Goal: Task Accomplishment & Management: Manage account settings

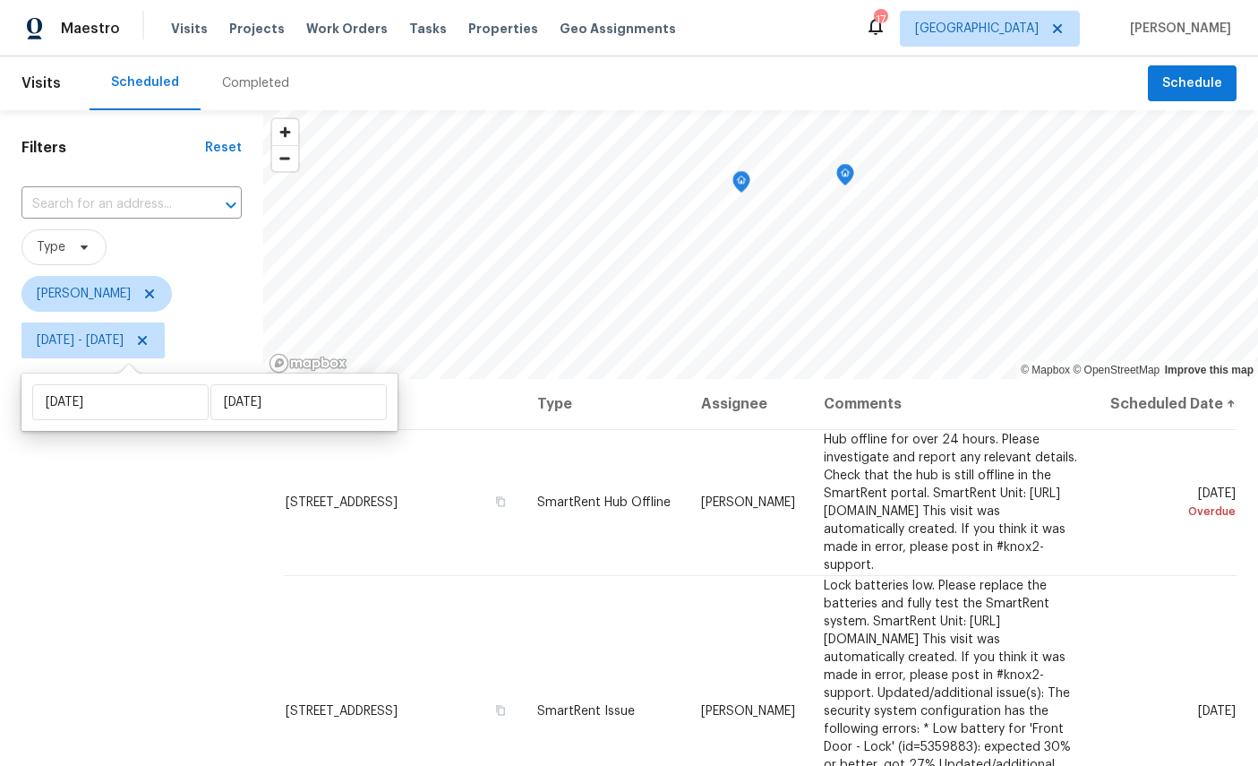
click at [0, 0] on span at bounding box center [0, 0] width 0 height 0
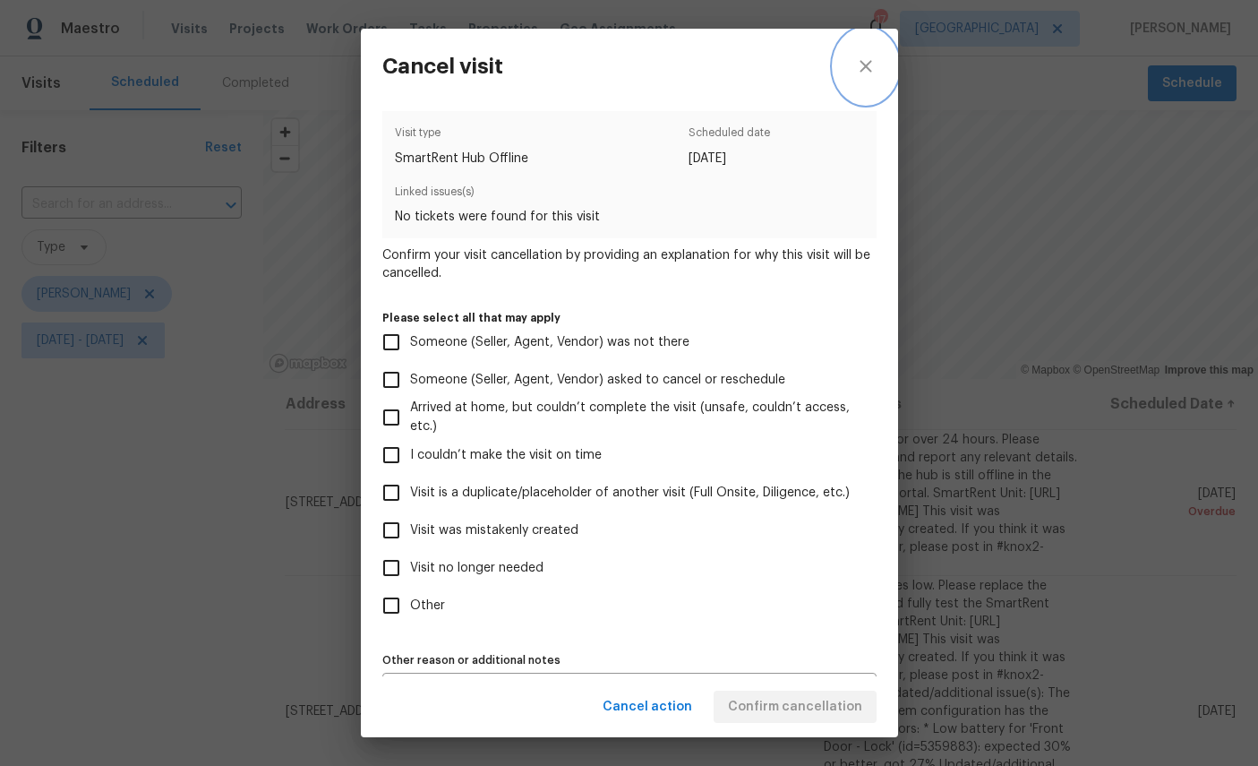
click at [858, 62] on icon "close" at bounding box center [865, 66] width 21 height 21
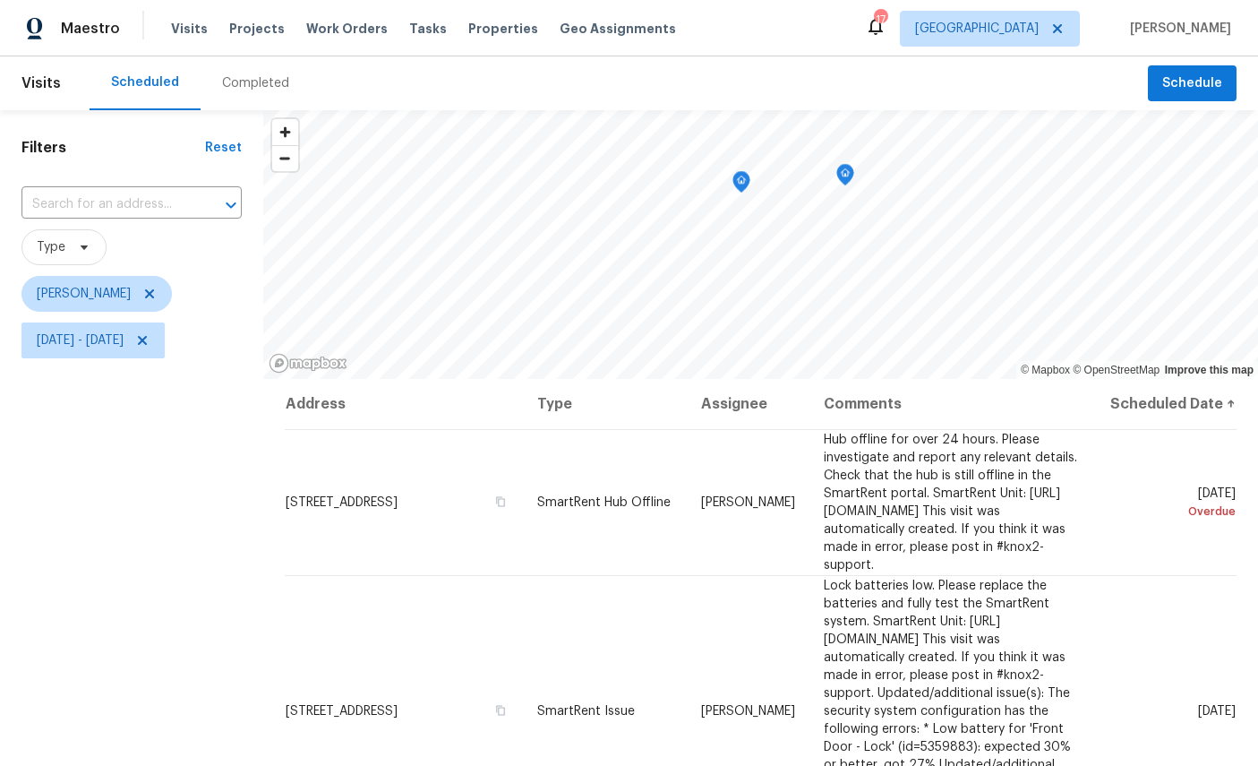
click at [0, 0] on icon at bounding box center [0, 0] width 0 height 0
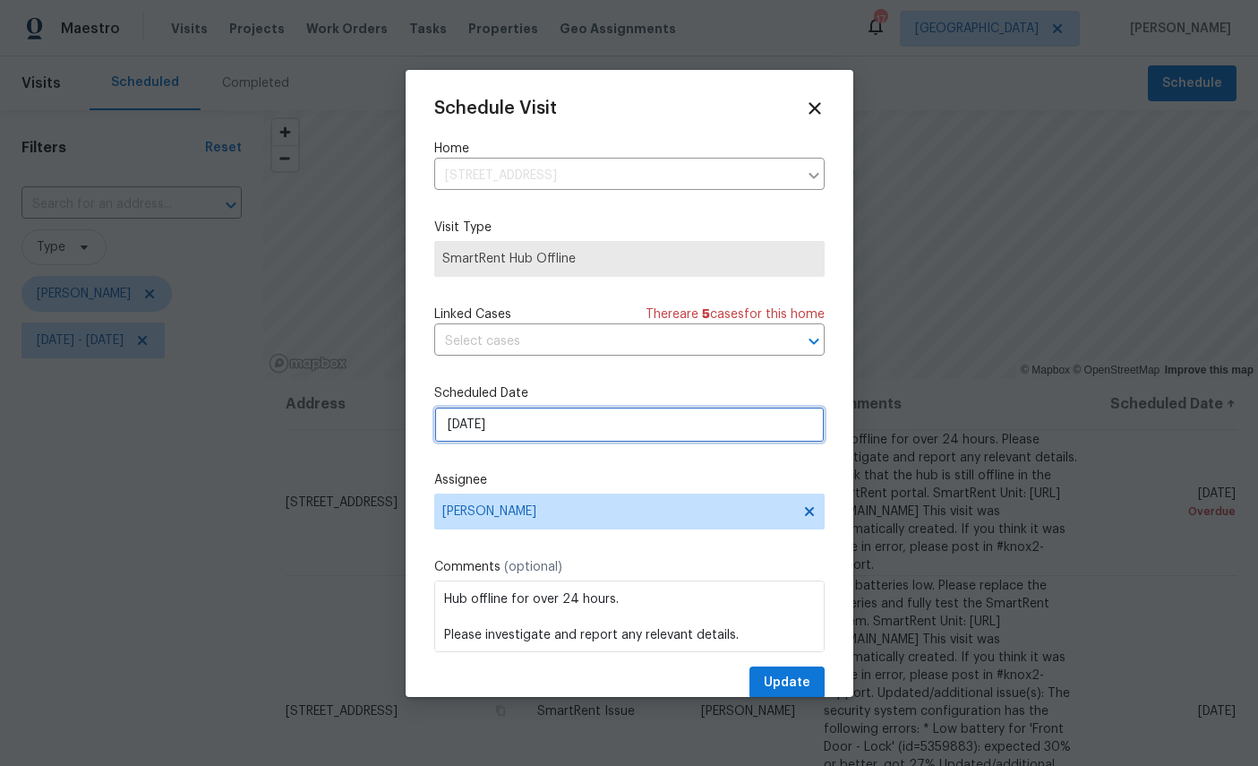
click at [566, 431] on input "8/17/2025" at bounding box center [629, 425] width 391 height 36
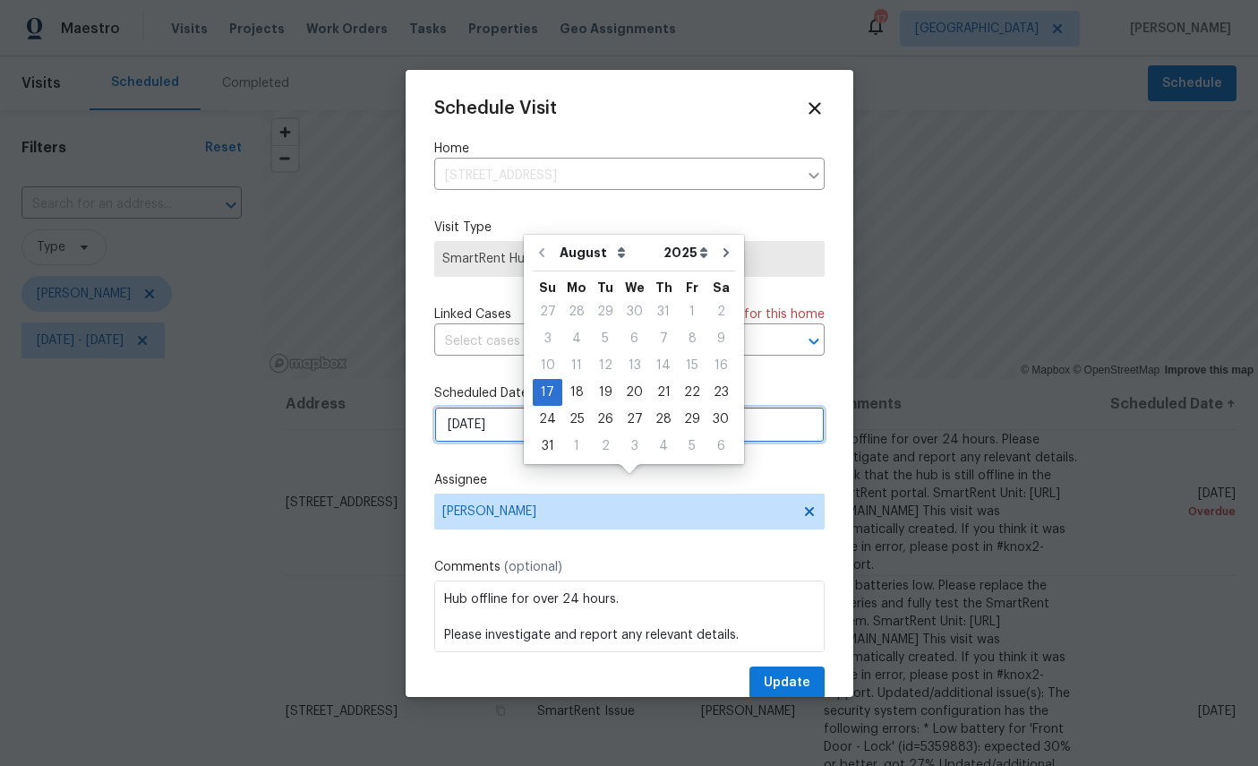
scroll to position [67, 0]
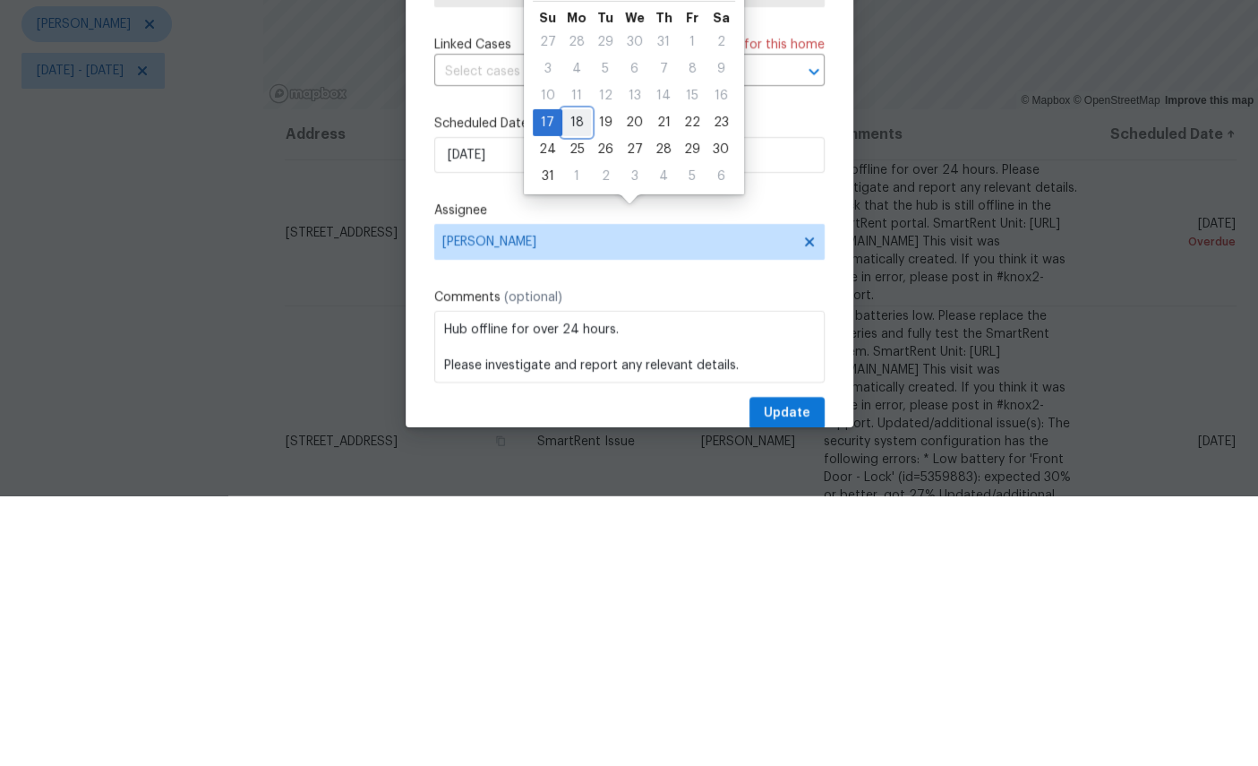
click at [579, 380] on div "18" at bounding box center [576, 392] width 29 height 25
type input "8/18/2025"
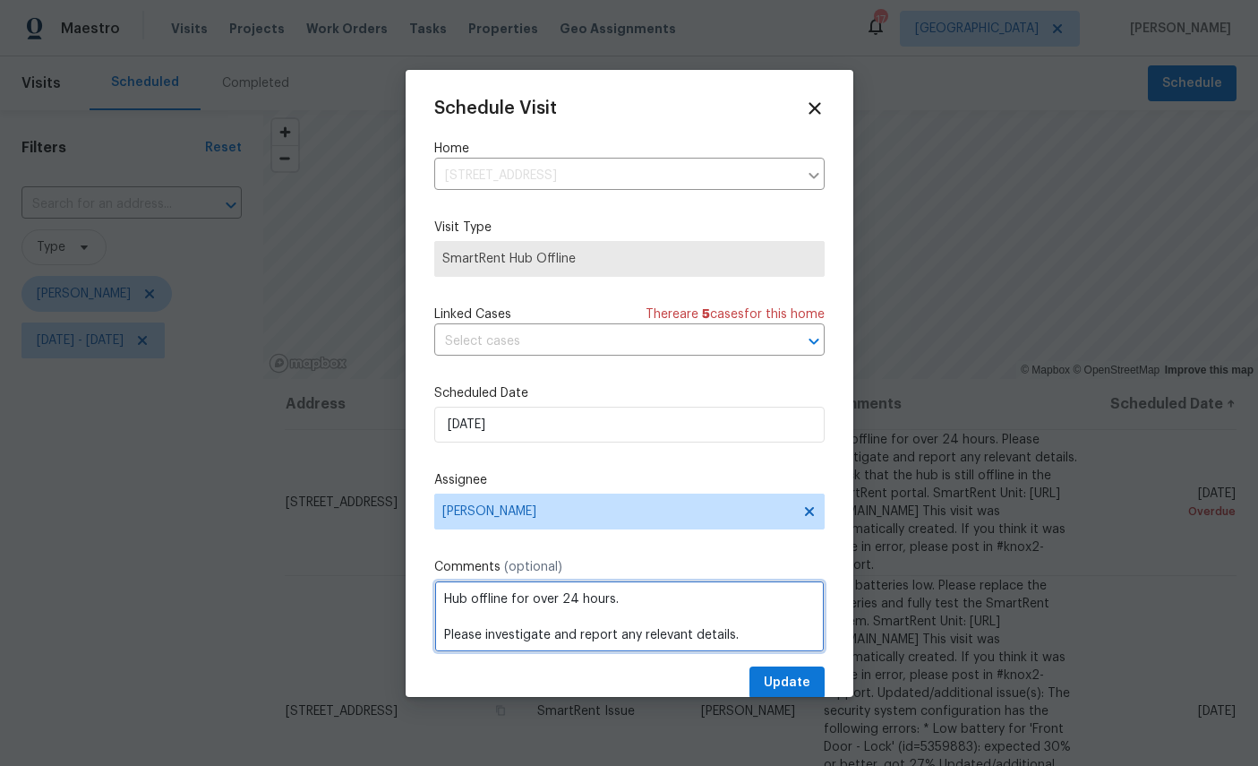
click at [779, 652] on textarea "Hub offline for over 24 hours. Please investigate and report any relevant detai…" at bounding box center [629, 616] width 391 height 72
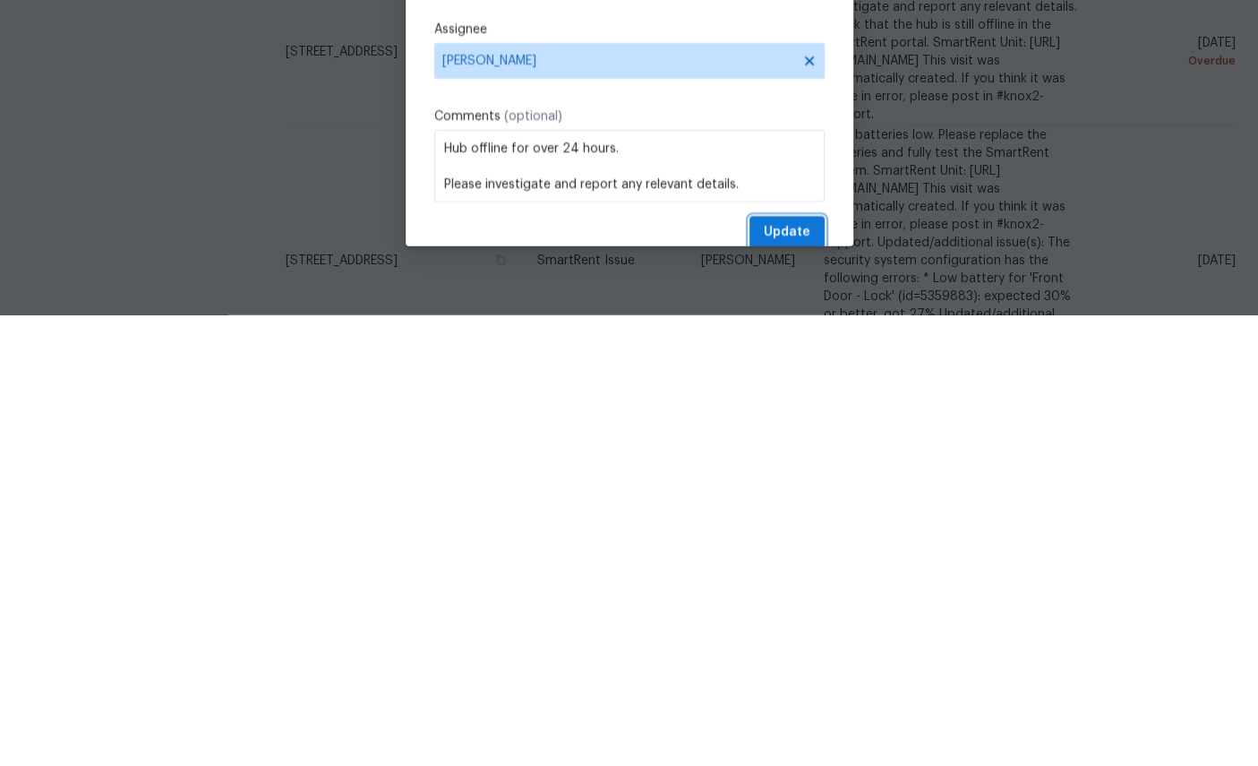
click at [784, 666] on button "Update" at bounding box center [787, 682] width 75 height 33
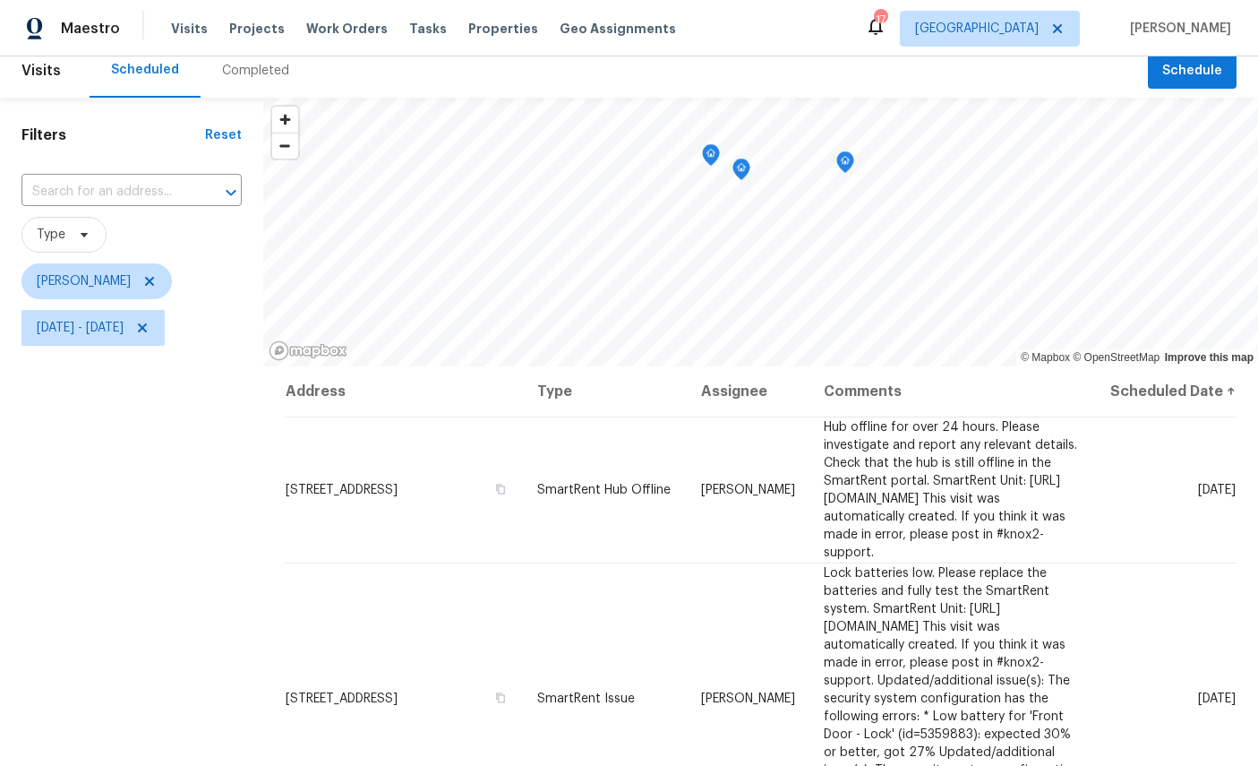
scroll to position [13, 0]
click at [770, 170] on icon "Map marker" at bounding box center [774, 181] width 18 height 22
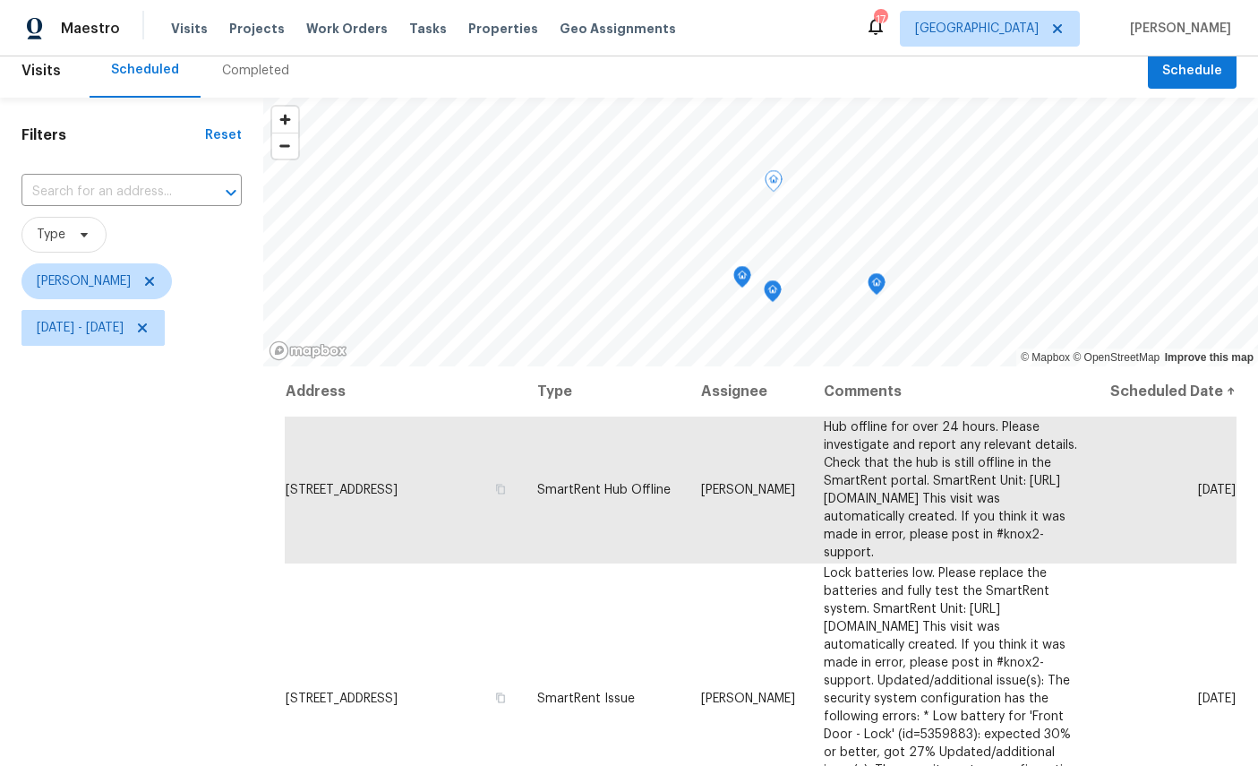
click at [876, 274] on icon "Map marker" at bounding box center [877, 284] width 16 height 21
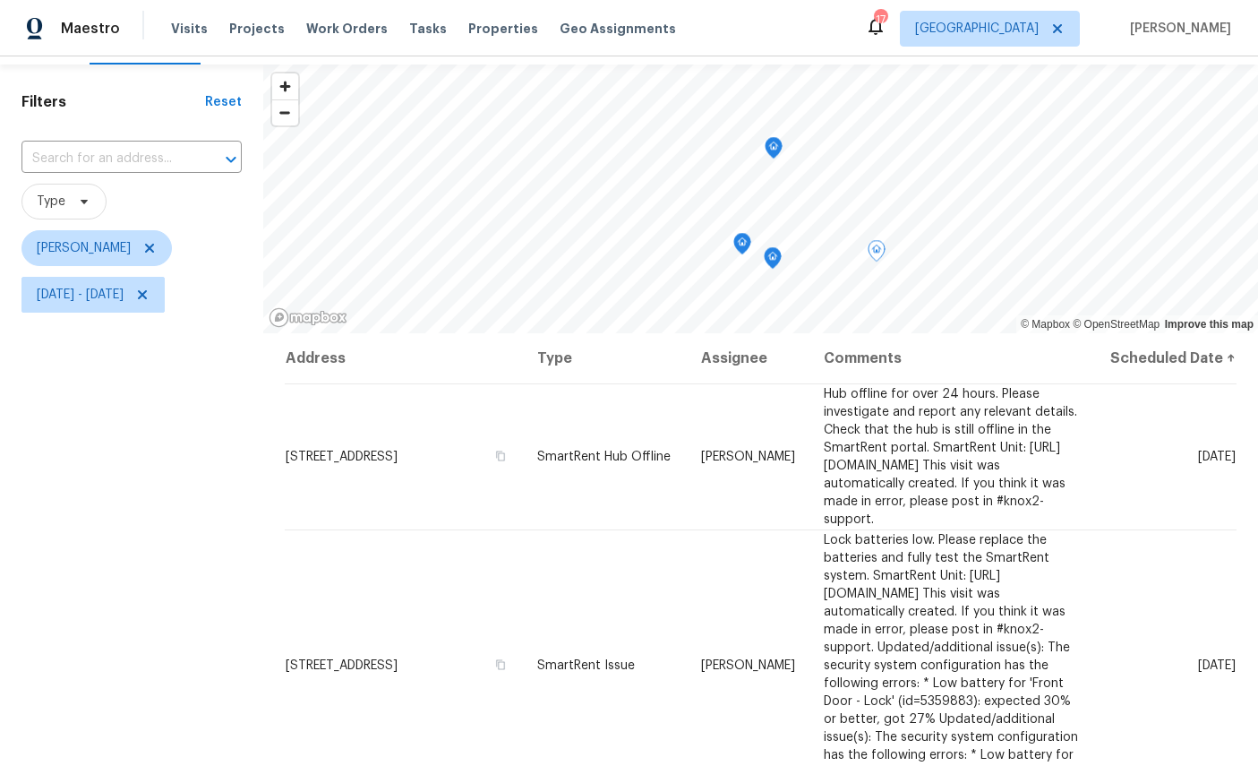
scroll to position [36, 0]
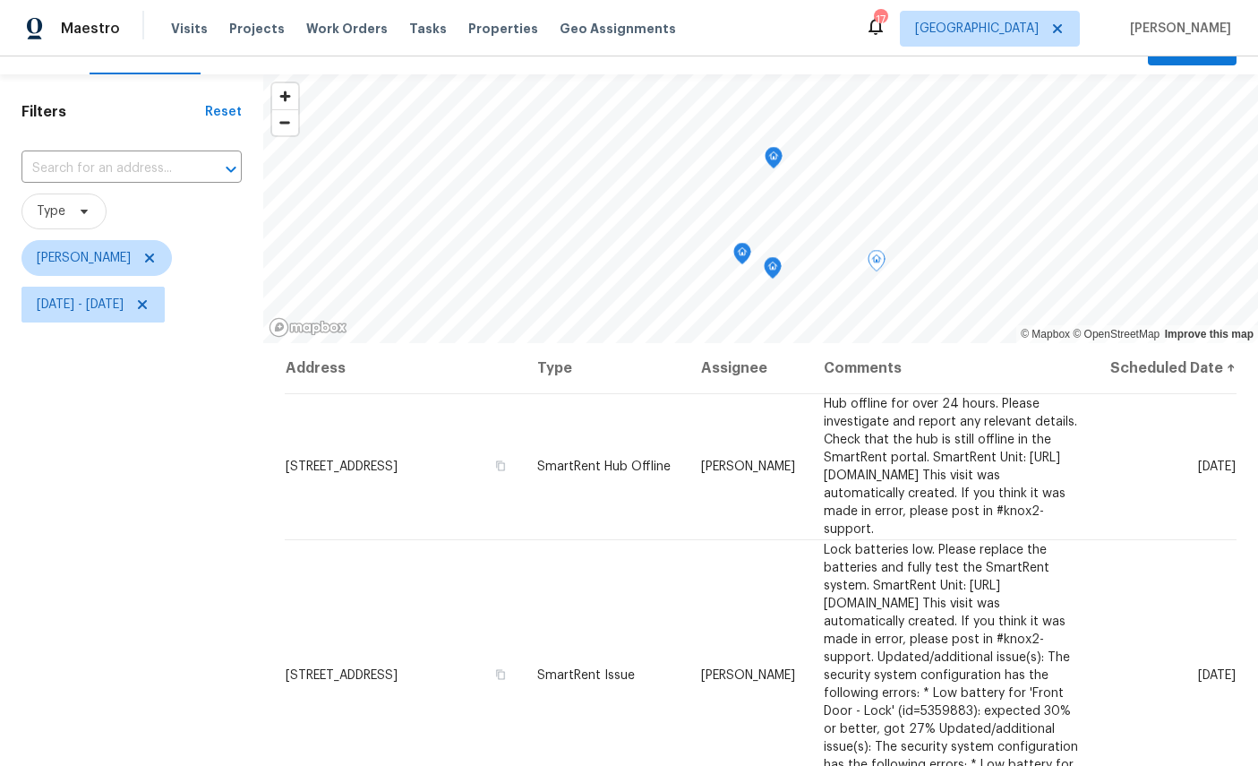
click at [776, 147] on icon "Map marker" at bounding box center [774, 158] width 18 height 22
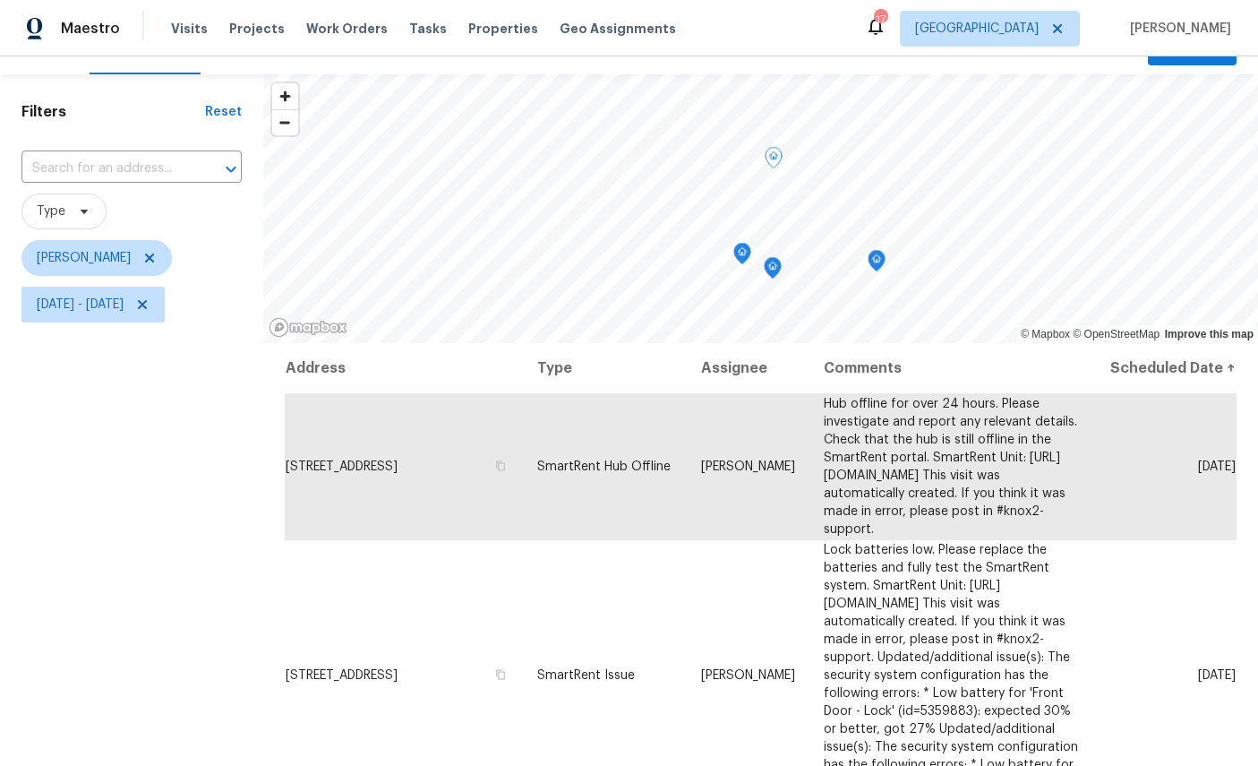
click at [742, 253] on icon "Map marker" at bounding box center [743, 254] width 2 height 3
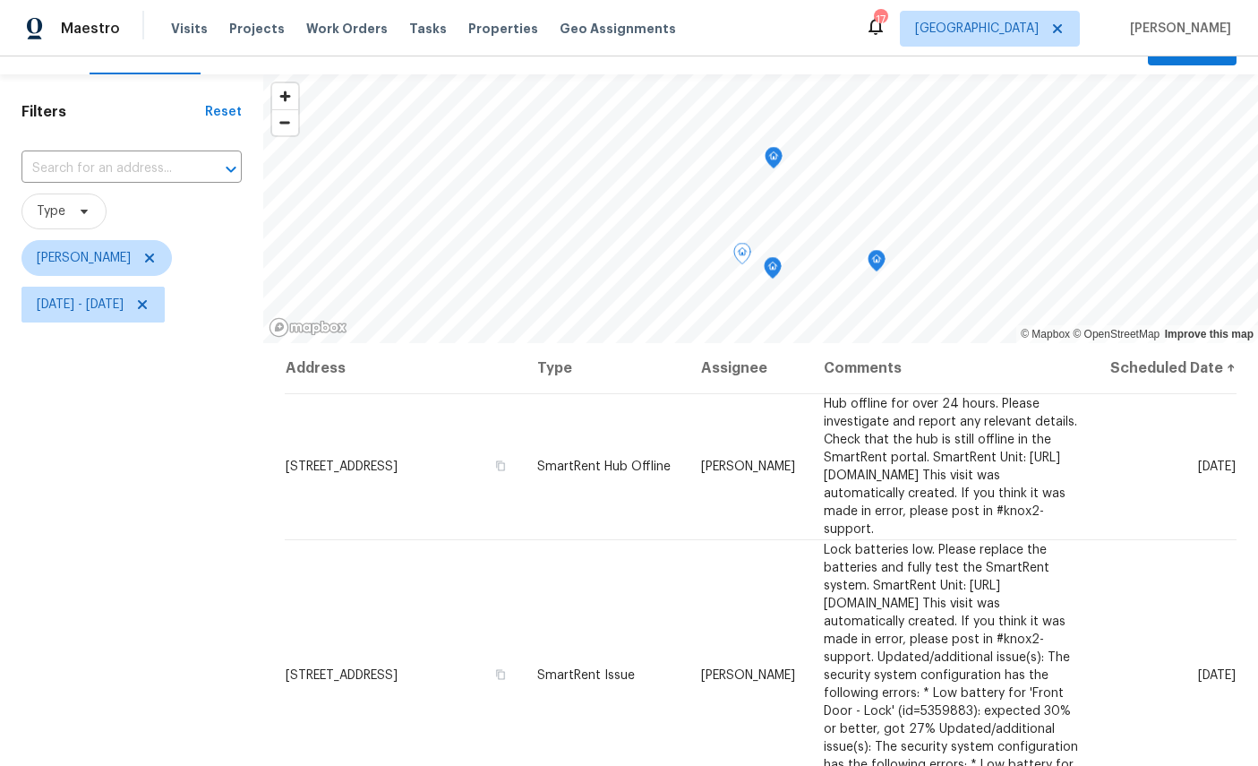
click at [776, 257] on icon "Map marker" at bounding box center [773, 268] width 18 height 22
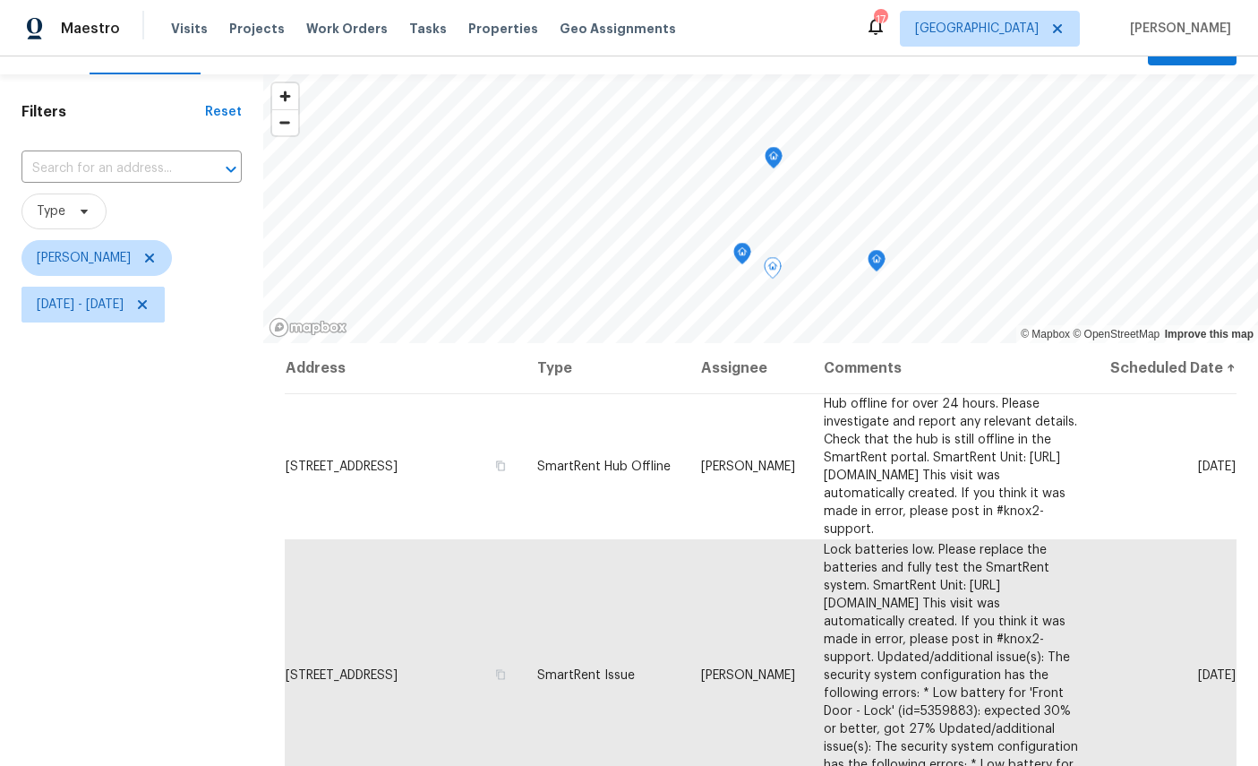
click at [736, 244] on icon "Map marker" at bounding box center [742, 254] width 16 height 21
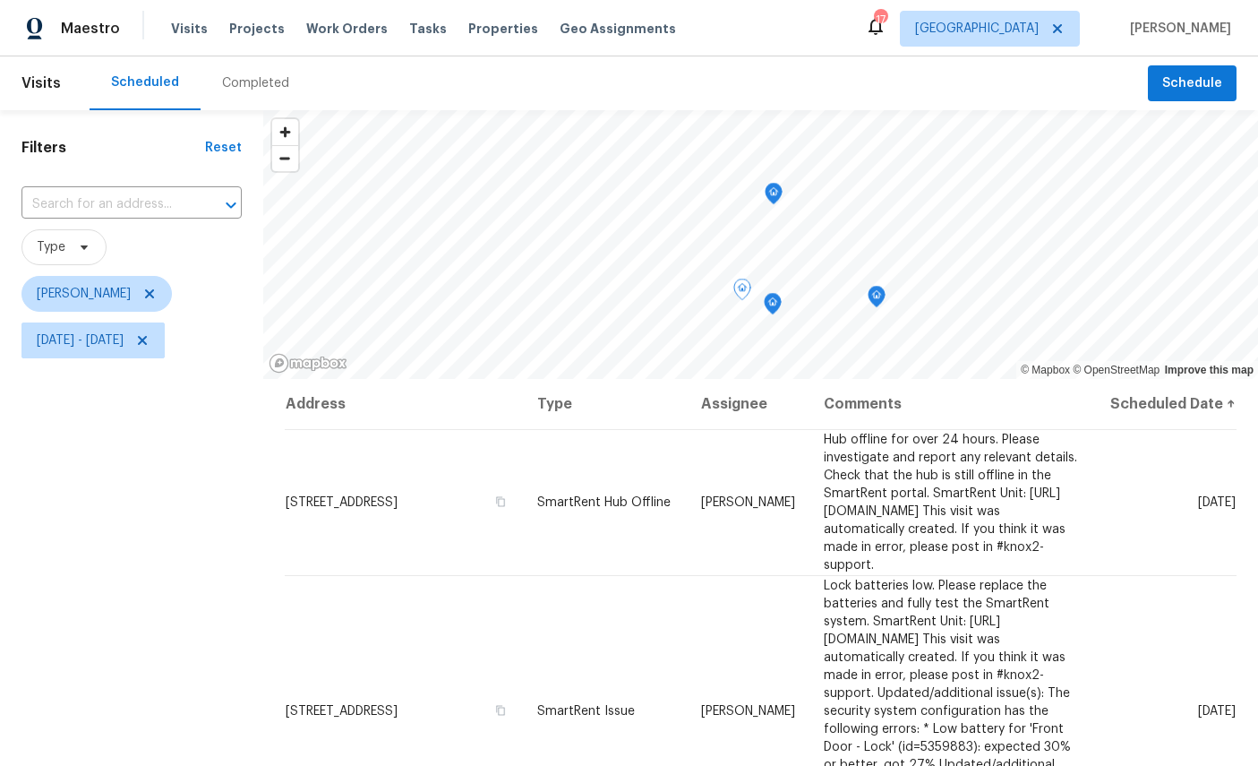
scroll to position [0, 0]
click at [1196, 65] on button "Schedule" at bounding box center [1192, 83] width 89 height 37
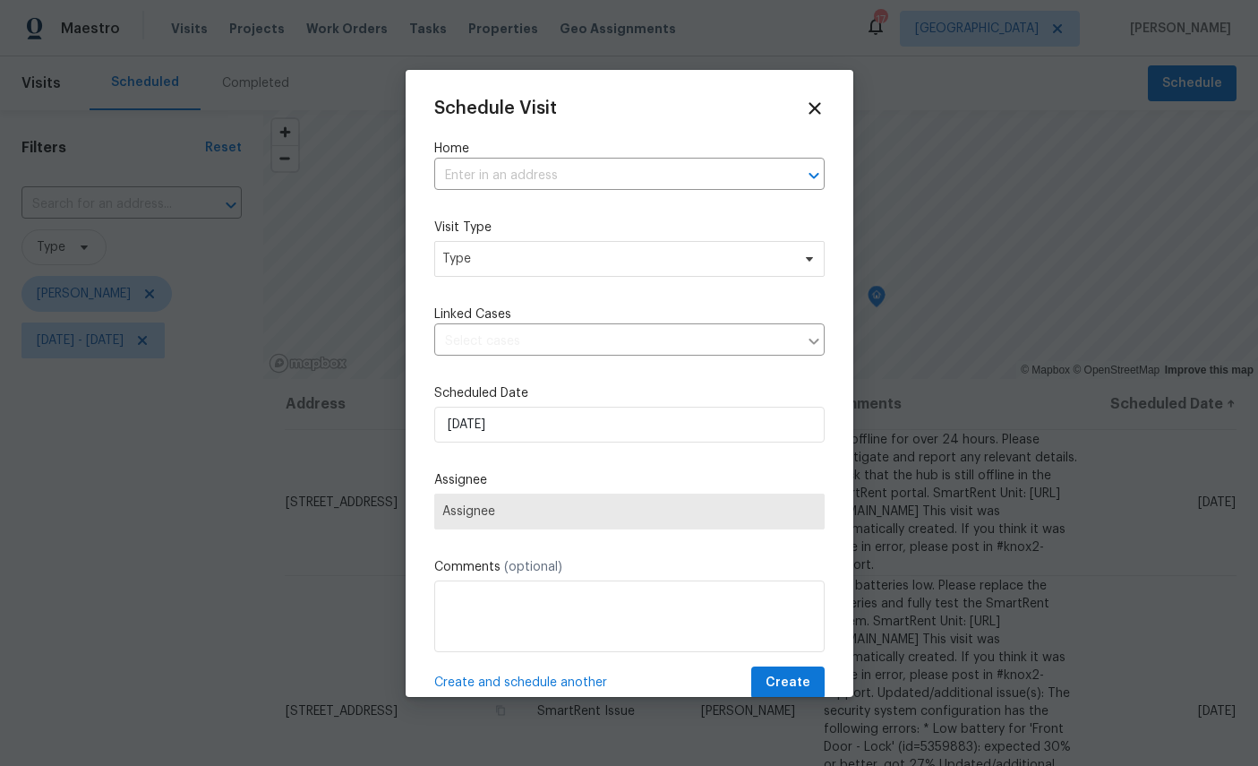
click at [571, 172] on input "text" at bounding box center [604, 176] width 340 height 28
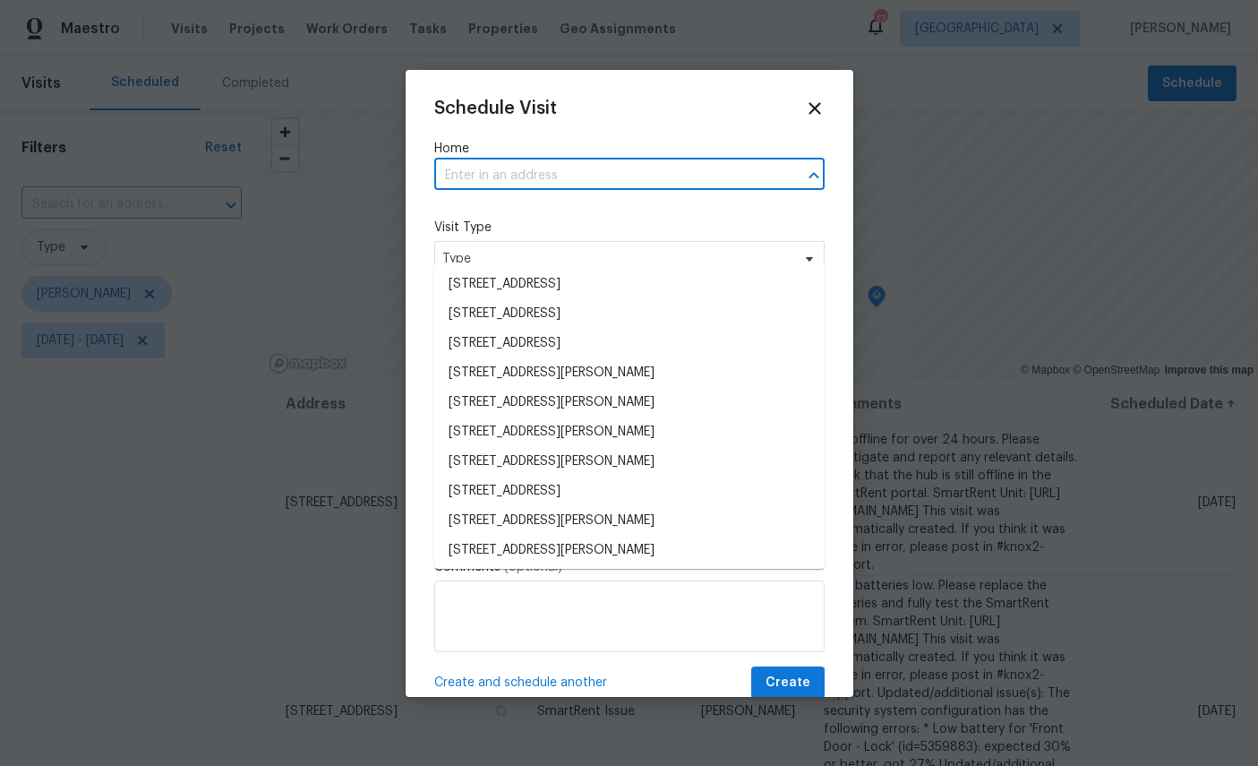
scroll to position [67, 0]
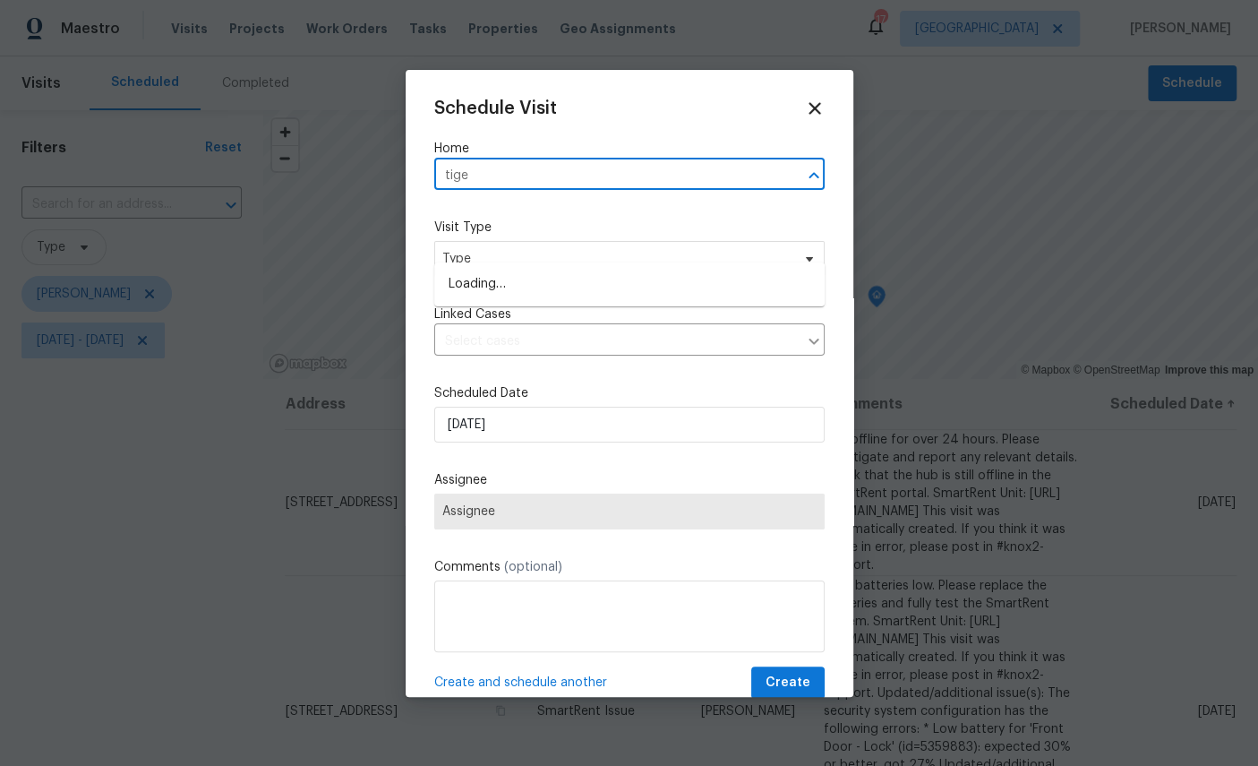
type input "tiger"
click at [540, 299] on li "3202 Tiger Hole Rd, Jacksonville, FL 32216" at bounding box center [629, 314] width 391 height 30
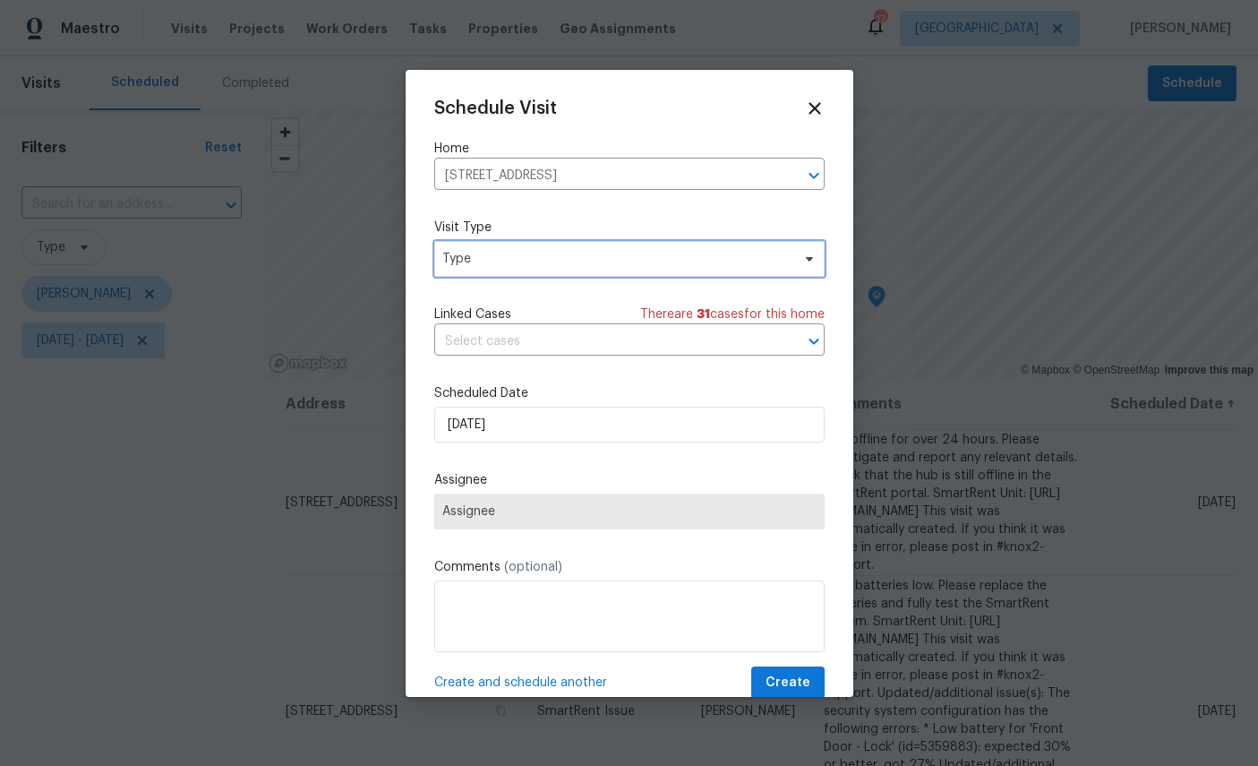
click at [579, 253] on span "Type" at bounding box center [616, 259] width 348 height 18
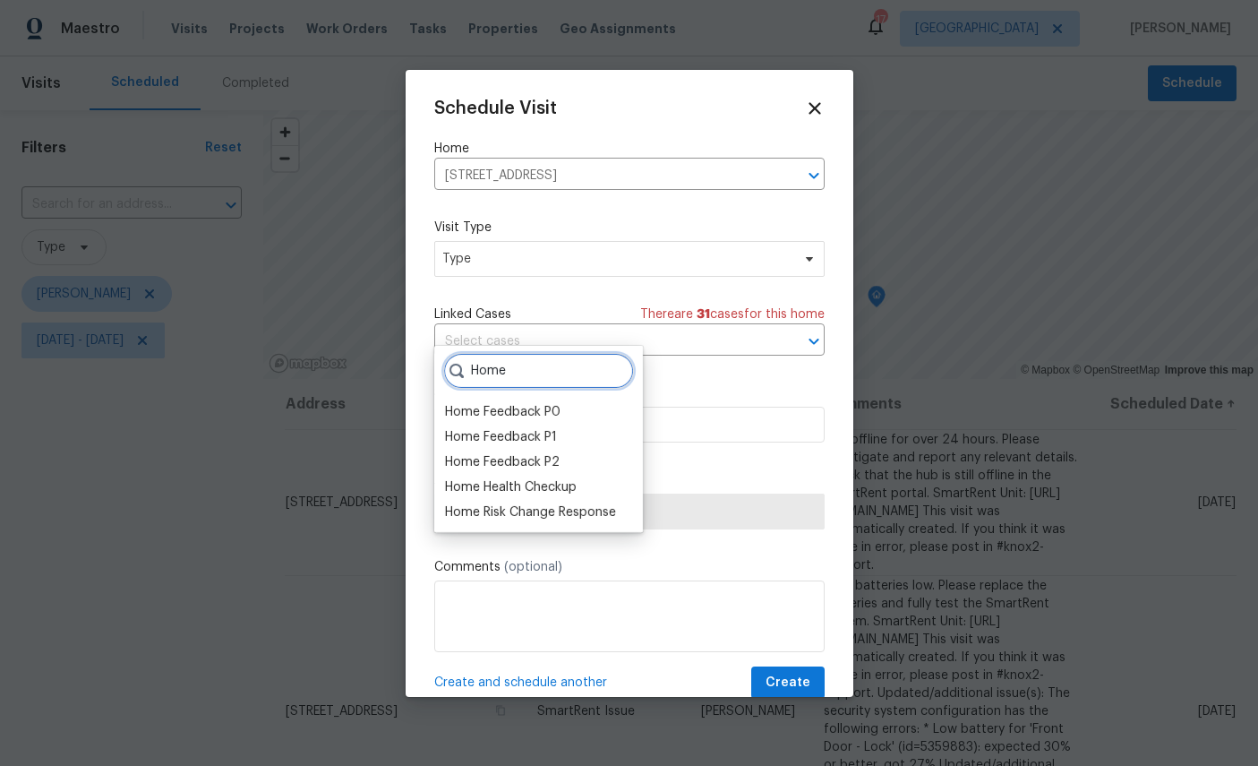
type input "Home"
click at [518, 478] on div "Home Health Checkup" at bounding box center [511, 487] width 132 height 18
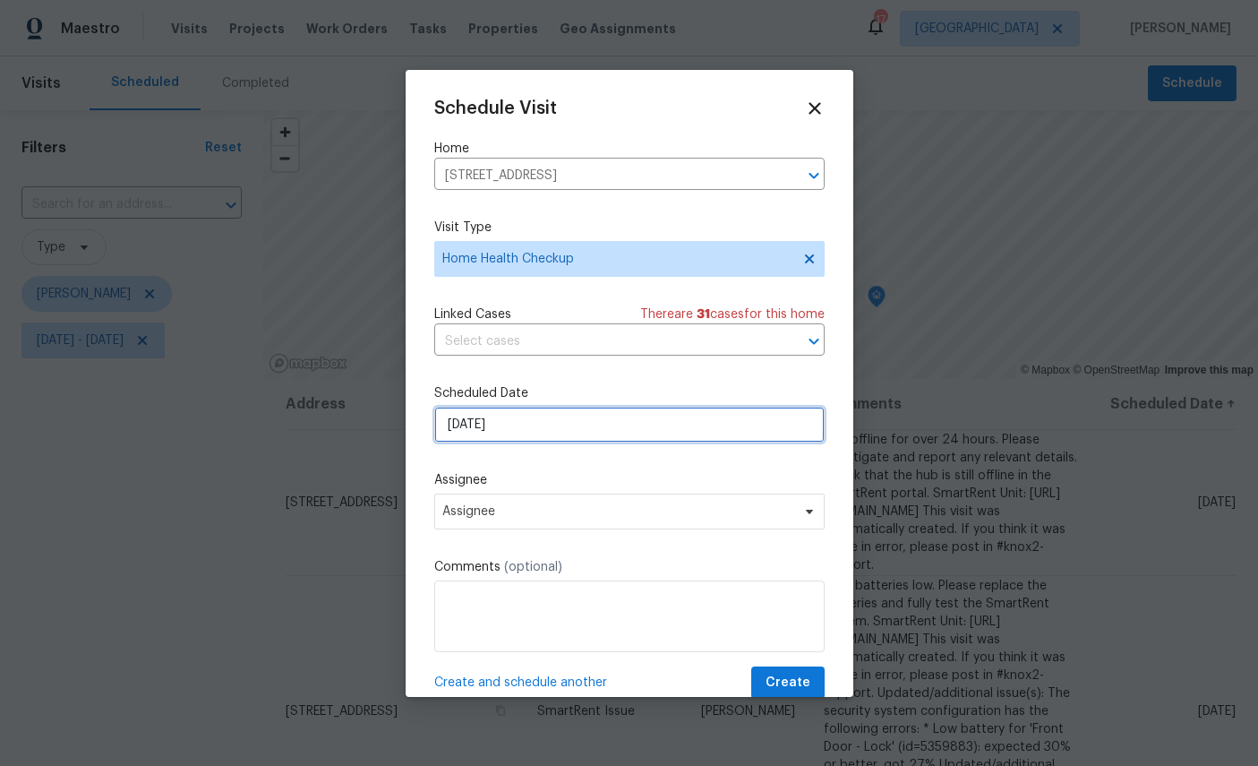
click at [579, 433] on input "[DATE]" at bounding box center [629, 425] width 391 height 36
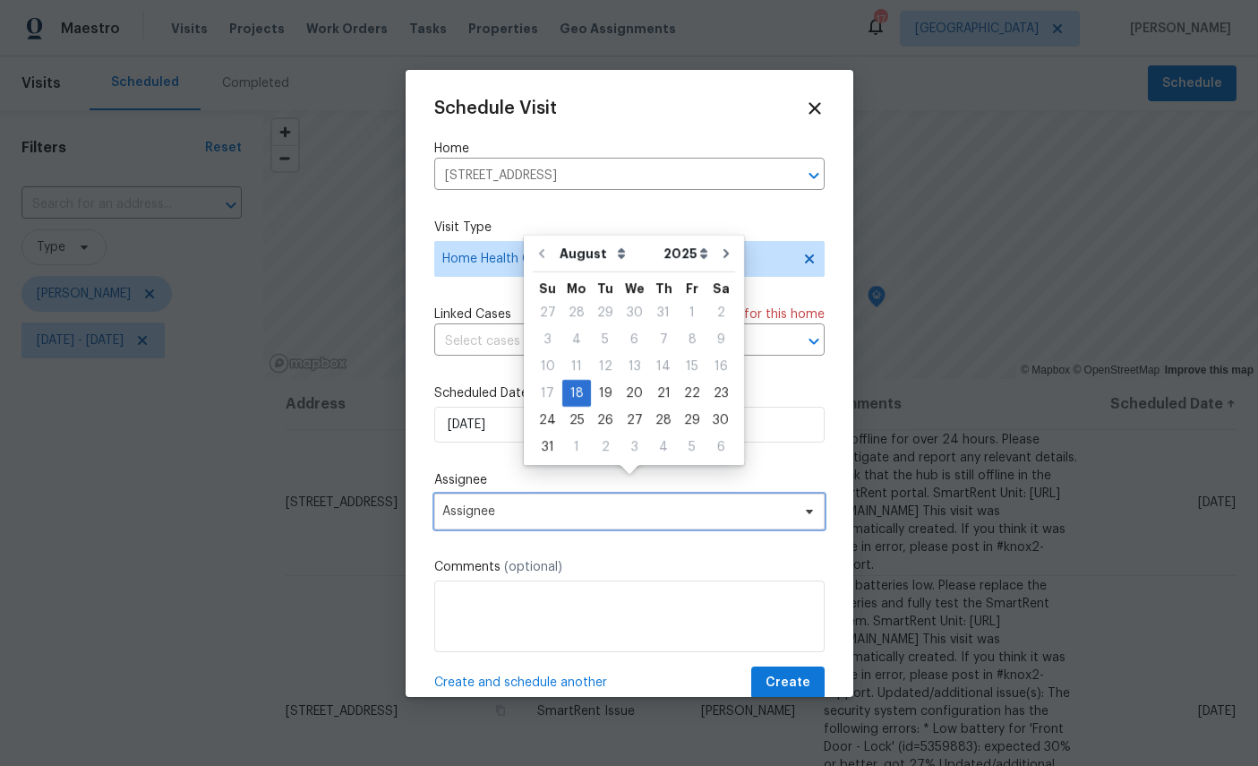
click at [584, 511] on span "Assignee" at bounding box center [617, 511] width 351 height 14
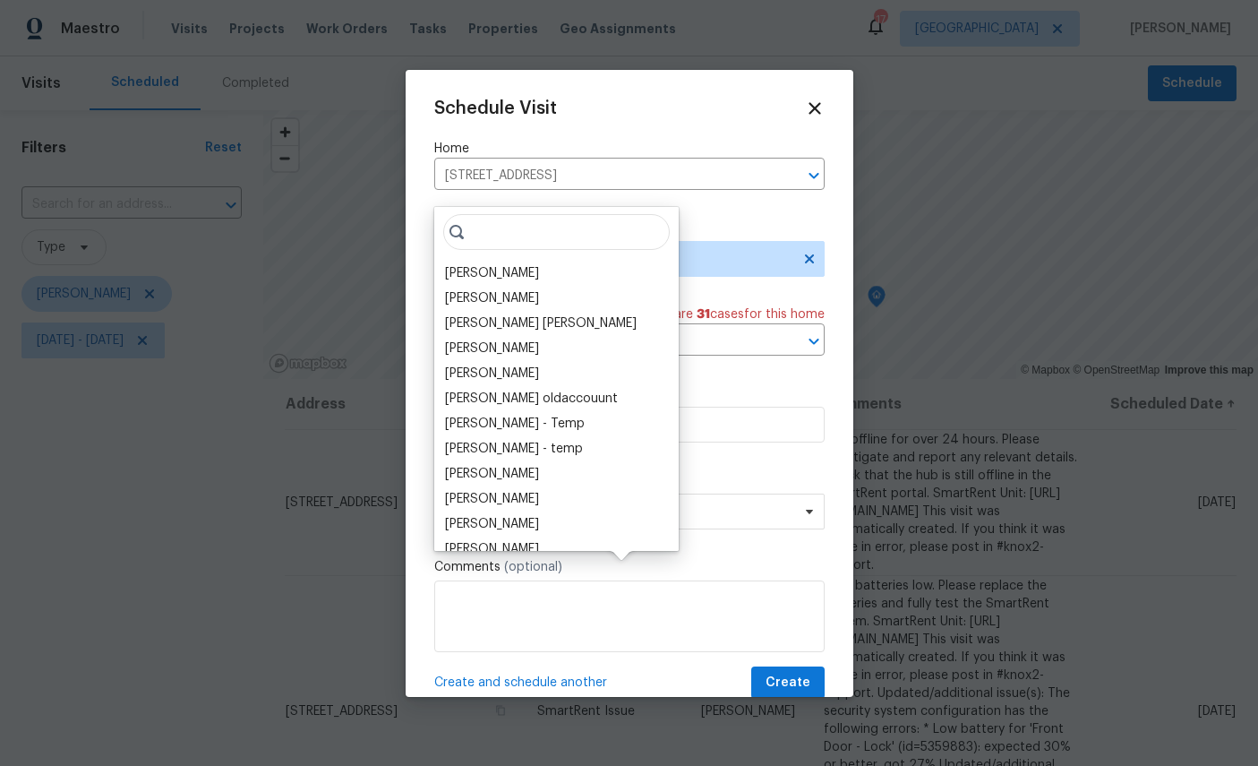
click at [492, 264] on div "[PERSON_NAME]" at bounding box center [492, 273] width 94 height 18
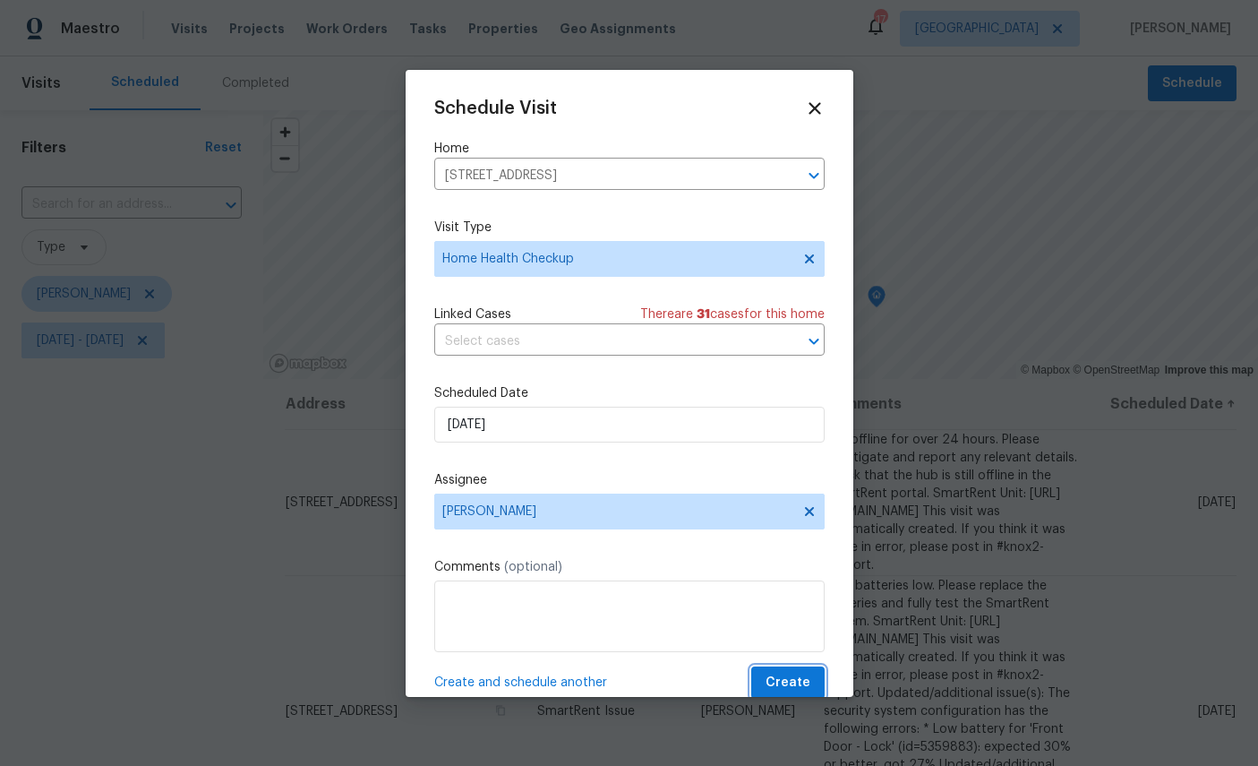
click at [789, 684] on span "Create" at bounding box center [788, 683] width 45 height 22
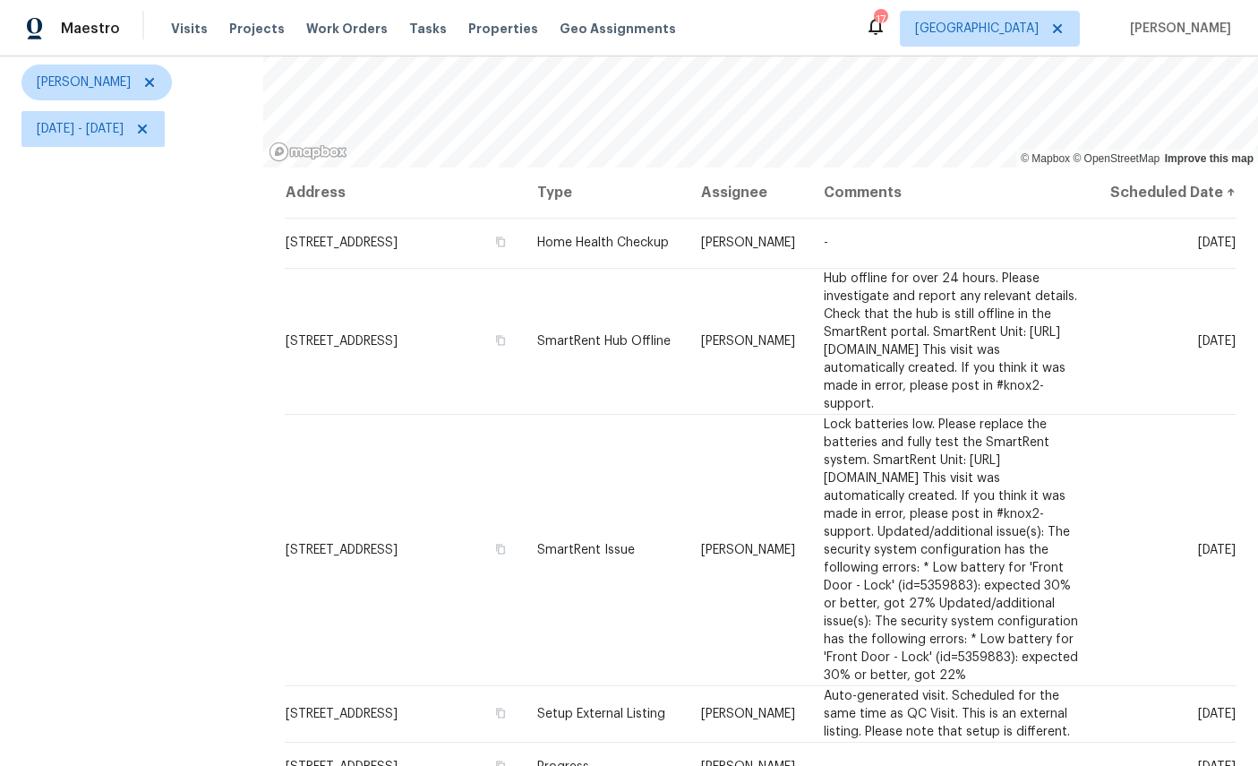
scroll to position [0, 0]
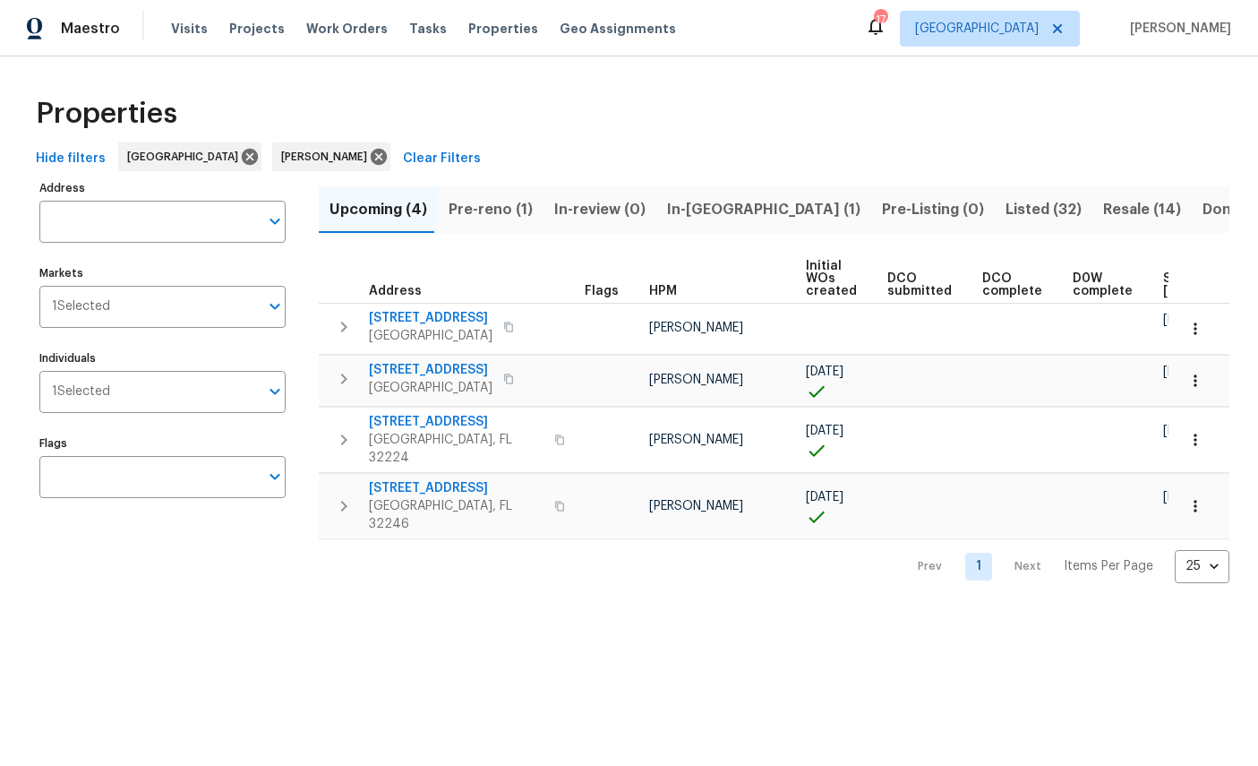
click at [1006, 205] on span "Listed (32)" at bounding box center [1044, 209] width 76 height 25
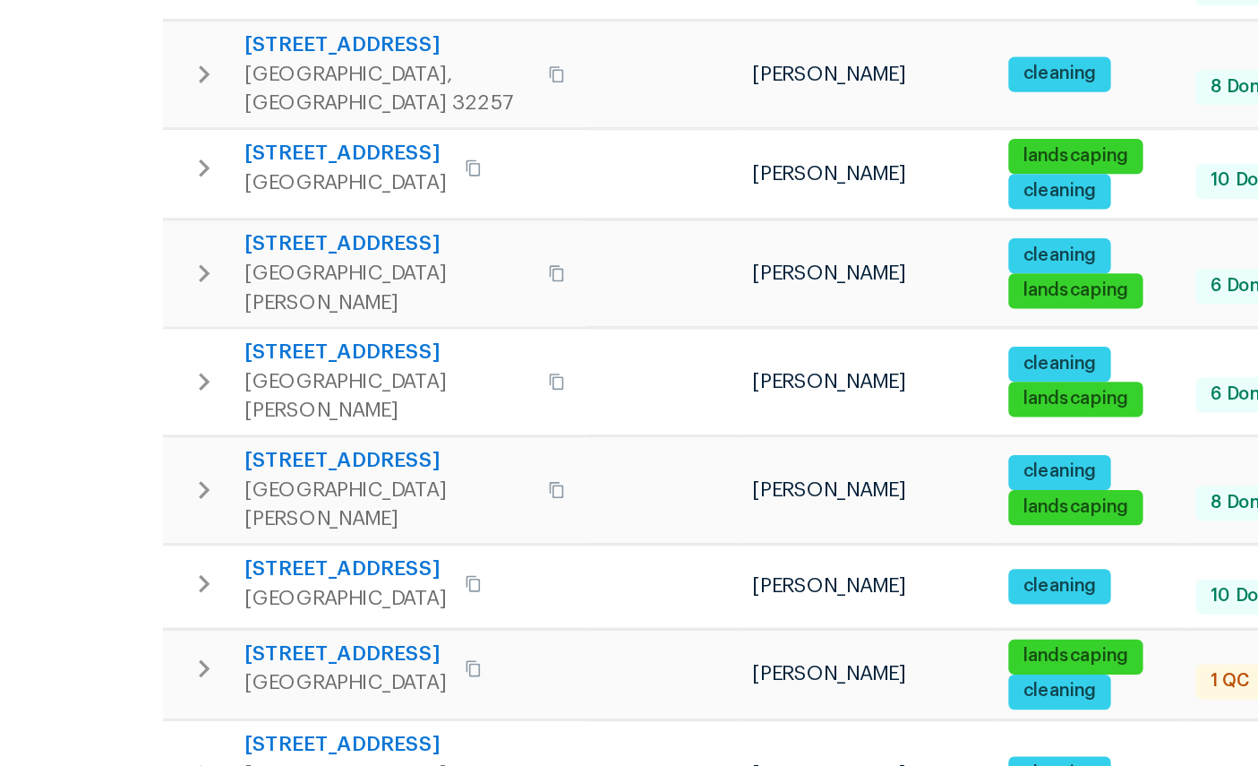
scroll to position [68, 0]
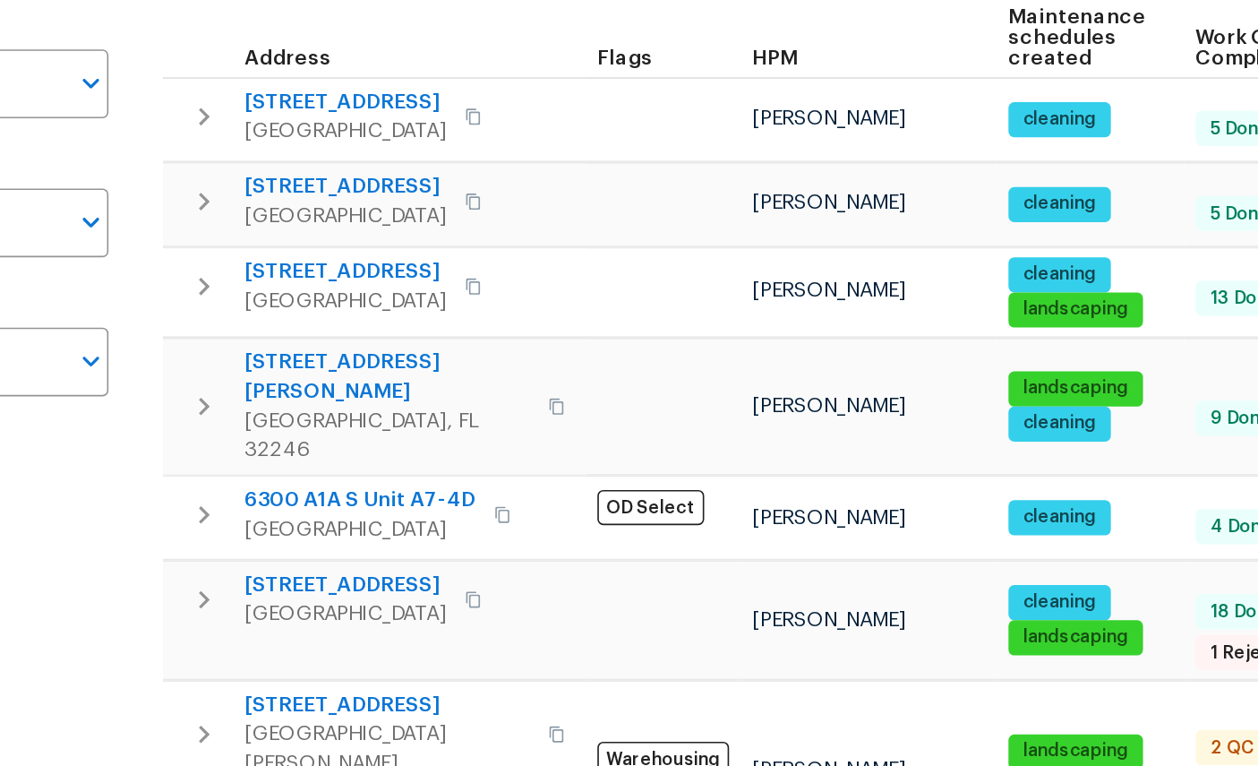
click at [369, 468] on span "11356 Sutton Lakes Ct" at bounding box center [456, 486] width 175 height 36
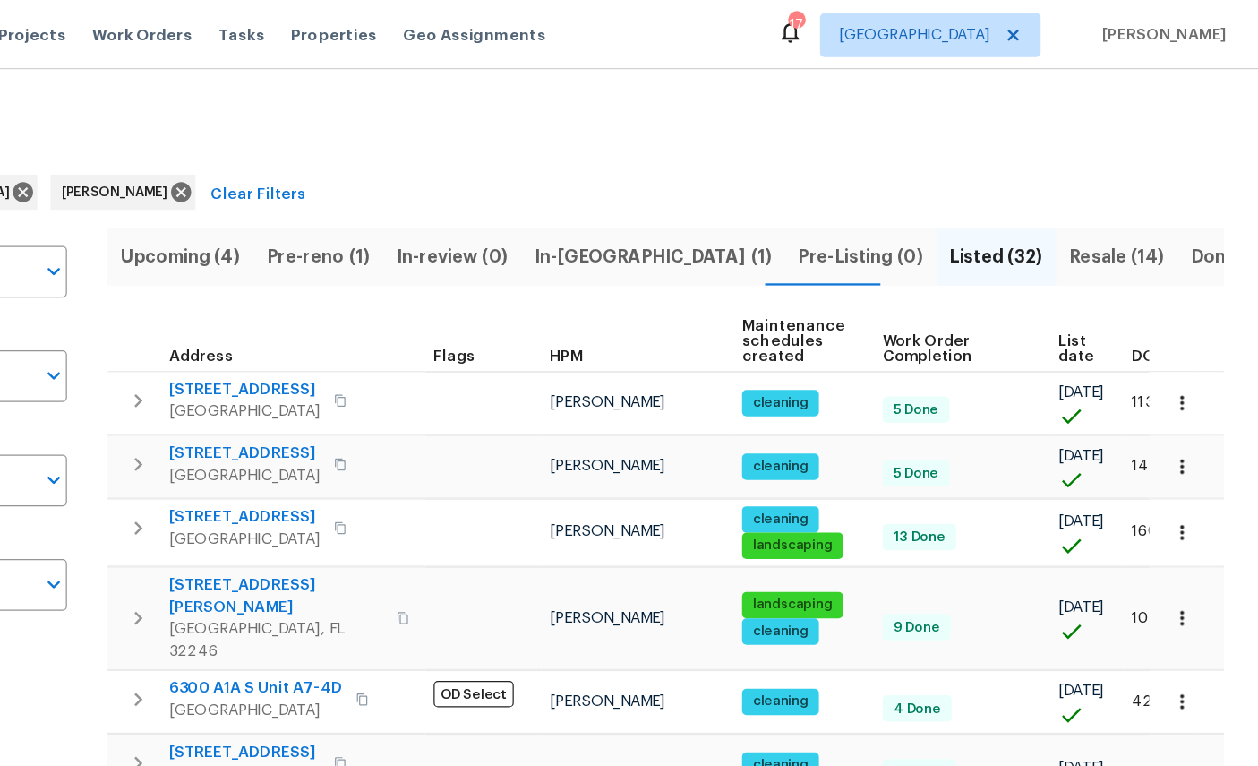
click at [667, 199] on span "In-reno (1)" at bounding box center [763, 209] width 193 height 25
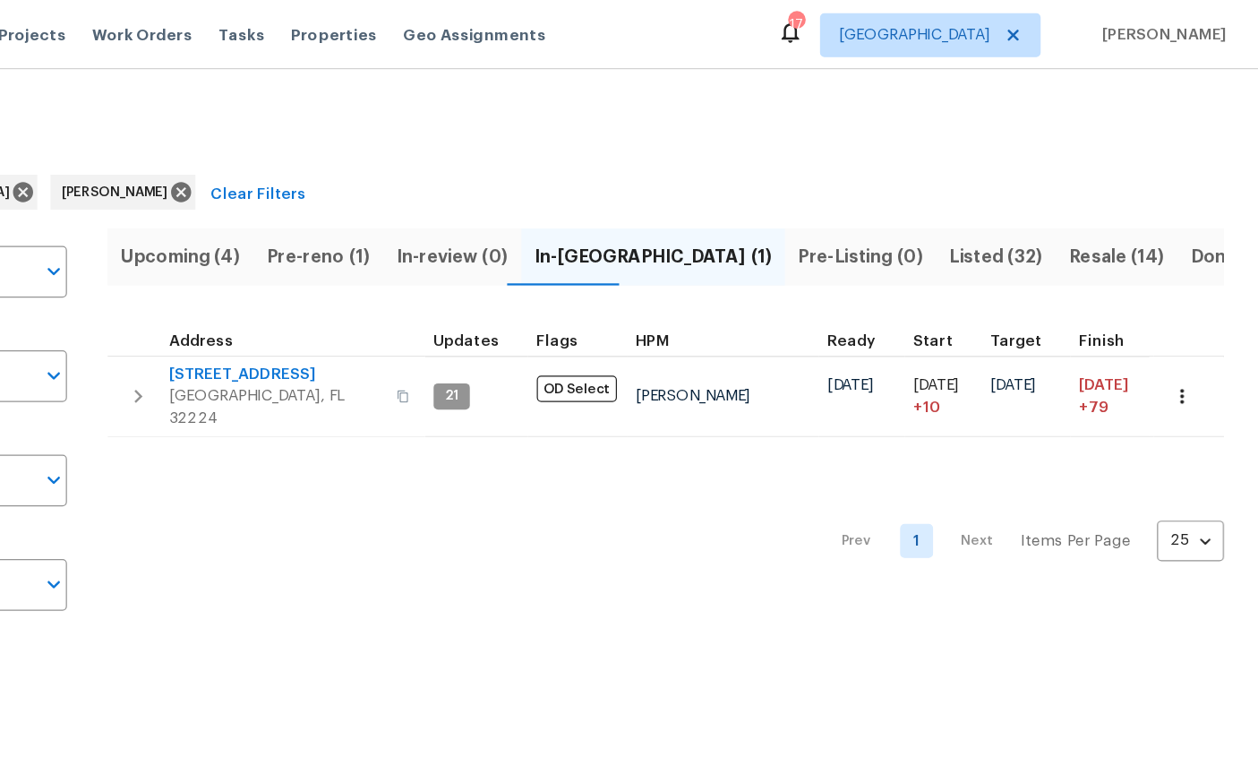
click at [1187, 317] on icon "button" at bounding box center [1196, 323] width 18 height 18
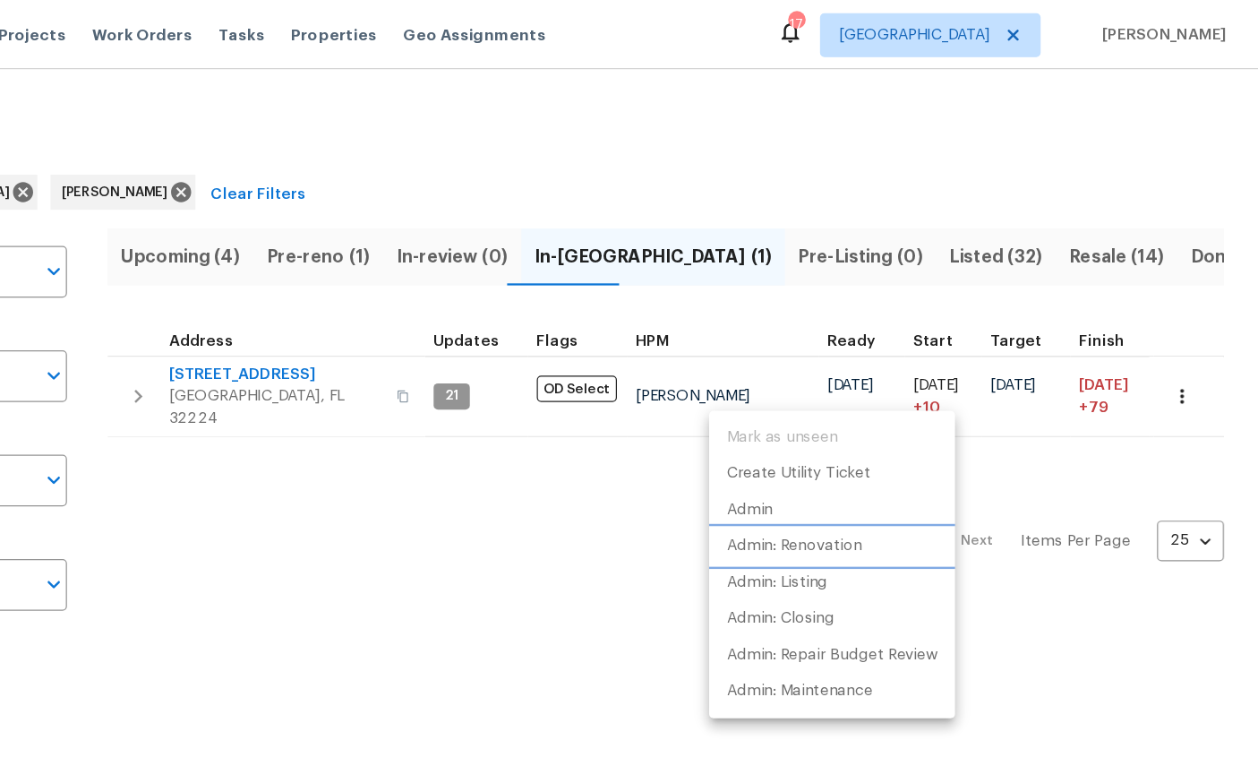
click at [824, 446] on p "Admin: Renovation" at bounding box center [879, 445] width 110 height 19
click at [509, 125] on div at bounding box center [629, 383] width 1258 height 766
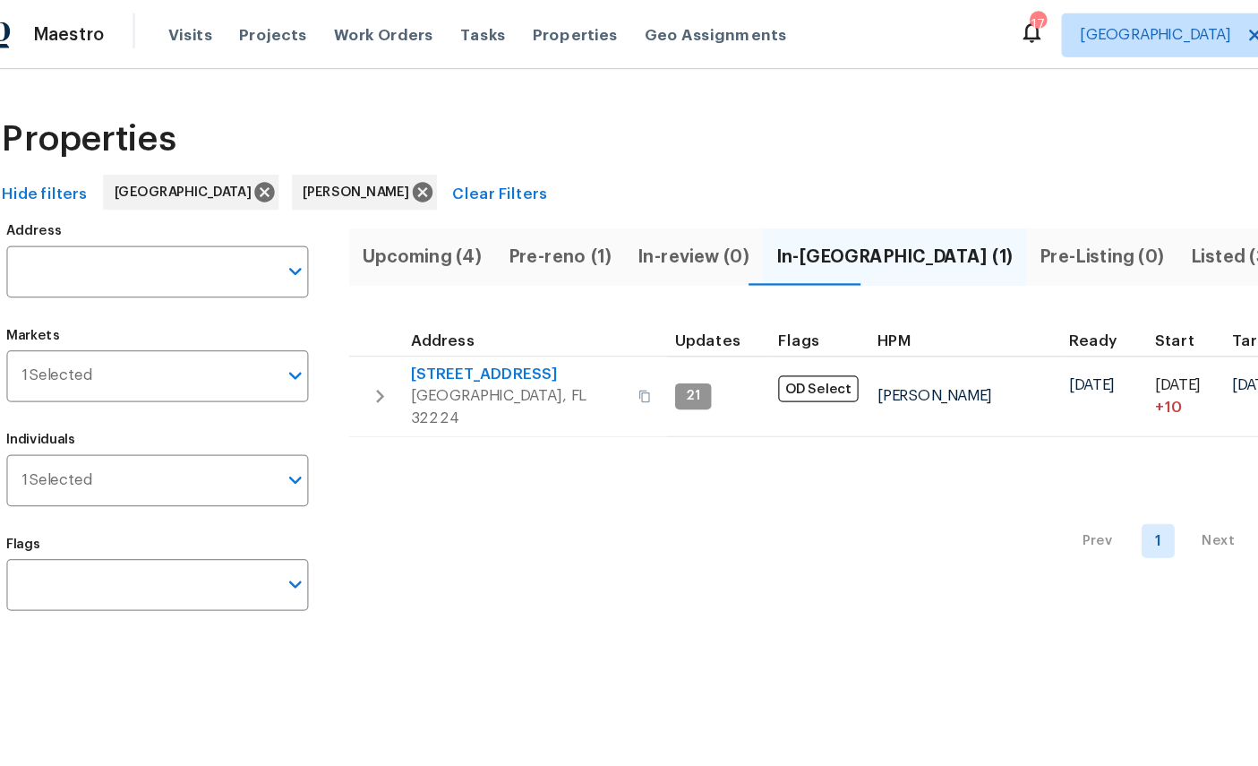
click at [459, 208] on span "Pre-reno (1)" at bounding box center [491, 209] width 84 height 25
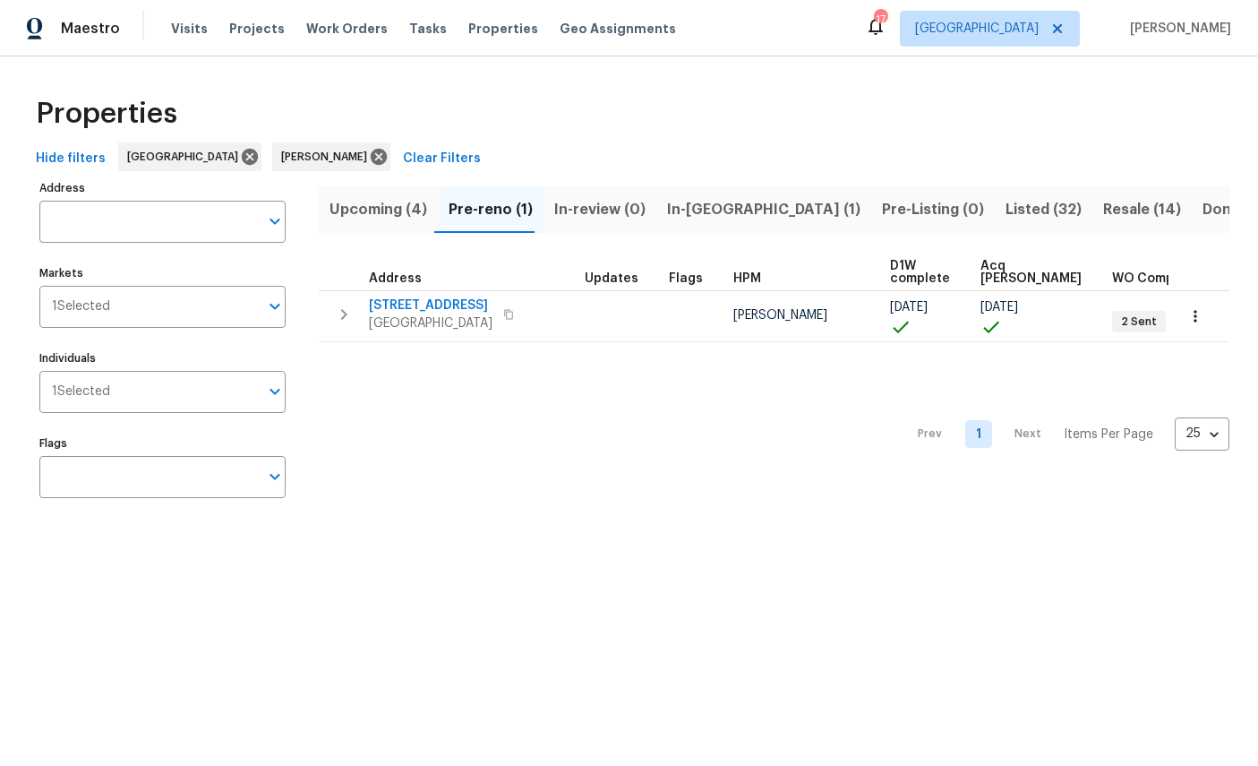
click at [1190, 315] on icon "button" at bounding box center [1196, 316] width 18 height 18
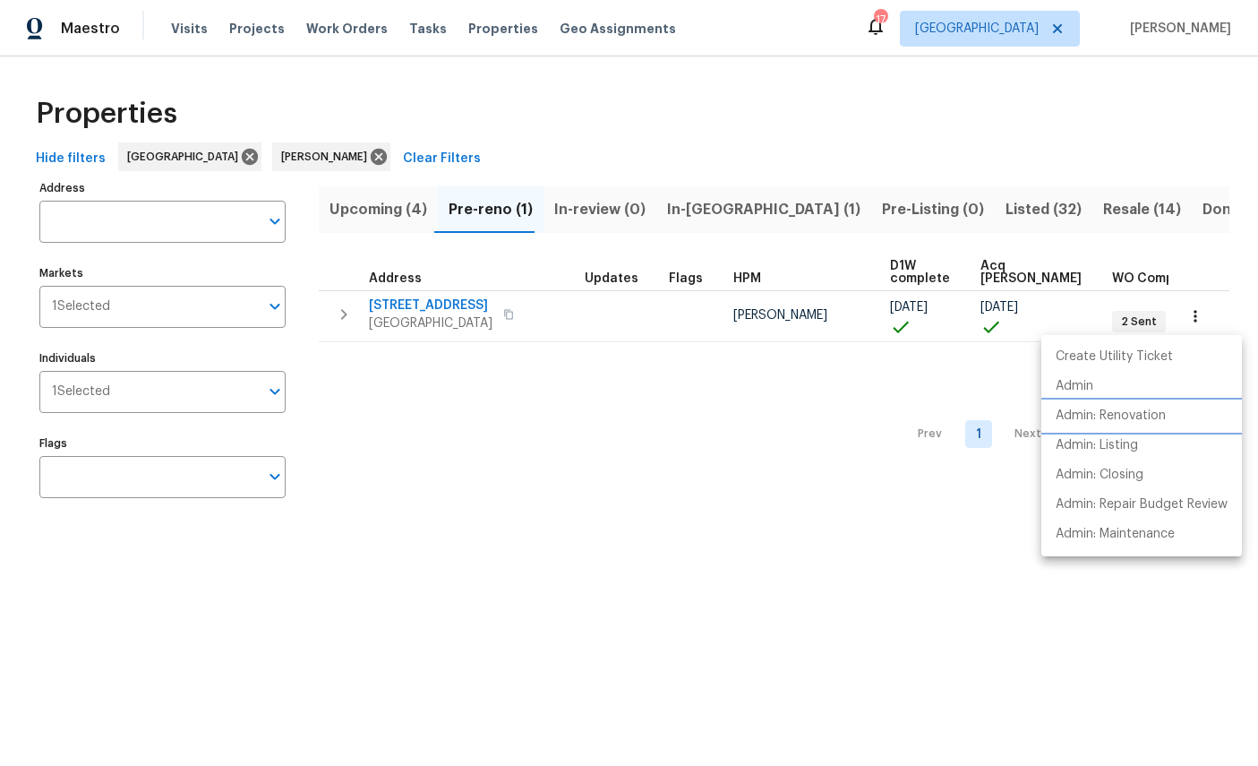
click at [1128, 414] on p "Admin: Renovation" at bounding box center [1111, 416] width 110 height 19
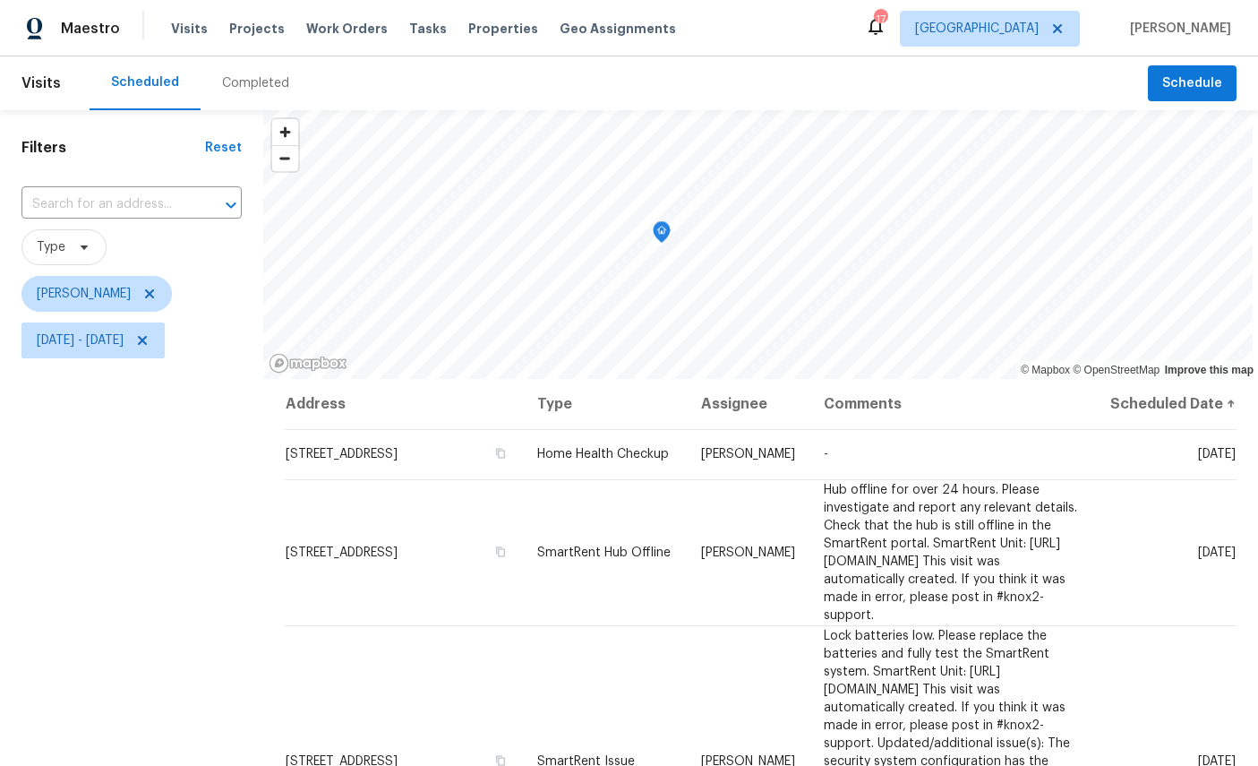
click at [664, 236] on icon "Map marker" at bounding box center [662, 232] width 18 height 22
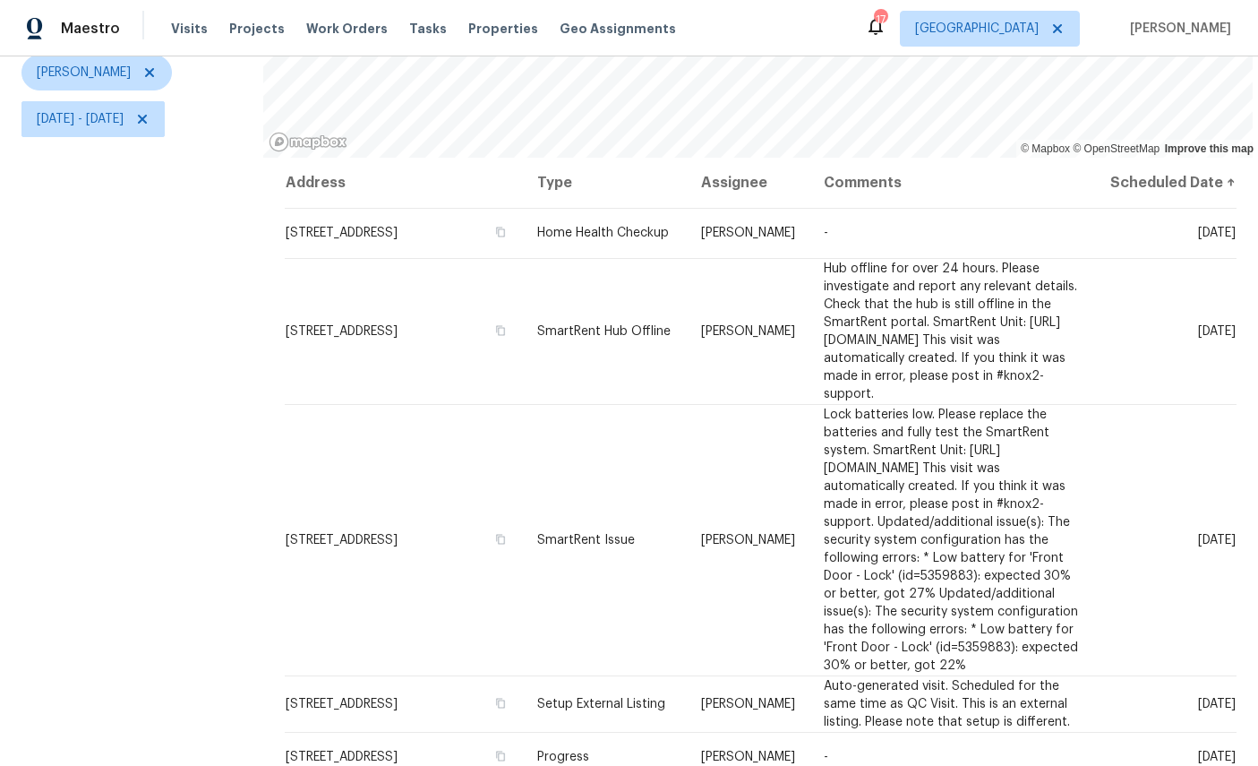
scroll to position [206, 0]
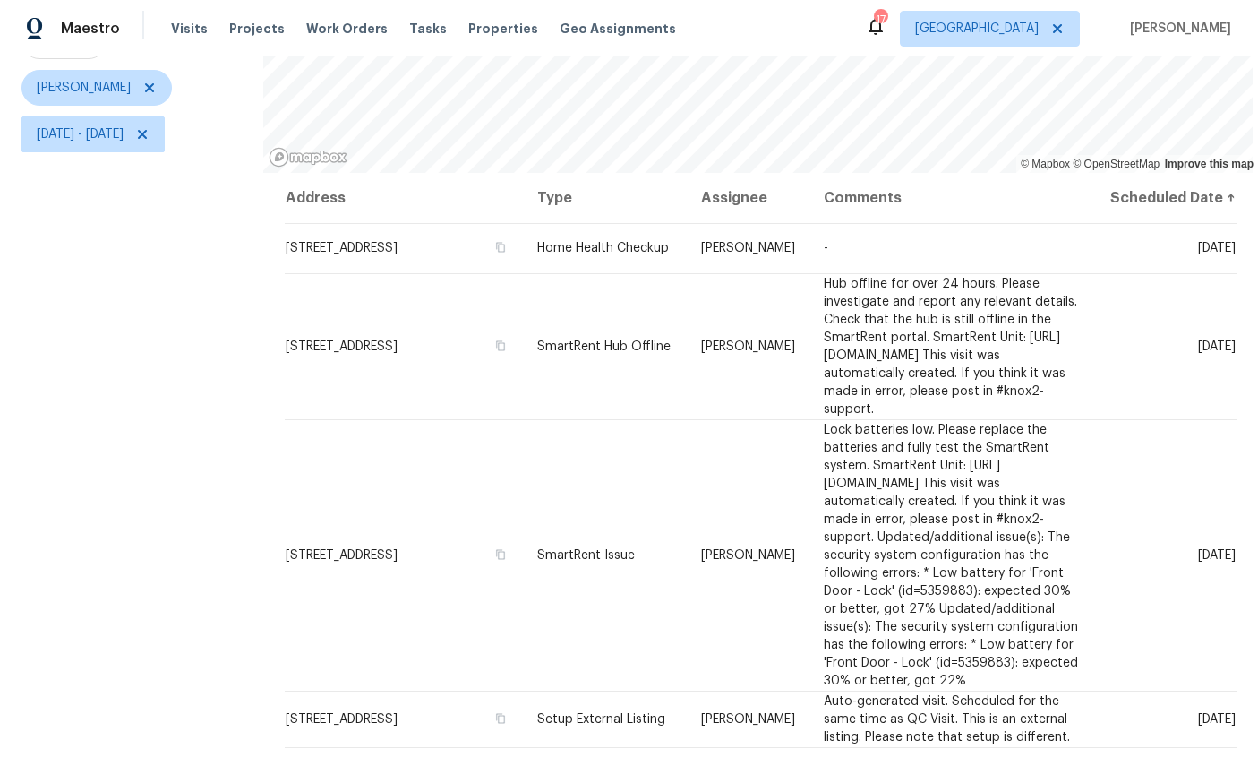
click at [159, 414] on div "Filters Reset ​ Type [PERSON_NAME][DATE] - [DATE]" at bounding box center [131, 344] width 263 height 881
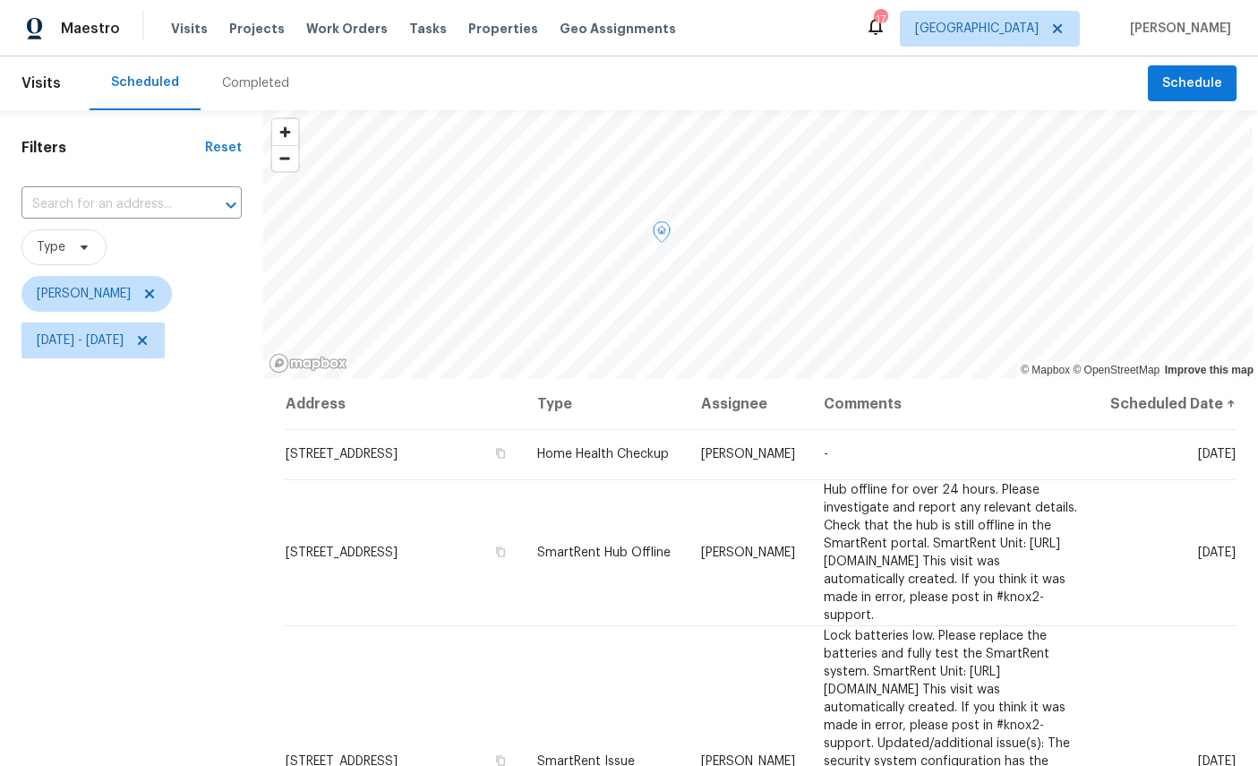
scroll to position [0, 0]
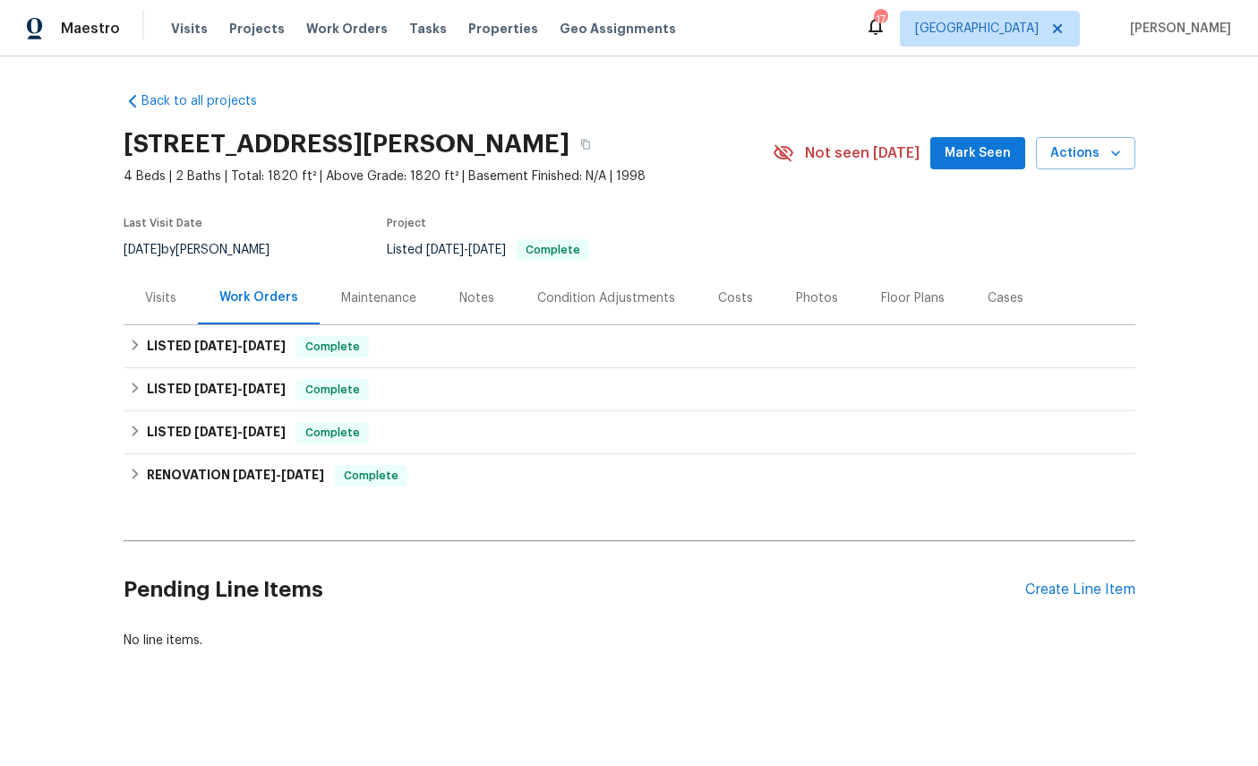
click at [1071, 159] on span "Actions" at bounding box center [1086, 153] width 71 height 22
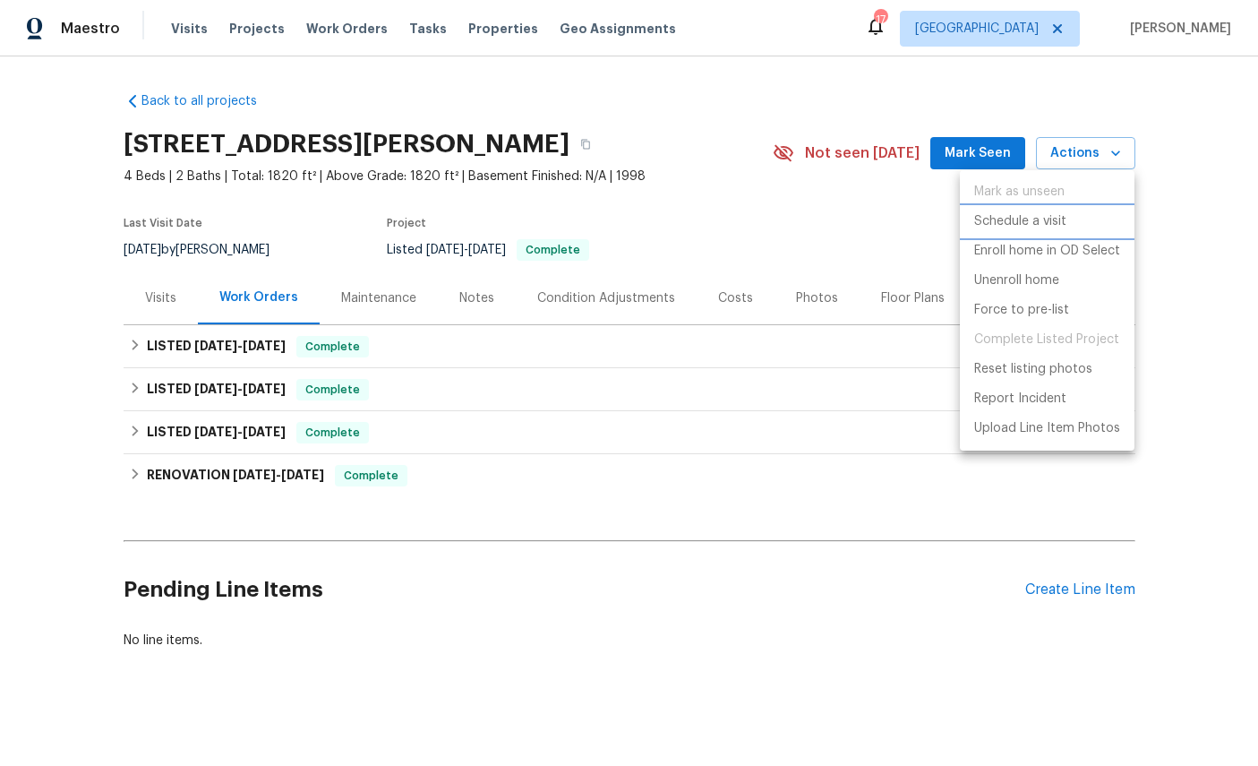
click at [1017, 219] on p "Schedule a visit" at bounding box center [1021, 221] width 92 height 19
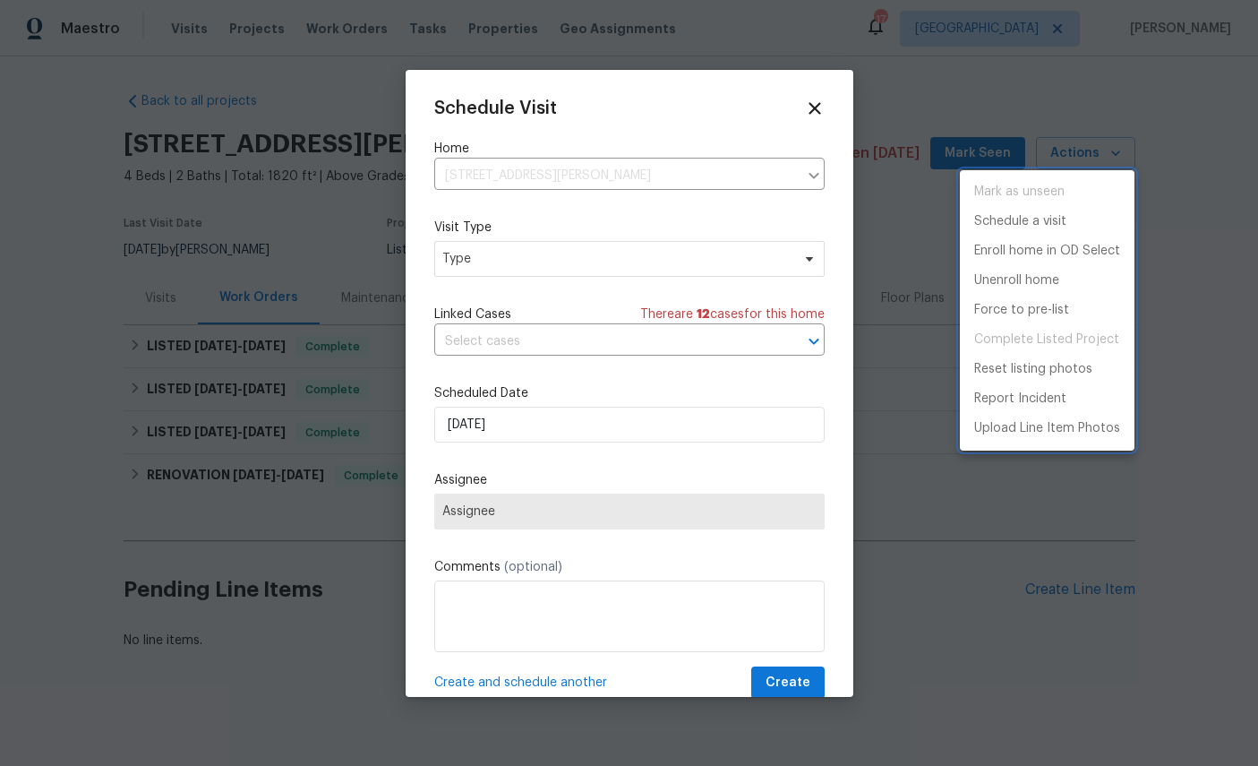
click at [563, 255] on div at bounding box center [629, 383] width 1258 height 766
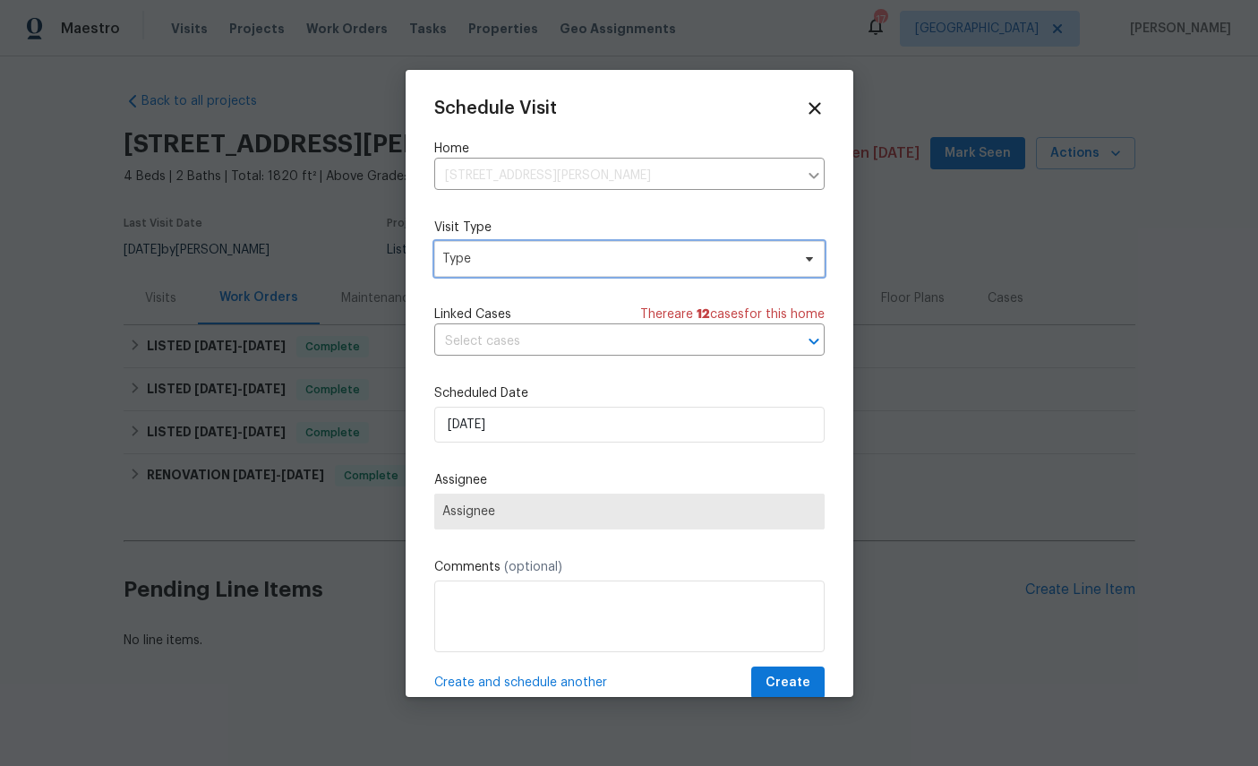
click at [605, 265] on span "Type" at bounding box center [616, 259] width 348 height 18
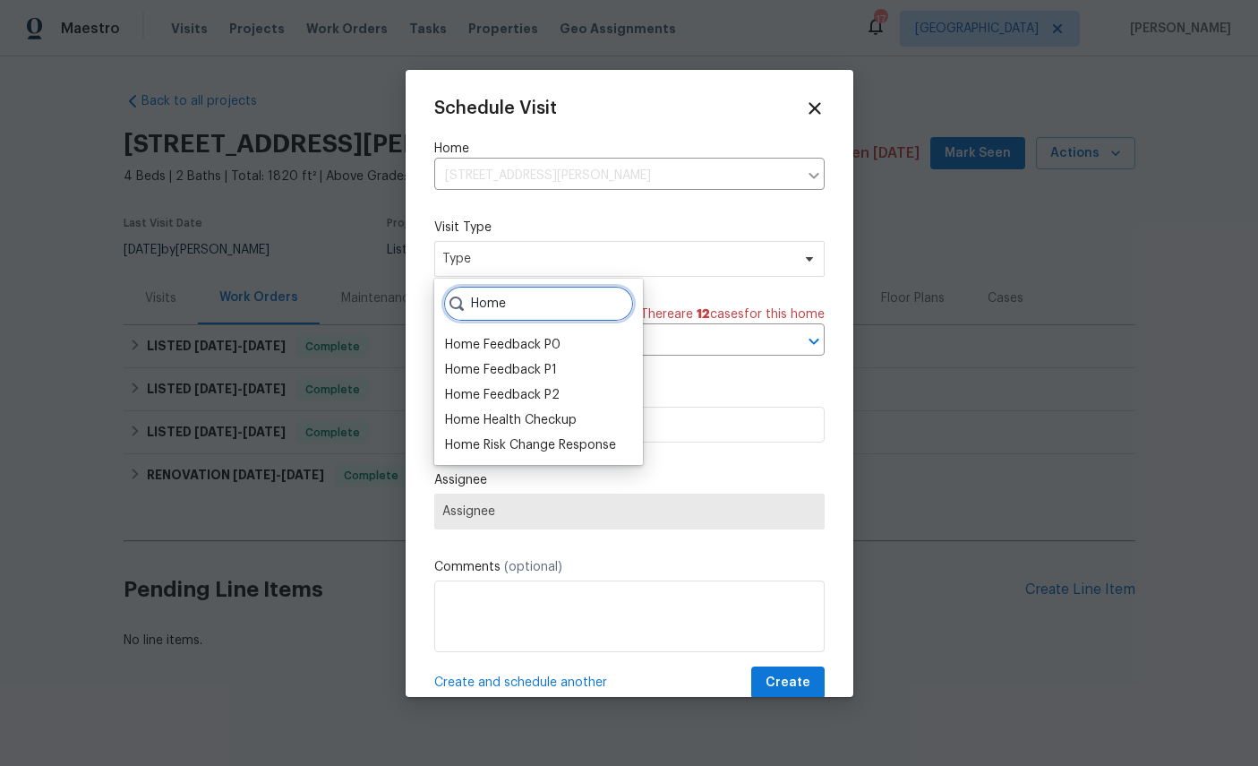
type input "Home"
click at [532, 417] on div "Home Health Checkup" at bounding box center [511, 420] width 132 height 18
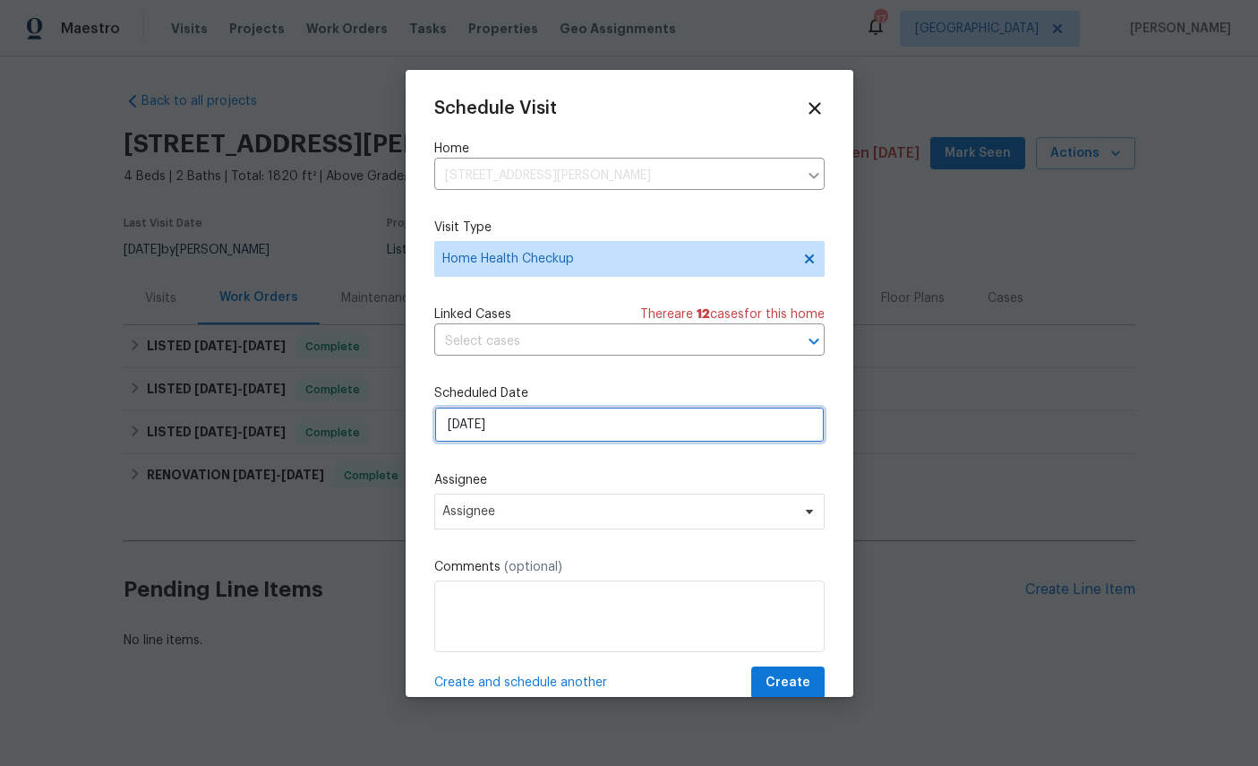
click at [563, 427] on input "8/18/2025" at bounding box center [629, 425] width 391 height 36
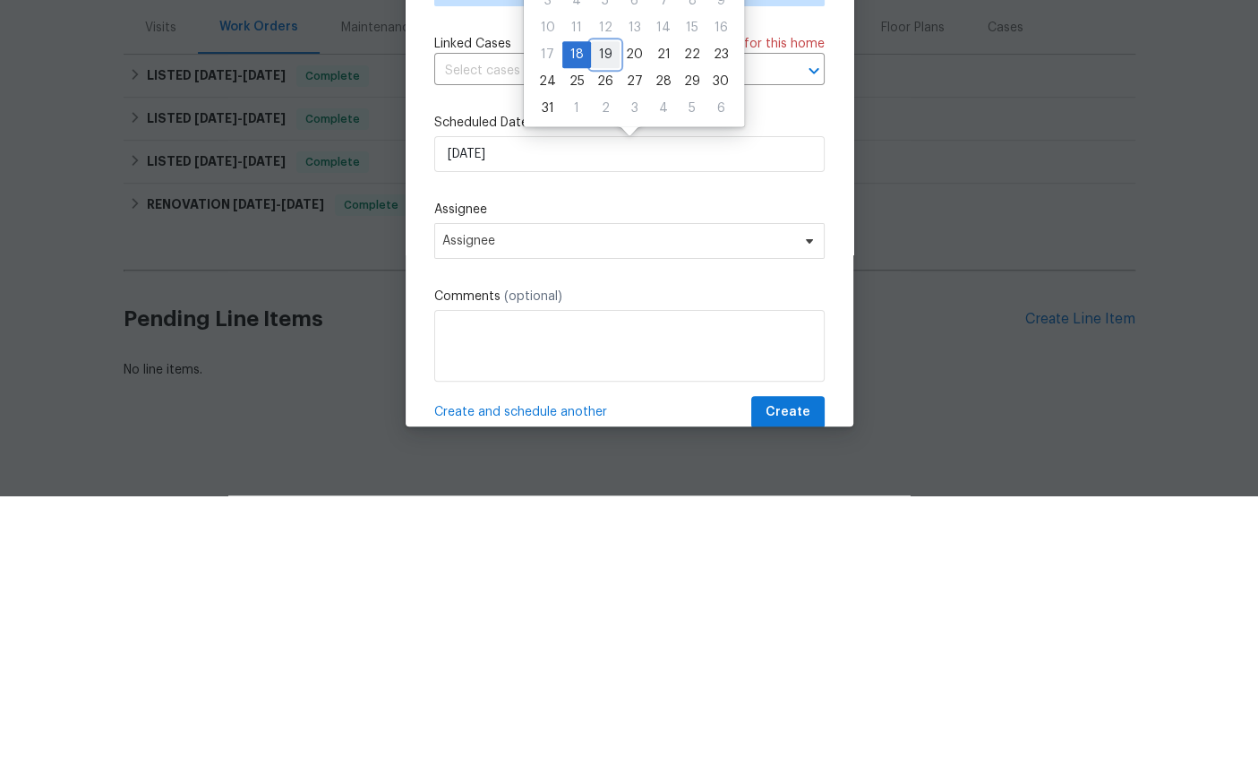
click at [604, 313] on div "19" at bounding box center [605, 325] width 29 height 25
type input "8/19/2025"
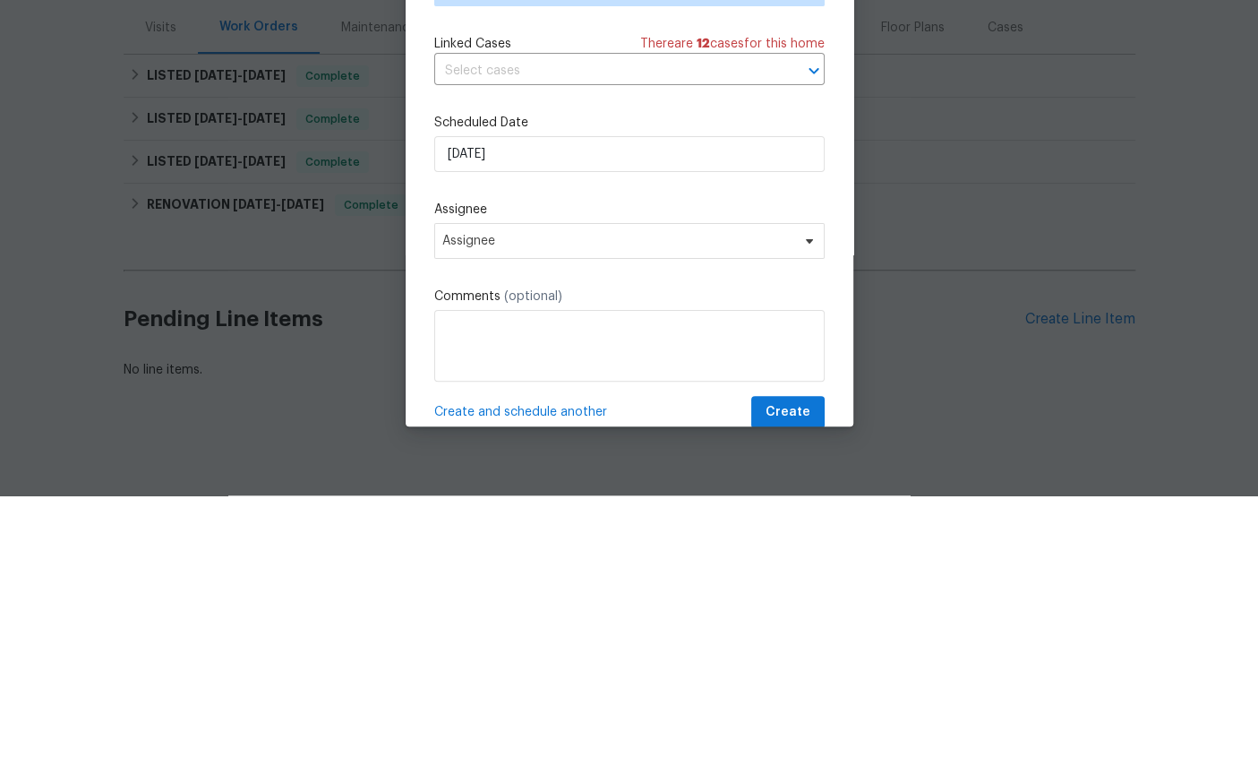
scroll to position [4, 0]
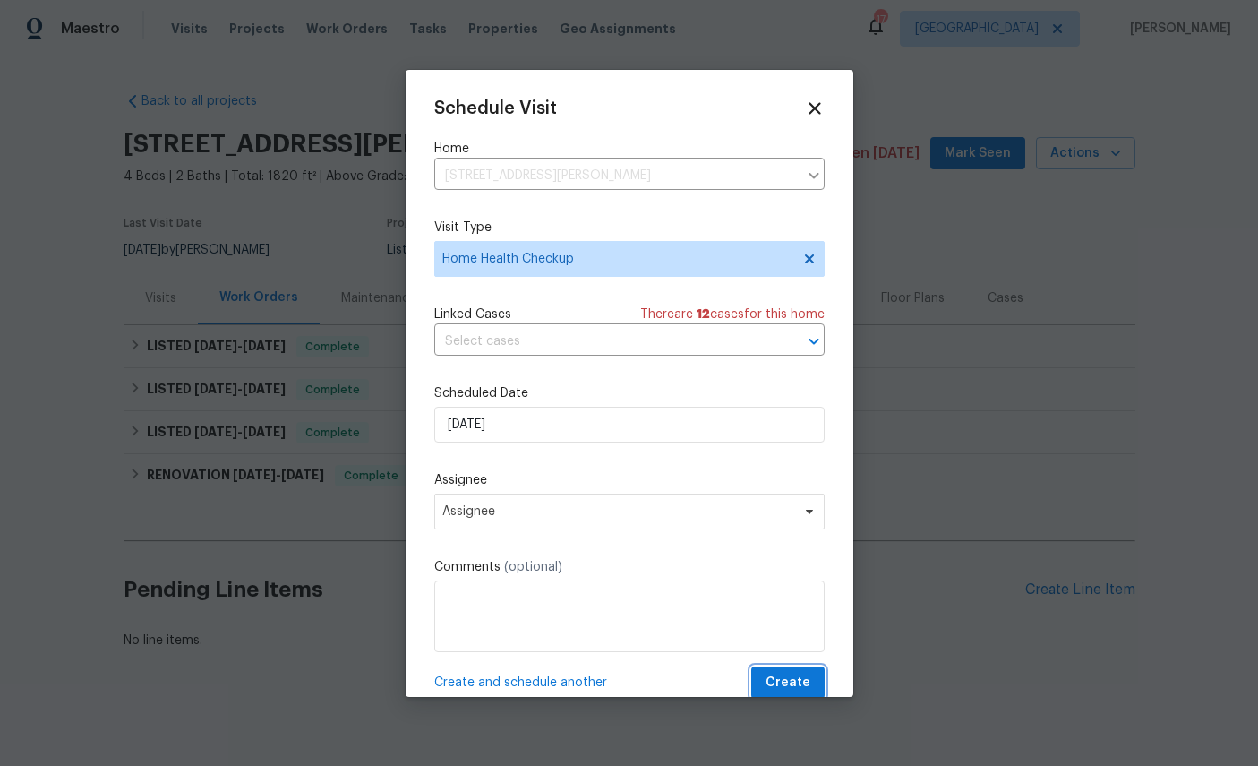
click at [802, 678] on span "Create" at bounding box center [788, 683] width 45 height 22
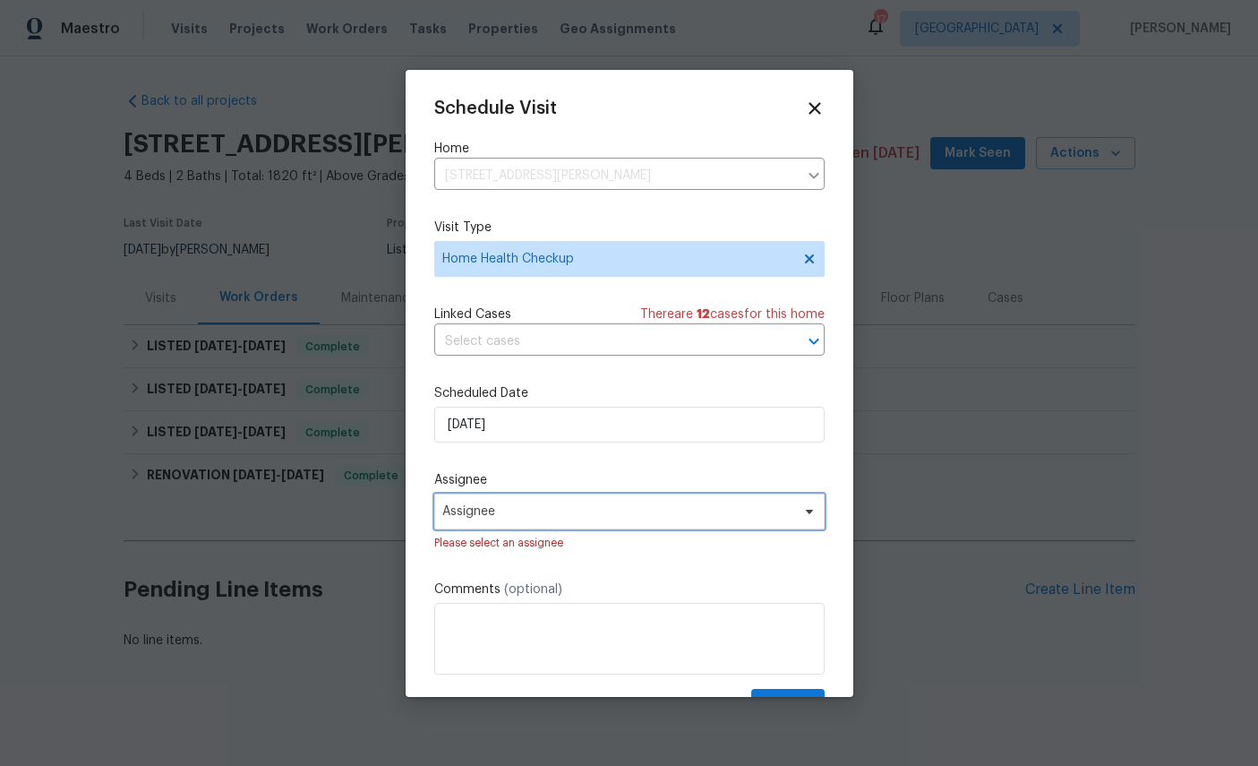
click at [595, 510] on span "Assignee" at bounding box center [617, 511] width 351 height 14
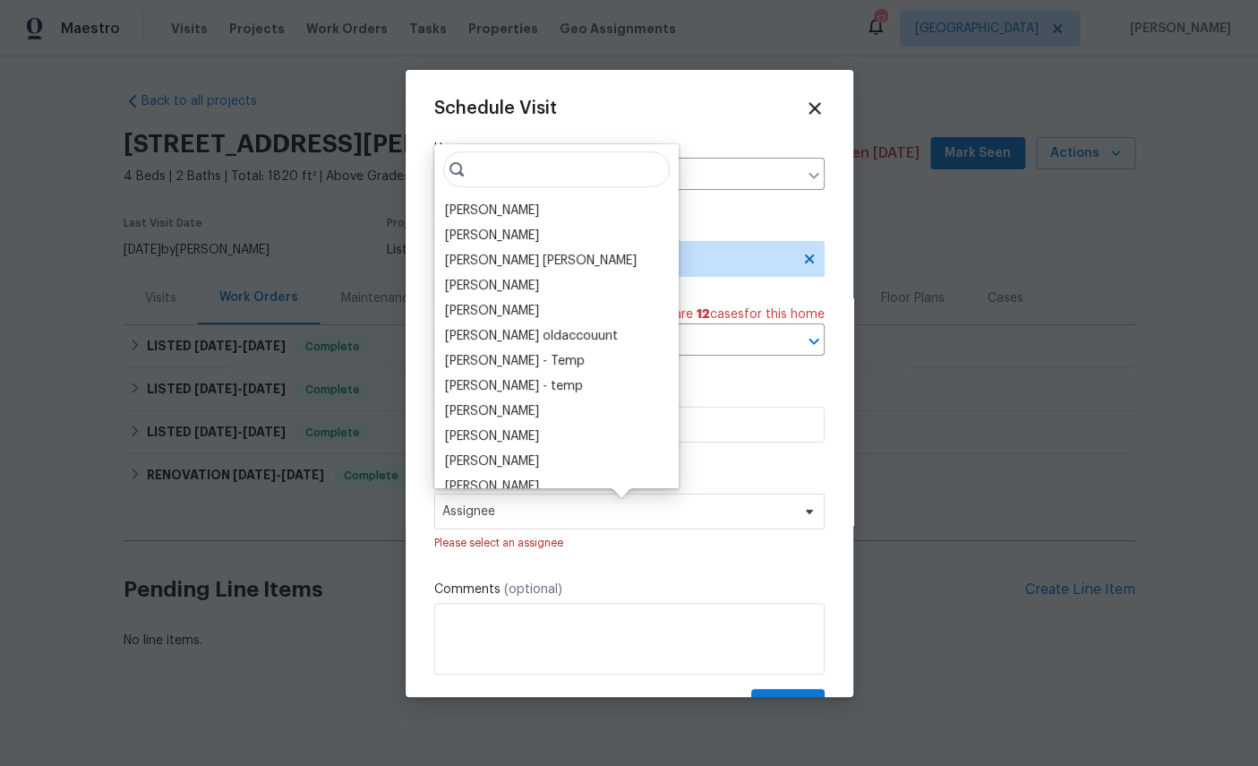
click at [468, 179] on input "search" at bounding box center [556, 169] width 227 height 36
click at [501, 209] on div "[PERSON_NAME]" at bounding box center [492, 211] width 94 height 18
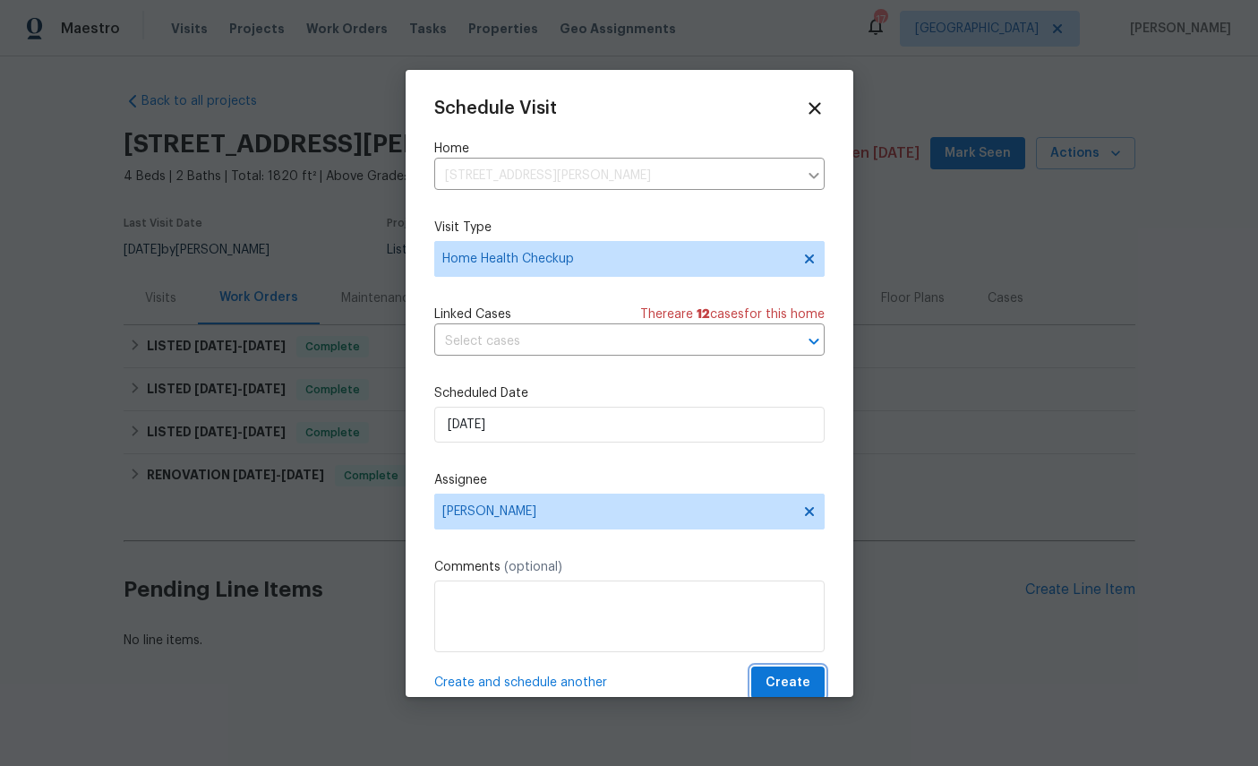
click at [803, 681] on span "Create" at bounding box center [788, 683] width 45 height 22
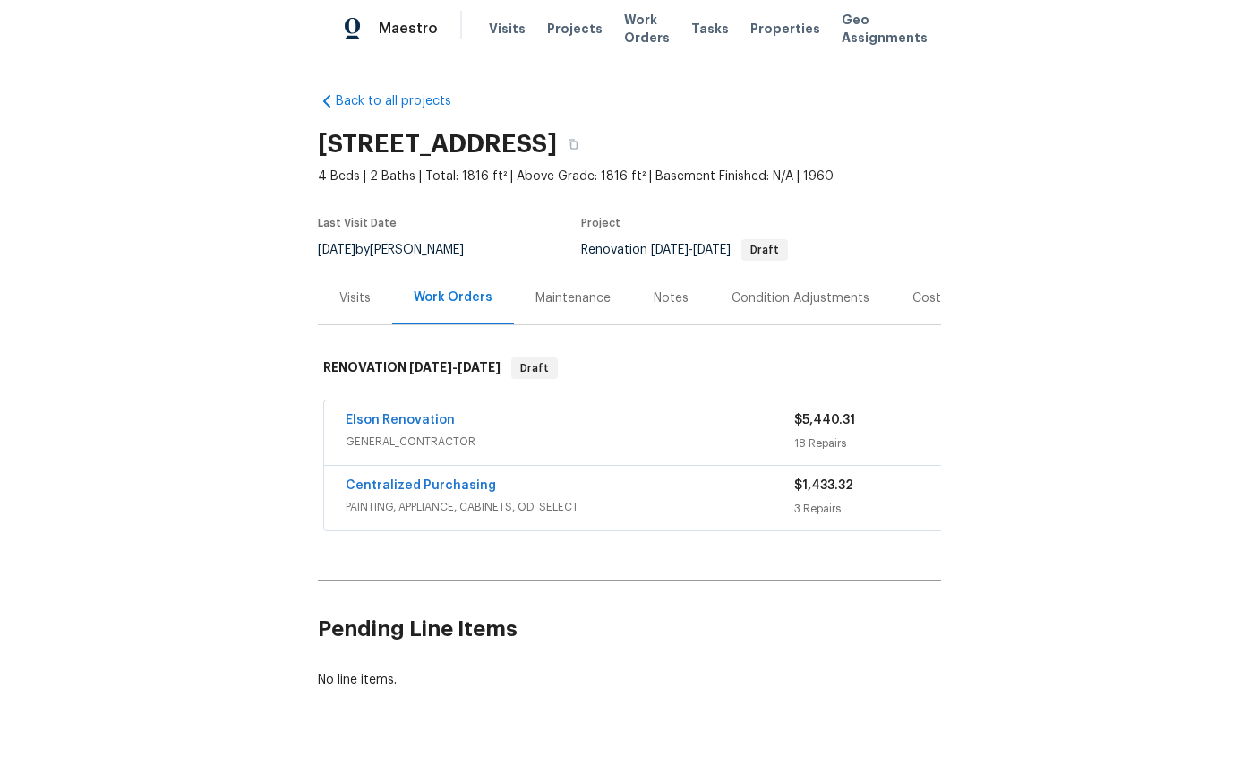
scroll to position [43, 0]
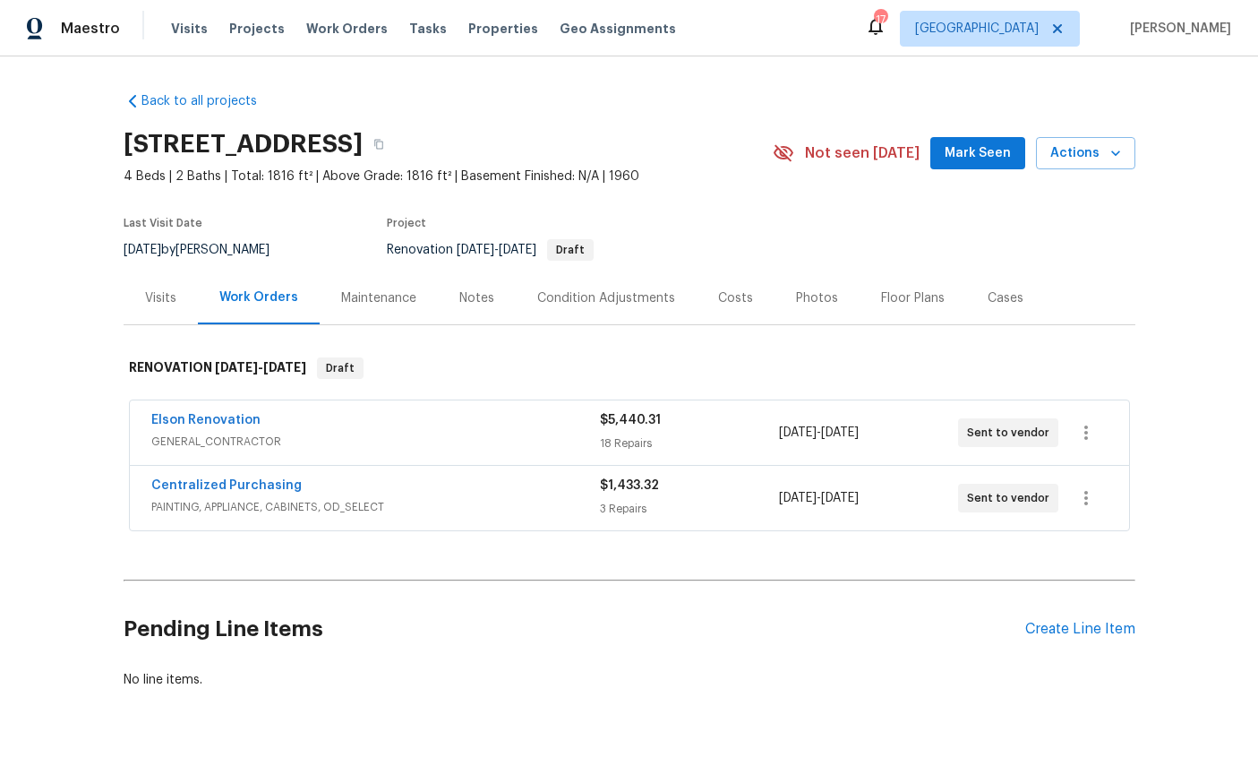
scroll to position [43, 0]
click at [1067, 621] on div "Create Line Item" at bounding box center [1081, 629] width 110 height 17
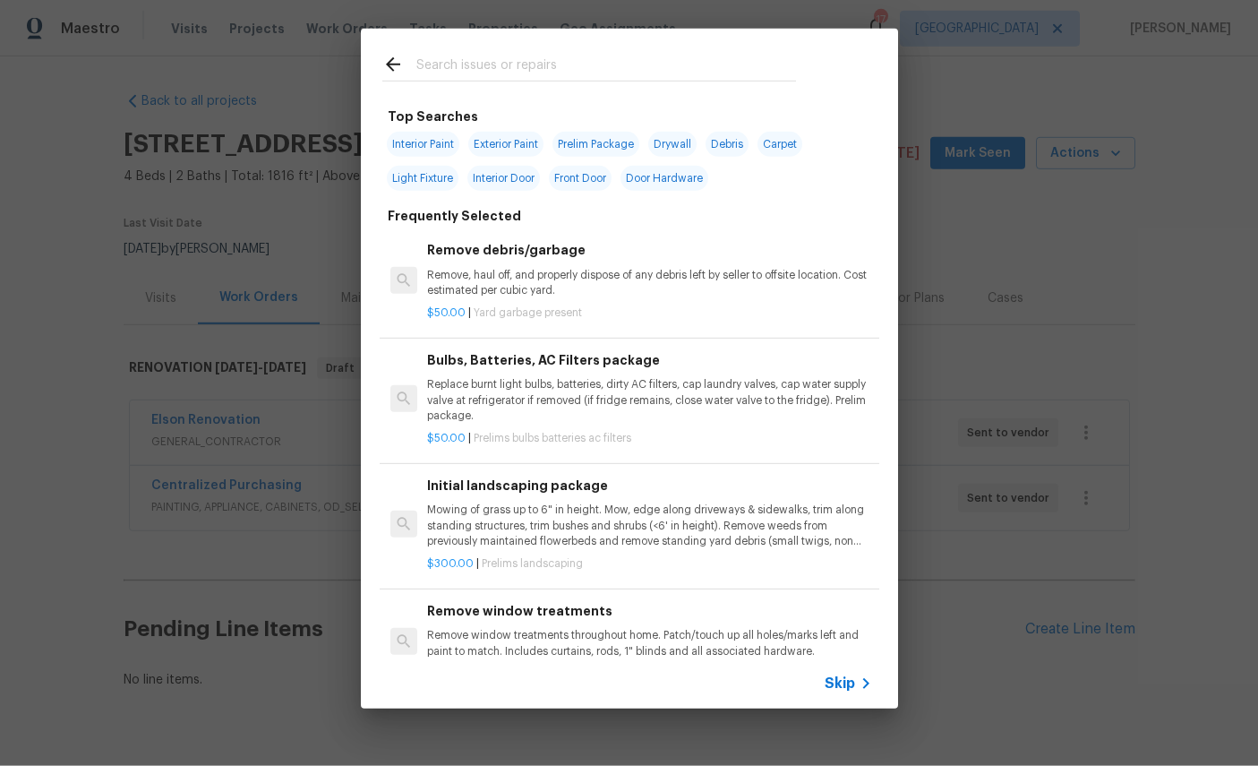
click at [510, 61] on input "text" at bounding box center [606, 67] width 380 height 27
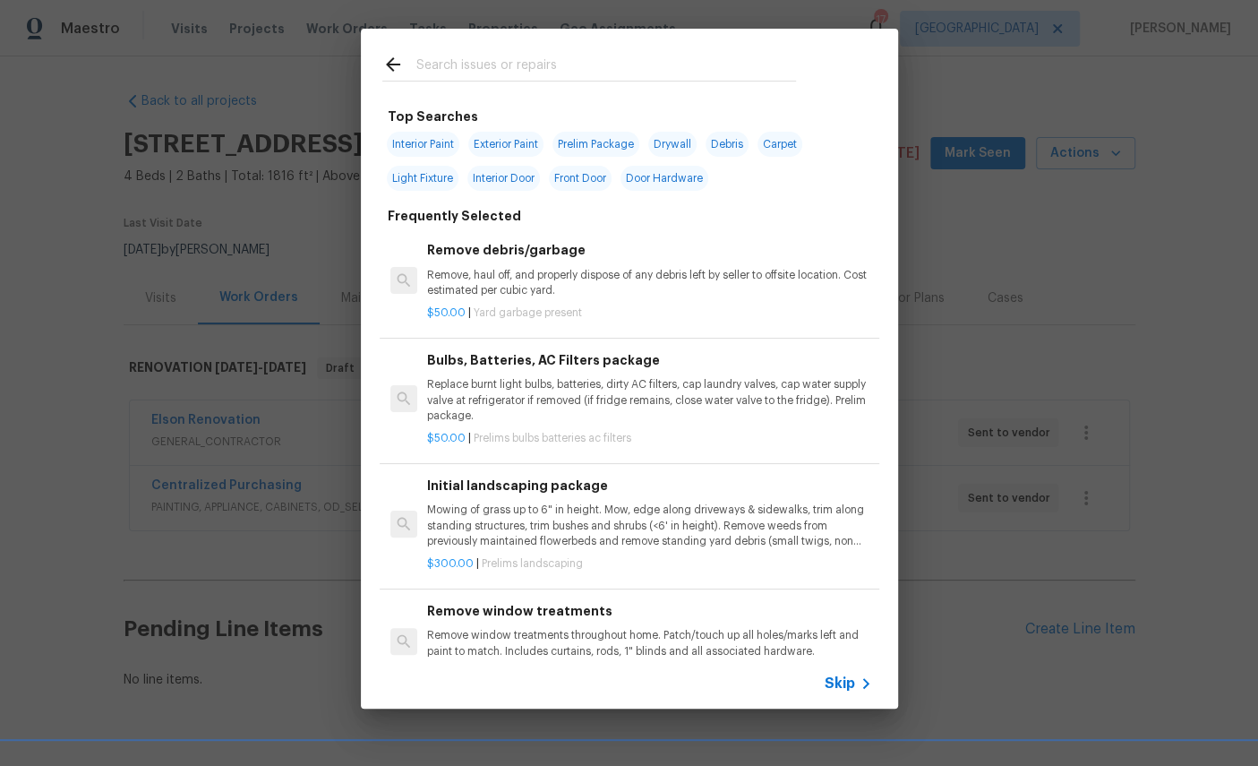
click at [593, 44] on div at bounding box center [589, 64] width 457 height 71
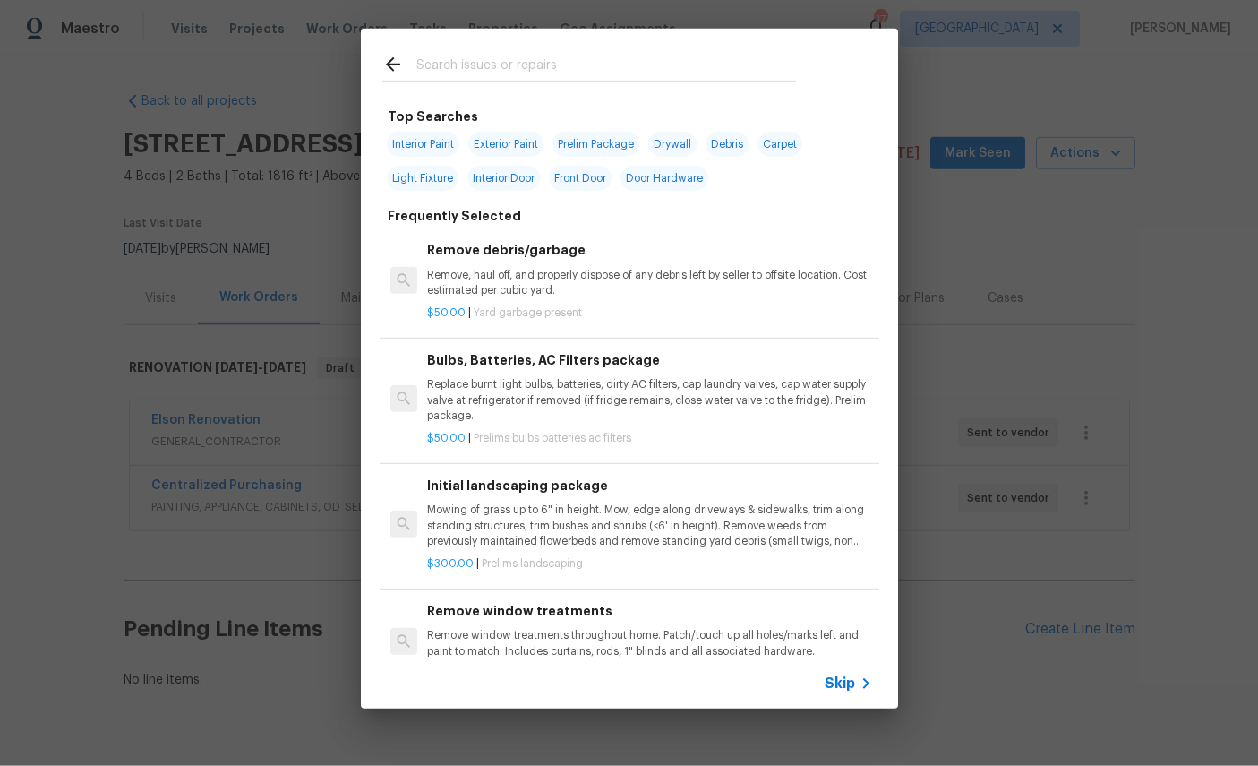
click at [547, 72] on input "text" at bounding box center [606, 67] width 380 height 27
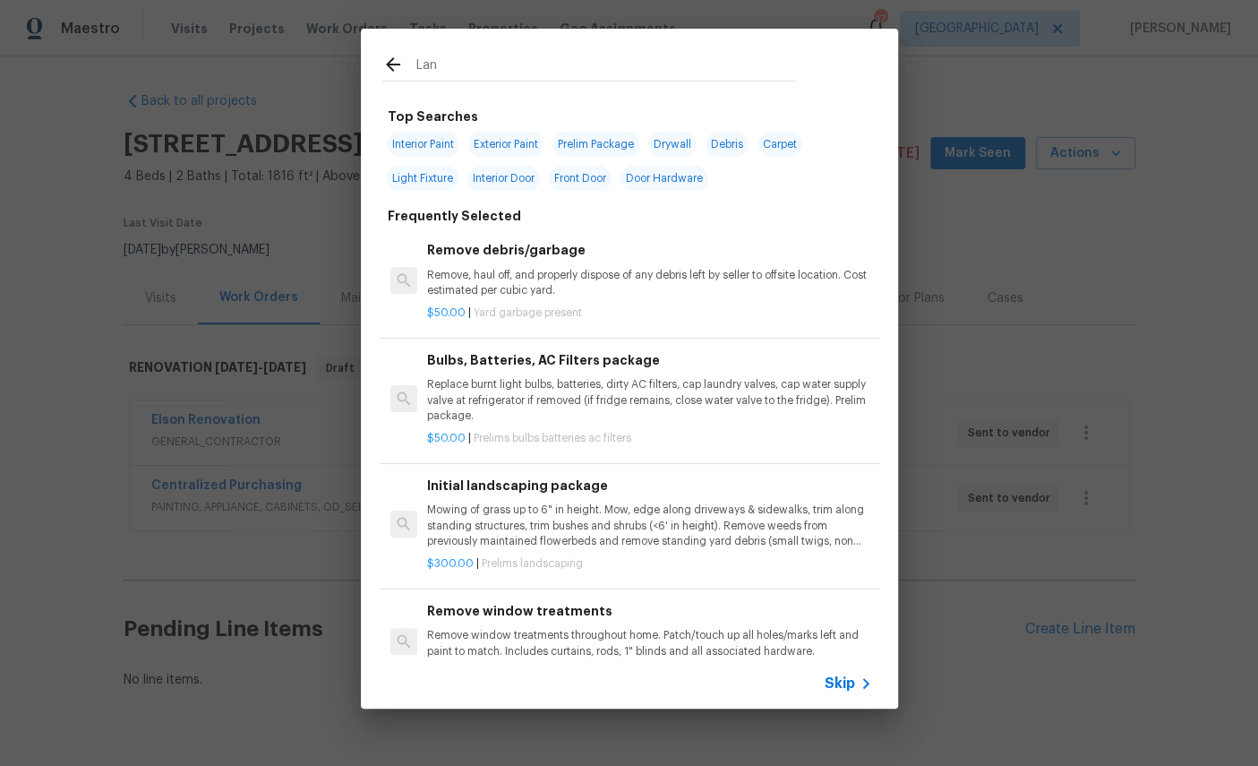
type input "Land"
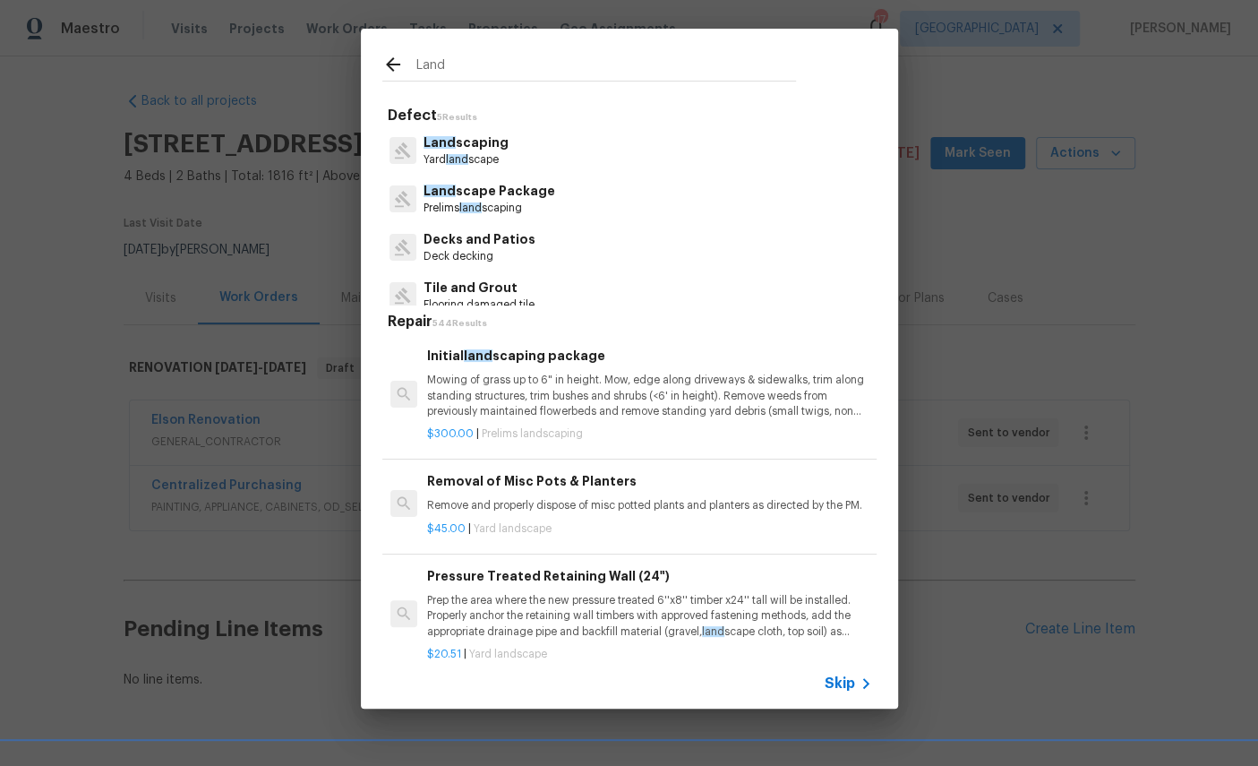
click at [491, 196] on p "Land scape Package" at bounding box center [490, 191] width 132 height 19
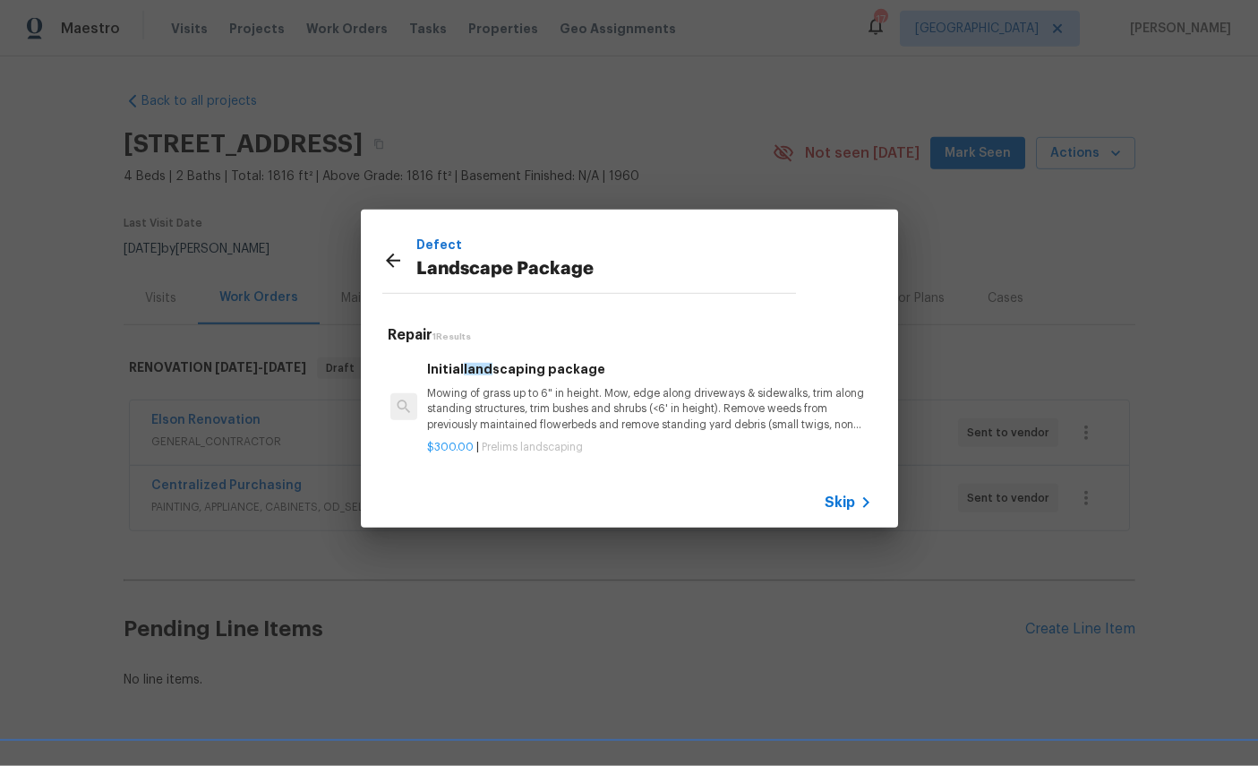
click at [537, 390] on p "Mowing of grass up to 6" in height. Mow, edge along driveways & sidewalks, trim…" at bounding box center [649, 409] width 444 height 46
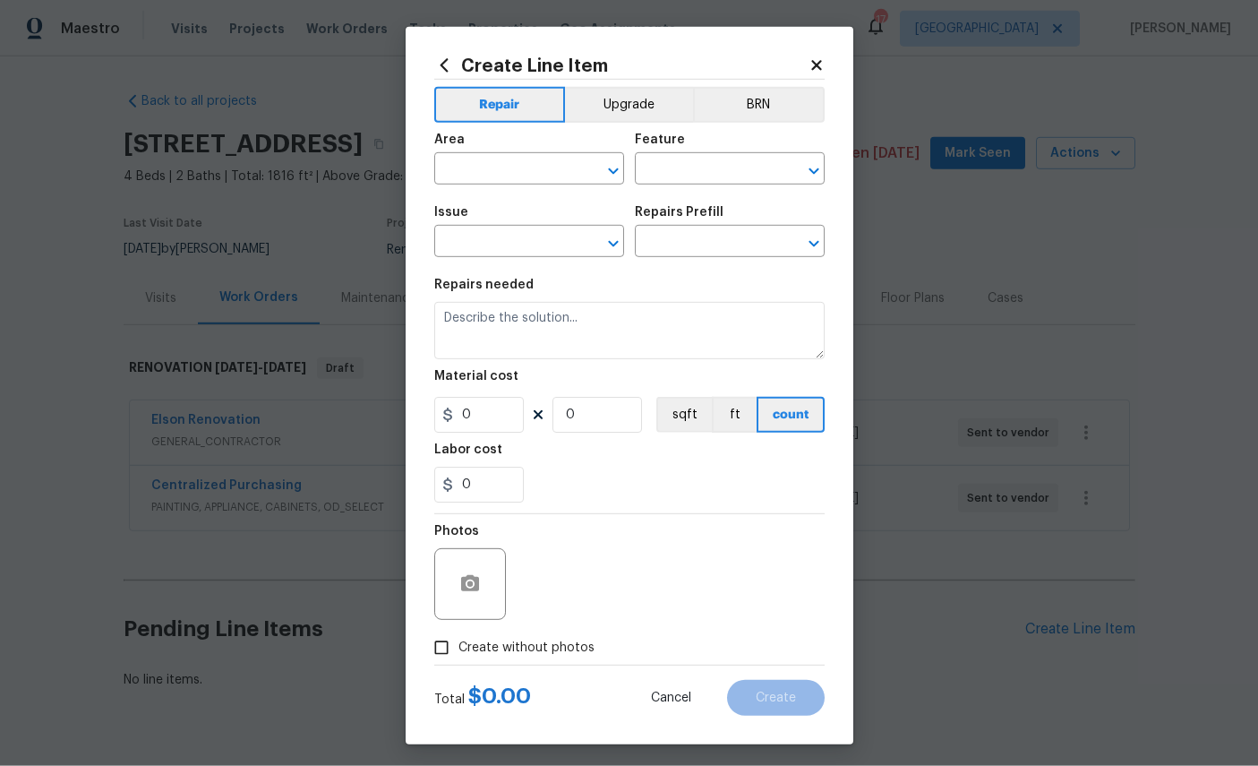
type input "Home Readiness Packages"
type input "Landscape Package"
type input "Initial landscaping package $300.00"
type textarea "Mowing of grass up to 6" in height. Mow, edge along driveways & sidewalks, trim…"
type input "300"
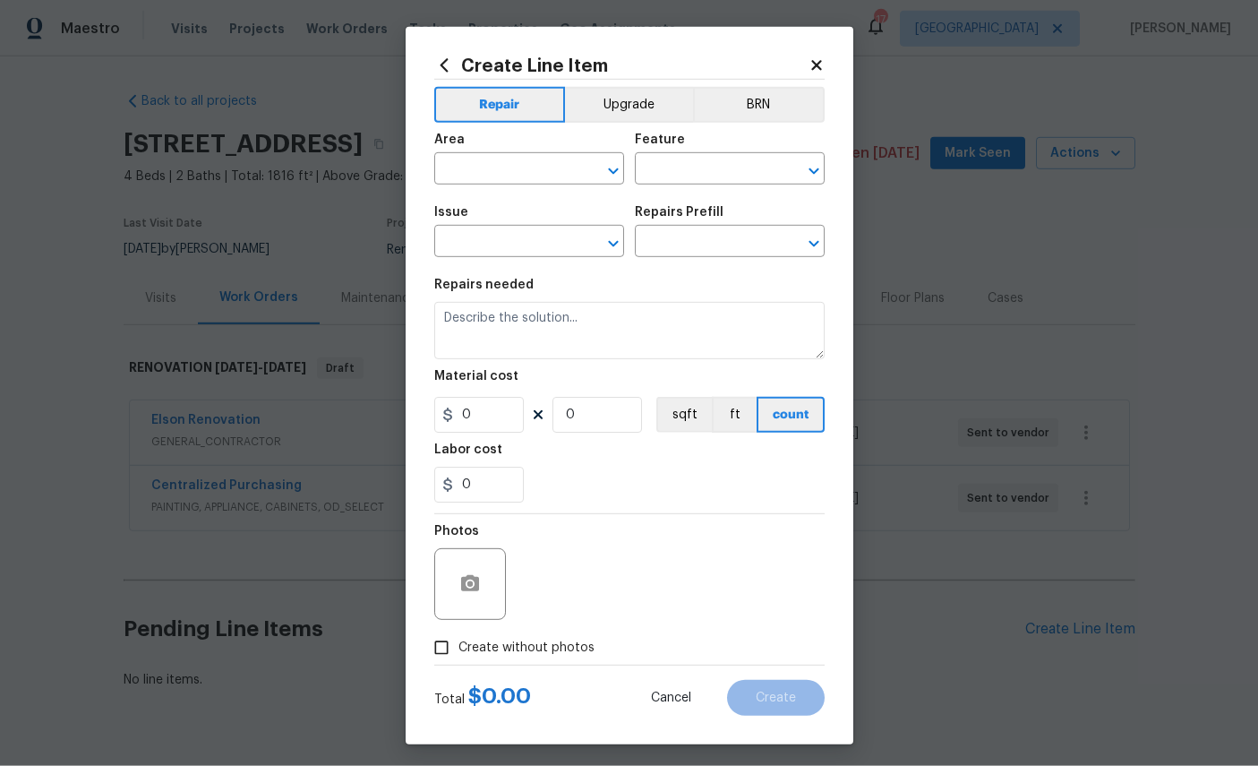
type input "1"
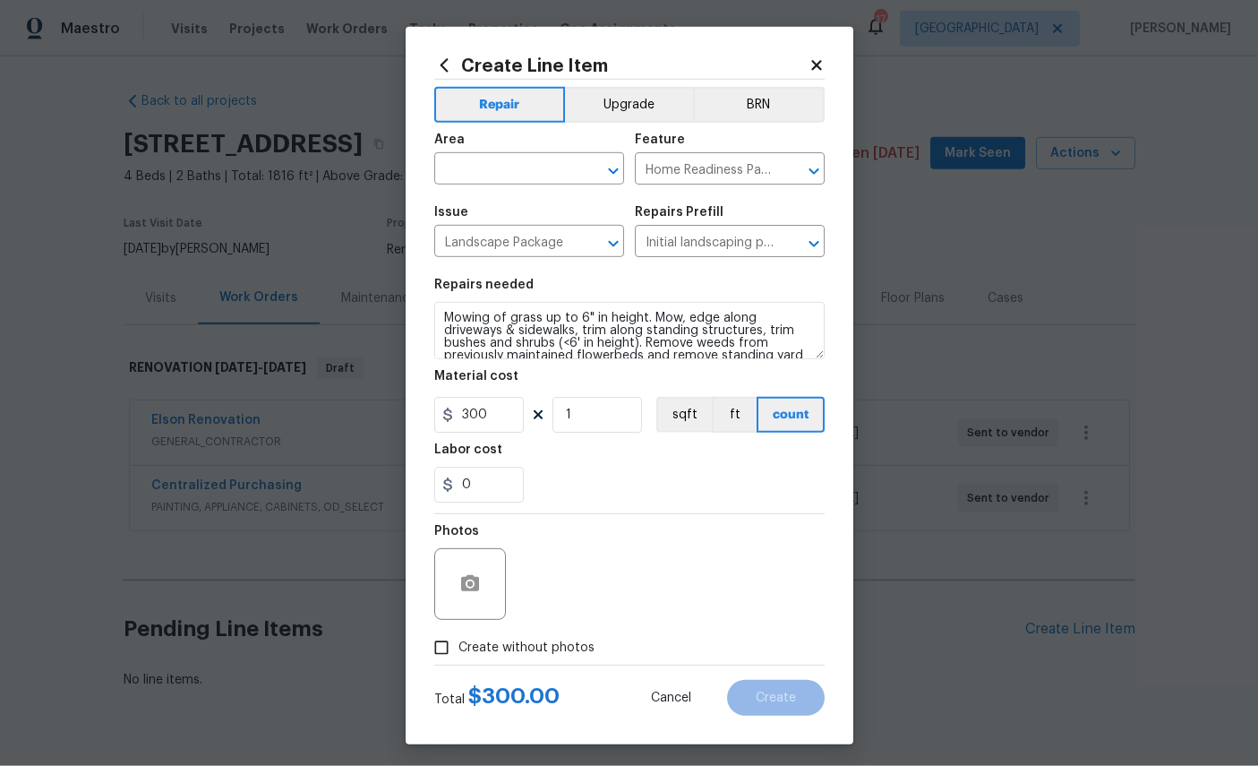
click at [508, 163] on input "text" at bounding box center [504, 171] width 140 height 28
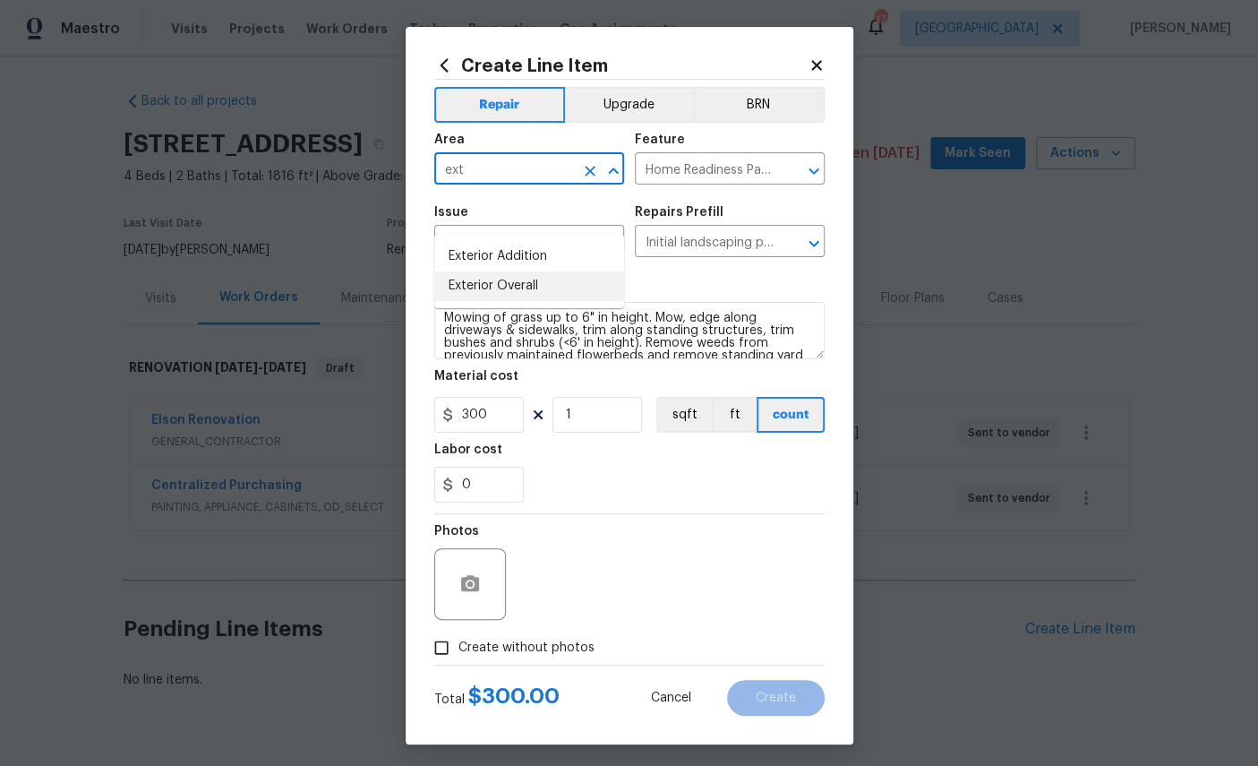
click at [492, 271] on li "Exterior Overall" at bounding box center [529, 286] width 190 height 30
type input "Exterior Overall"
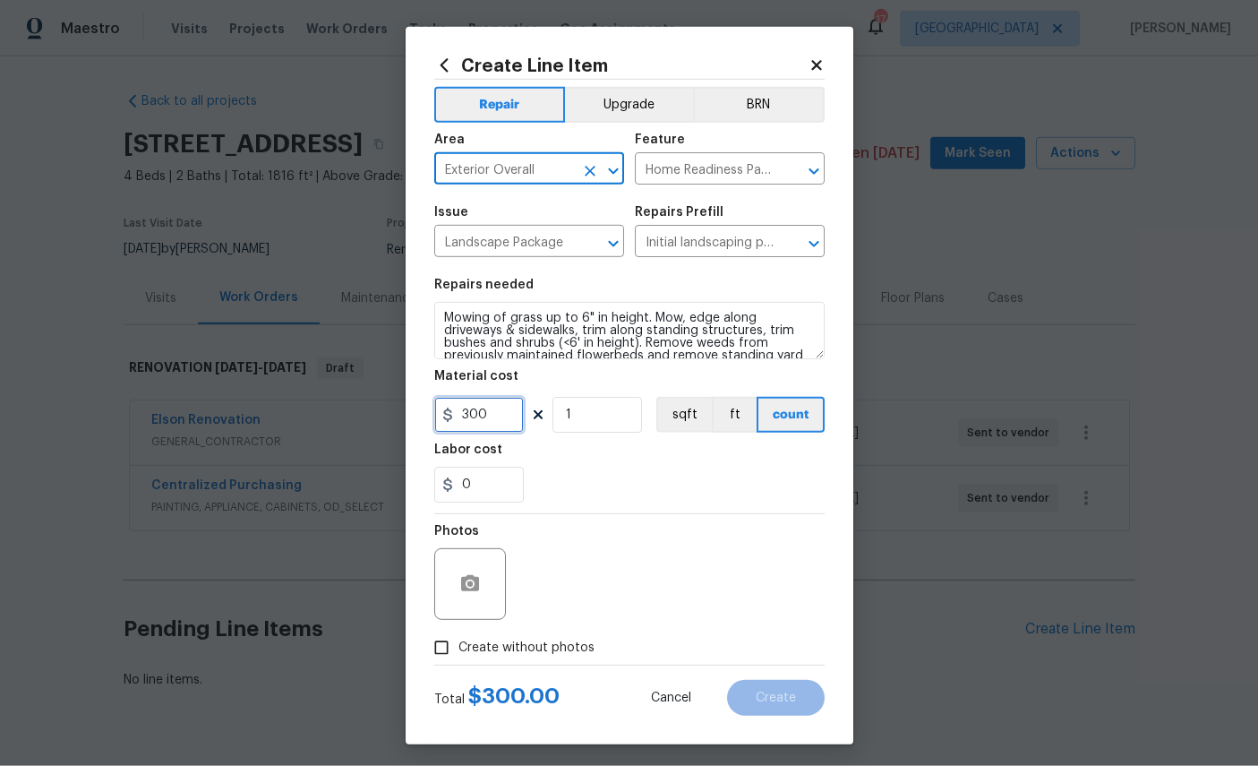
click at [506, 423] on input "300" at bounding box center [479, 415] width 90 height 36
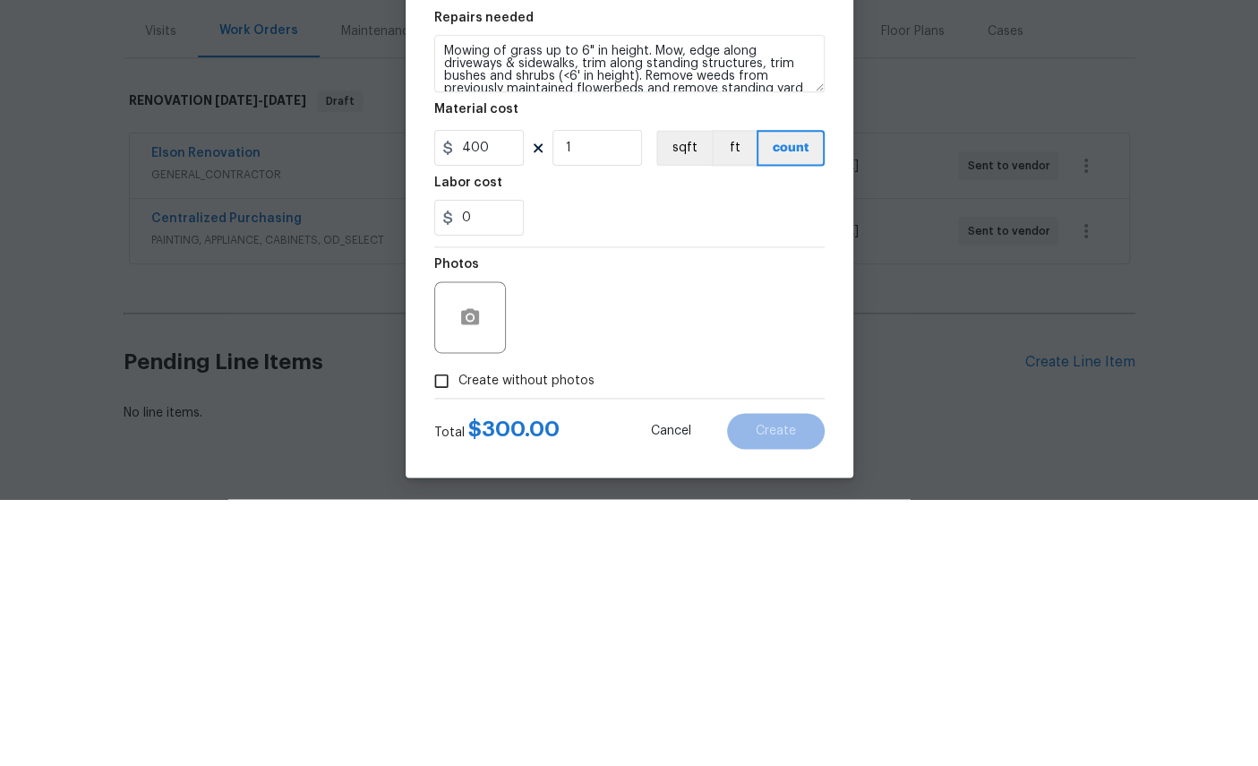
scroll to position [44, 0]
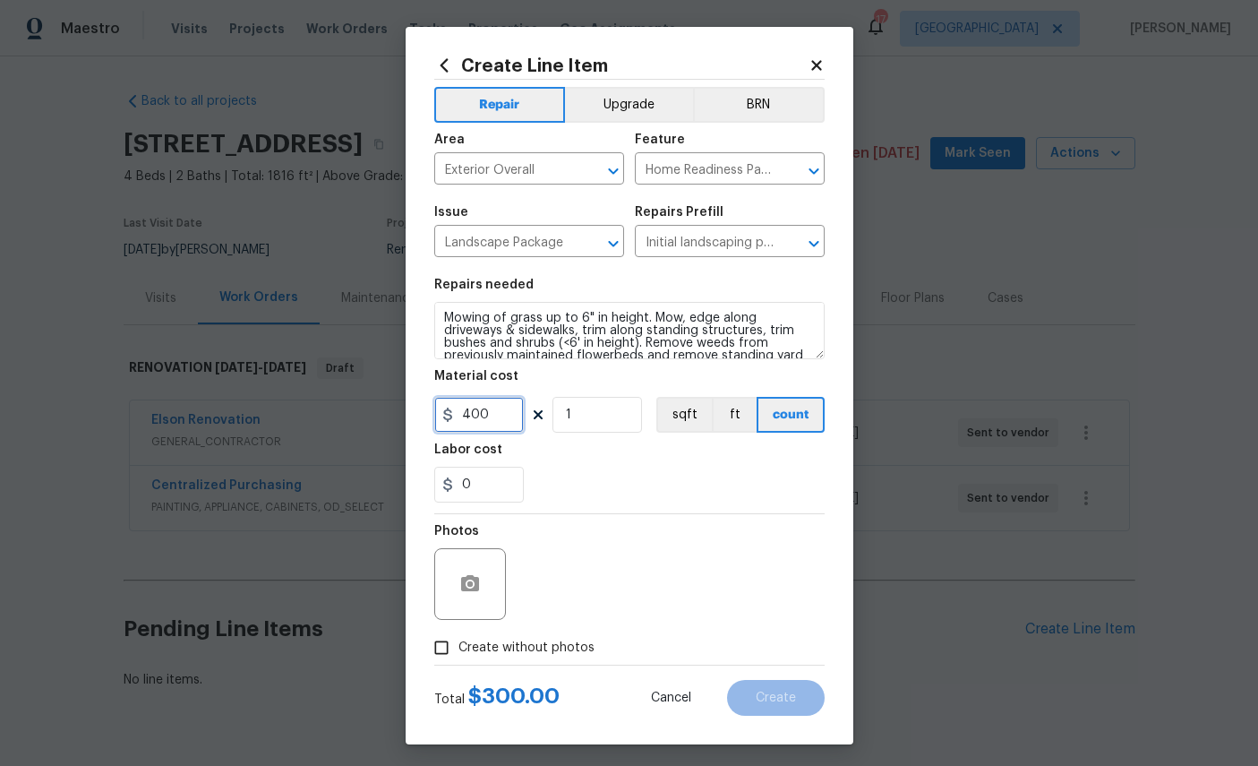
type input "400"
click at [479, 605] on button "button" at bounding box center [470, 583] width 43 height 43
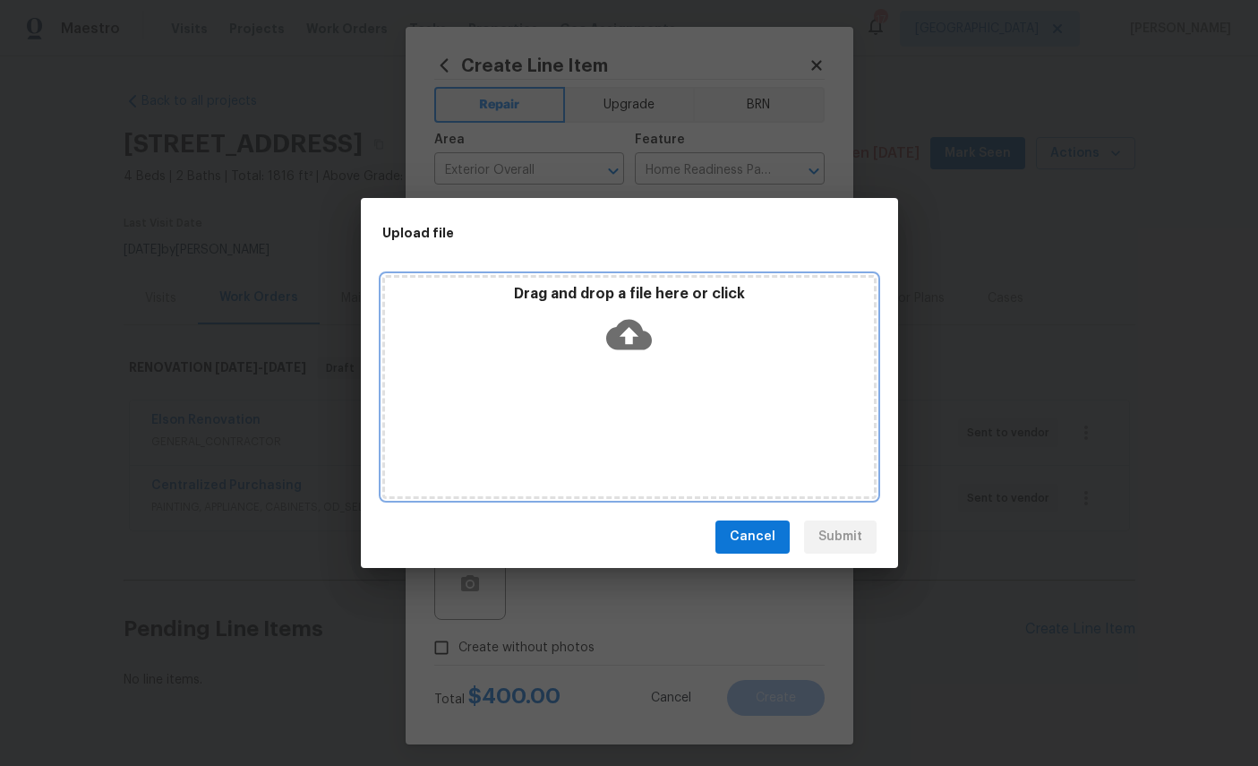
click at [629, 329] on icon at bounding box center [629, 335] width 46 height 46
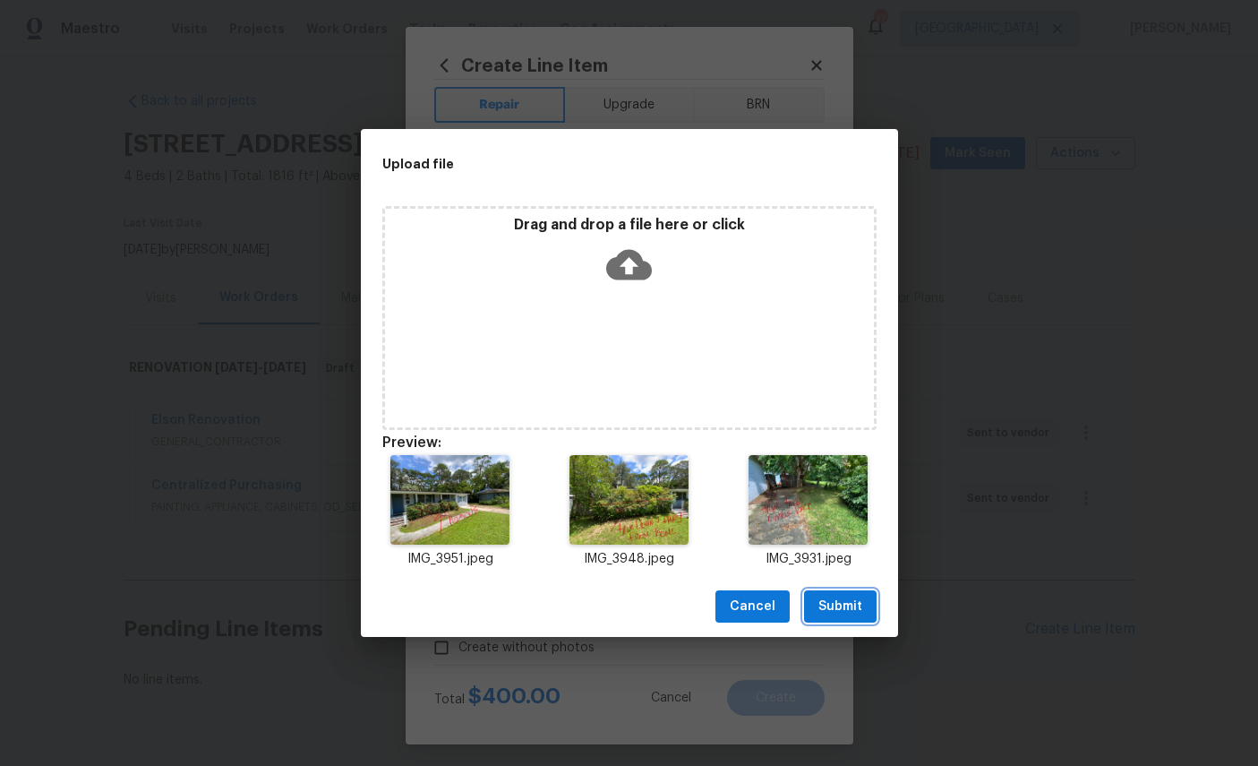
click at [846, 611] on span "Submit" at bounding box center [841, 607] width 44 height 22
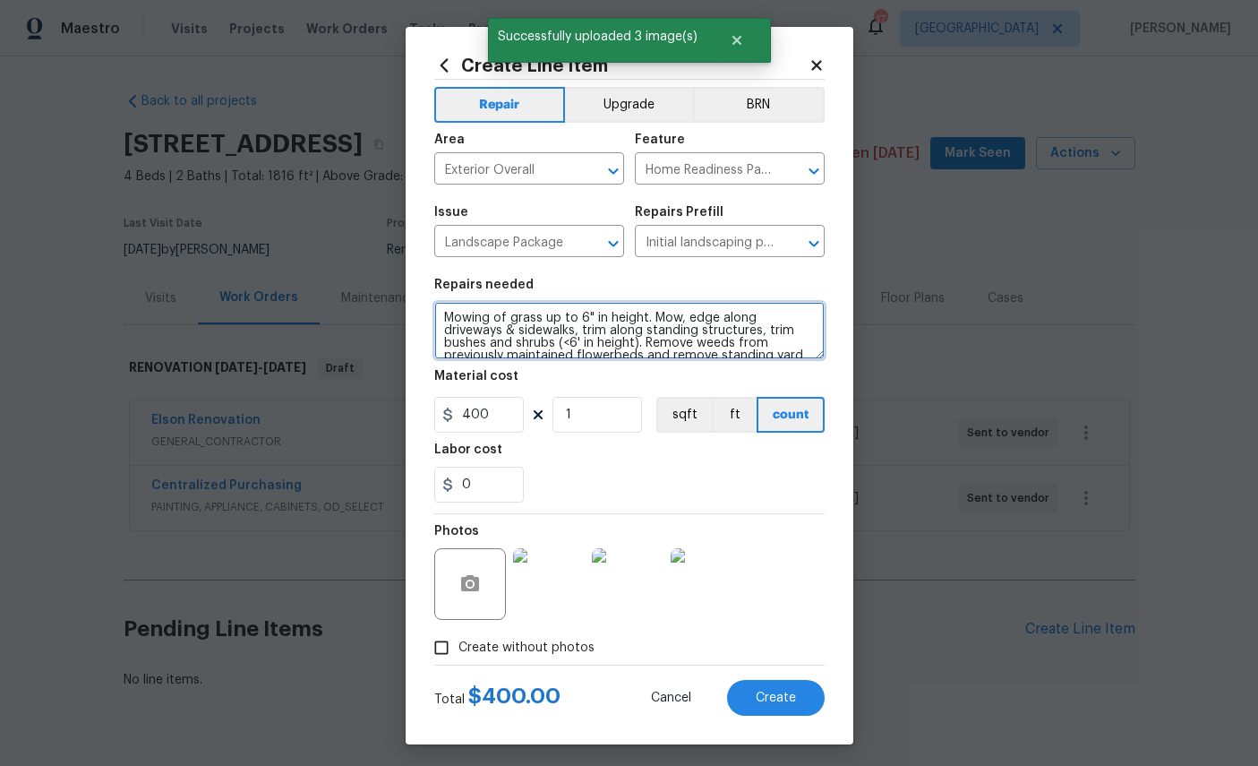
click at [500, 355] on textarea "Mowing of grass up to 6" in height. Mow, edge along driveways & sidewalks, trim…" at bounding box center [629, 330] width 391 height 57
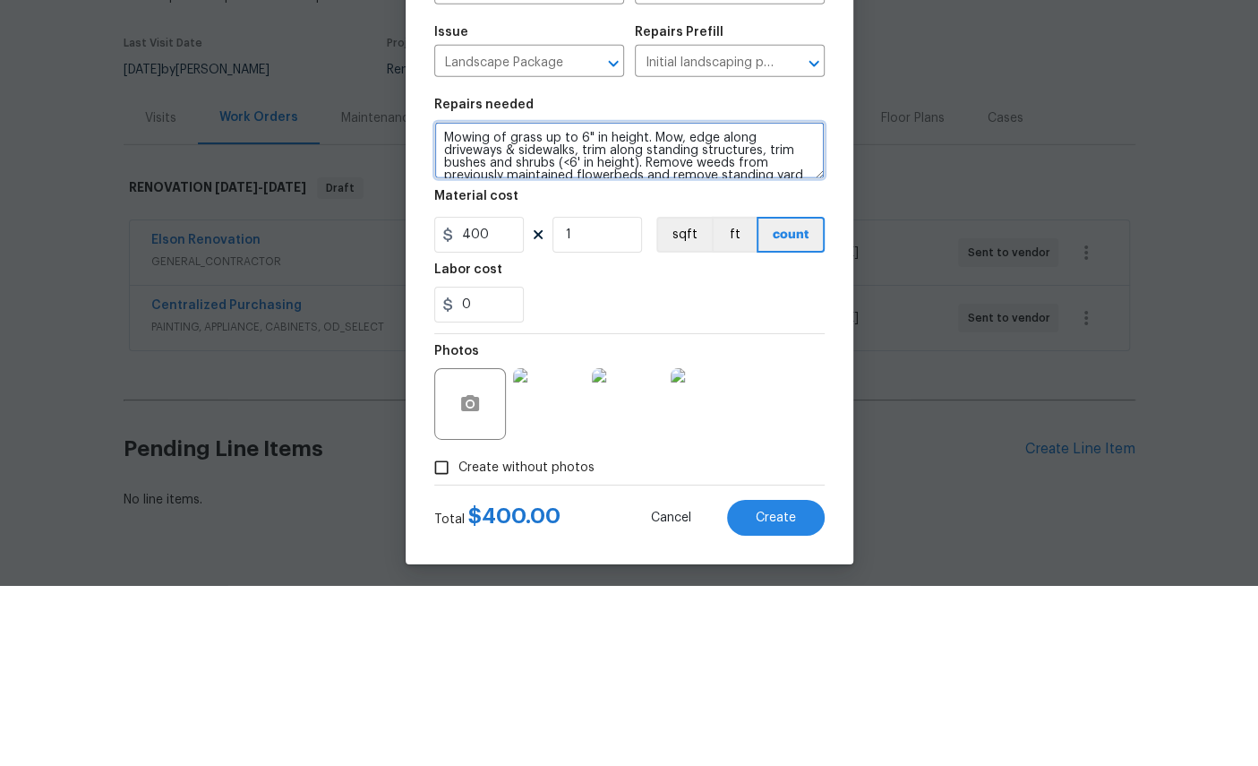
click at [447, 302] on textarea "Mowing of grass up to 6" in height. Mow, edge along driveways & sidewalks, trim…" at bounding box center [629, 330] width 391 height 57
click at [452, 302] on textarea "Remove vines off front railingMowing of grass up to 6" in height. Mow, edge alo…" at bounding box center [629, 330] width 391 height 57
click at [642, 302] on textarea "- Remove vines off front railingMowing of grass up to 6" in height. Mow, edge a…" at bounding box center [629, 330] width 391 height 57
click at [635, 302] on textarea "- Remove vines off front railingMowing of grass up to 6" in height. Mow, edge a…" at bounding box center [629, 330] width 391 height 57
click at [644, 302] on textarea "- Remove vines off front railingMowing of grass up to 6" in height. Mow, edge a…" at bounding box center [629, 330] width 391 height 57
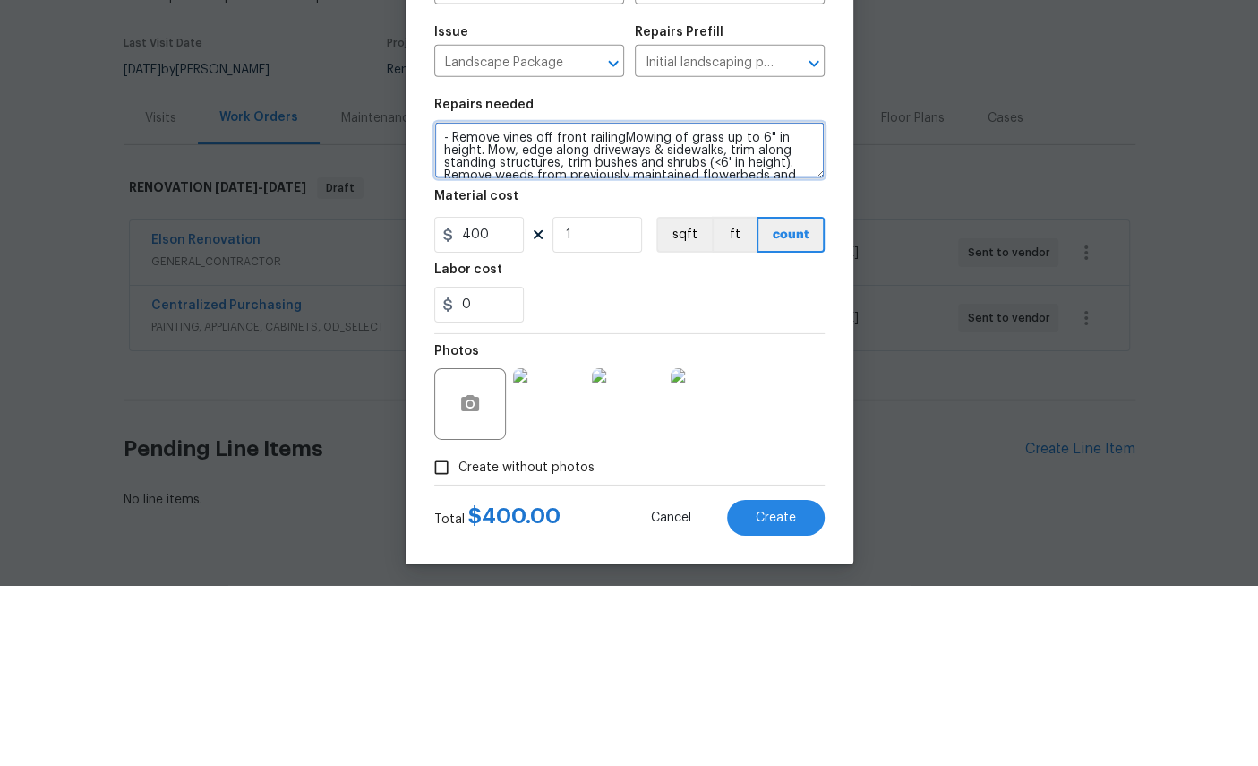
click at [637, 302] on textarea "- Remove vines off front railingMowing of grass up to 6" in height. Mow, edge a…" at bounding box center [629, 330] width 391 height 57
click at [631, 302] on textarea "- Remove vines off front railingMowing of grass up to 6" in height. Mow, edge a…" at bounding box center [629, 330] width 391 height 57
click at [629, 302] on textarea "- Remove vines off front railingMowing of grass up to 6" in height. Mow, edge a…" at bounding box center [629, 330] width 391 height 57
click at [717, 302] on textarea "- Remove vines off front railing, - Trim down scrub to the left of stairs of gr…" at bounding box center [629, 330] width 391 height 57
click at [570, 302] on textarea "- Remove vines off front railing, - Trim down scrub to the left of stairs of gr…" at bounding box center [629, 330] width 391 height 57
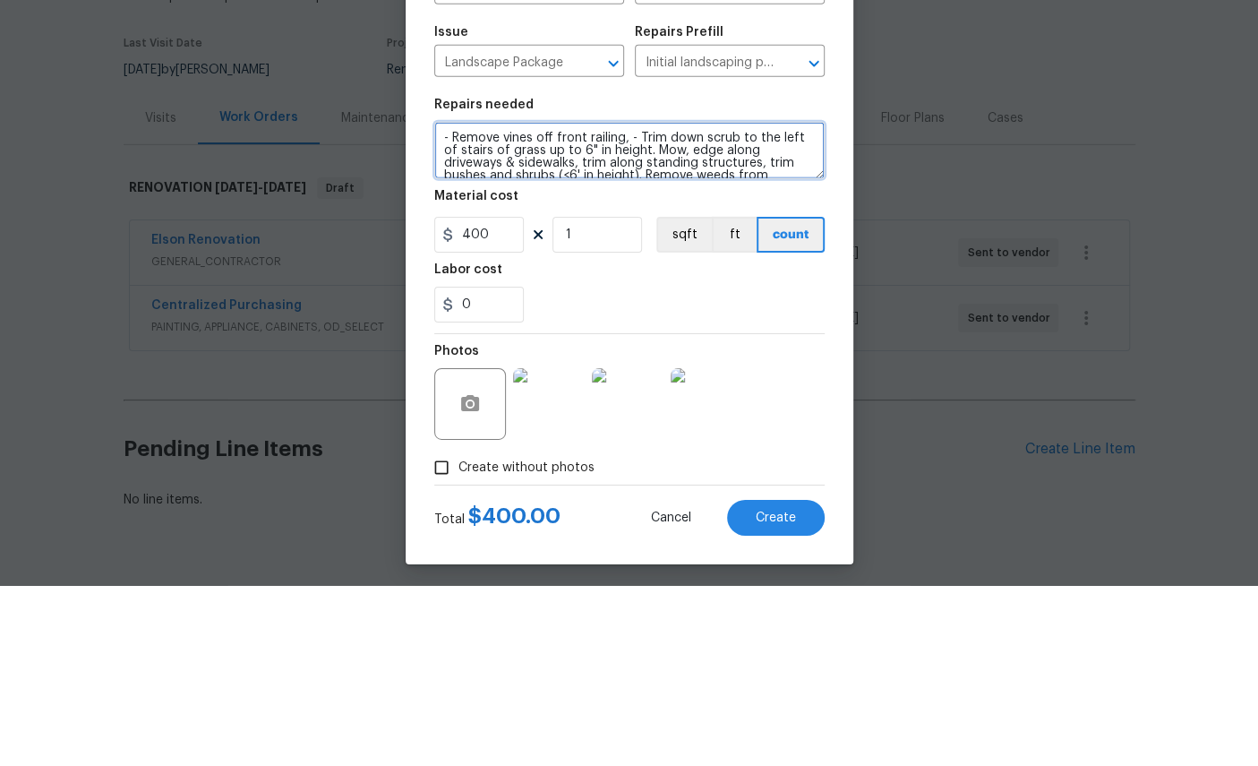
click at [500, 302] on textarea "- Remove vines off front railing, - Trim down scrub to the left of stairs of gr…" at bounding box center [629, 330] width 391 height 57
click at [708, 302] on textarea "- Remove vines off front railing, - Trim down scrub to the left of stairs of gr…" at bounding box center [629, 330] width 391 height 57
click at [525, 302] on textarea "- Remove vines off front railing, - Trim down and away from home scrub to the l…" at bounding box center [629, 330] width 391 height 57
click at [648, 302] on textarea "- Remove vines off front railing, - Trim down and away from home scrubs to the …" at bounding box center [629, 330] width 391 height 57
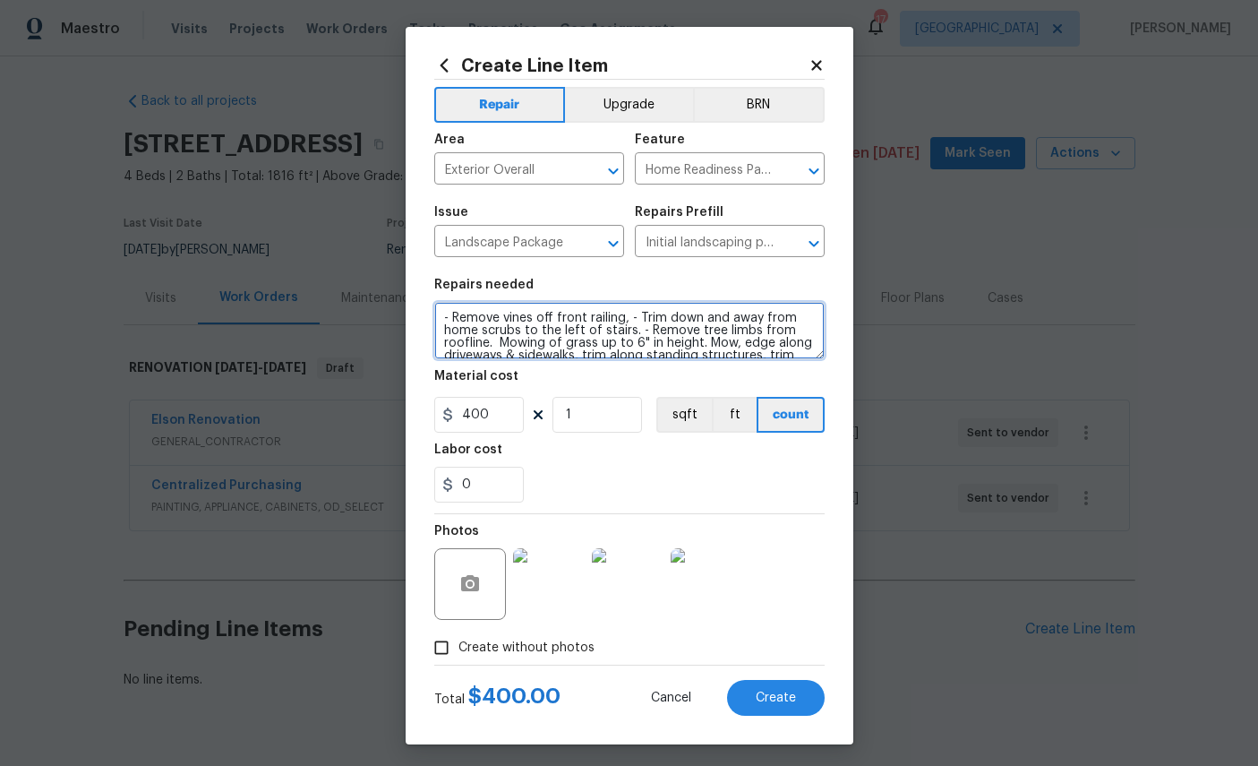
type textarea "- Remove vines off front railing, - Trim down and away from home scrubs to the …"
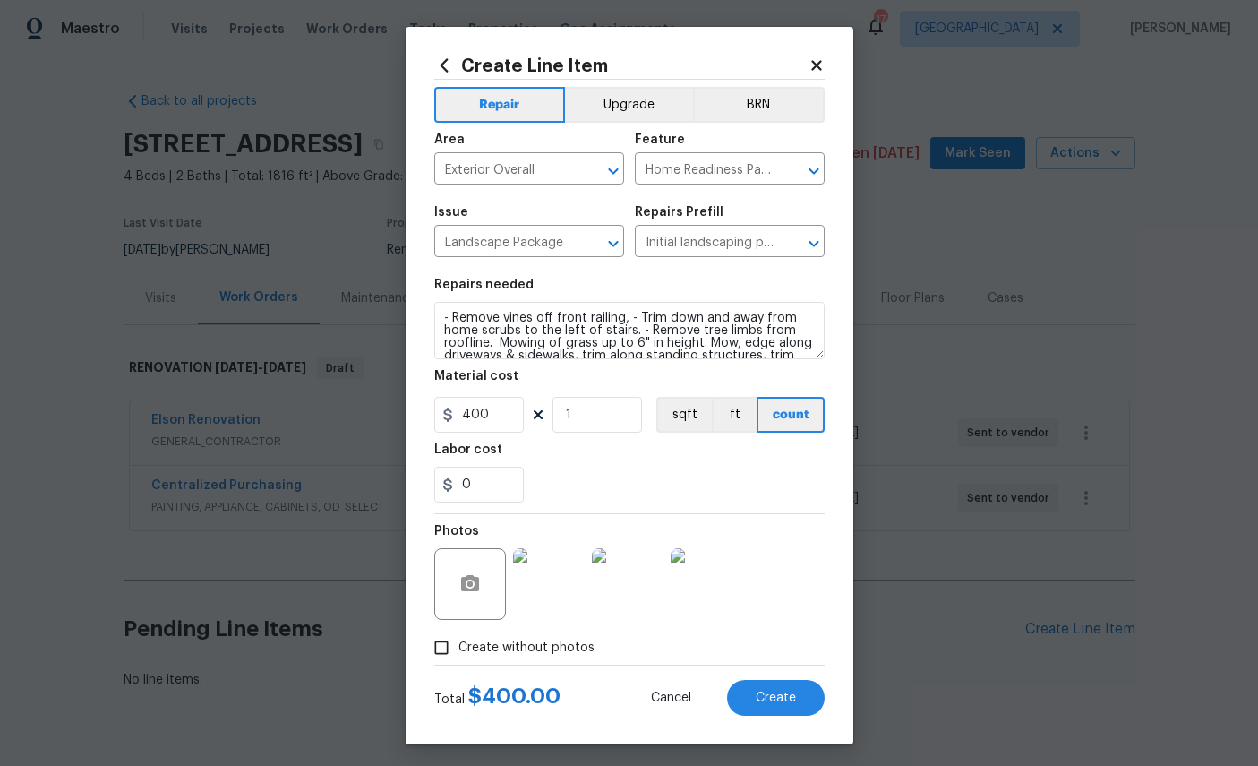
click at [784, 705] on span "Create" at bounding box center [776, 697] width 40 height 13
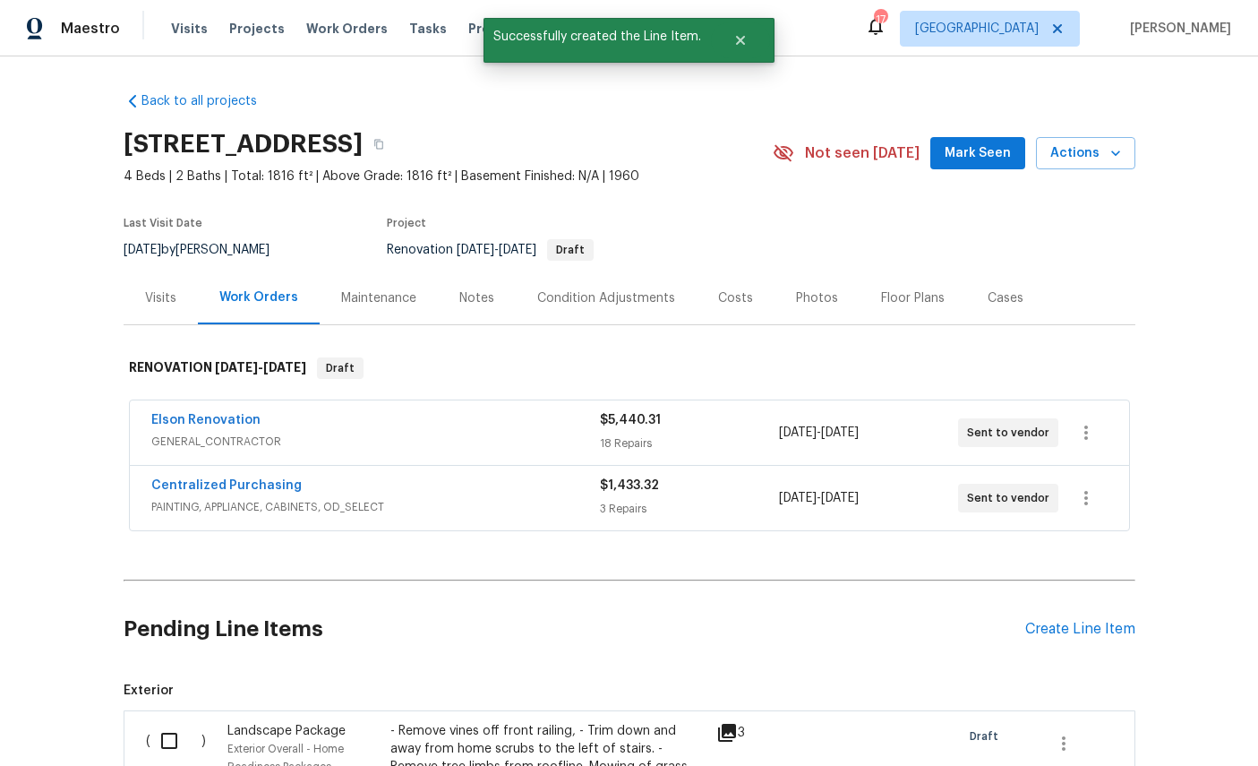
click at [171, 722] on input "checkbox" at bounding box center [175, 741] width 51 height 38
checkbox input "true"
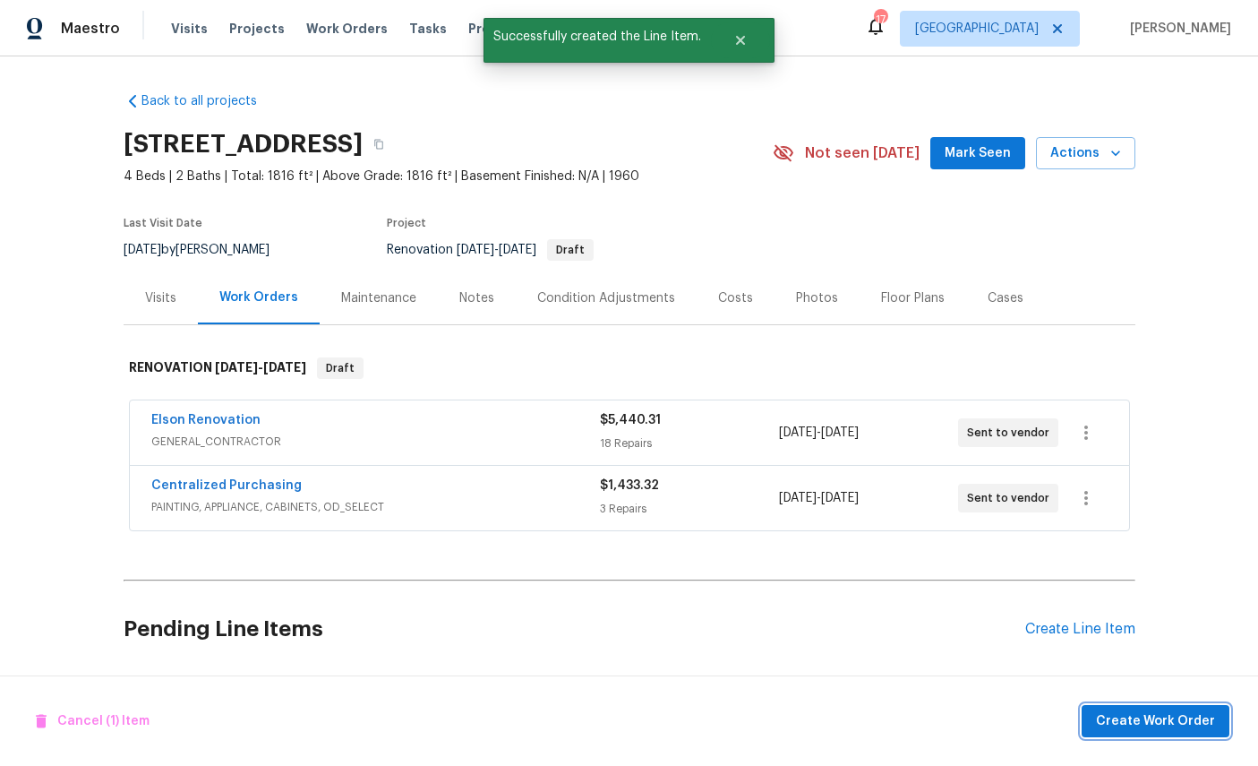
click at [1151, 721] on span "Create Work Order" at bounding box center [1155, 721] width 119 height 22
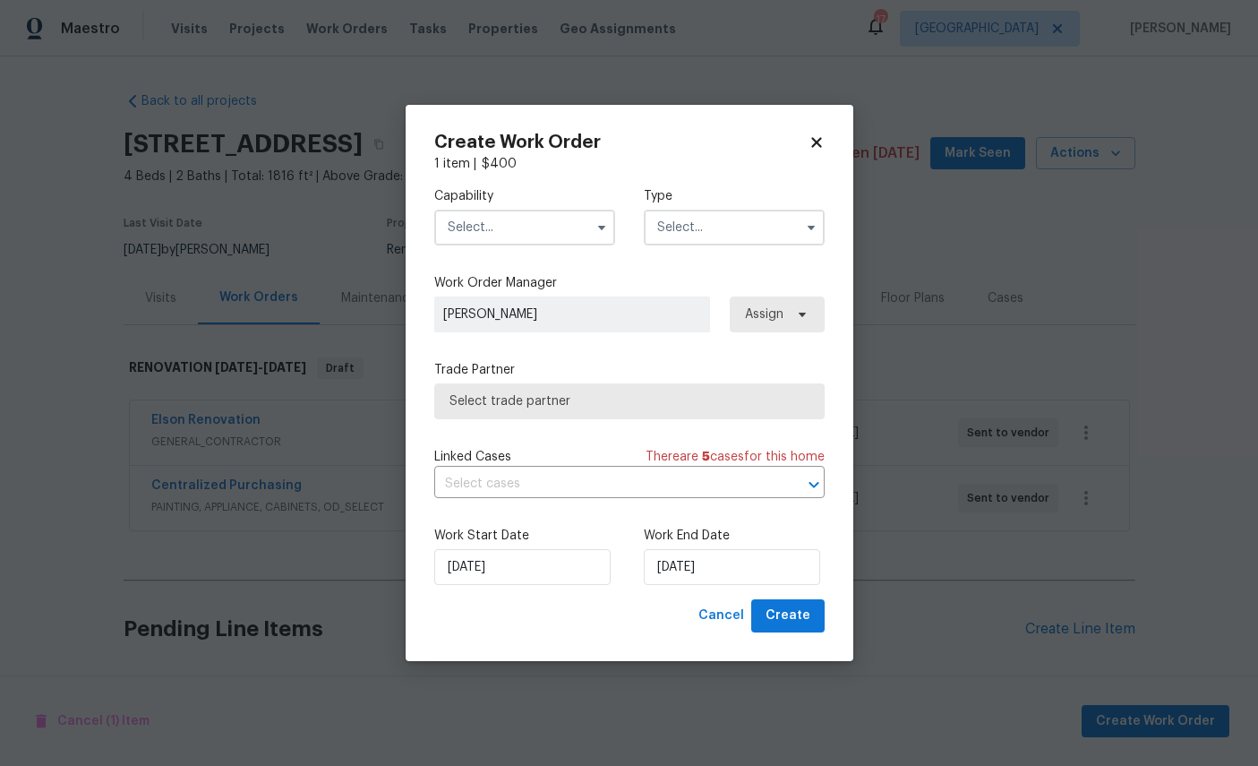
click at [497, 216] on input "text" at bounding box center [524, 228] width 181 height 36
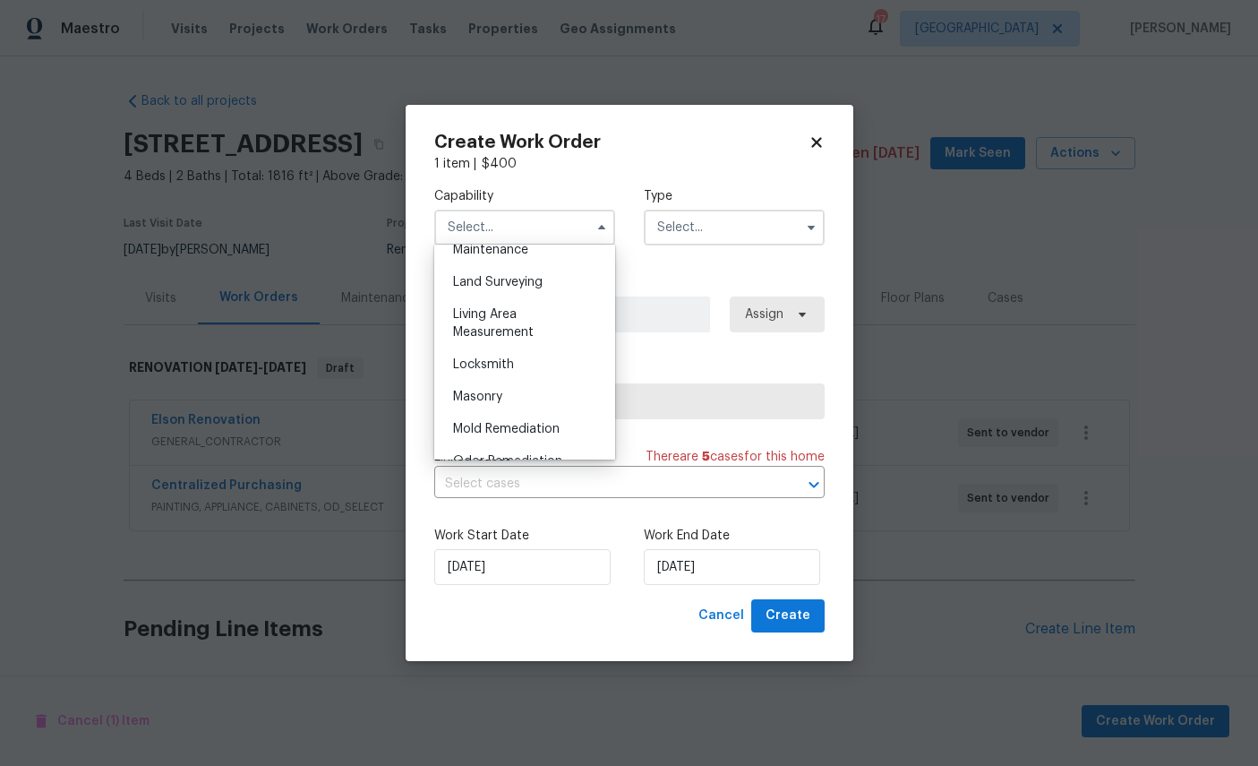
scroll to position [1217, 0]
click at [494, 261] on div "Landscaping Maintenance" at bounding box center [525, 235] width 172 height 50
type input "Landscaping Maintenance"
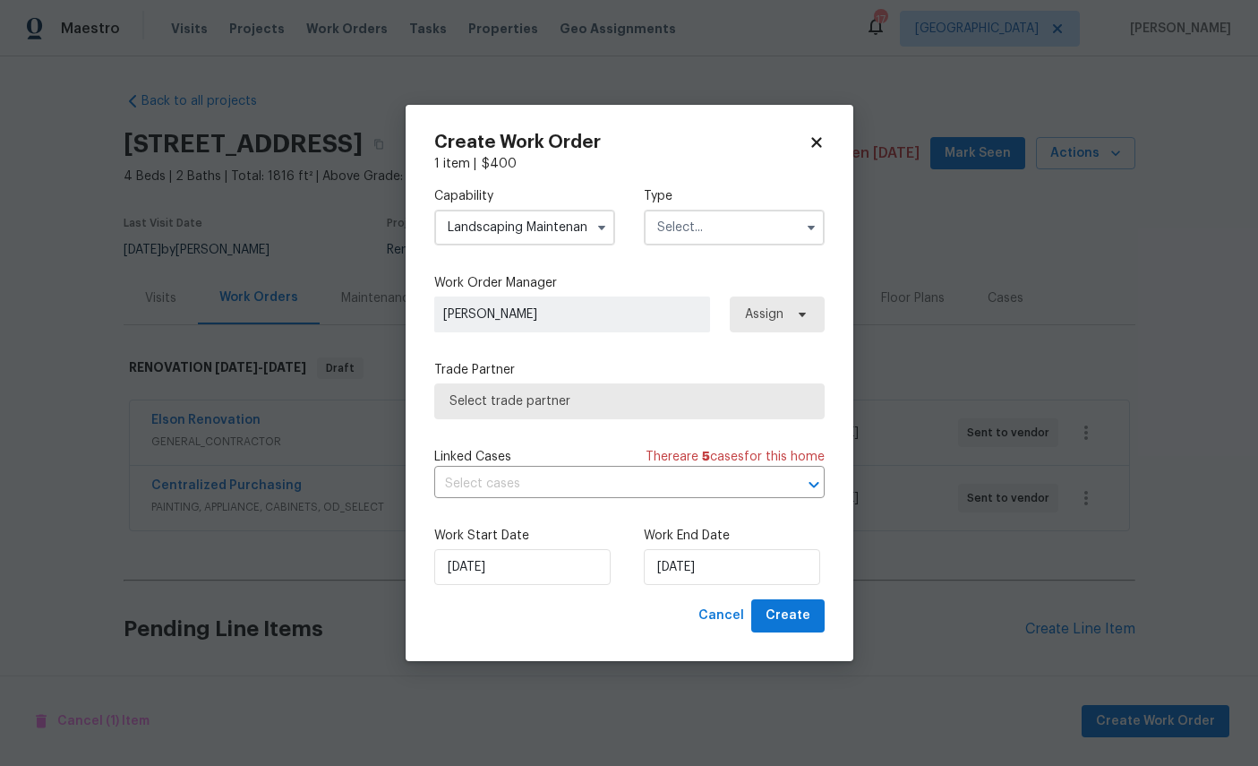
click at [715, 231] on input "text" at bounding box center [734, 228] width 181 height 36
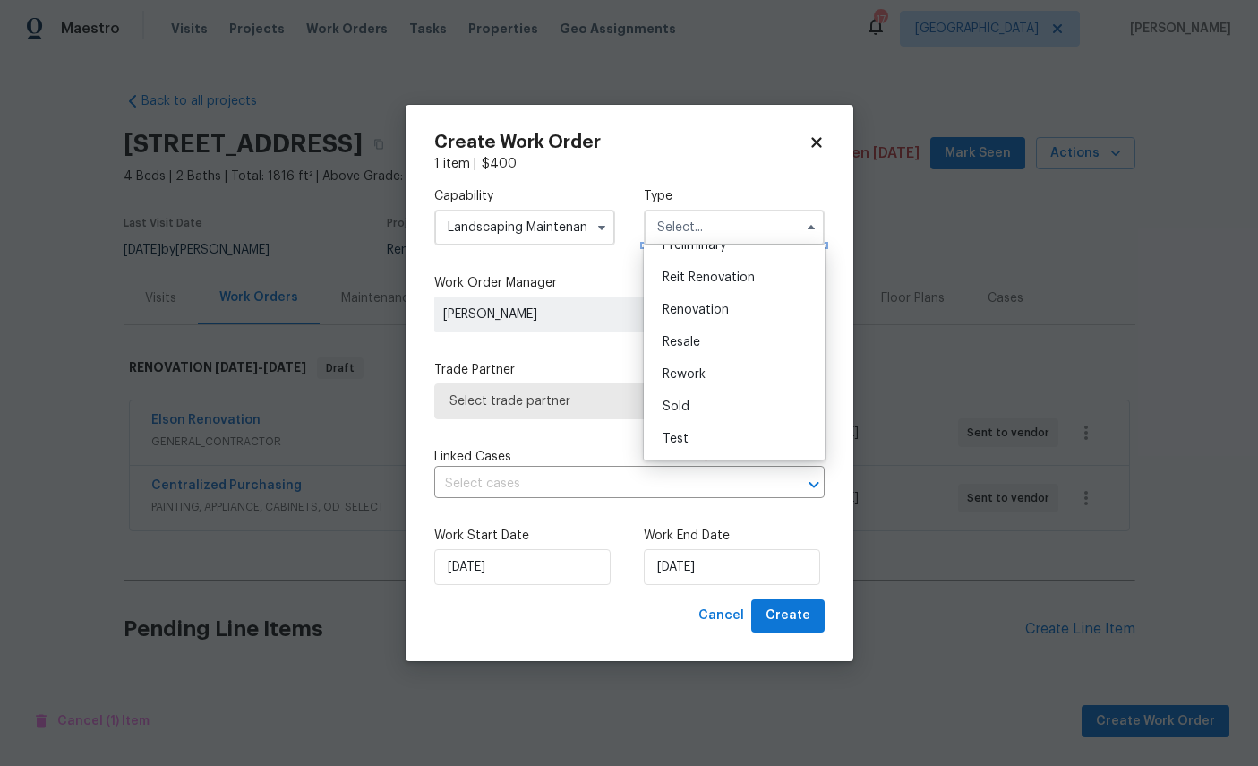
scroll to position [424, 0]
click at [717, 304] on span "Renovation" at bounding box center [696, 310] width 66 height 13
type input "Renovation"
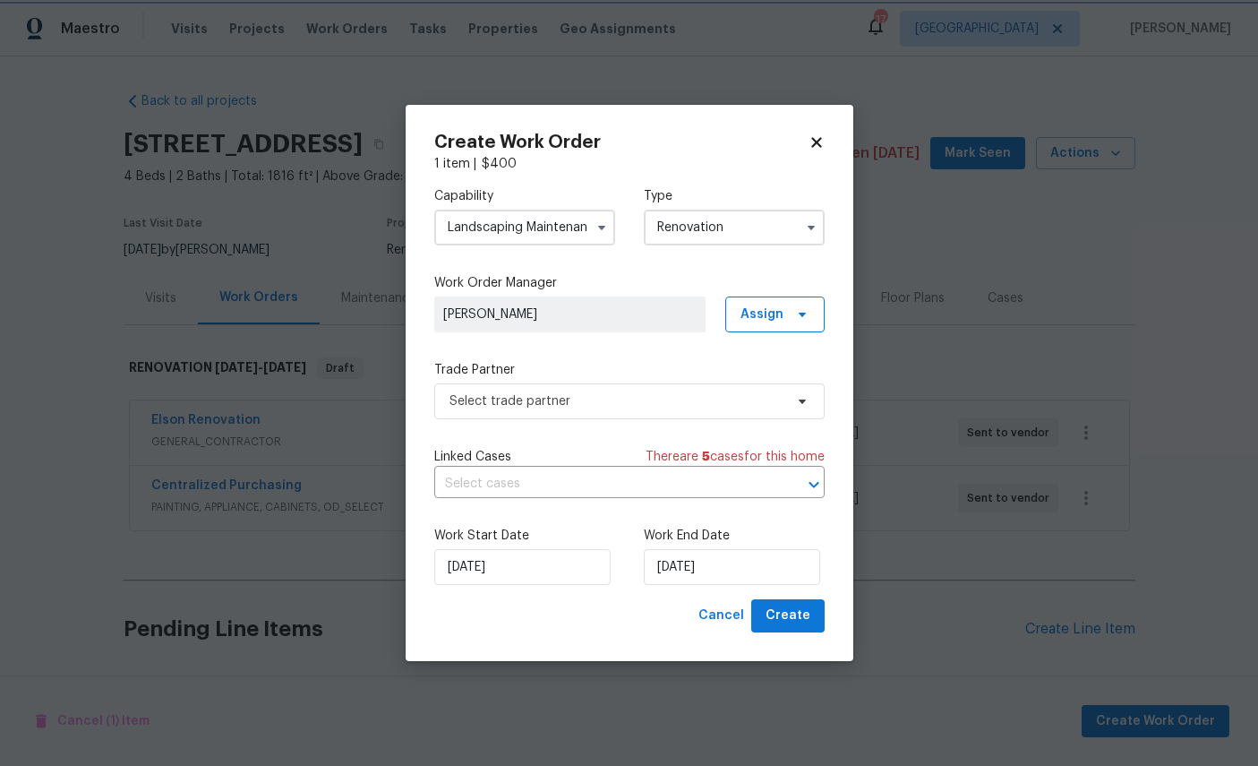
scroll to position [0, 0]
click at [559, 403] on span "Select trade partner" at bounding box center [617, 401] width 334 height 18
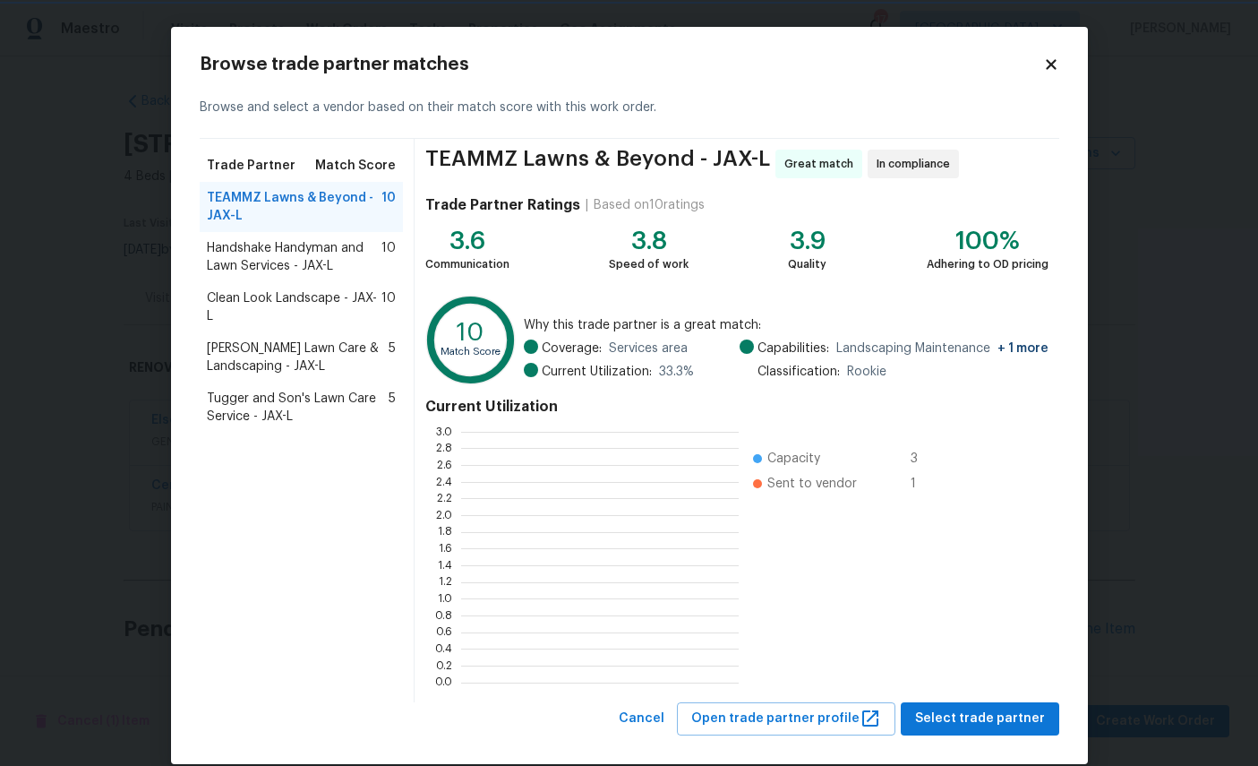
scroll to position [251, 278]
click at [976, 694] on div "TEAMMZ Lawns & Beyond - JAX-L Great match In compliance Trade Partner Ratings |…" at bounding box center [737, 420] width 644 height 563
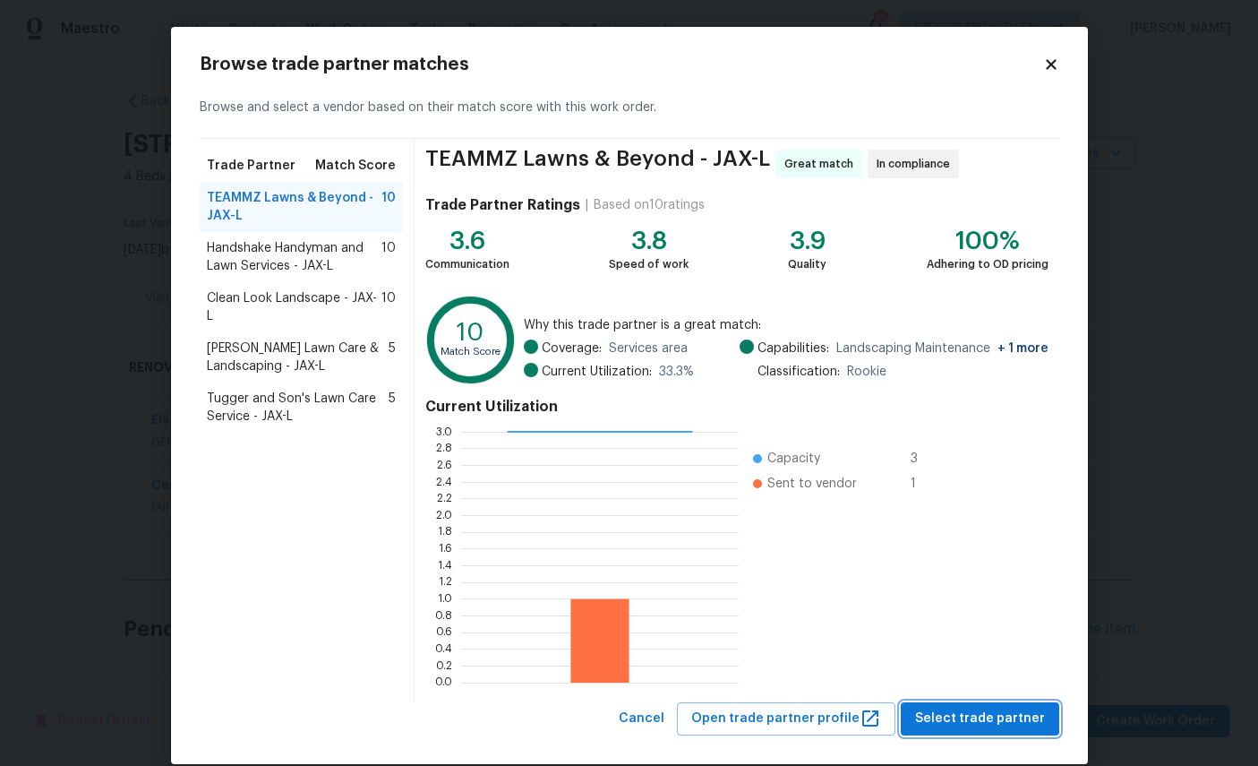
click at [991, 718] on span "Select trade partner" at bounding box center [980, 719] width 130 height 22
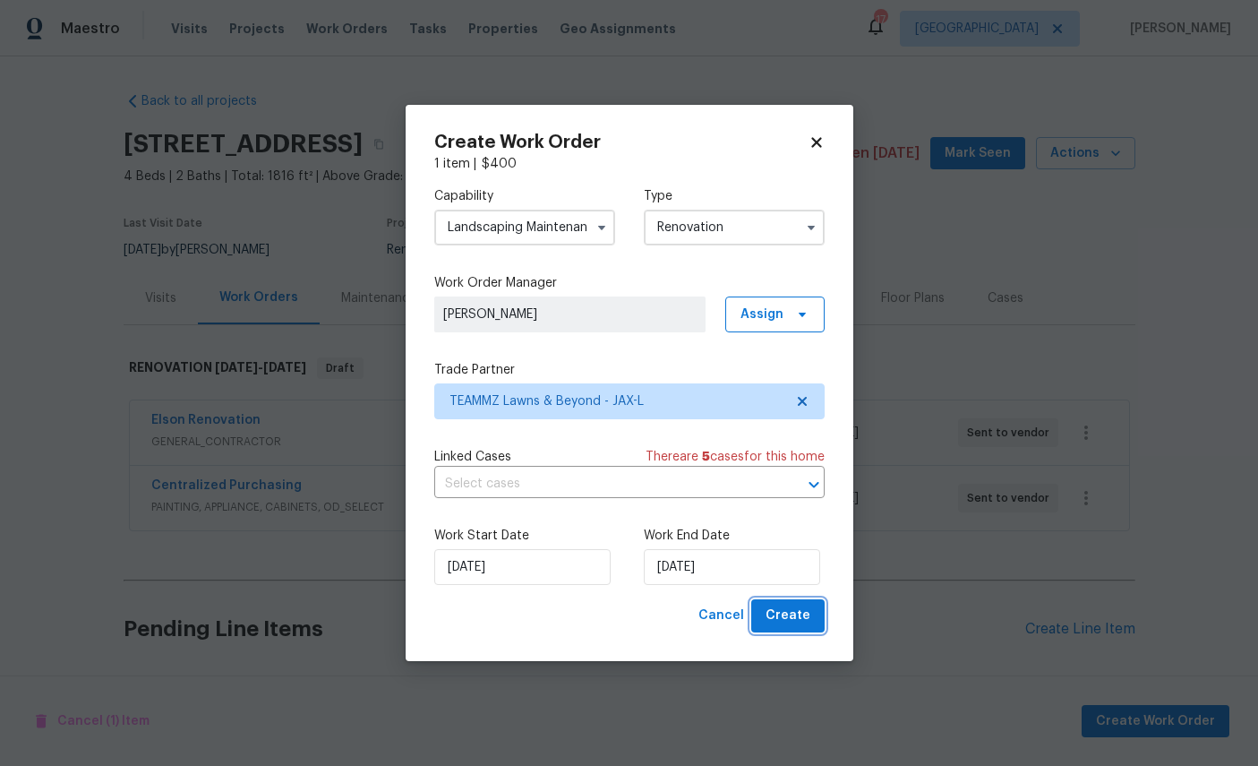
click at [784, 606] on span "Create" at bounding box center [788, 616] width 45 height 22
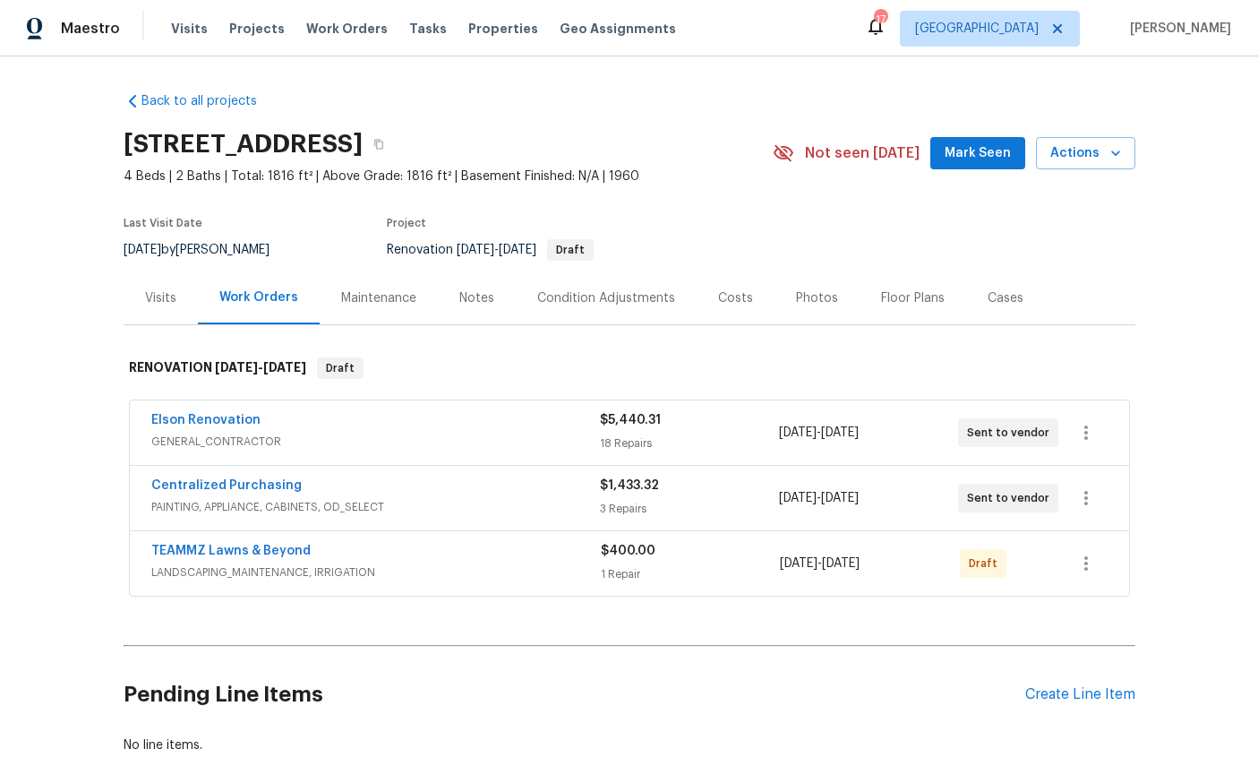
click at [229, 545] on link "TEAMMZ Lawns & Beyond" at bounding box center [230, 551] width 159 height 13
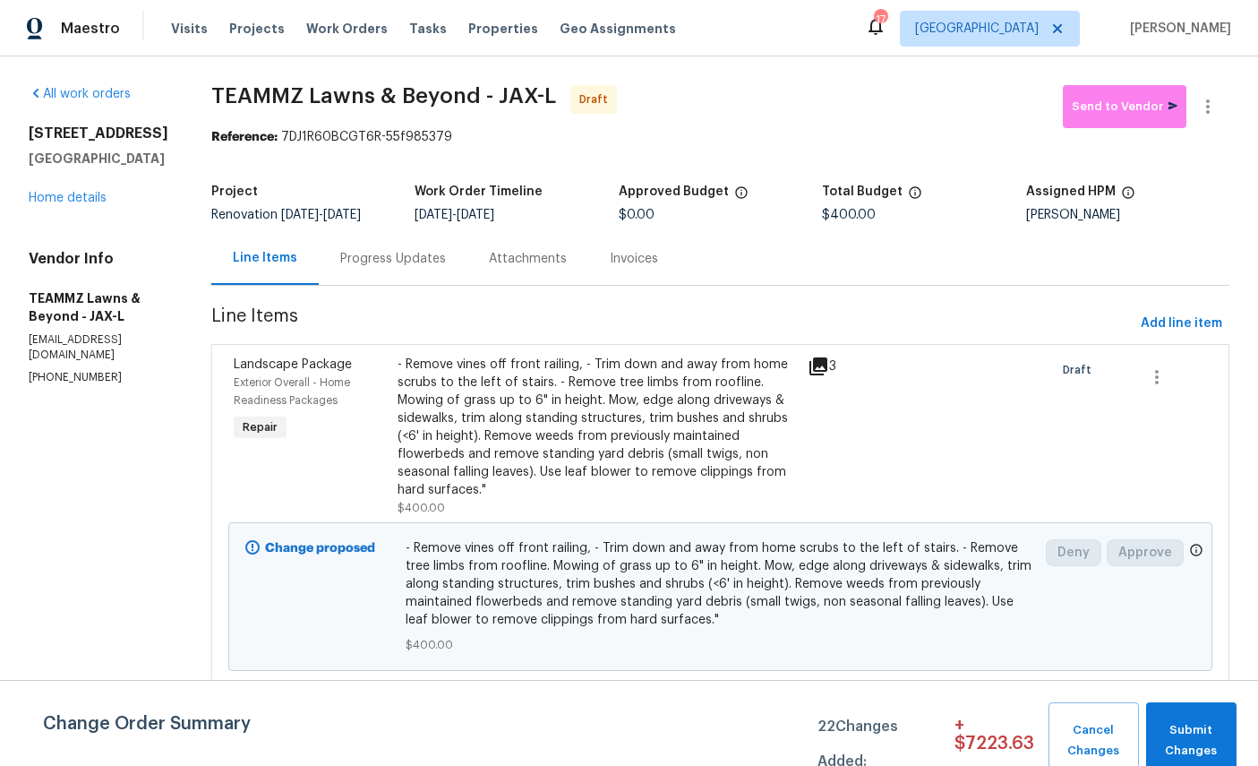
click at [446, 268] on div "Progress Updates" at bounding box center [393, 259] width 106 height 18
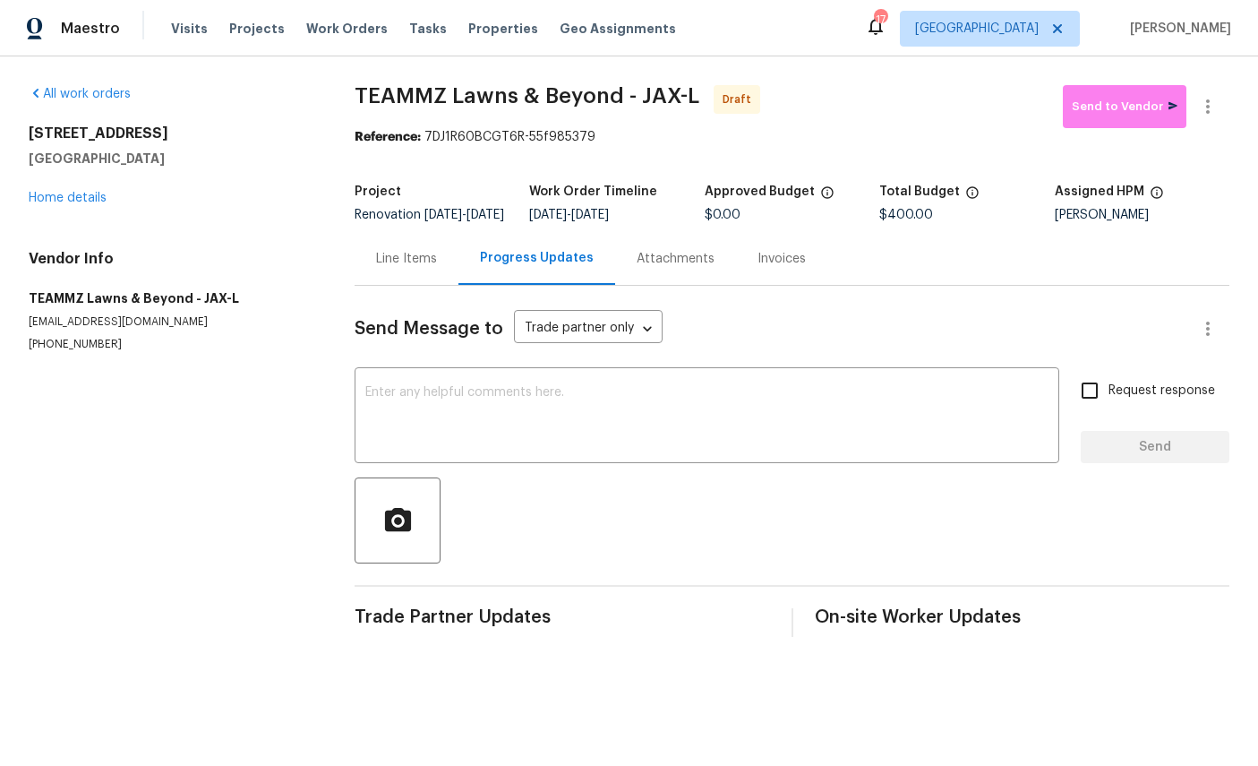
click at [548, 402] on textarea at bounding box center [706, 417] width 683 height 63
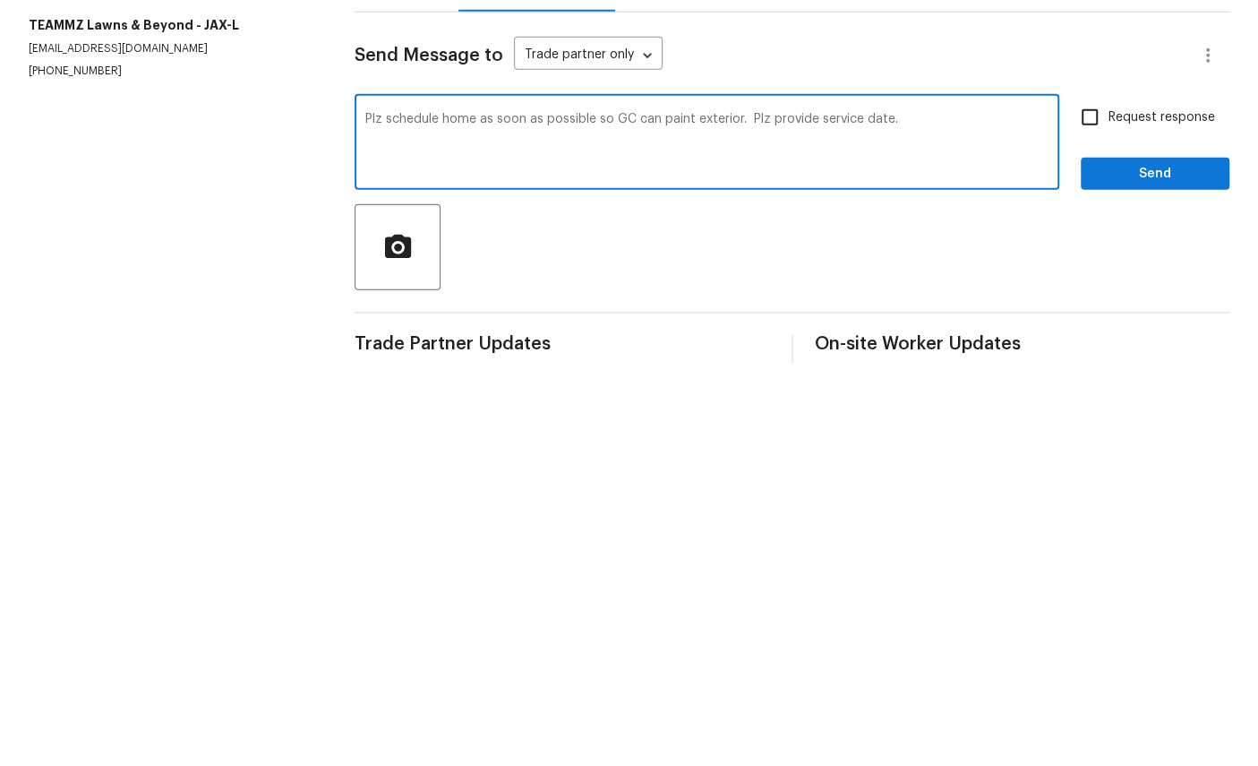
type textarea "Plz schedule home as soon as possible so GC can paint exterior. Plz provide ser…"
click at [1095, 372] on input "Request response" at bounding box center [1090, 391] width 38 height 38
checkbox input "true"
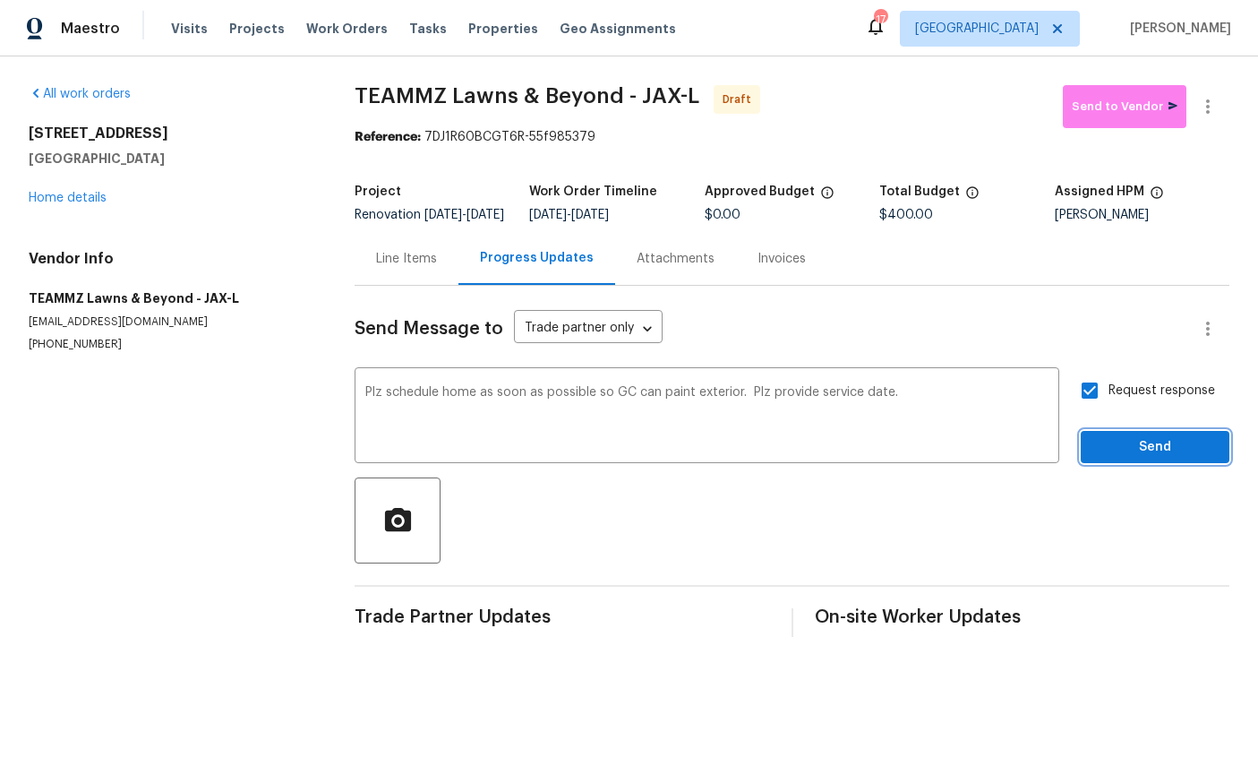
click at [1154, 449] on button "Send" at bounding box center [1155, 447] width 149 height 33
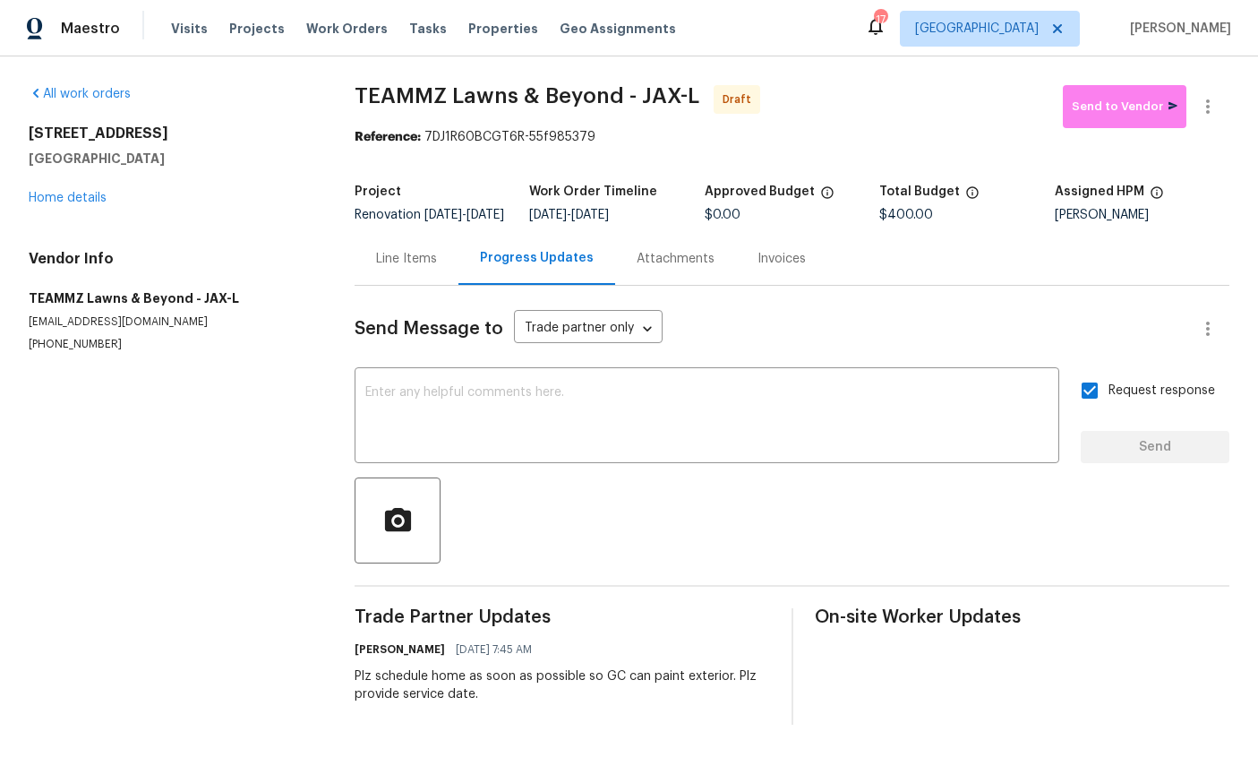
click at [64, 201] on link "Home details" at bounding box center [68, 198] width 78 height 13
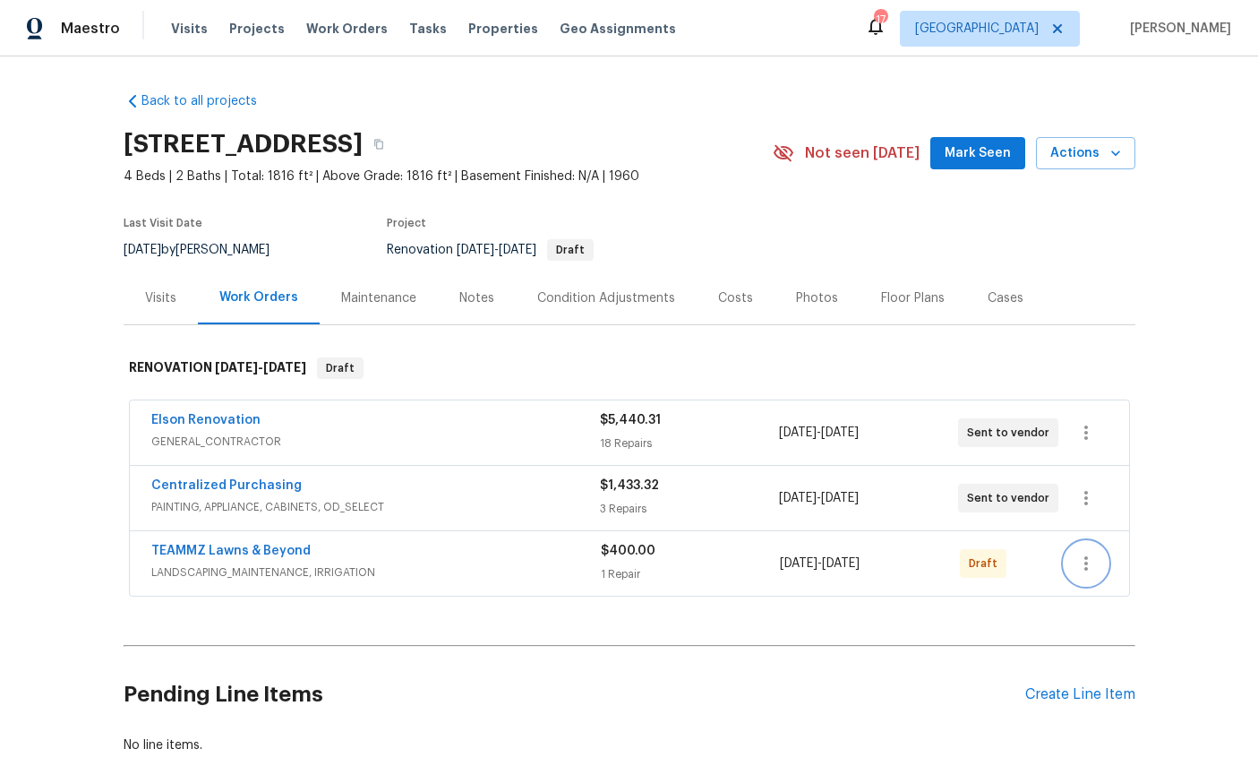
click at [1091, 561] on icon "button" at bounding box center [1086, 563] width 21 height 21
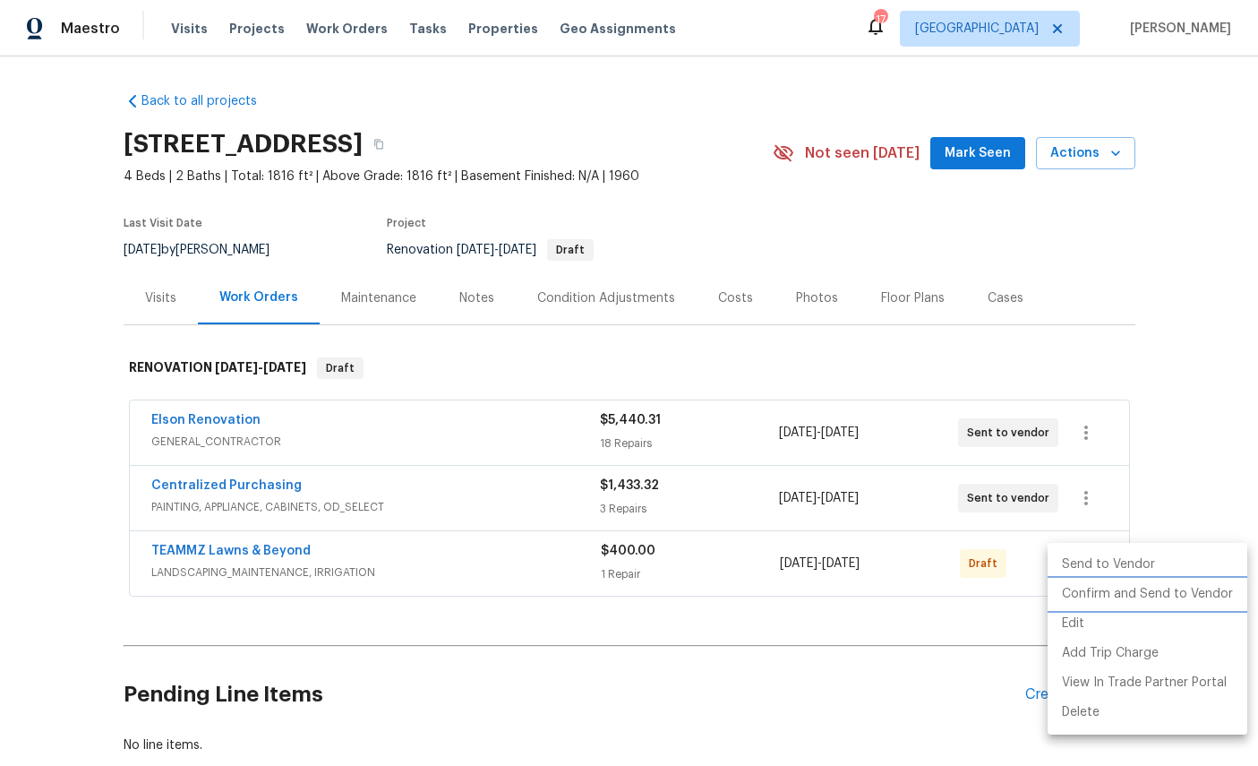
click at [1133, 598] on li "Confirm and Send to Vendor" at bounding box center [1148, 595] width 200 height 30
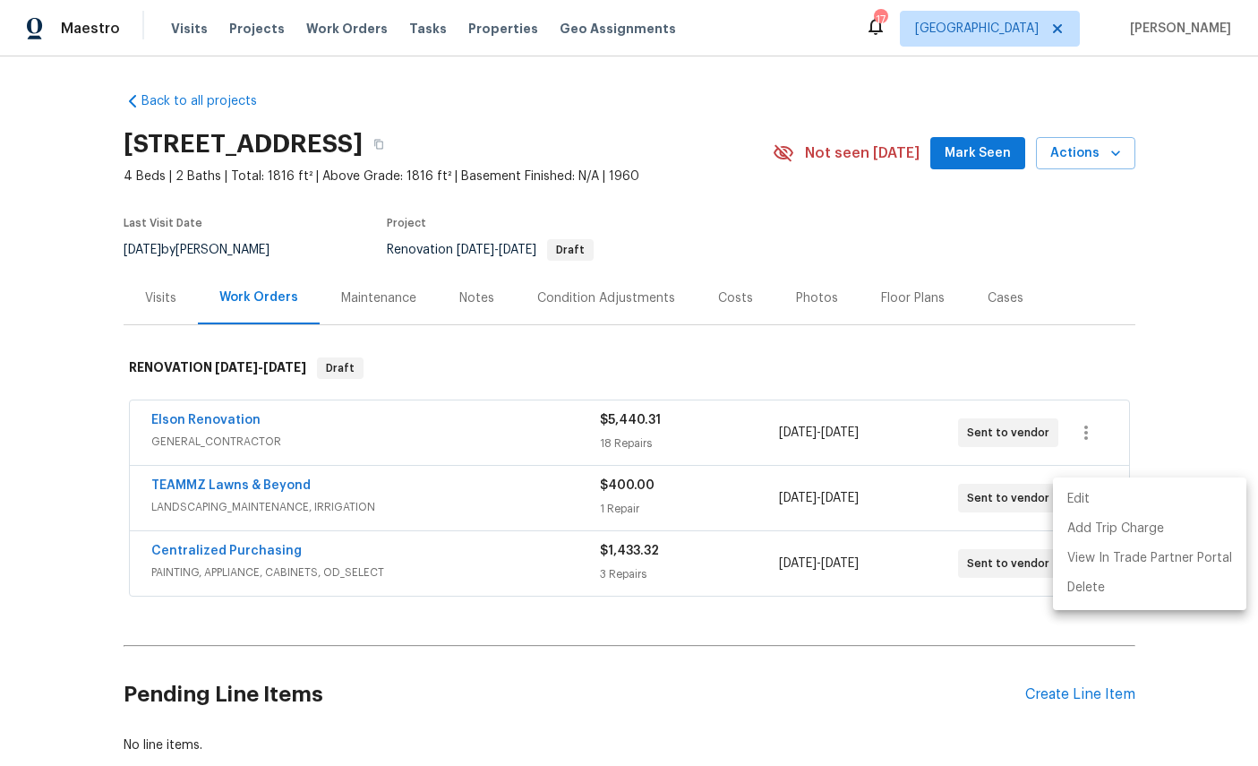
click at [1067, 706] on div at bounding box center [629, 383] width 1258 height 766
click at [1084, 695] on div "Create Line Item" at bounding box center [1081, 694] width 110 height 17
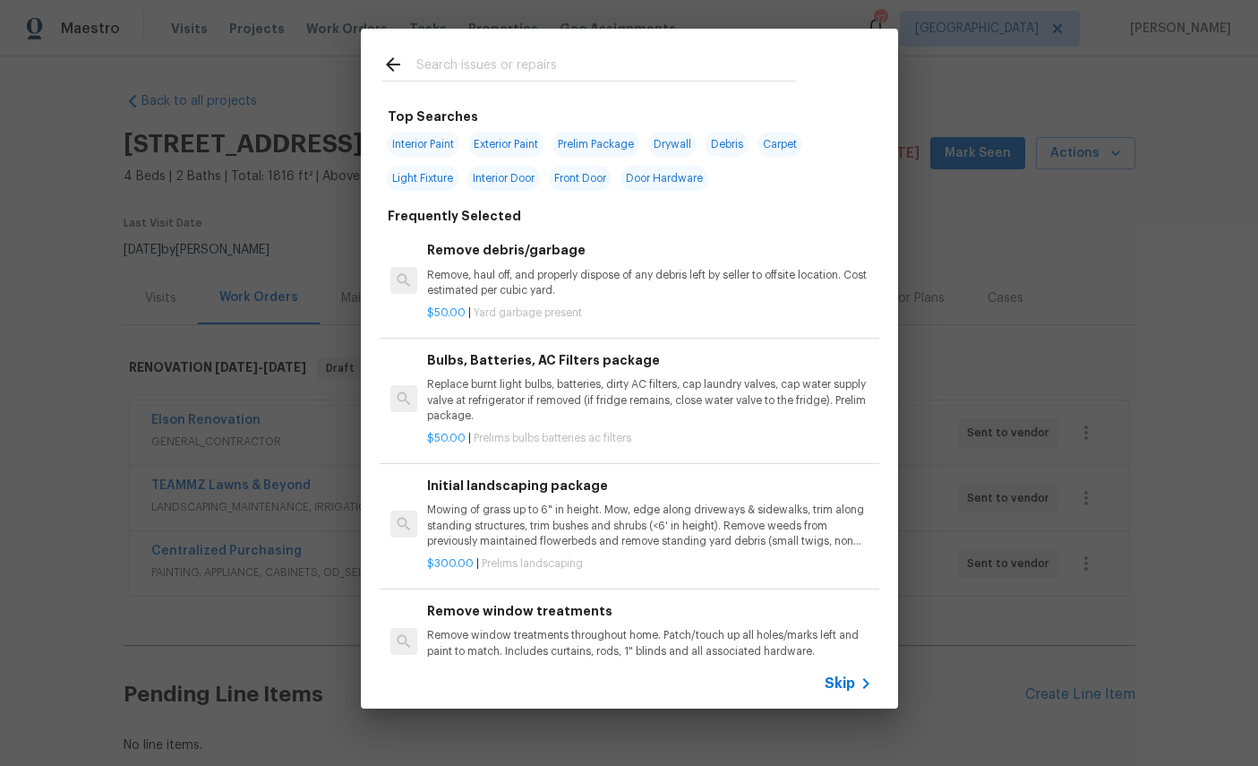
click at [546, 48] on div at bounding box center [589, 64] width 457 height 71
click at [664, 66] on input "text" at bounding box center [606, 67] width 380 height 27
type input "Floor"
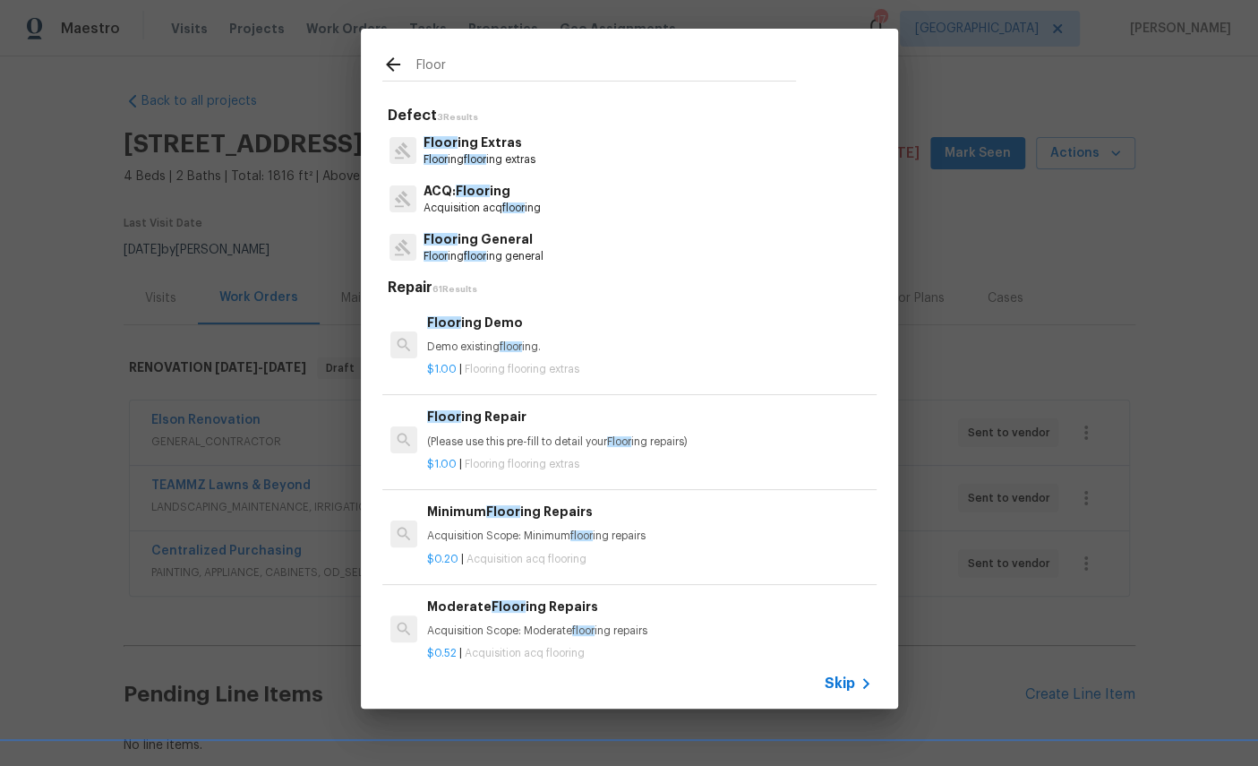
click at [487, 245] on p "Floor ing General" at bounding box center [484, 239] width 120 height 19
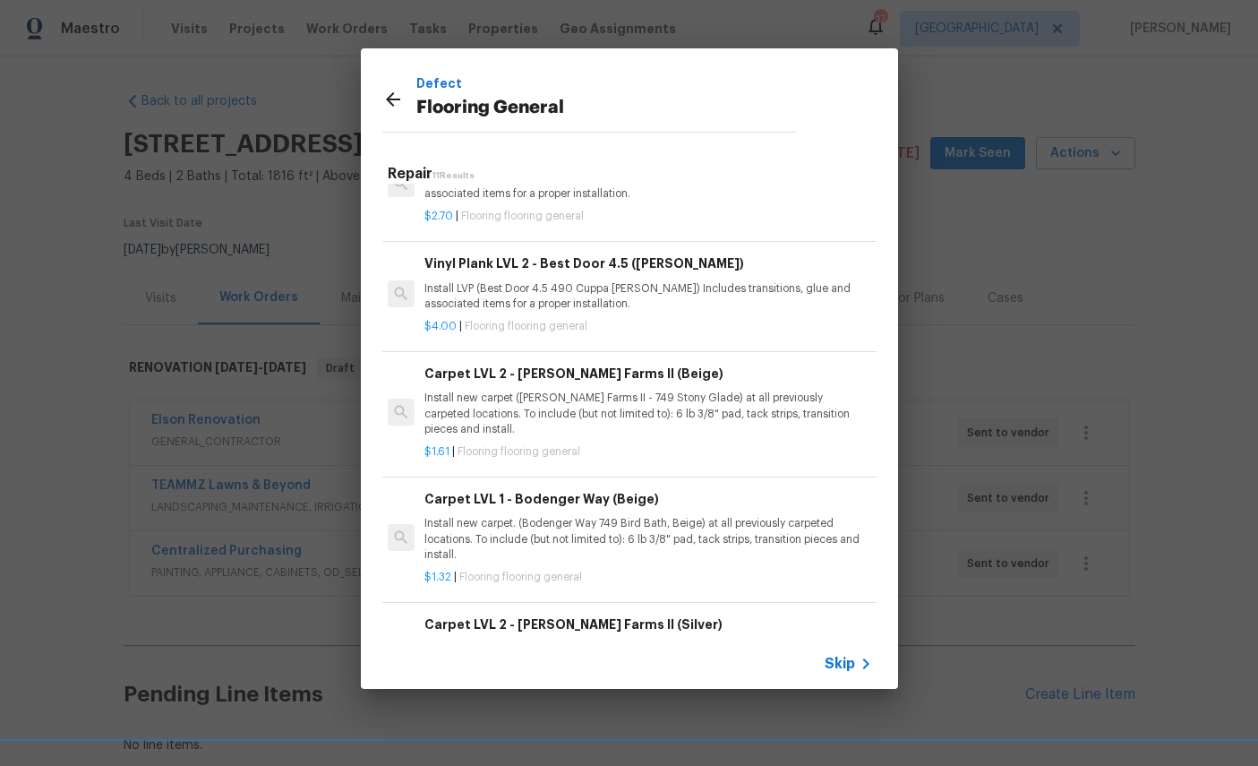
scroll to position [495, 3]
click at [575, 390] on p "Install new carpet (Abshire Farms II - 749 Stony Glade) at all previously carpe…" at bounding box center [647, 413] width 444 height 46
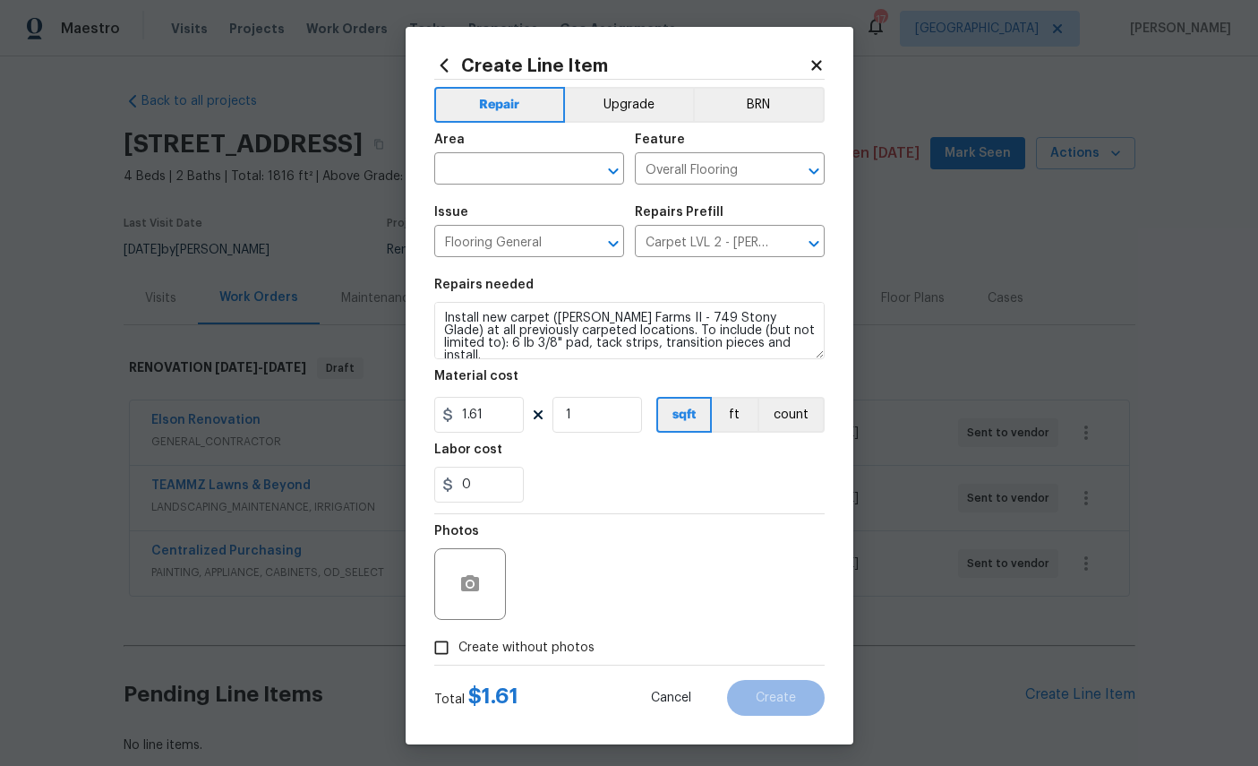
click at [503, 159] on input "text" at bounding box center [504, 171] width 140 height 28
click at [521, 229] on li "Interior Overall" at bounding box center [529, 243] width 190 height 30
type input "Interior Overall"
click at [508, 426] on input "1.61" at bounding box center [479, 415] width 90 height 36
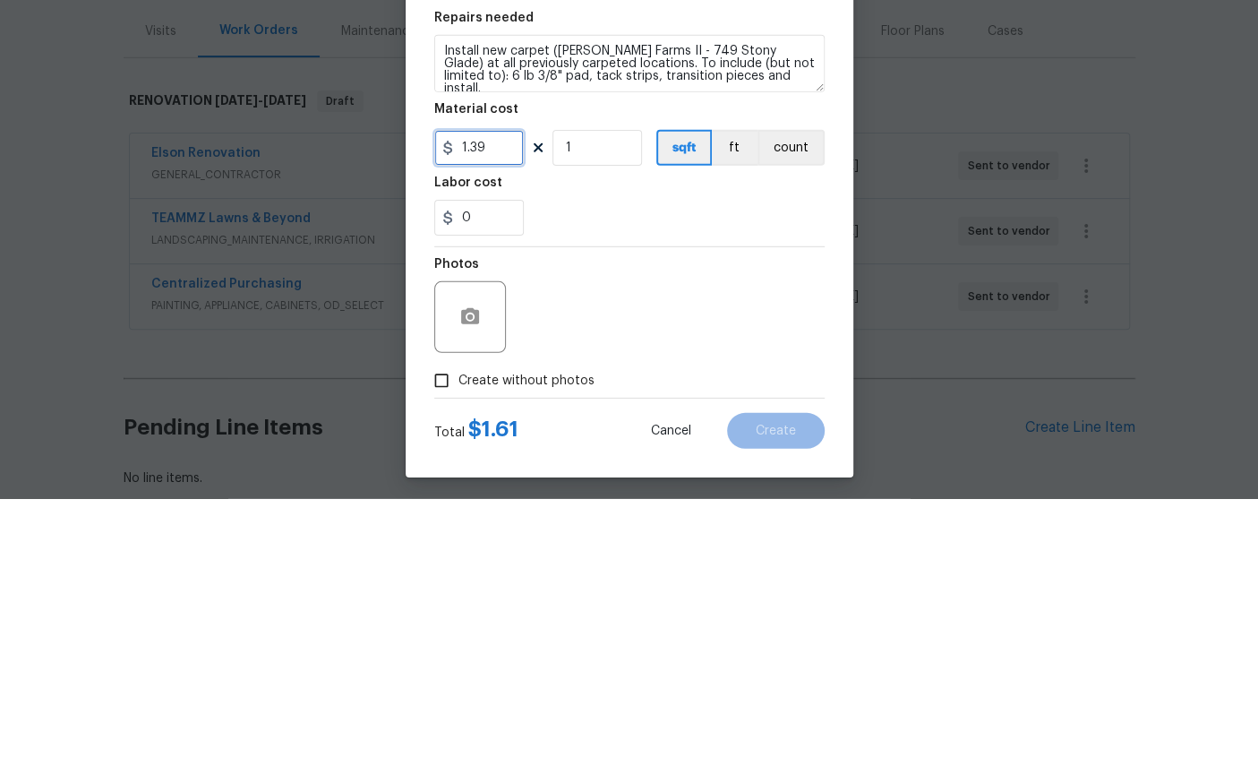
type input "1.39"
click at [608, 397] on input "1" at bounding box center [598, 415] width 90 height 36
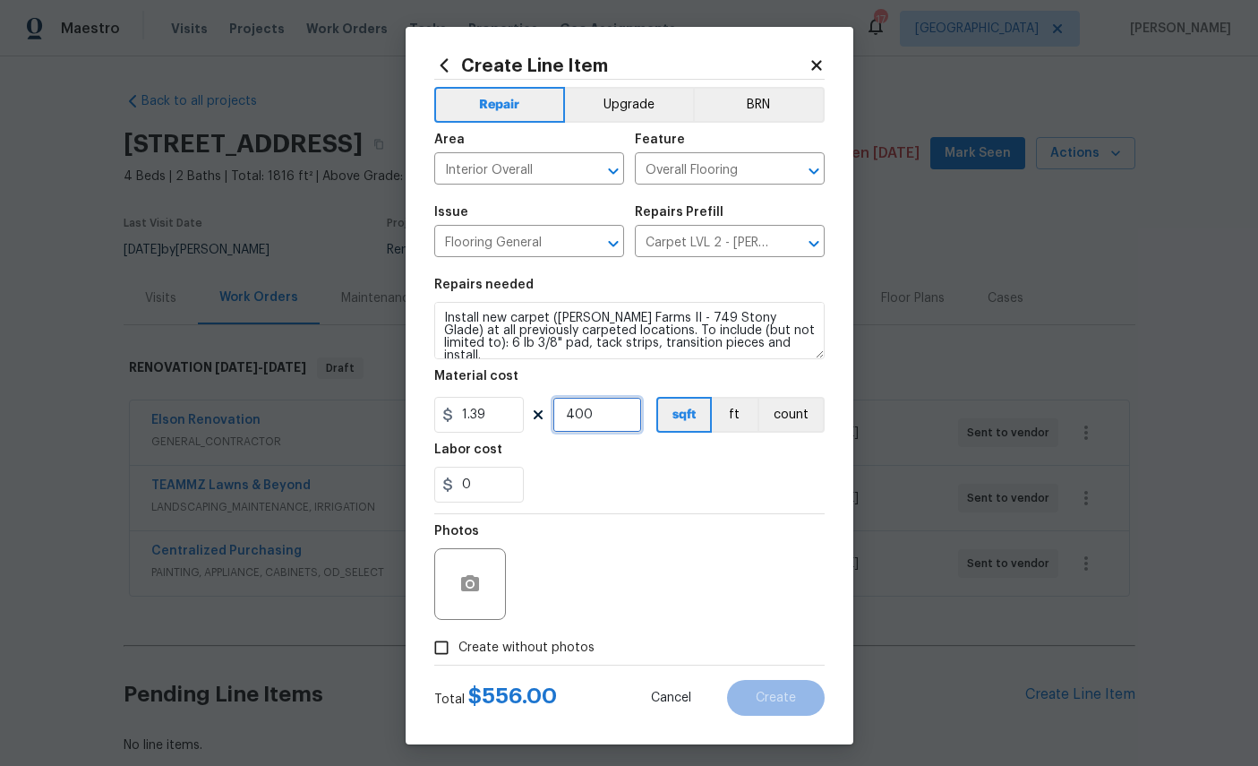
type input "400"
click at [472, 589] on icon "button" at bounding box center [470, 583] width 18 height 16
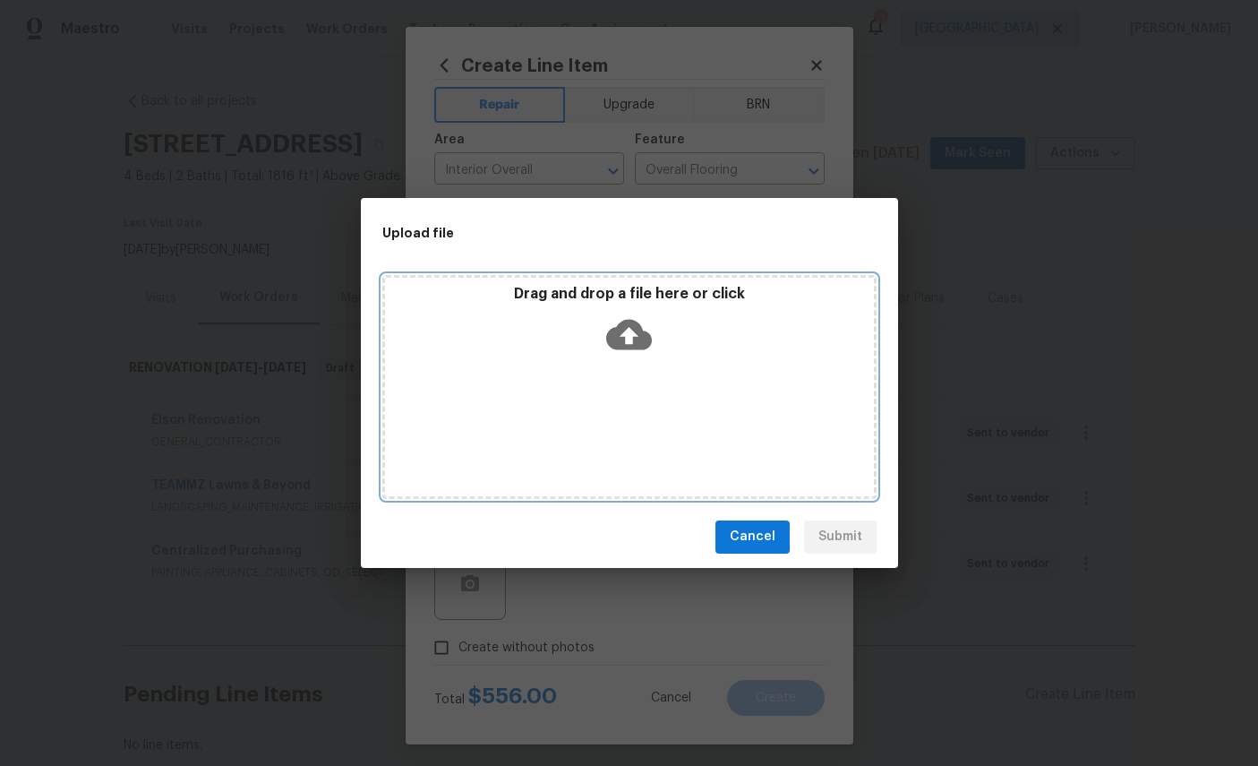
click at [640, 309] on div "Drag and drop a file here or click" at bounding box center [629, 323] width 489 height 77
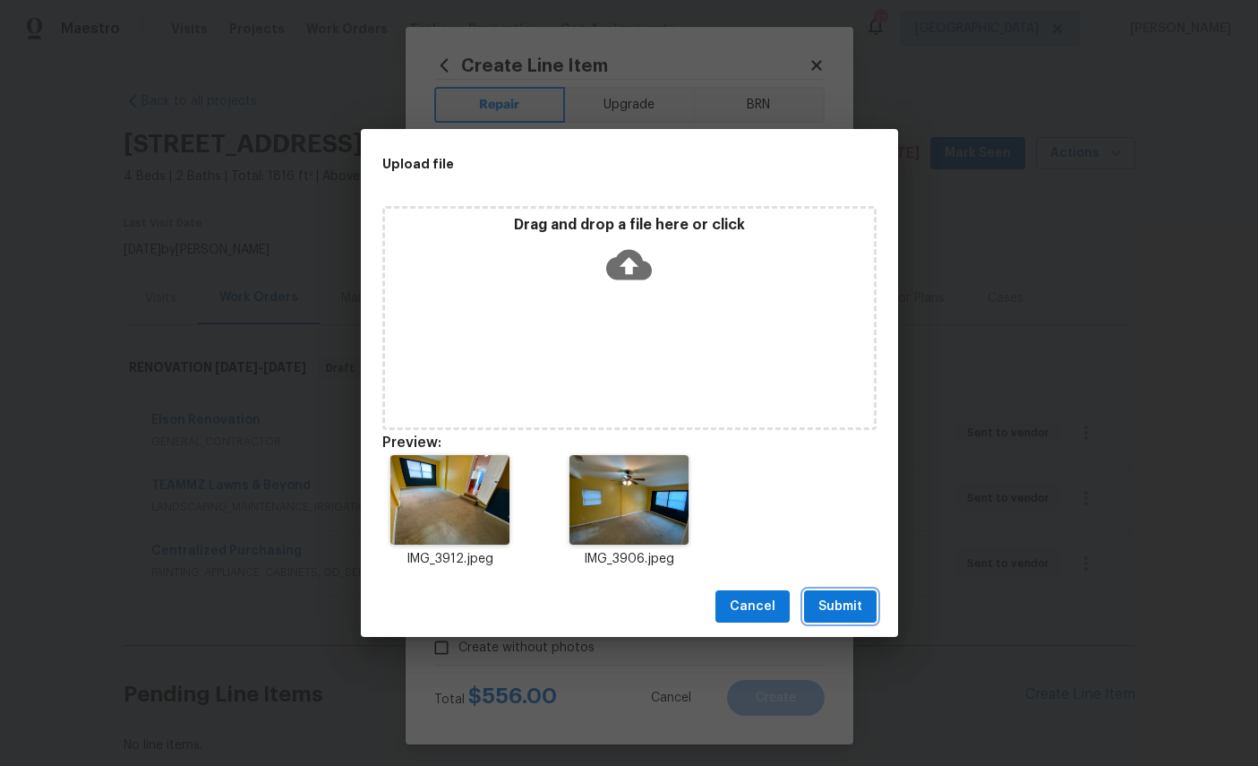
click at [858, 617] on span "Submit" at bounding box center [841, 607] width 44 height 22
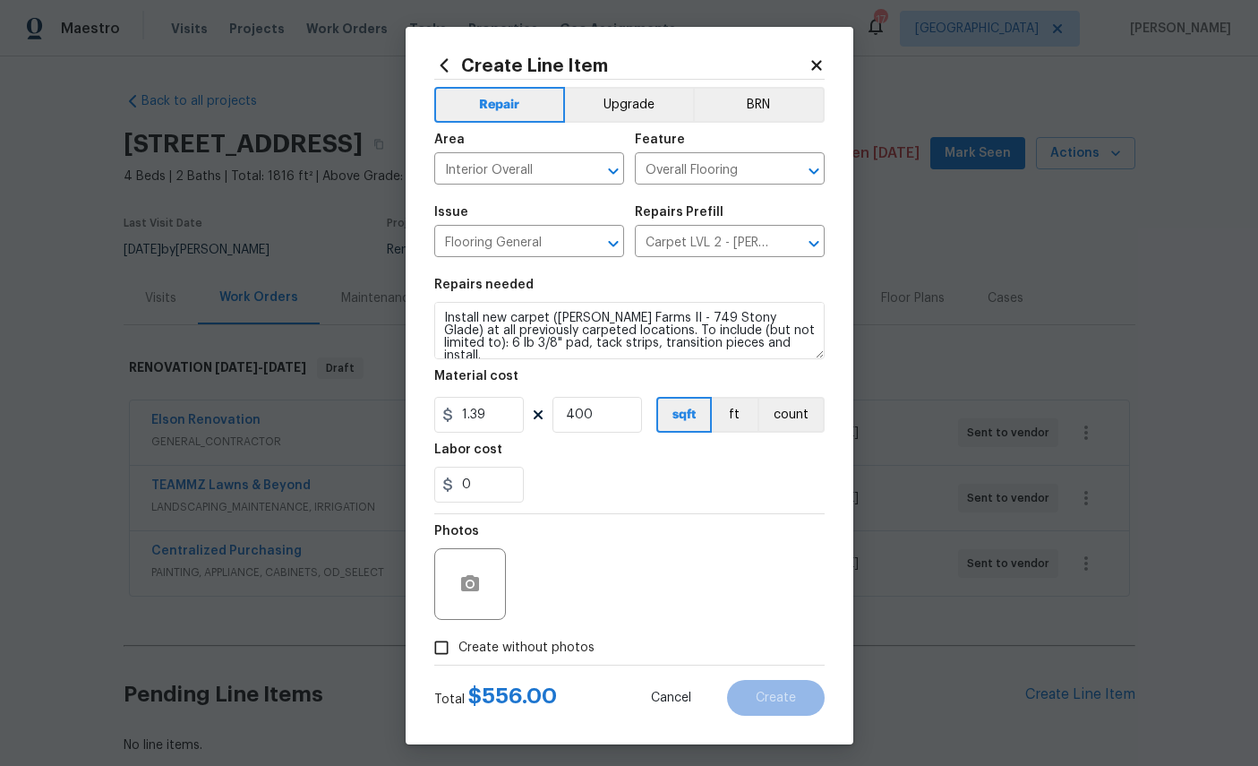
click at [857, 617] on div "Upload file Drag and drop a file here or click Cancel Submit" at bounding box center [629, 383] width 1258 height 766
click at [782, 701] on span "Create" at bounding box center [776, 697] width 40 height 13
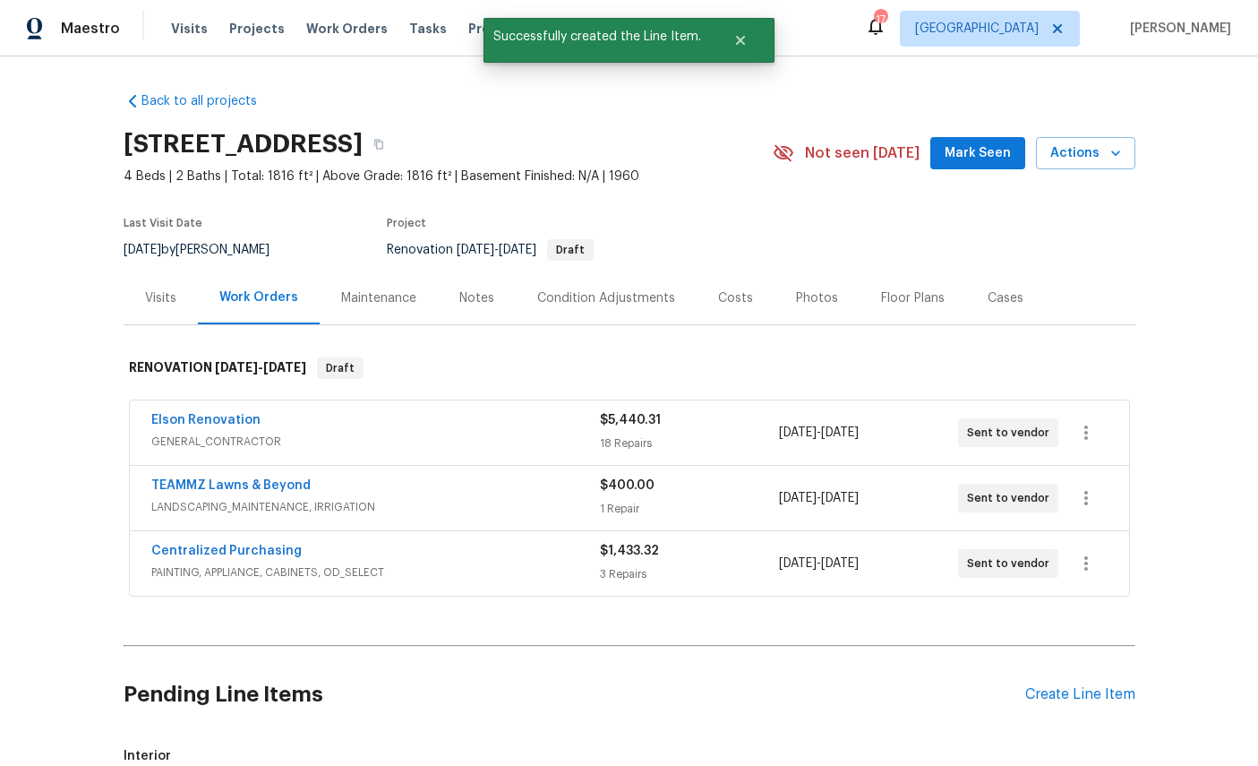
checkbox input "true"
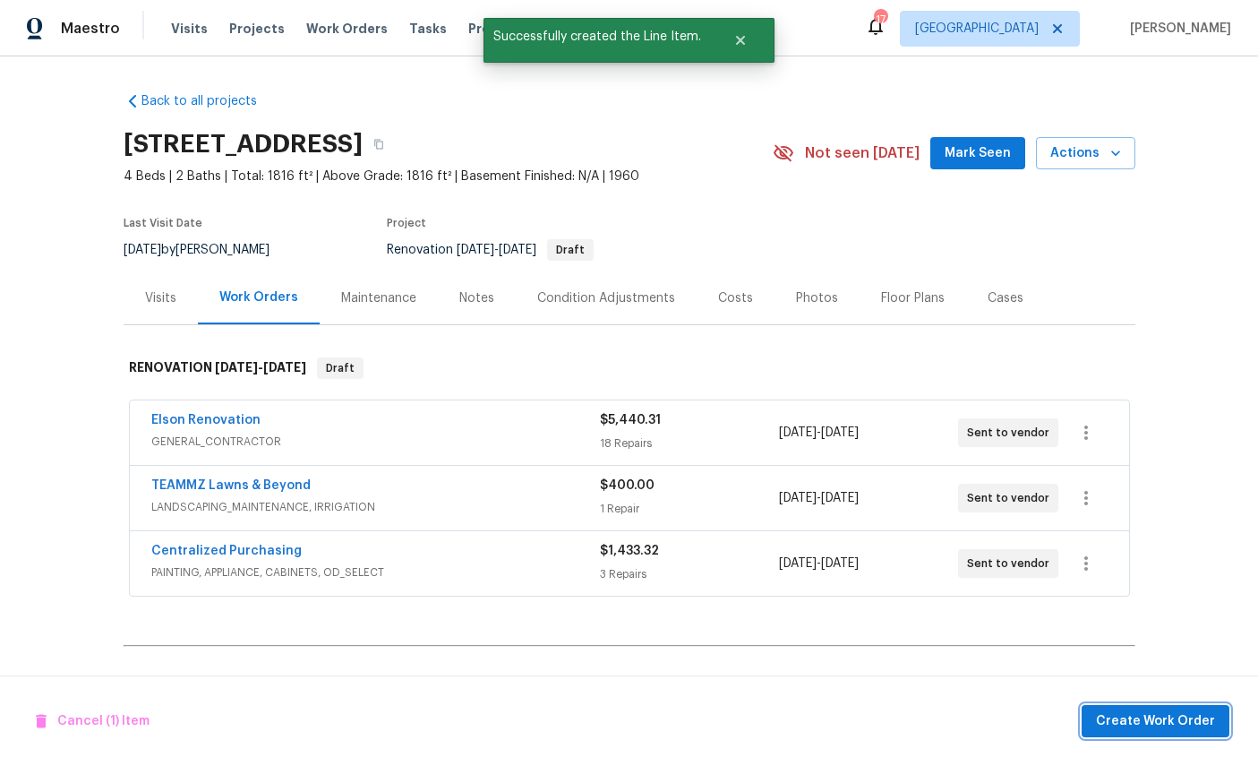
click at [1159, 713] on span "Create Work Order" at bounding box center [1155, 721] width 119 height 22
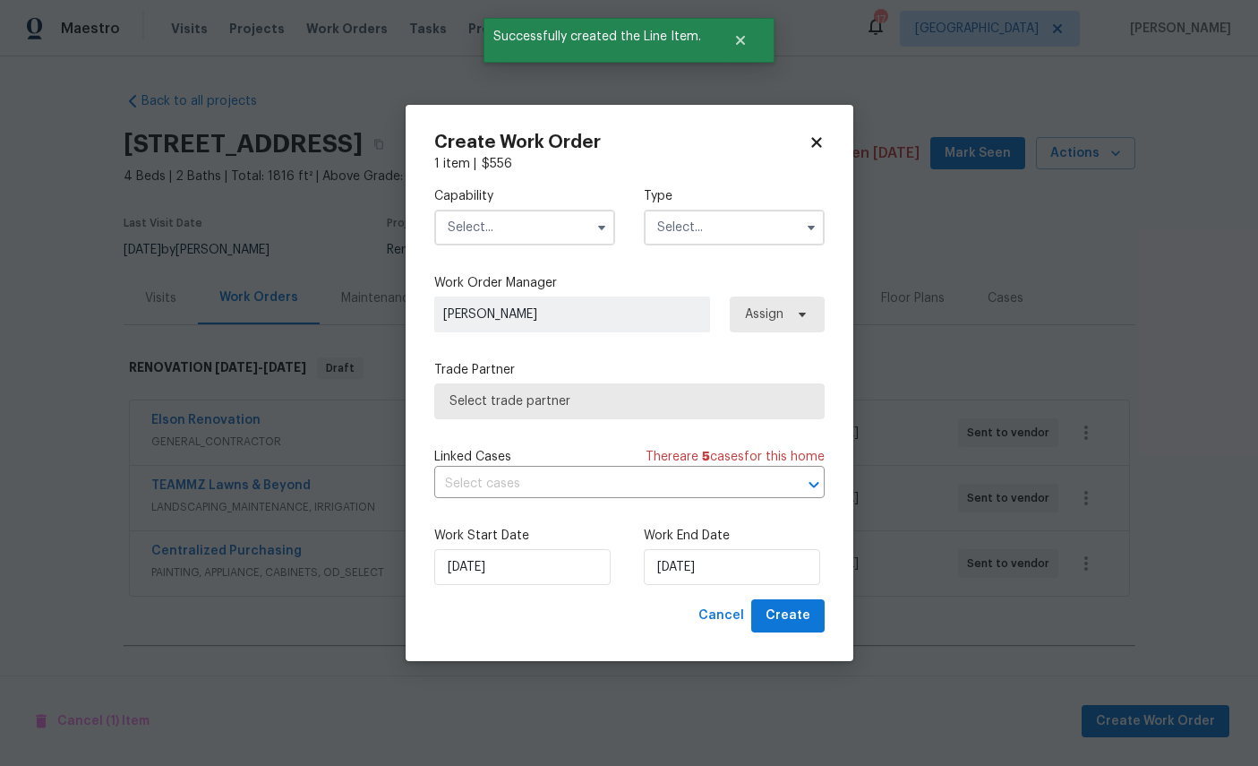
click at [502, 215] on input "text" at bounding box center [524, 228] width 181 height 36
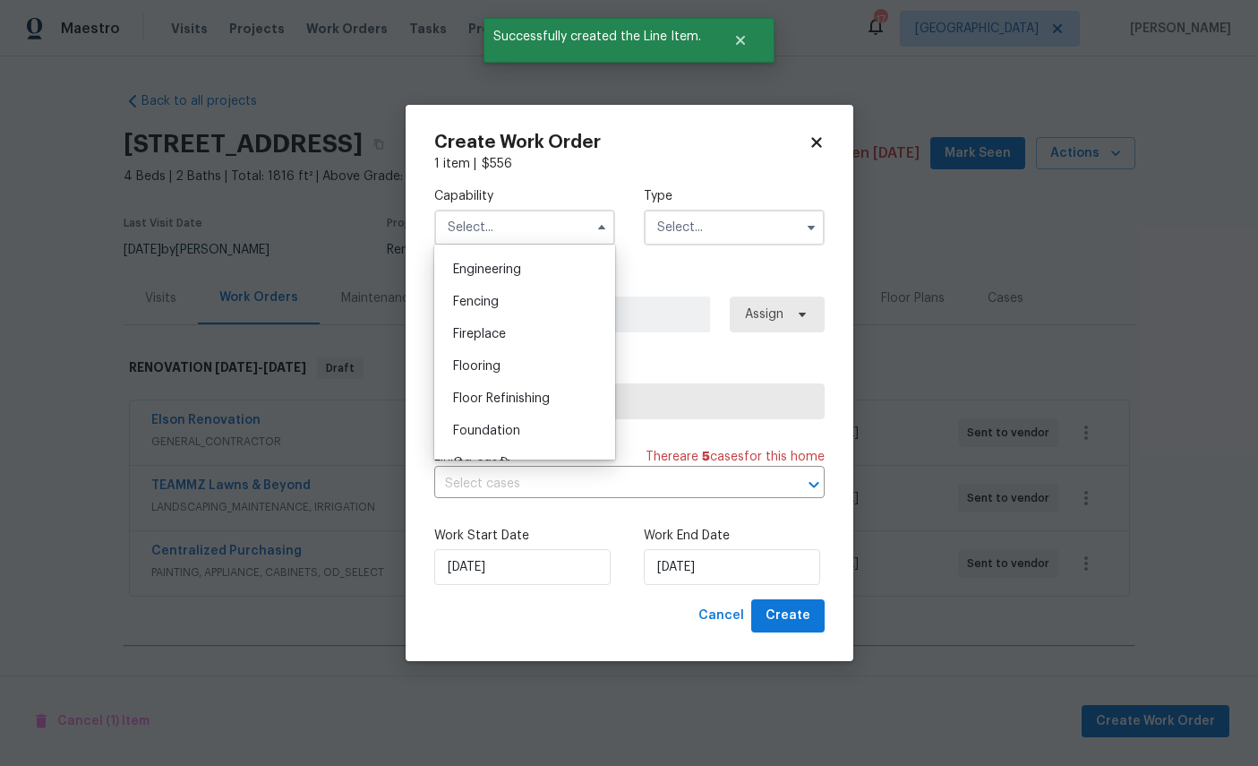
scroll to position [638, 0]
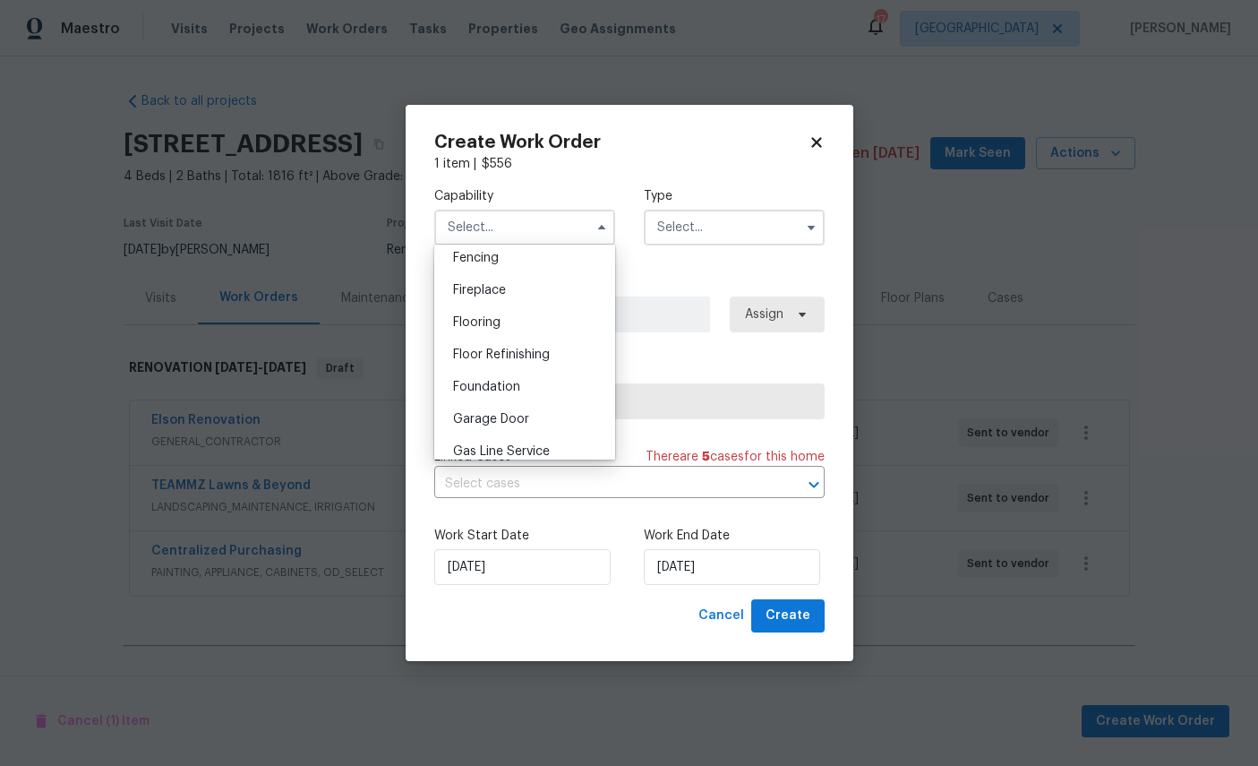
click at [539, 339] on div "Flooring" at bounding box center [525, 322] width 172 height 32
type input "Flooring"
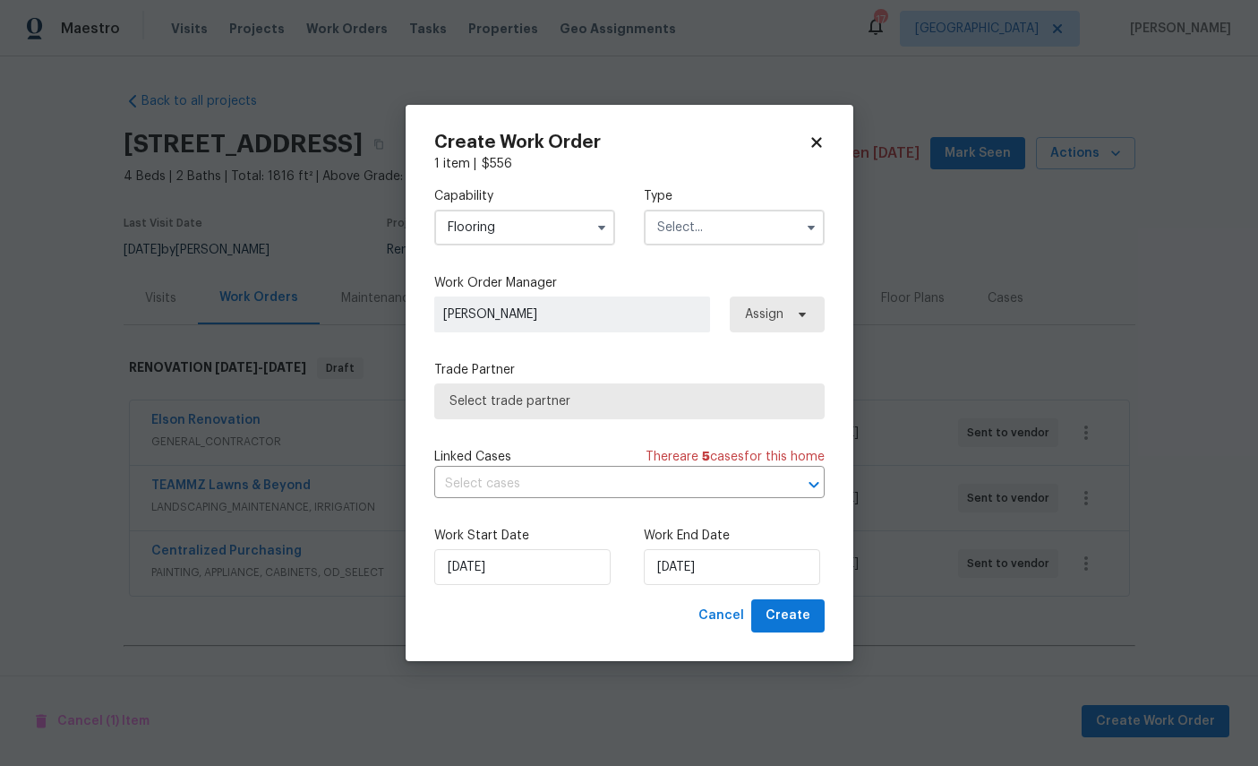
click at [727, 229] on input "text" at bounding box center [734, 228] width 181 height 36
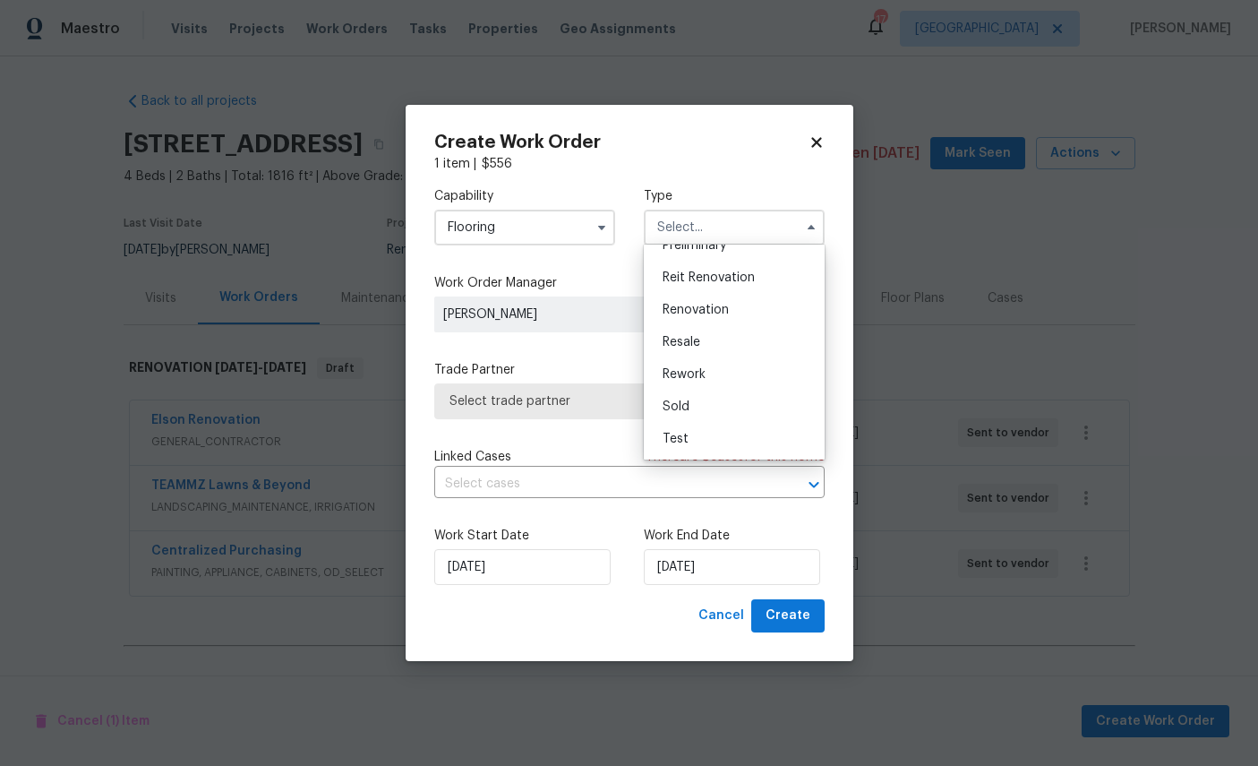
scroll to position [424, 0]
click at [720, 304] on span "Renovation" at bounding box center [696, 310] width 66 height 13
type input "Renovation"
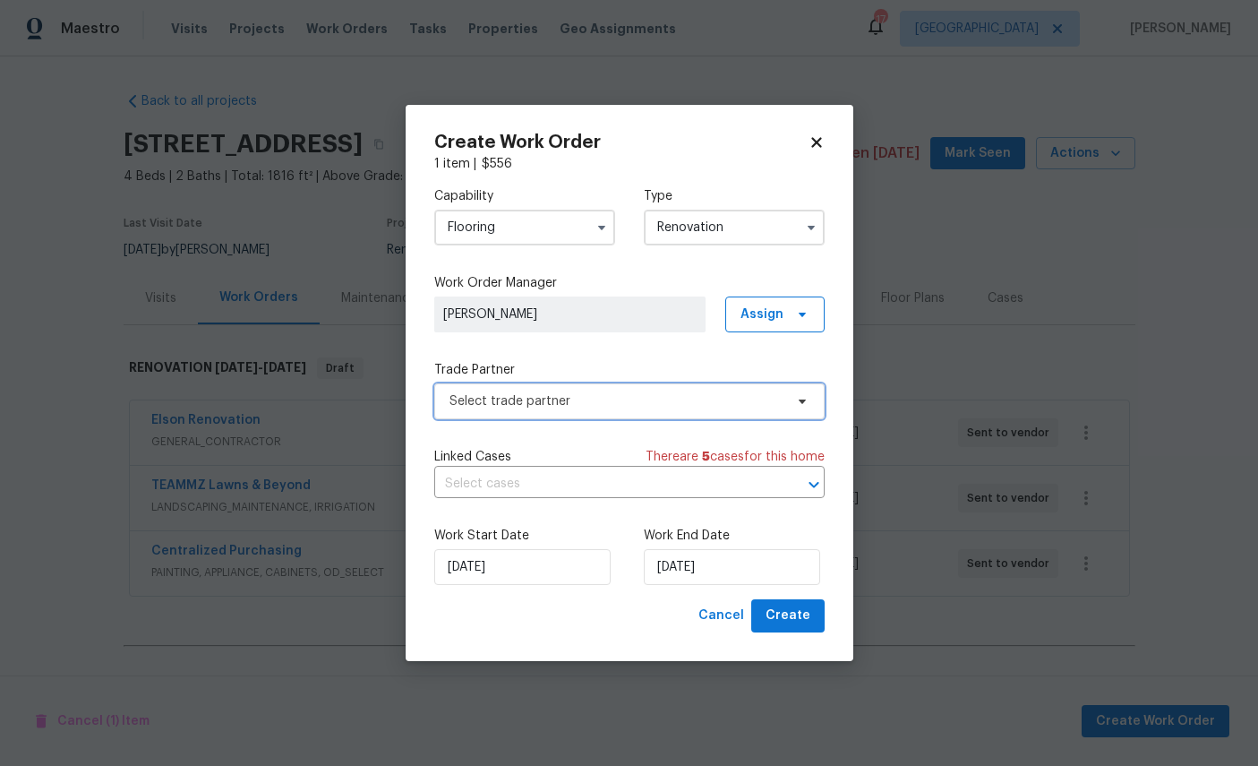
click at [609, 390] on span "Select trade partner" at bounding box center [629, 401] width 391 height 36
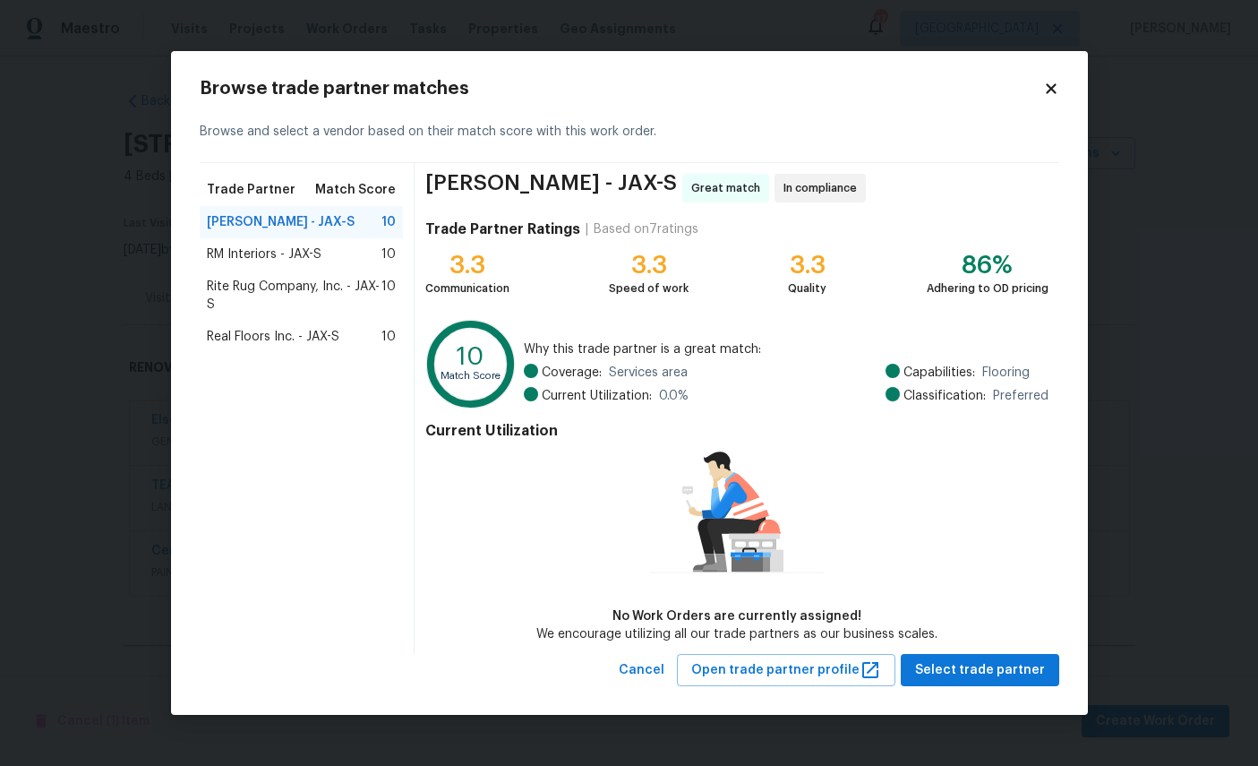
click at [282, 340] on span "Real Floors Inc. - JAX-S" at bounding box center [273, 337] width 133 height 18
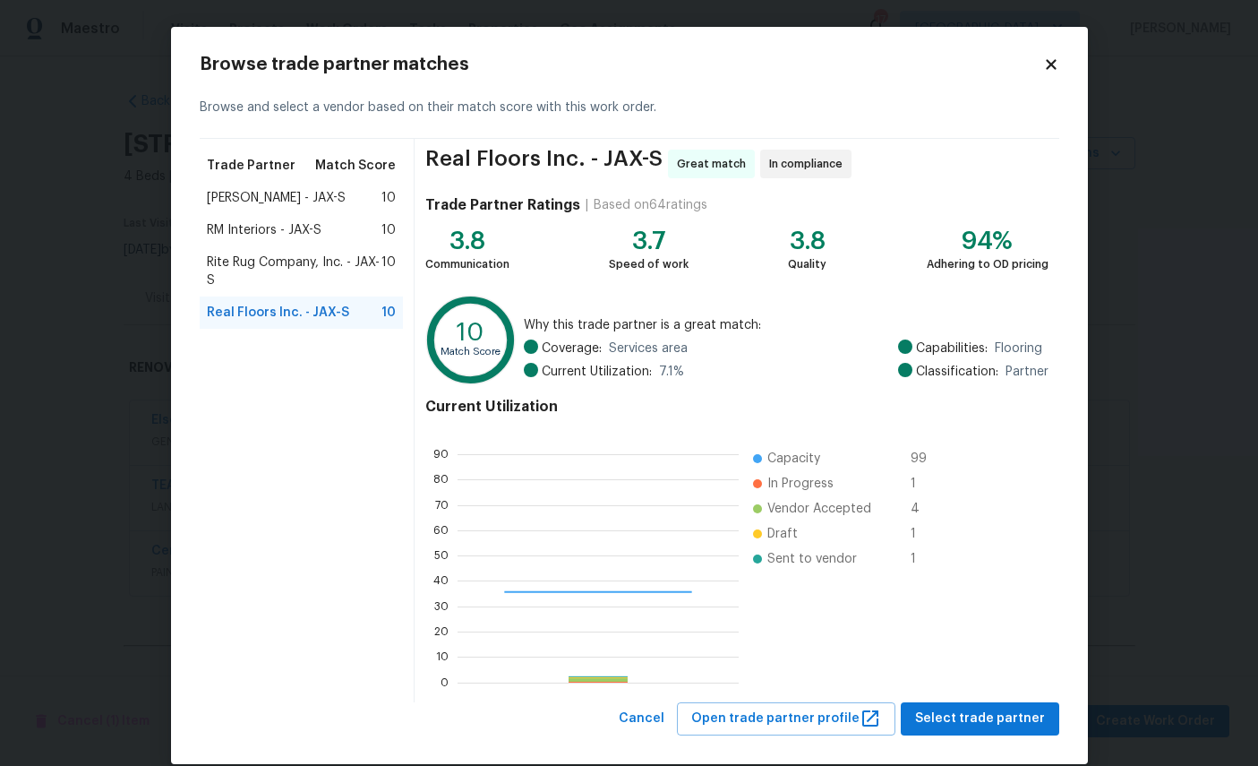
scroll to position [251, 281]
click at [996, 707] on button "Select trade partner" at bounding box center [980, 718] width 159 height 33
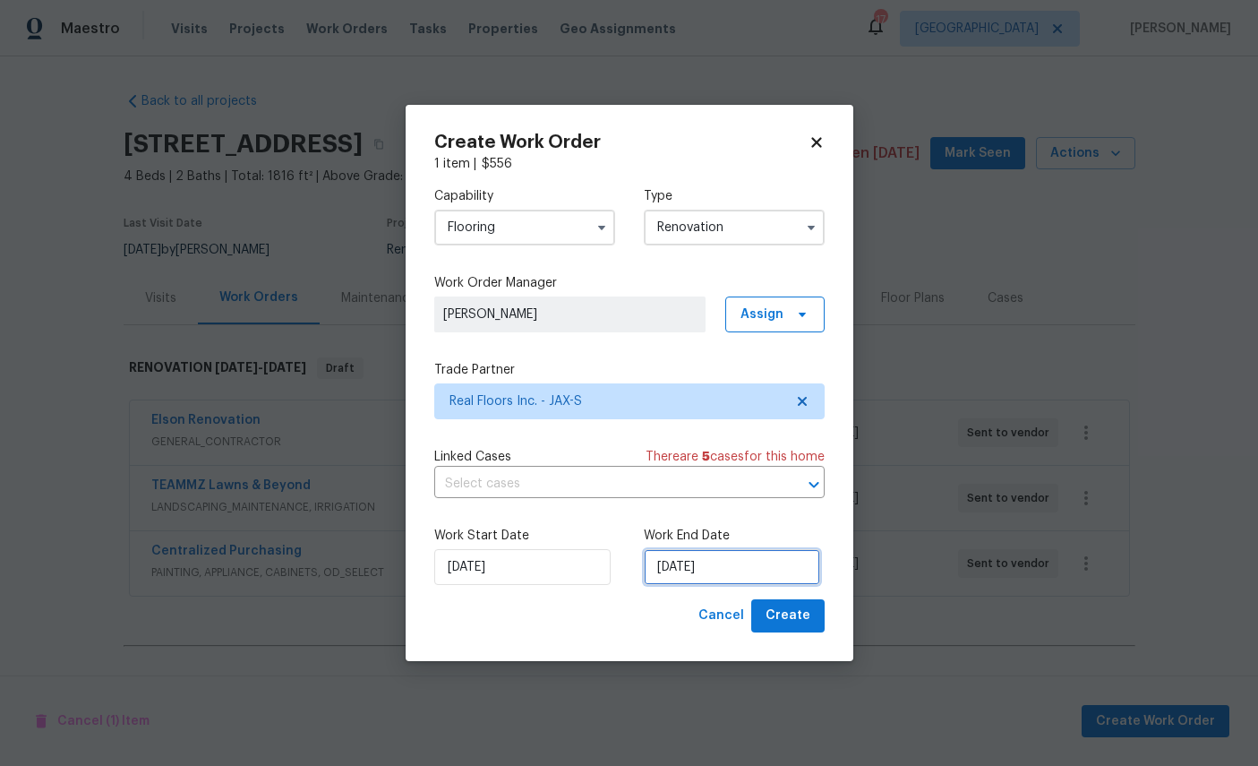
click at [753, 570] on input "[DATE]" at bounding box center [732, 567] width 176 height 36
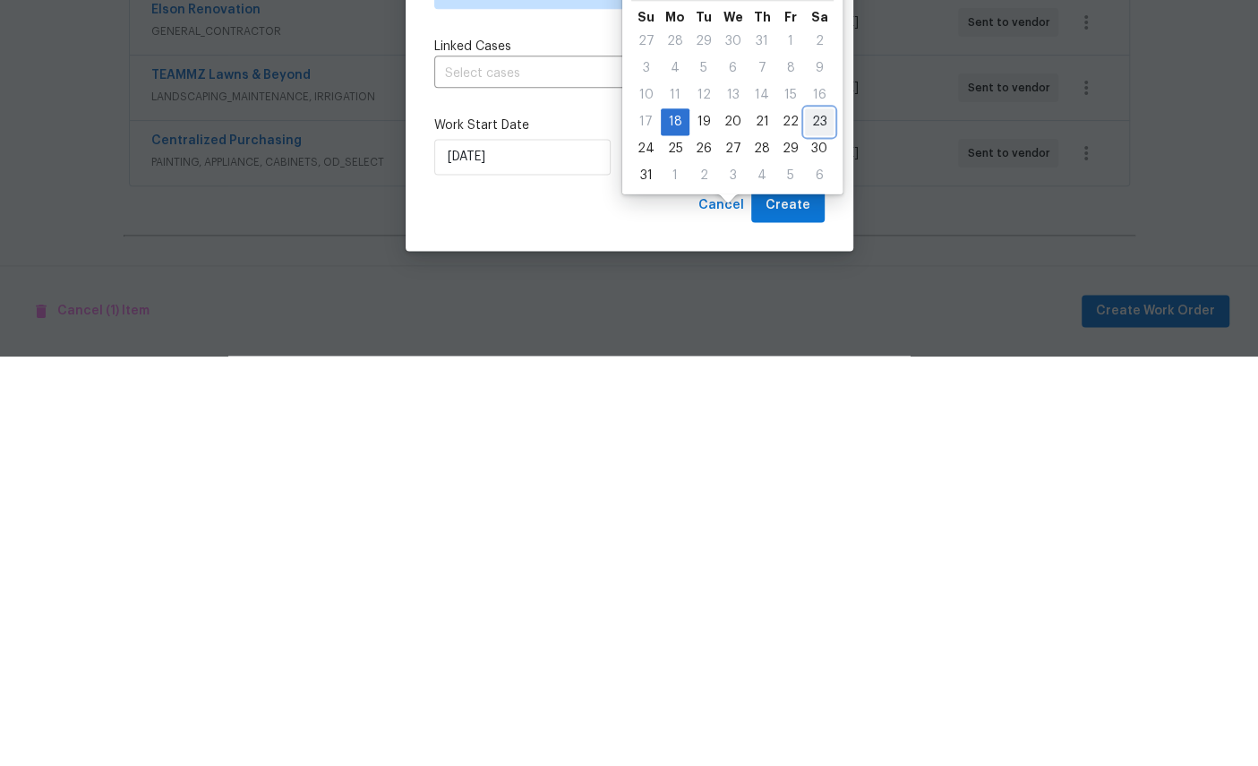
click at [807, 519] on div "23" at bounding box center [819, 531] width 29 height 25
type input "8/23/2025"
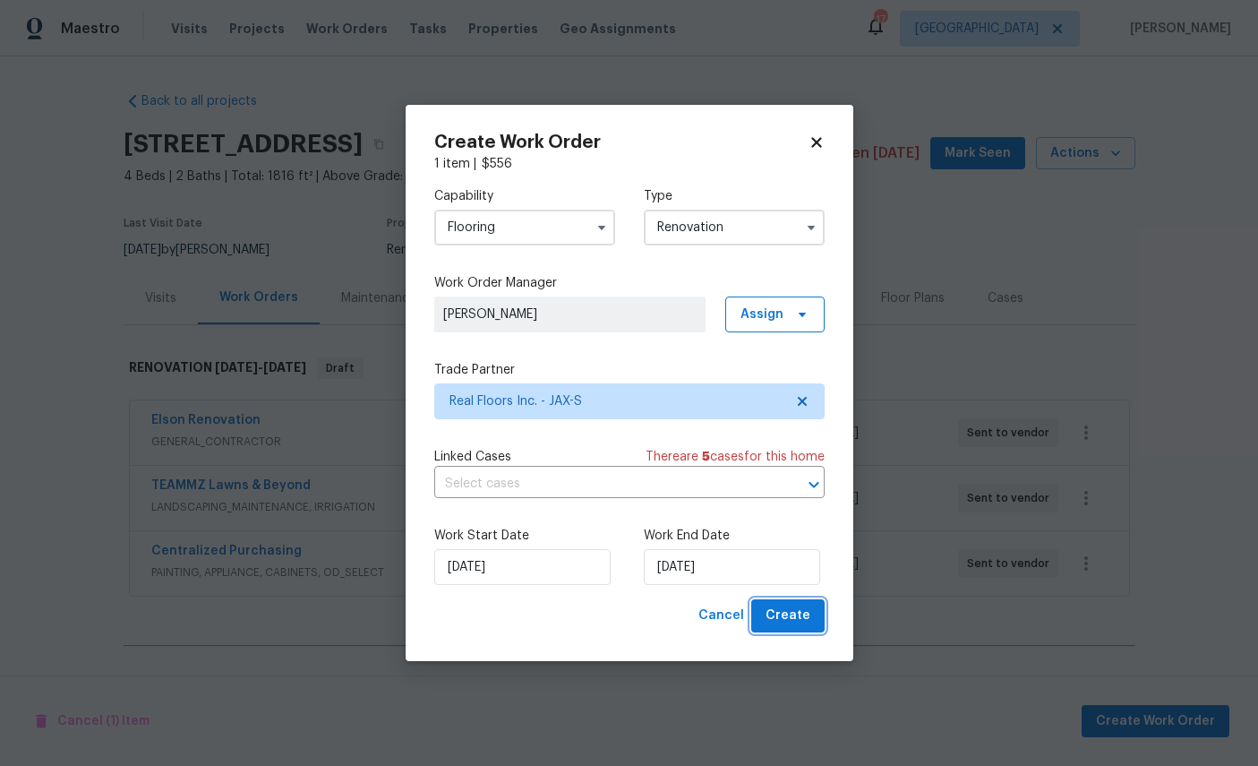
click at [803, 609] on span "Create" at bounding box center [788, 616] width 45 height 22
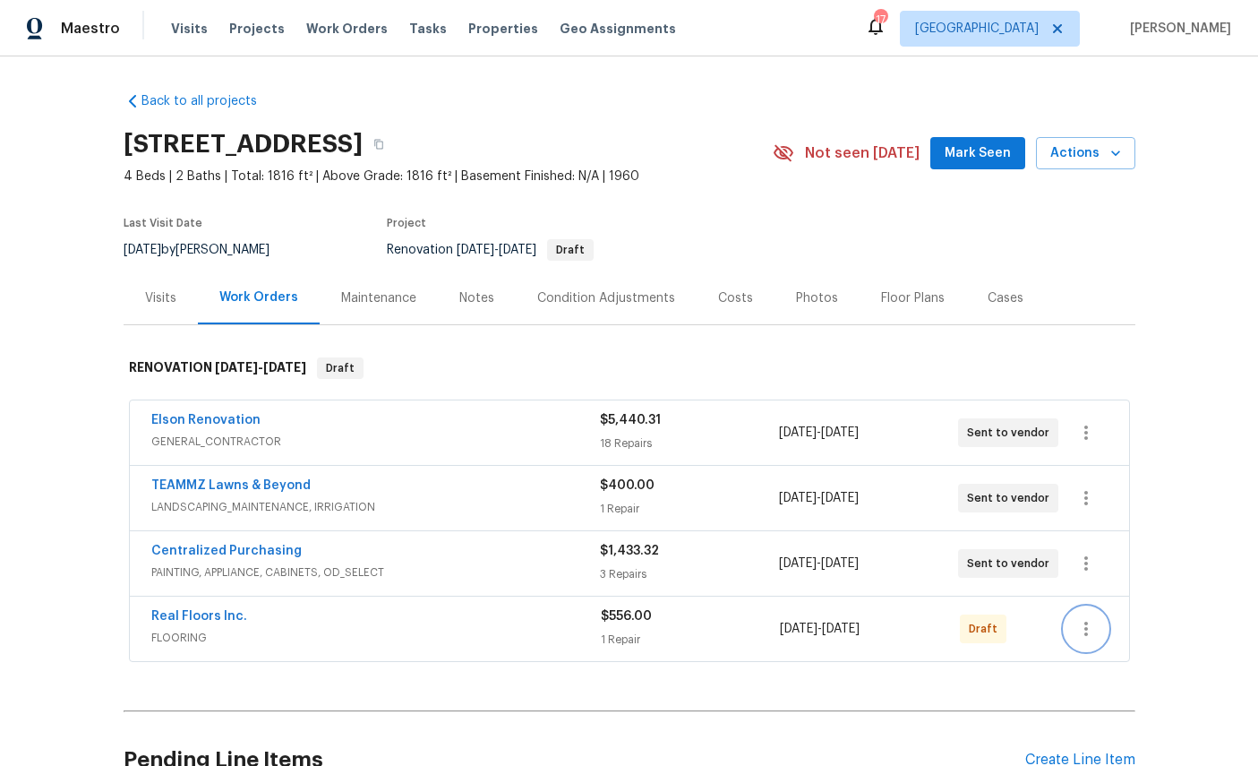
click at [1096, 618] on icon "button" at bounding box center [1086, 628] width 21 height 21
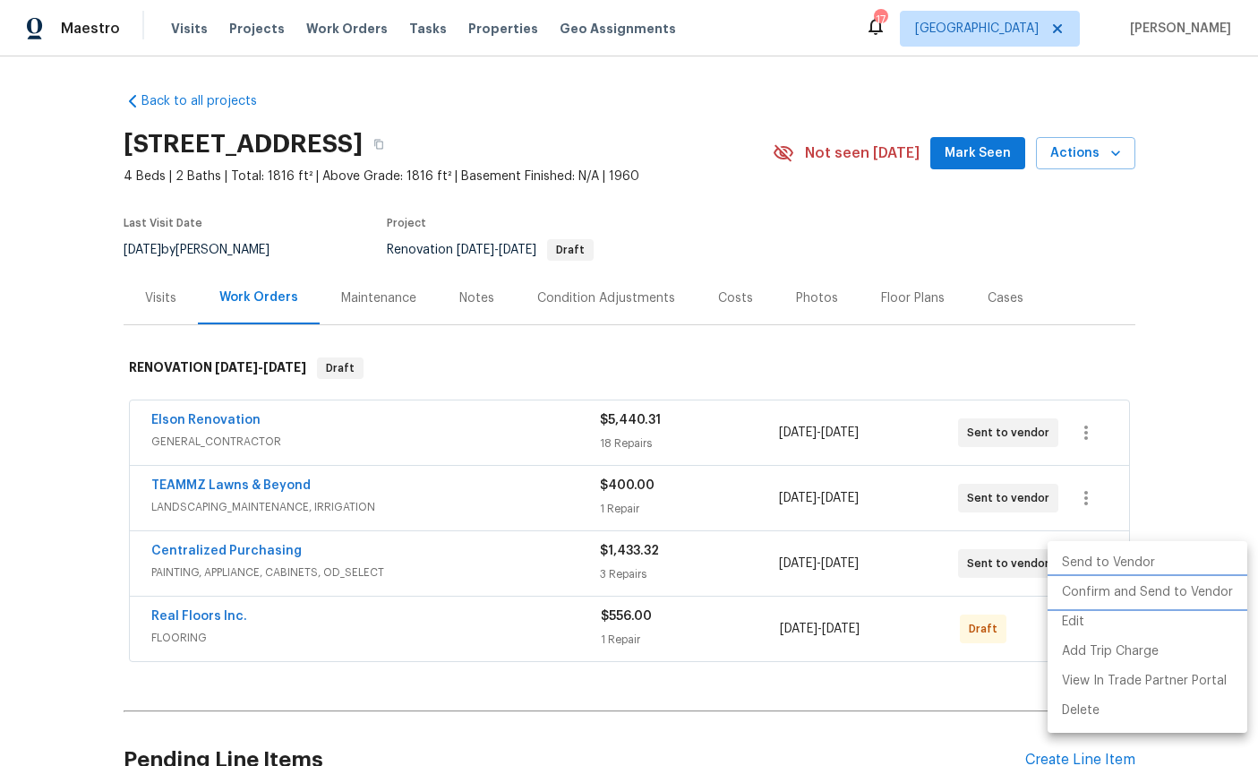
click at [1146, 594] on li "Confirm and Send to Vendor" at bounding box center [1148, 593] width 200 height 30
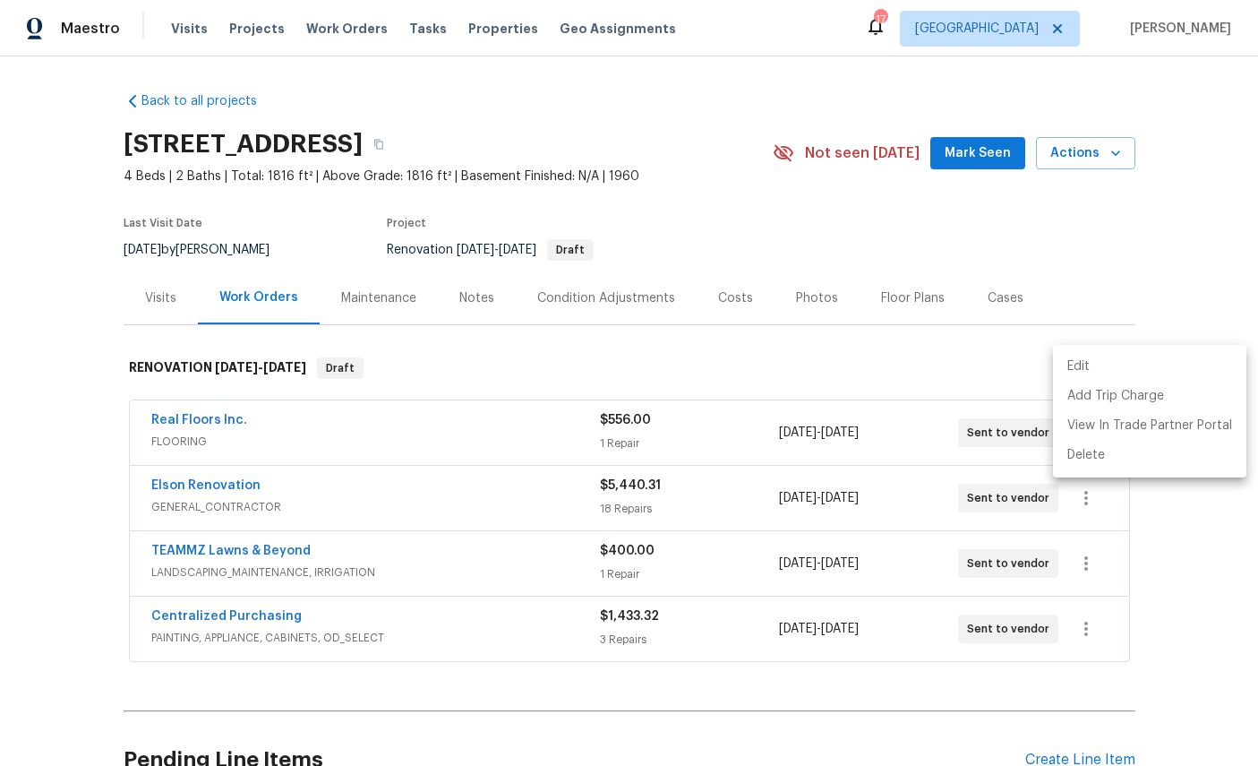
click at [1224, 586] on div at bounding box center [629, 383] width 1258 height 766
click at [1084, 751] on div "Create Line Item" at bounding box center [1081, 759] width 110 height 17
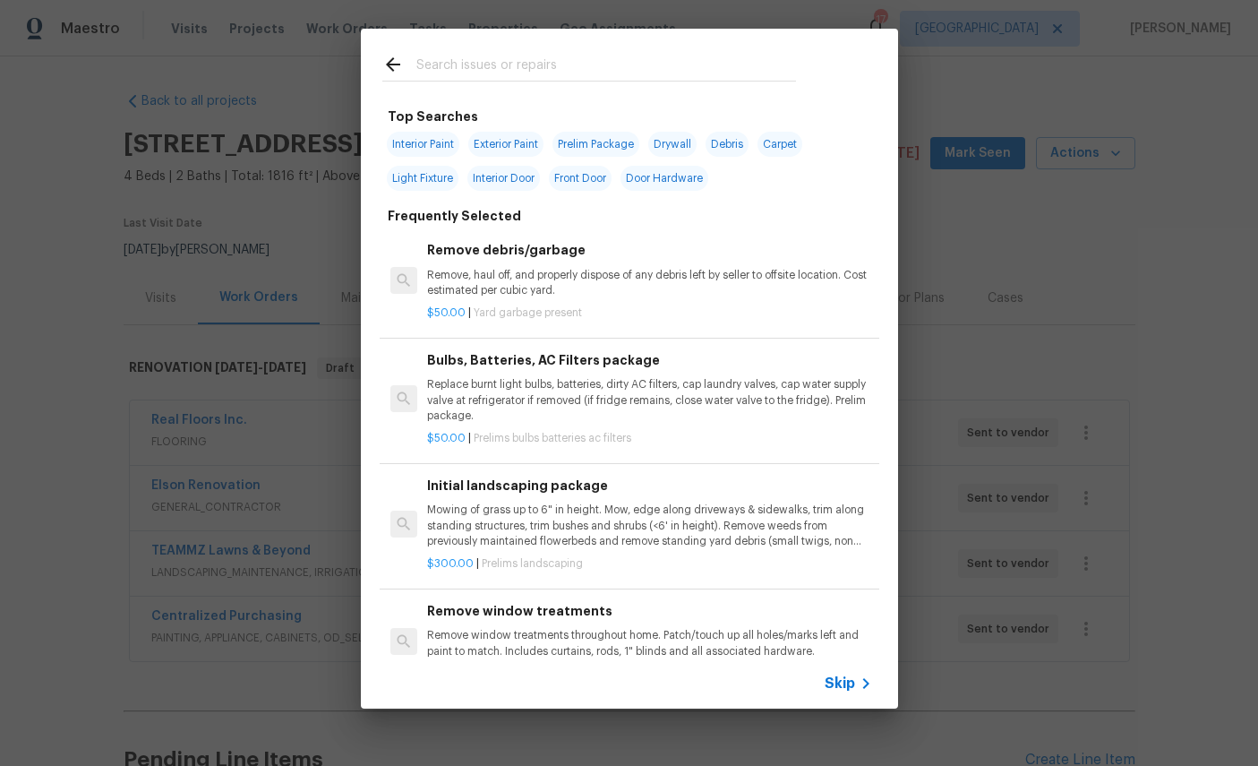
click at [554, 55] on input "text" at bounding box center [606, 67] width 380 height 27
type input "Clean"
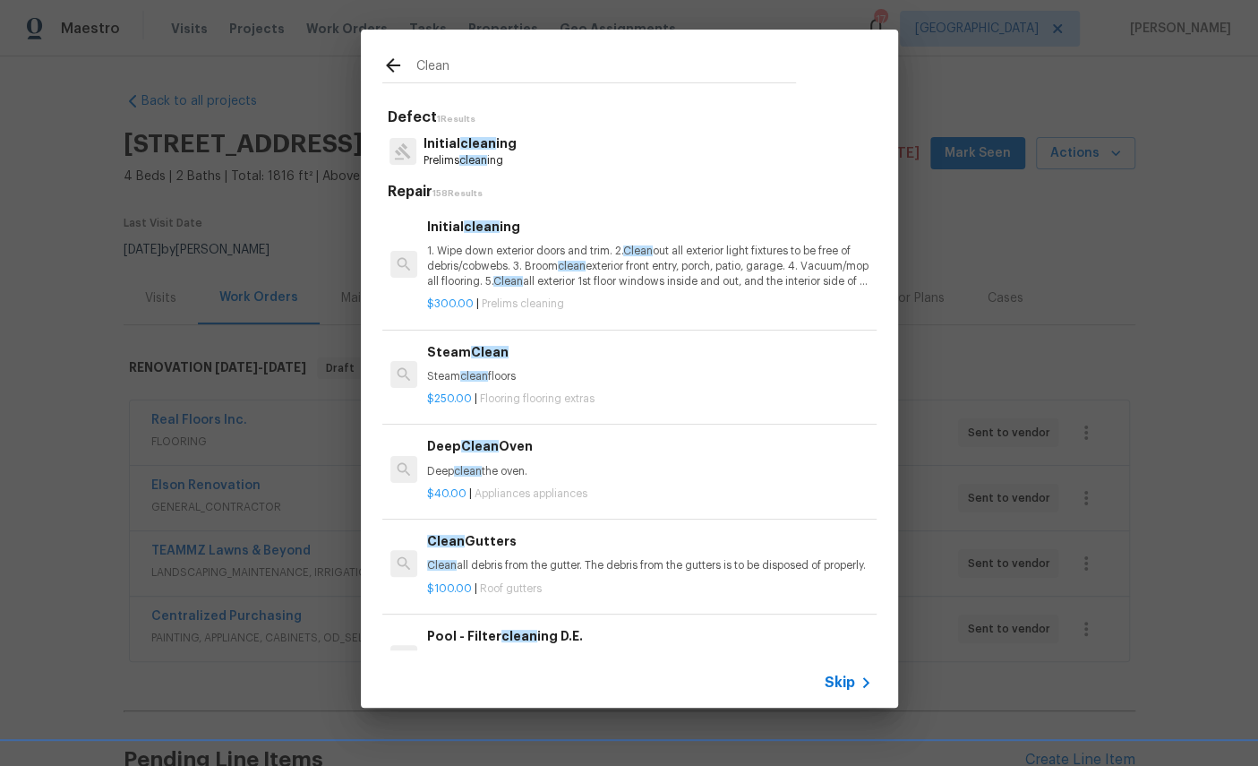
click at [477, 144] on span "clean" at bounding box center [478, 143] width 36 height 13
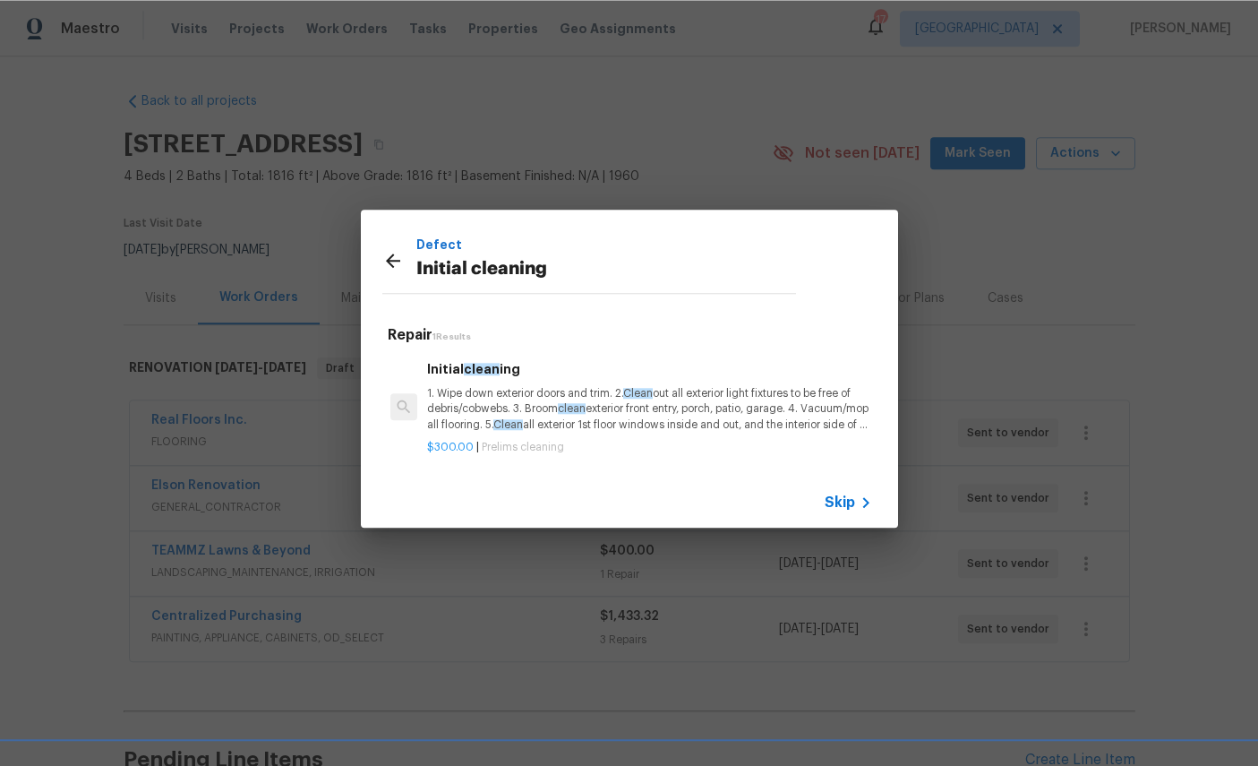
click at [529, 404] on p "1. Wipe down exterior doors and trim. 2. Clean out all exterior light fixtures …" at bounding box center [649, 409] width 444 height 46
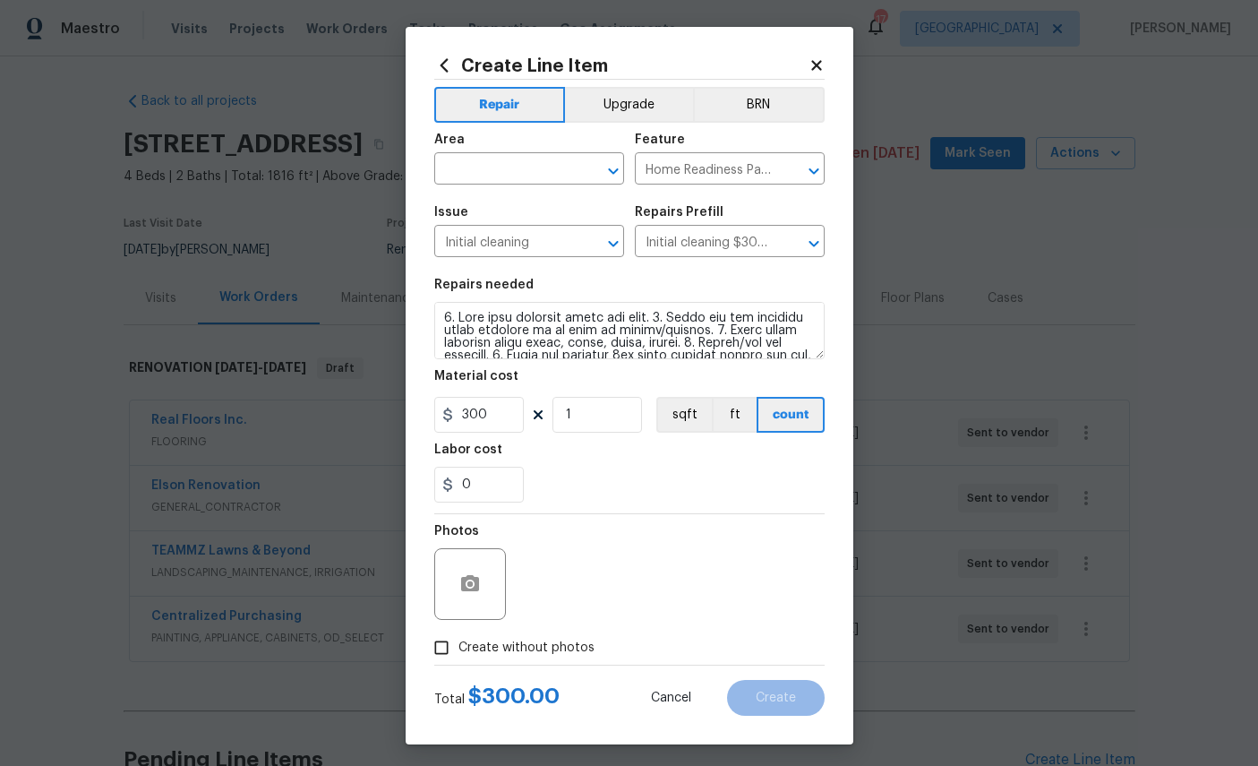
click at [515, 168] on input "text" at bounding box center [504, 171] width 140 height 28
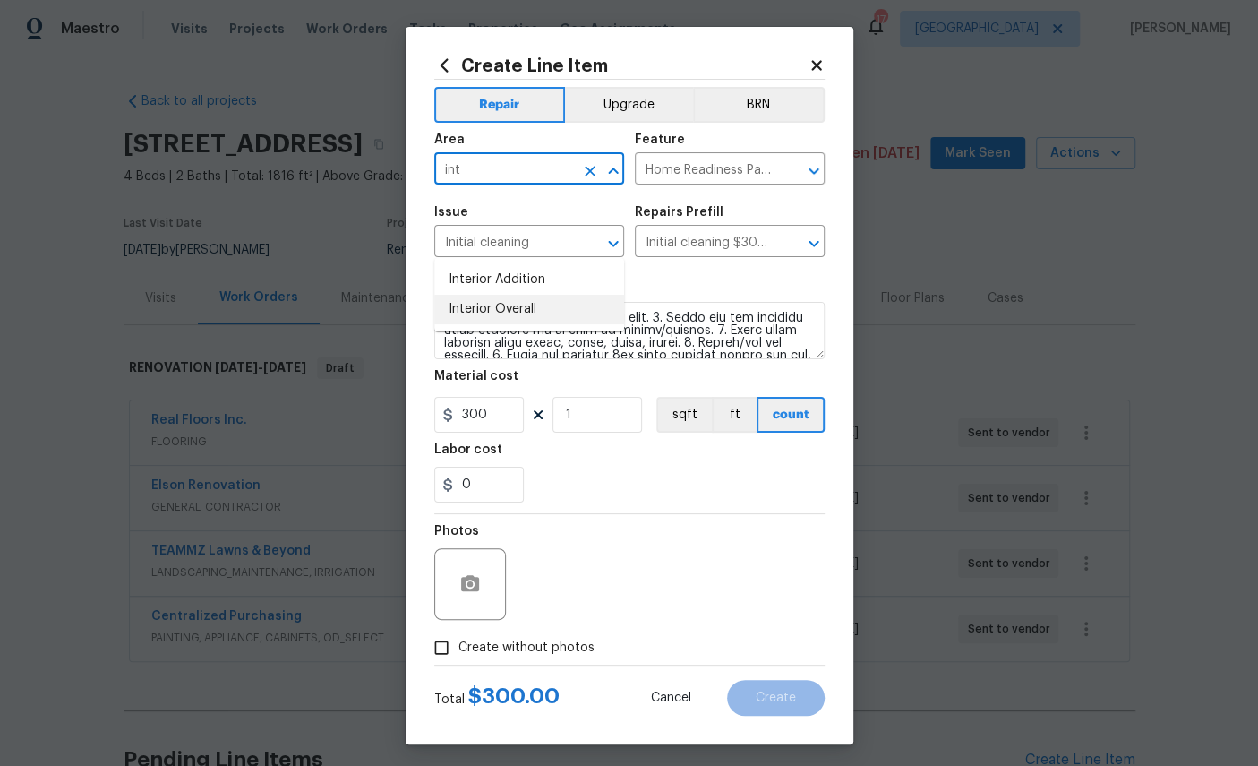
click at [512, 295] on li "Interior Overall" at bounding box center [529, 310] width 190 height 30
type input "Interior Overall"
click at [485, 603] on button "button" at bounding box center [470, 583] width 43 height 43
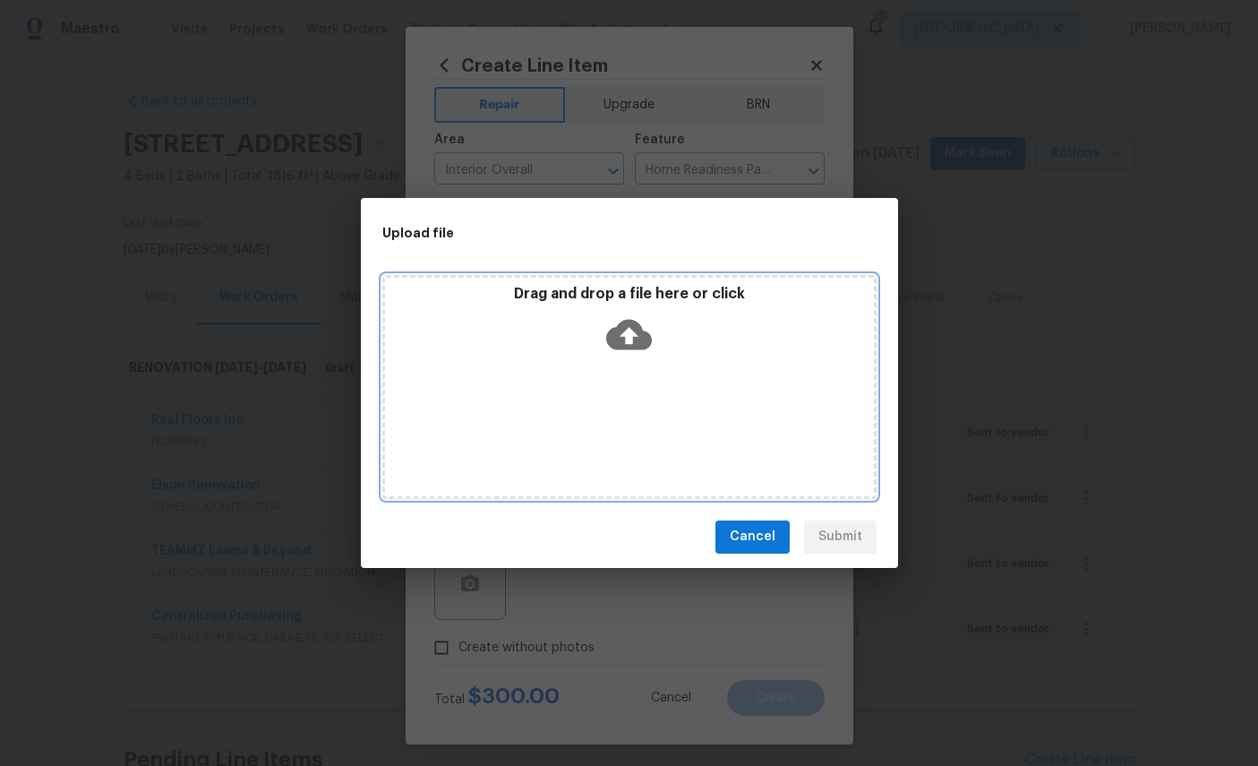
click at [637, 339] on icon at bounding box center [629, 334] width 46 height 30
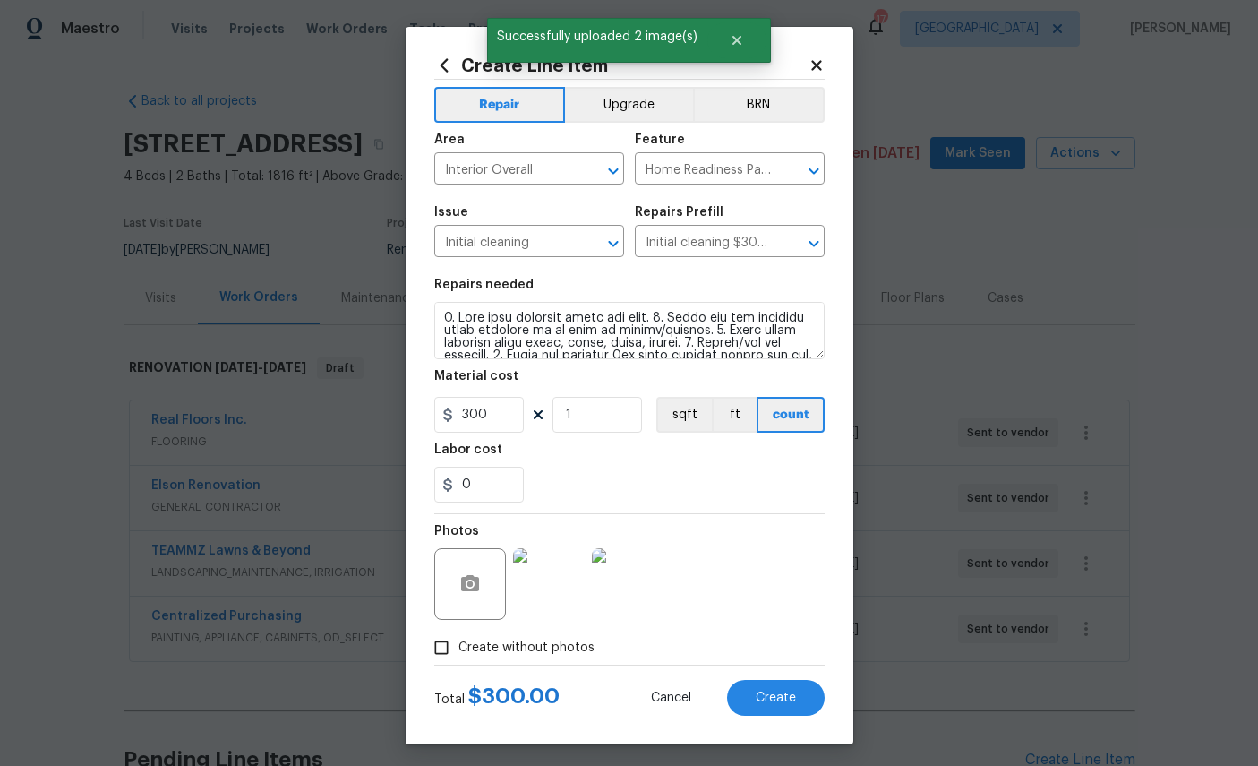
scroll to position [67, 0]
click at [784, 705] on span "Create" at bounding box center [776, 697] width 40 height 13
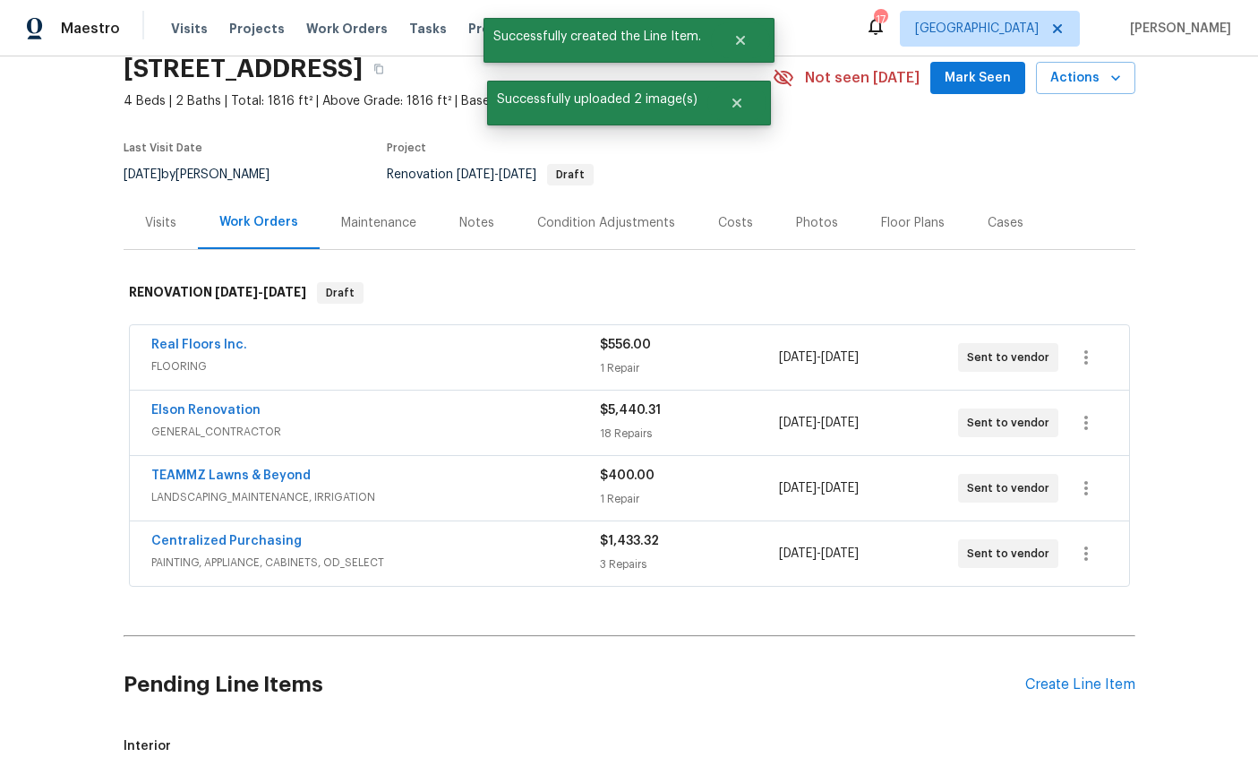
scroll to position [241, 0]
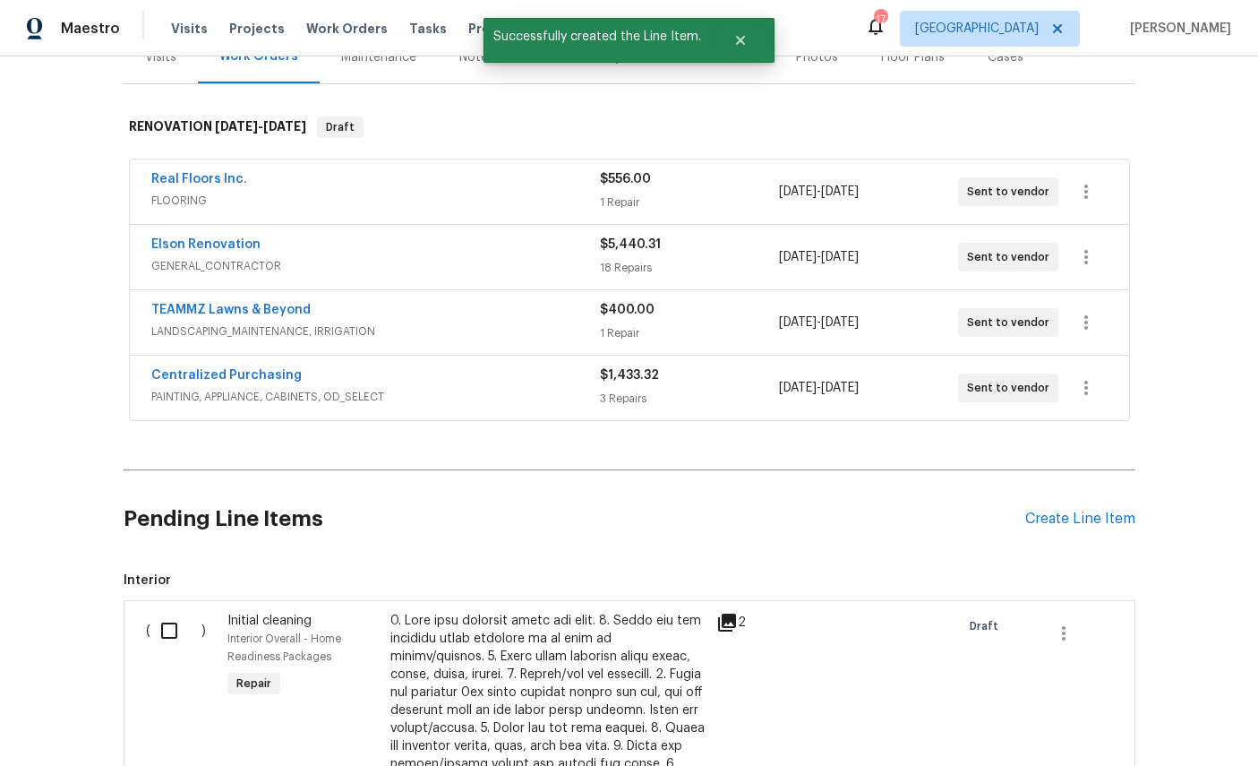
click at [158, 612] on input "checkbox" at bounding box center [175, 631] width 51 height 38
checkbox input "true"
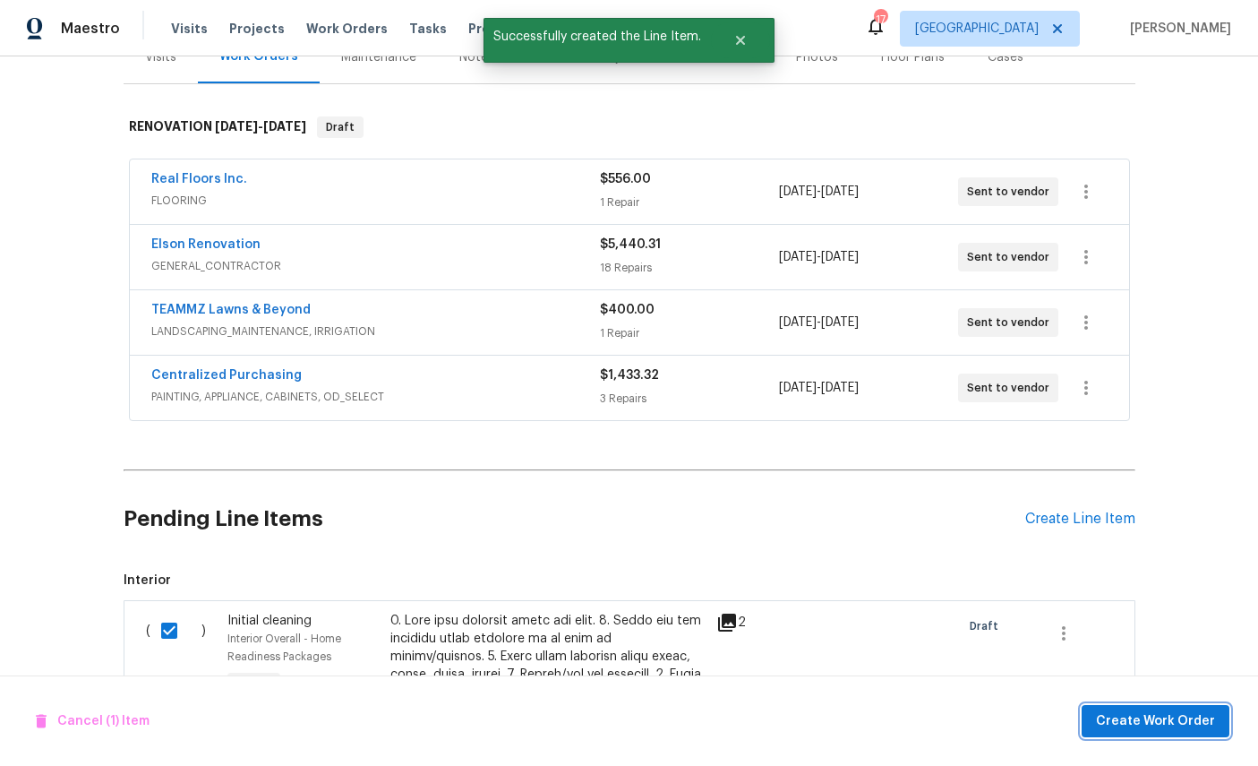
click at [1139, 710] on span "Create Work Order" at bounding box center [1155, 721] width 119 height 22
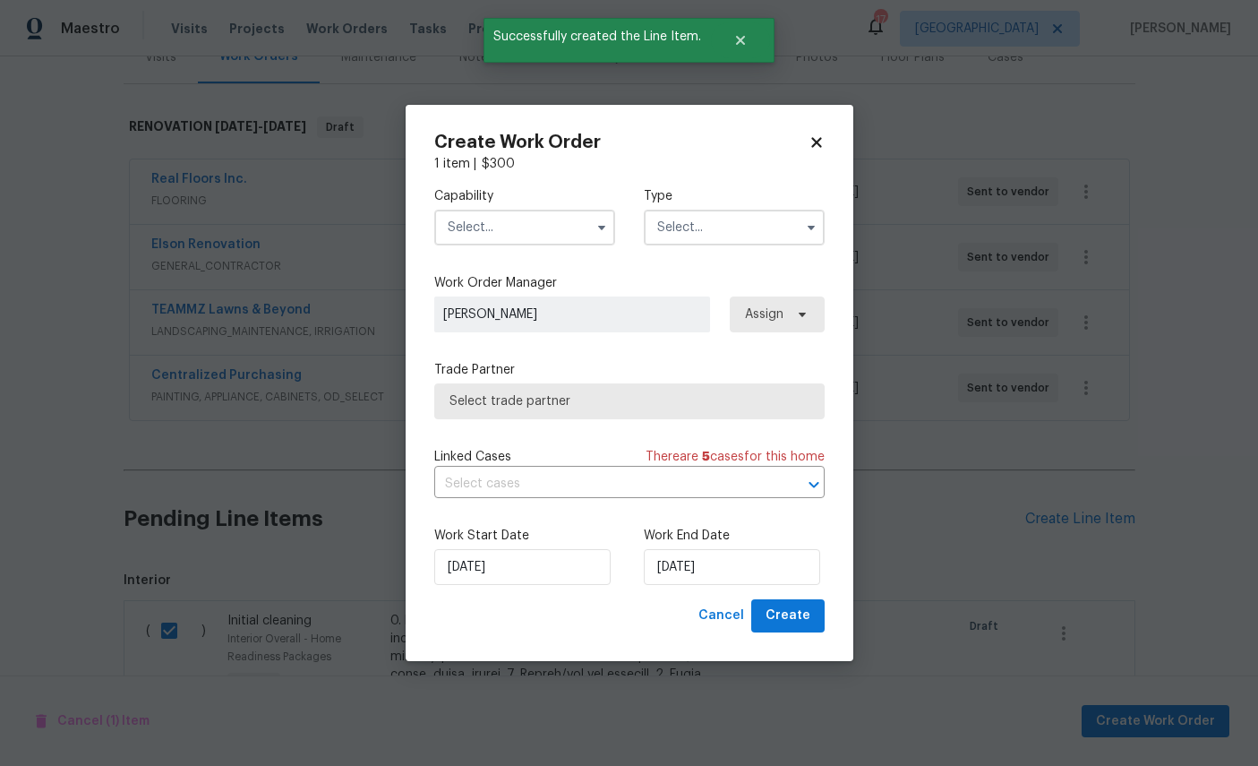
click at [492, 218] on input "text" at bounding box center [524, 228] width 181 height 36
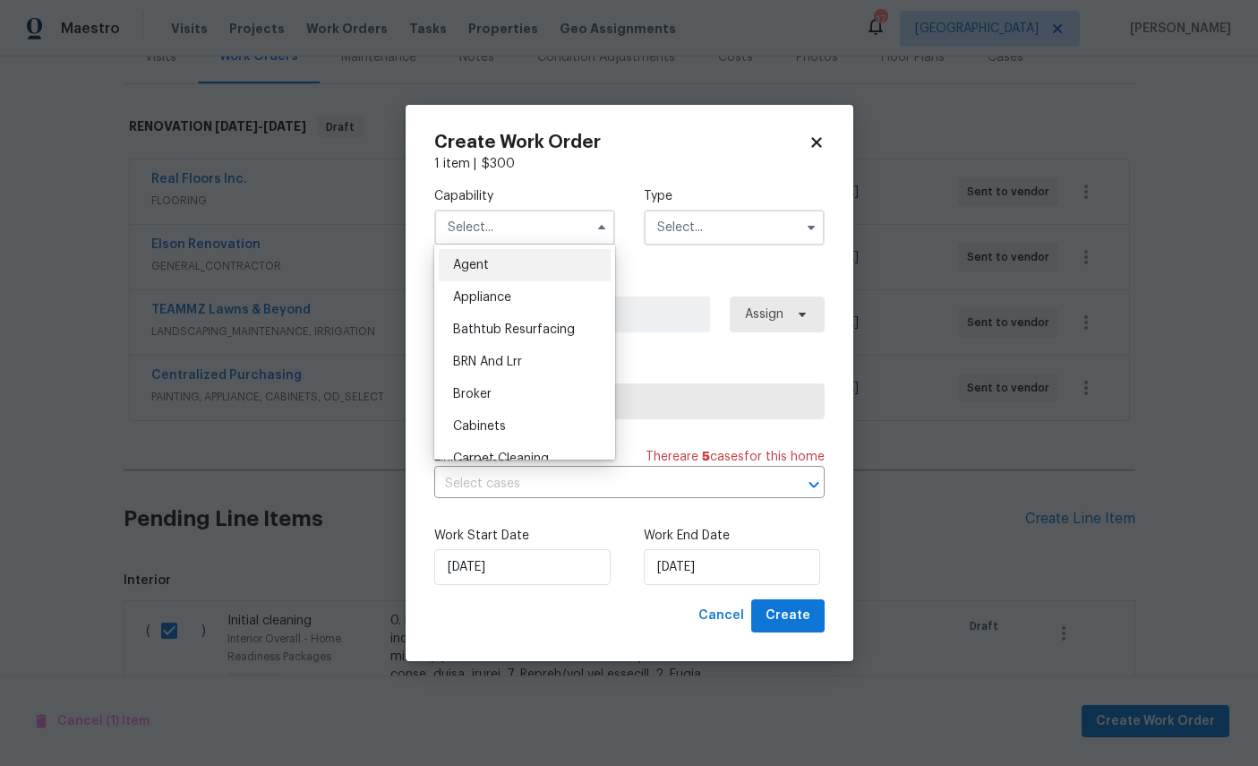
click at [491, 218] on input "text" at bounding box center [524, 228] width 181 height 36
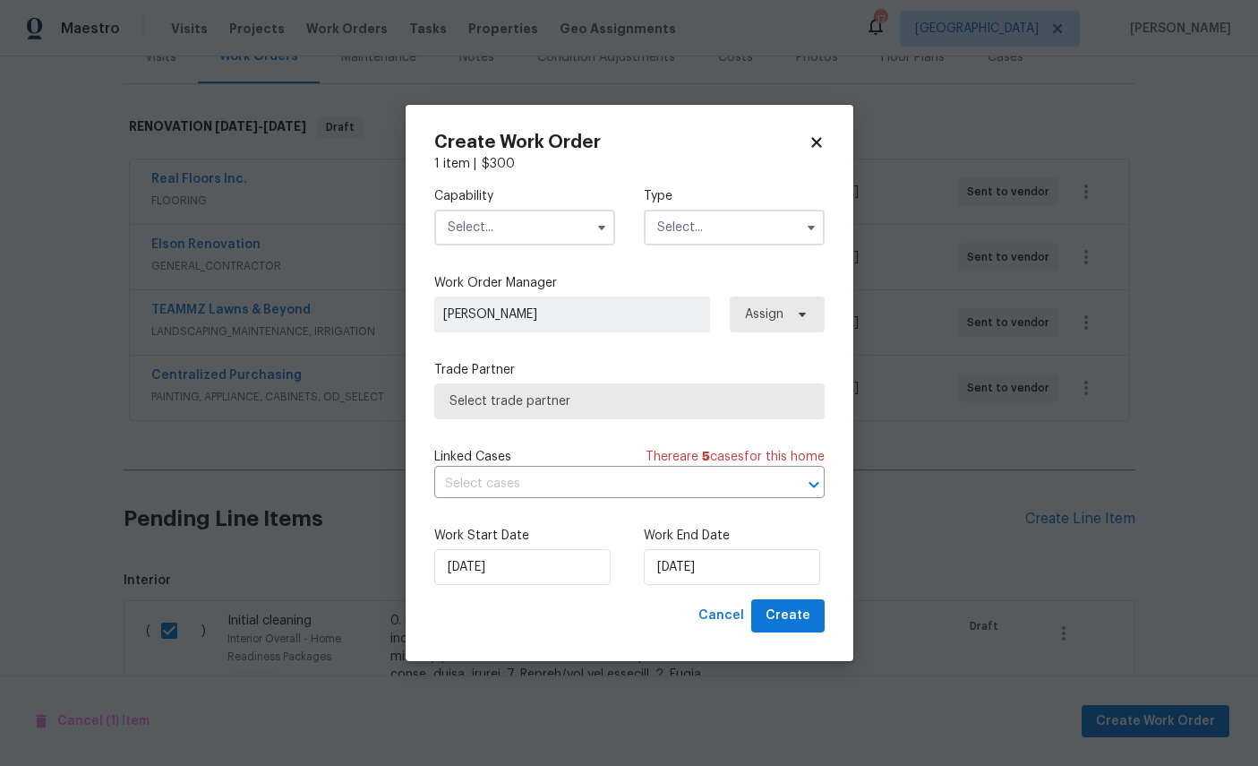
click at [515, 224] on input "text" at bounding box center [524, 228] width 181 height 36
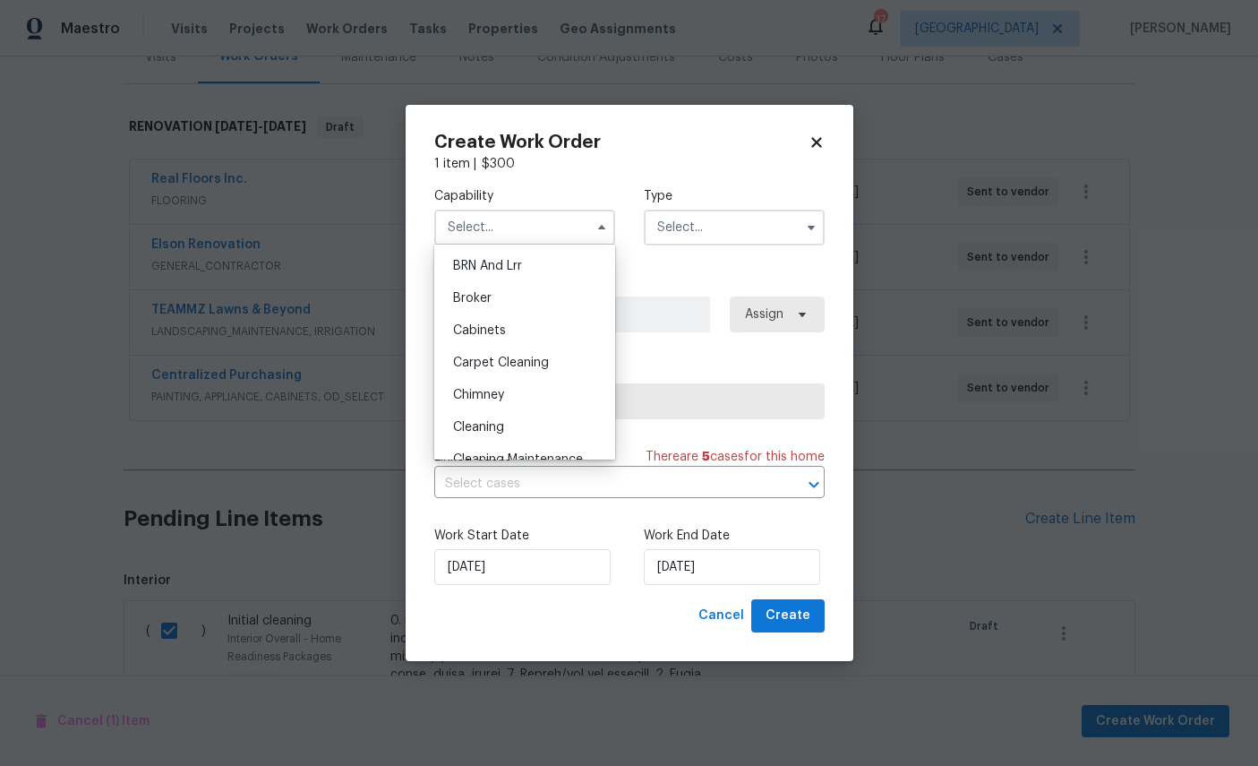
scroll to position [93, 0]
click at [545, 431] on div "Cleaning" at bounding box center [525, 430] width 172 height 32
type input "Cleaning"
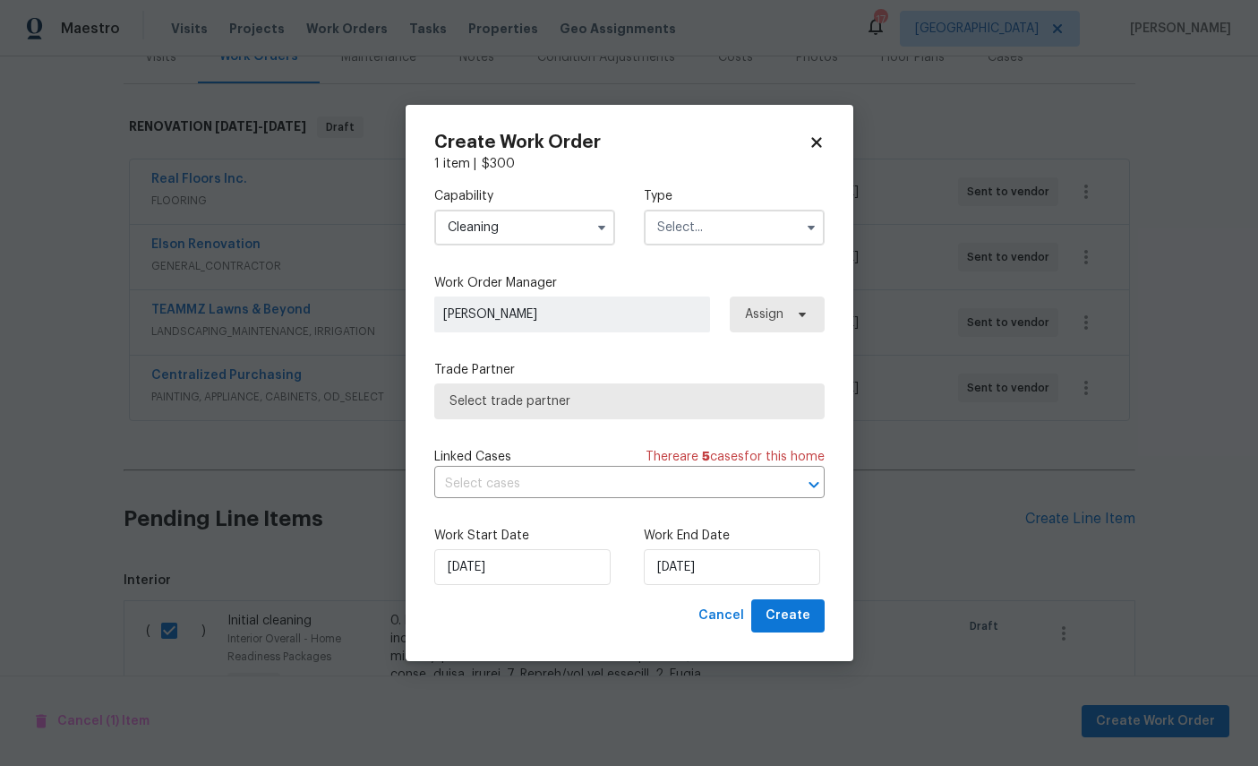
click at [735, 221] on input "text" at bounding box center [734, 228] width 181 height 36
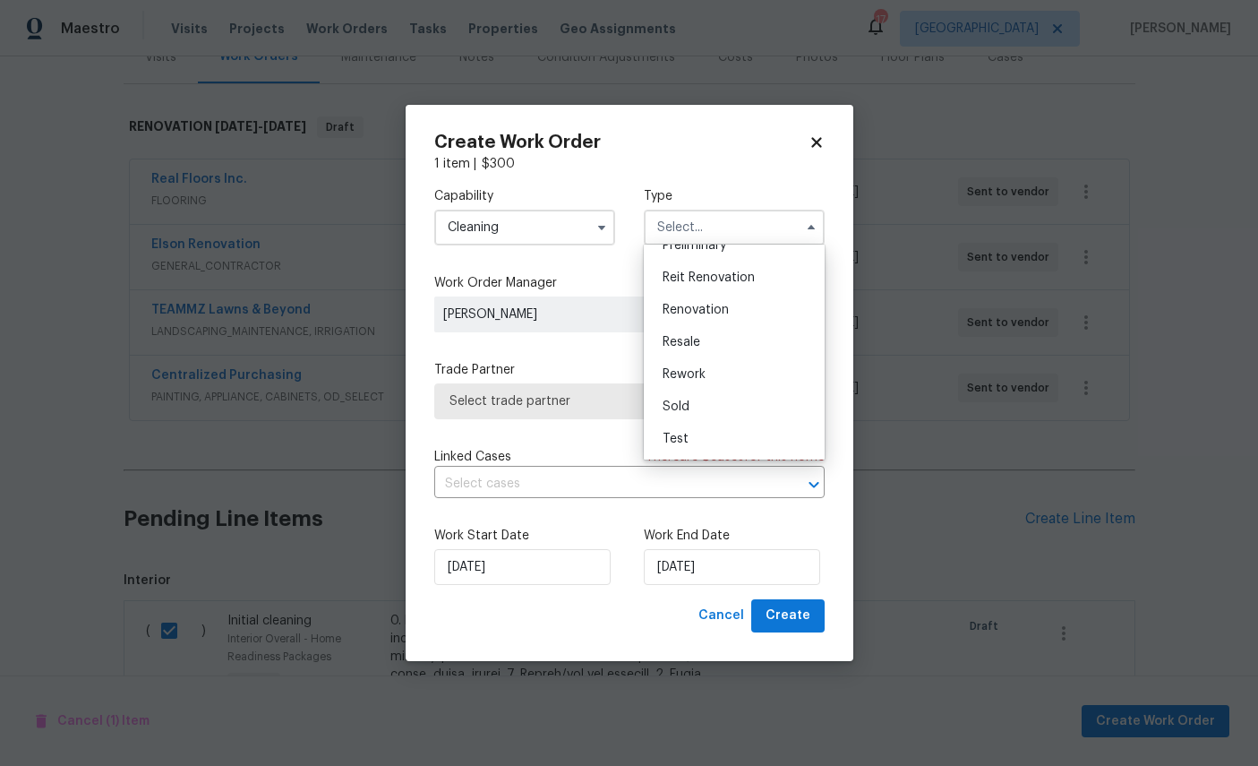
scroll to position [424, 0]
click at [717, 304] on span "Renovation" at bounding box center [696, 310] width 66 height 13
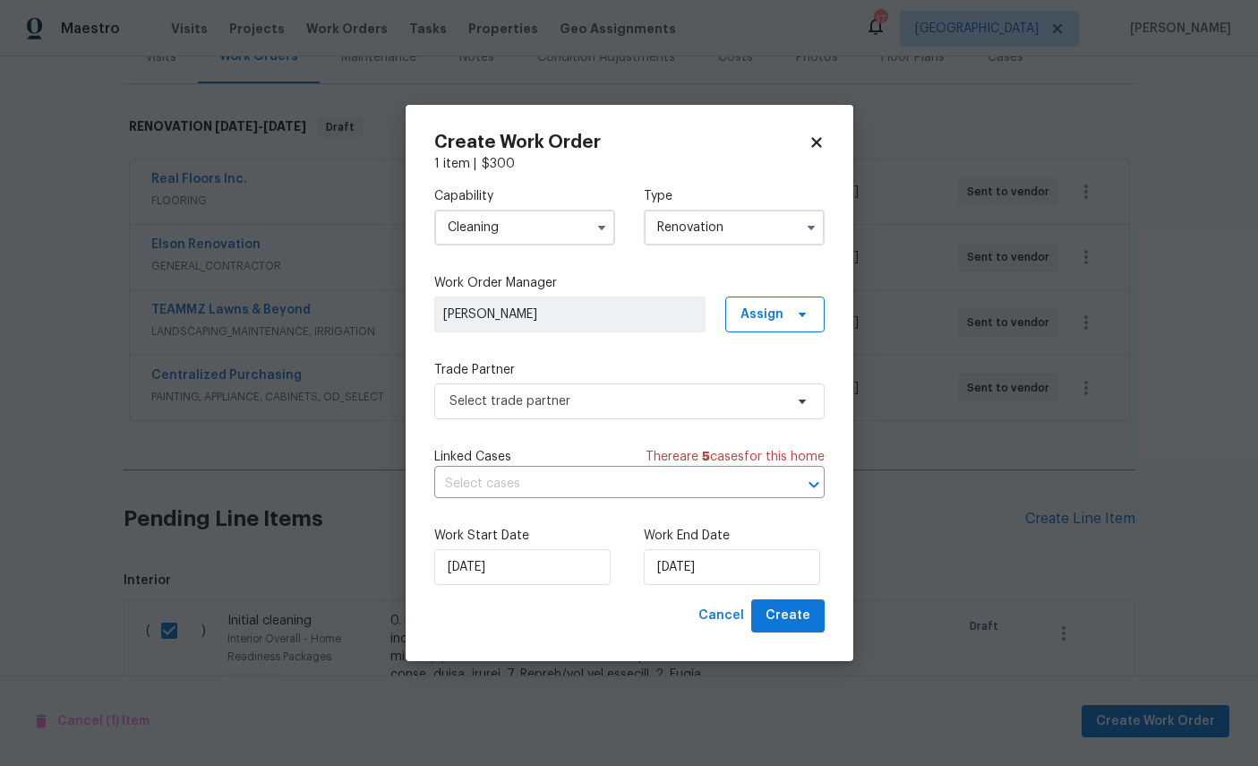
type input "Renovation"
click at [602, 397] on span "Select trade partner" at bounding box center [617, 401] width 334 height 18
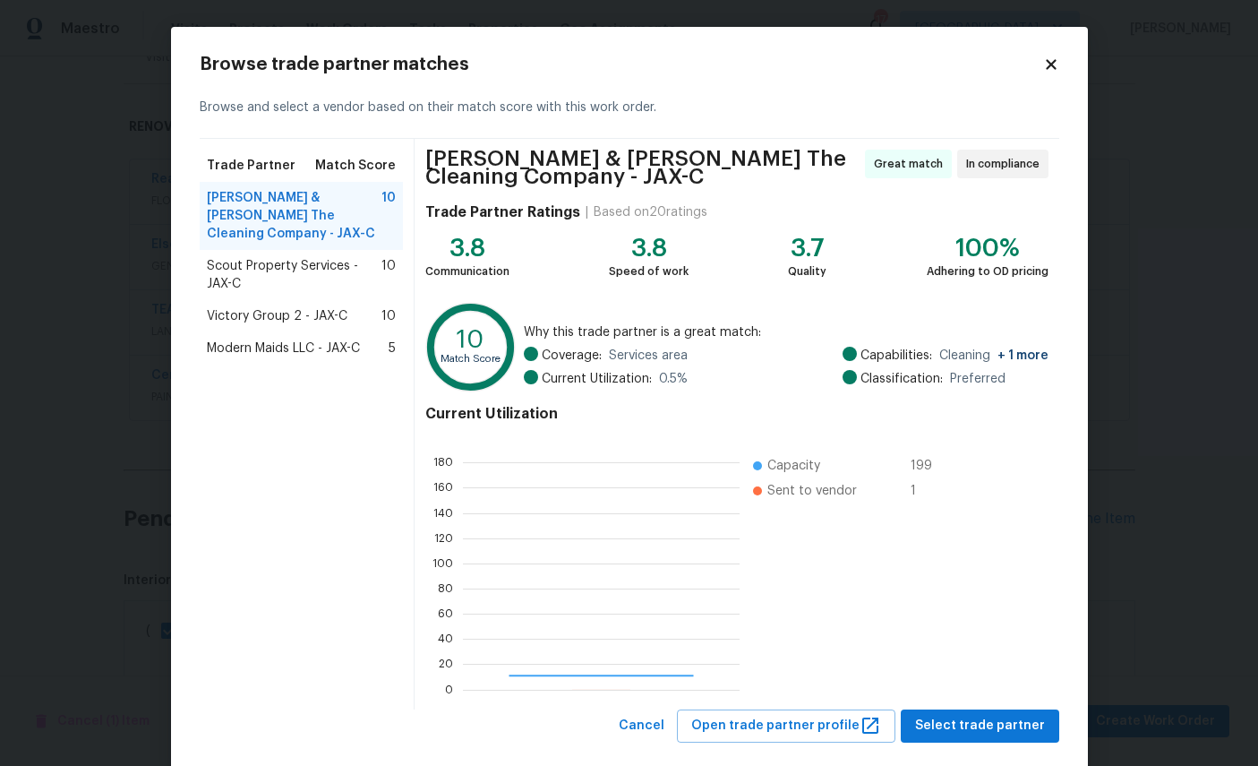
scroll to position [251, 277]
click at [972, 720] on span "Select trade partner" at bounding box center [980, 726] width 130 height 22
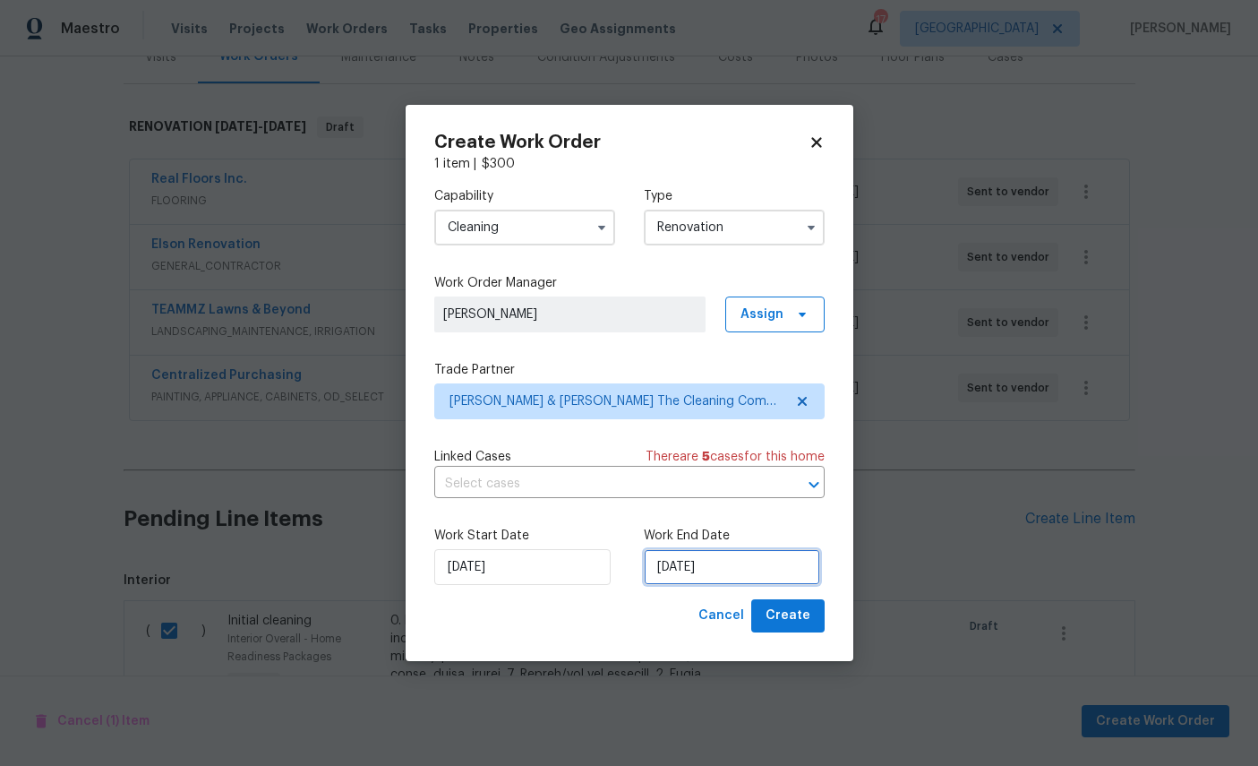
click at [726, 570] on input "[DATE]" at bounding box center [732, 567] width 176 height 36
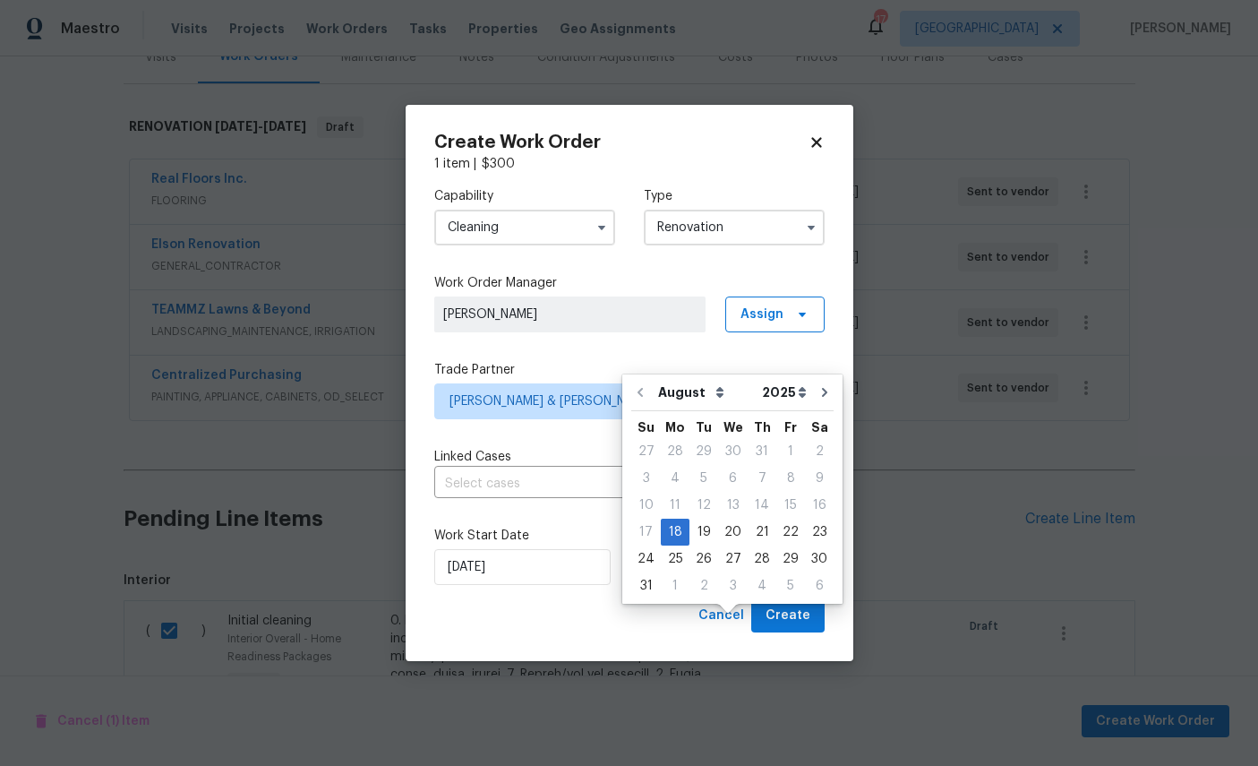
scroll to position [67, 0]
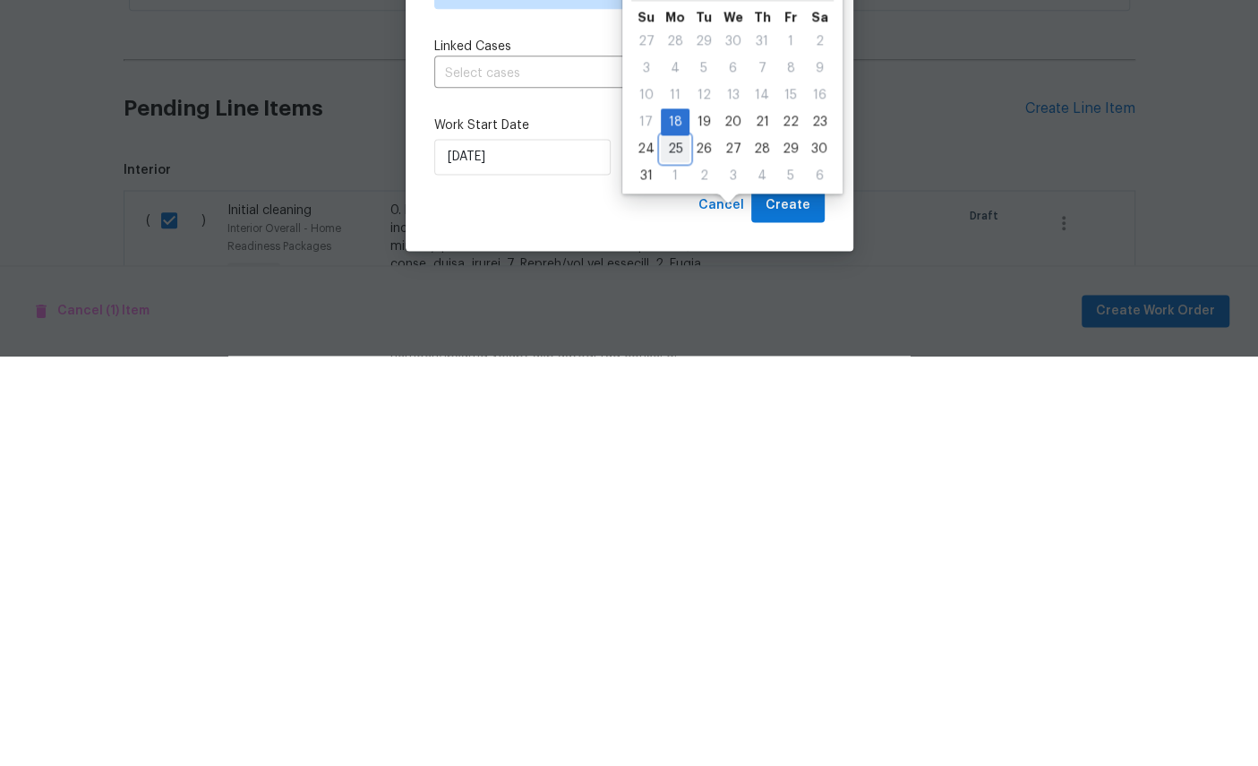
click at [677, 546] on div "25" at bounding box center [675, 558] width 29 height 25
type input "8/25/2025"
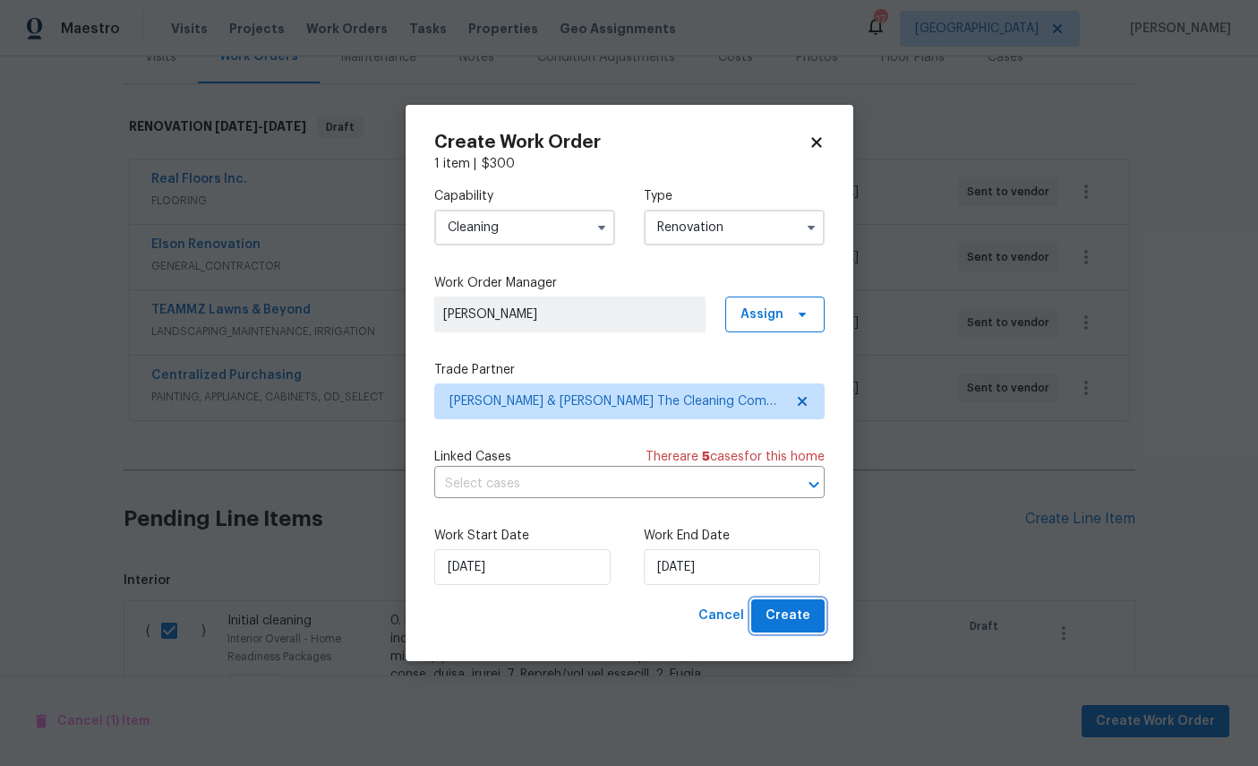
click at [790, 606] on span "Create" at bounding box center [788, 616] width 45 height 22
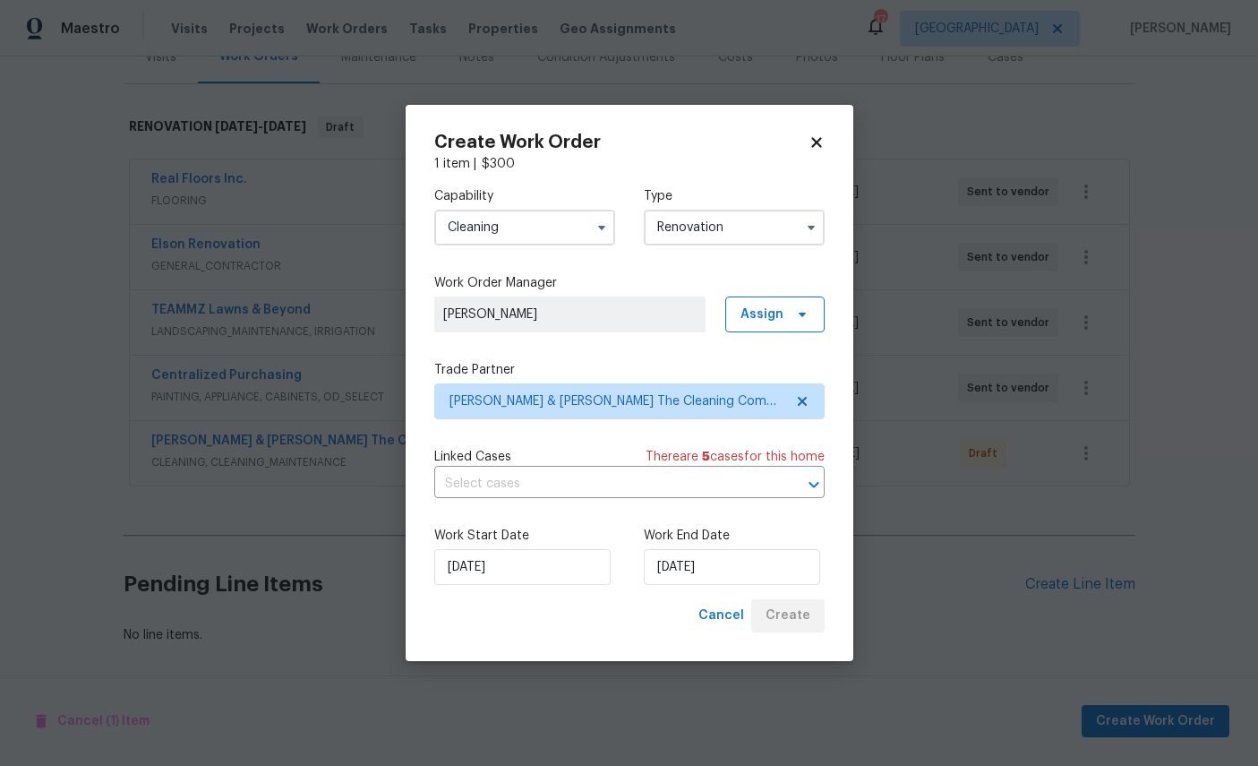
scroll to position [173, 0]
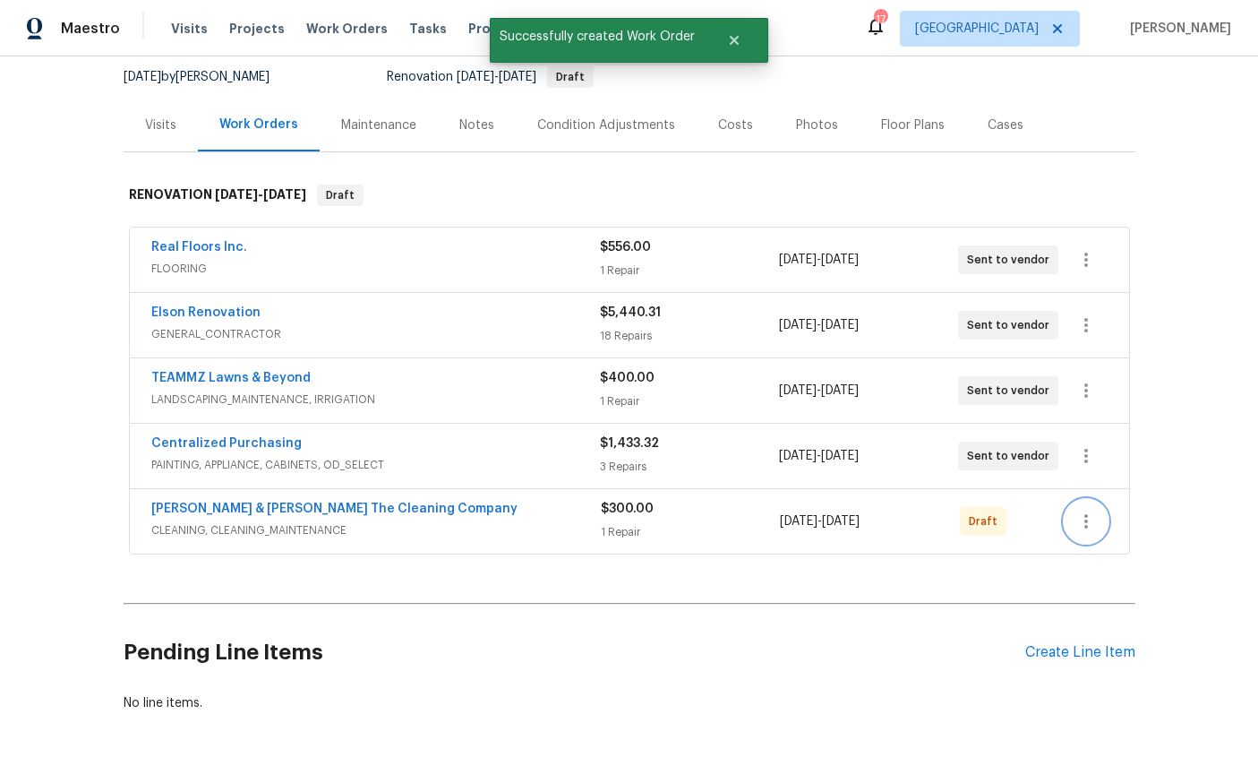
click at [1098, 500] on button "button" at bounding box center [1086, 521] width 43 height 43
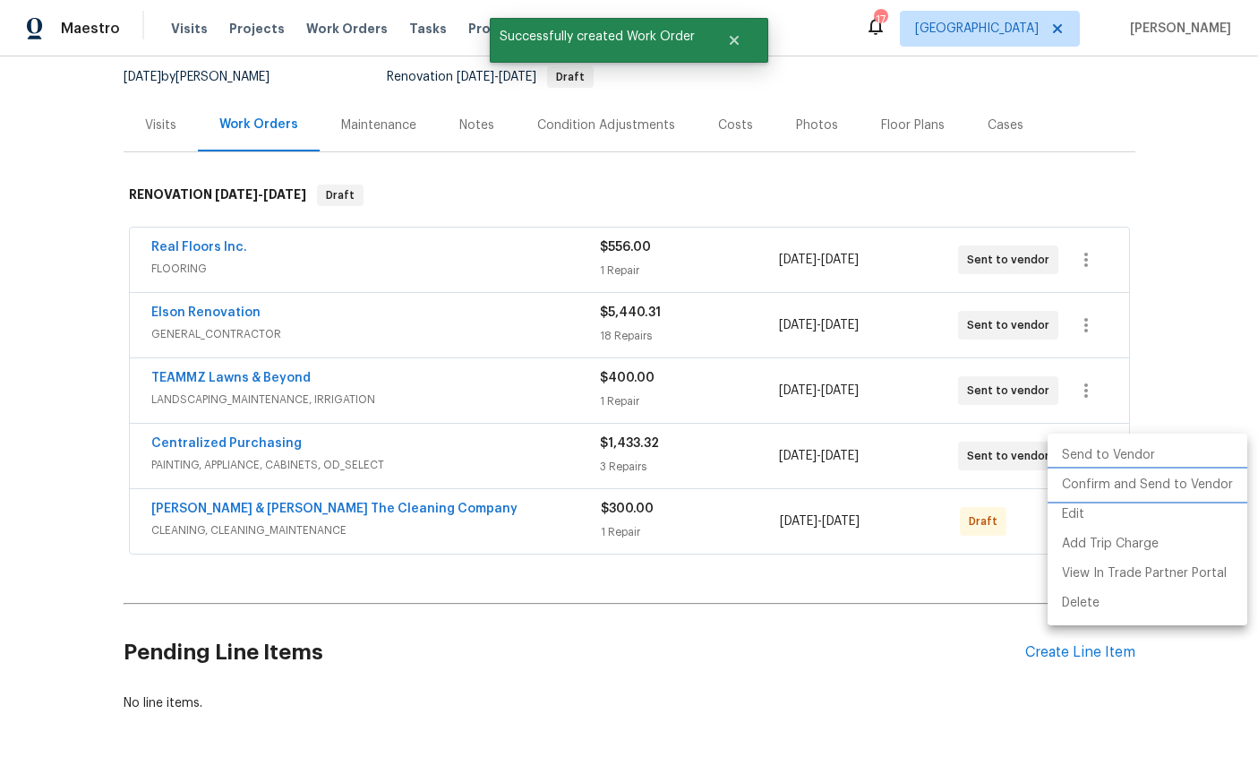
click at [1174, 481] on li "Confirm and Send to Vendor" at bounding box center [1148, 485] width 200 height 30
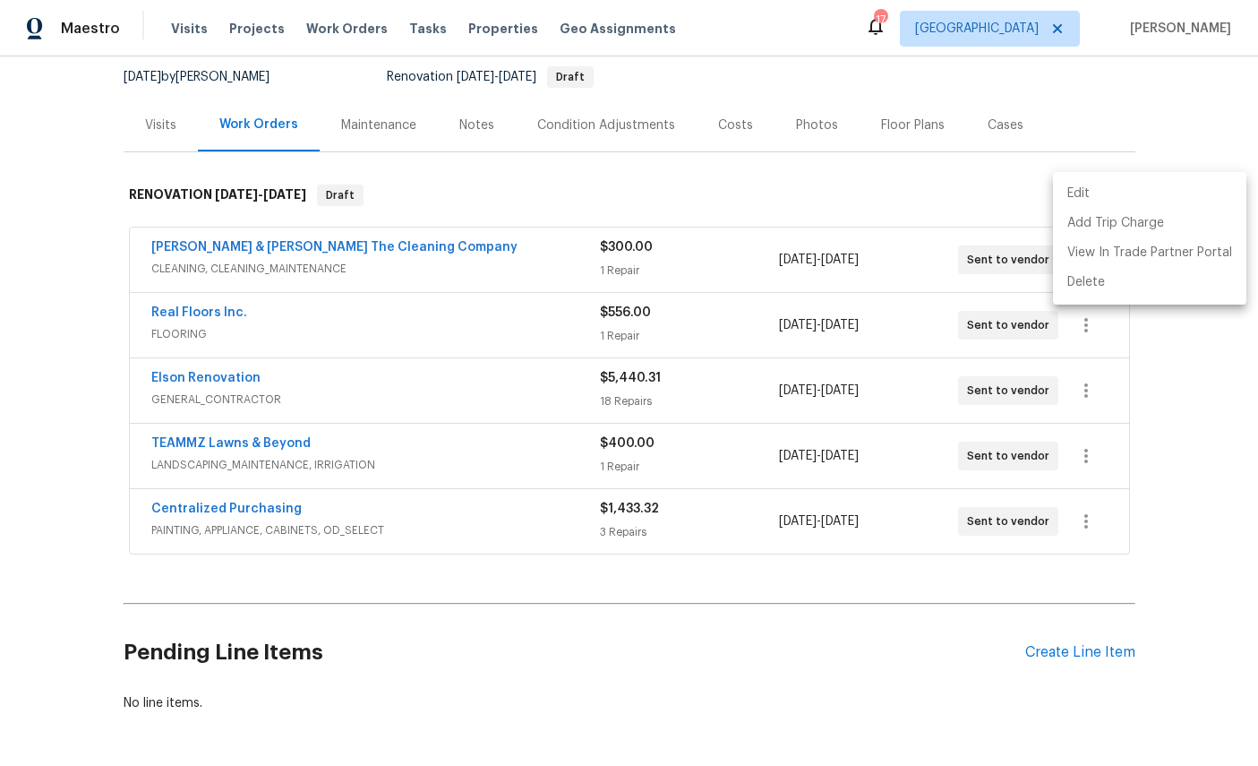
click at [908, 648] on div at bounding box center [629, 383] width 1258 height 766
click at [214, 372] on link "Elson Renovation" at bounding box center [205, 378] width 109 height 13
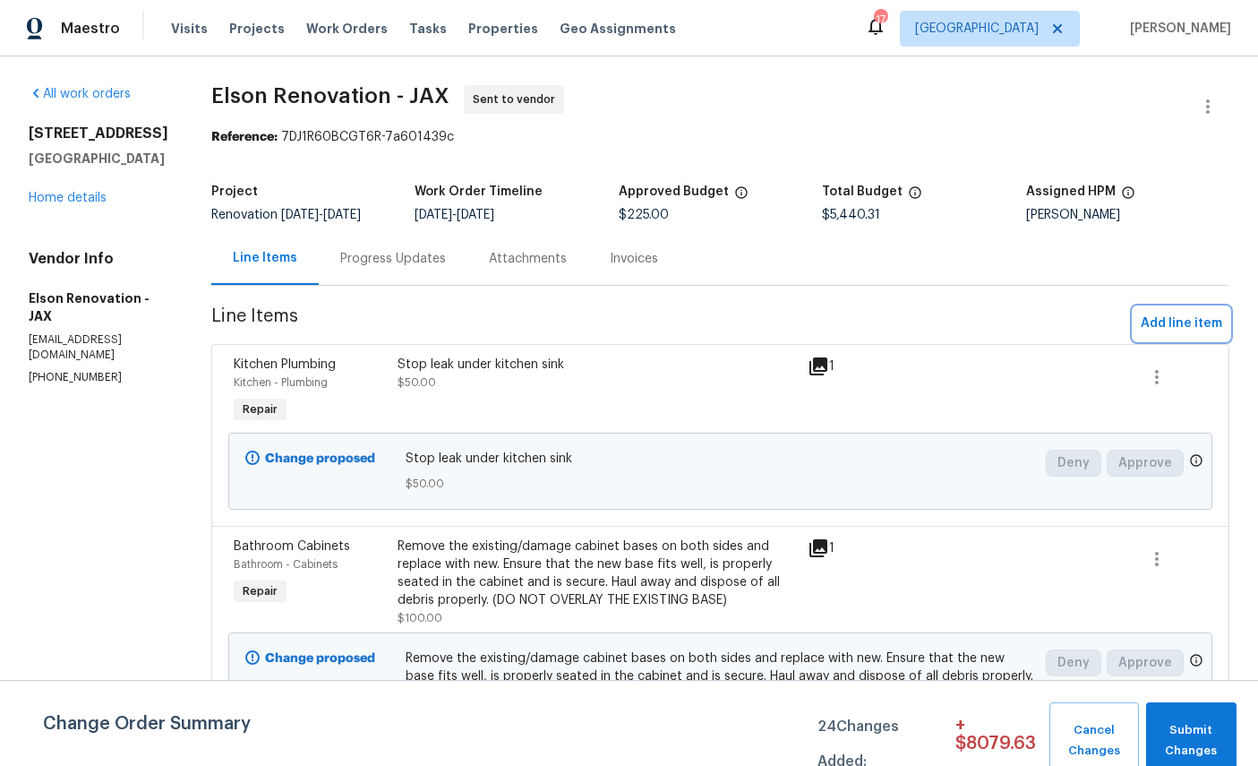
click at [1178, 312] on button "Add line item" at bounding box center [1182, 323] width 96 height 33
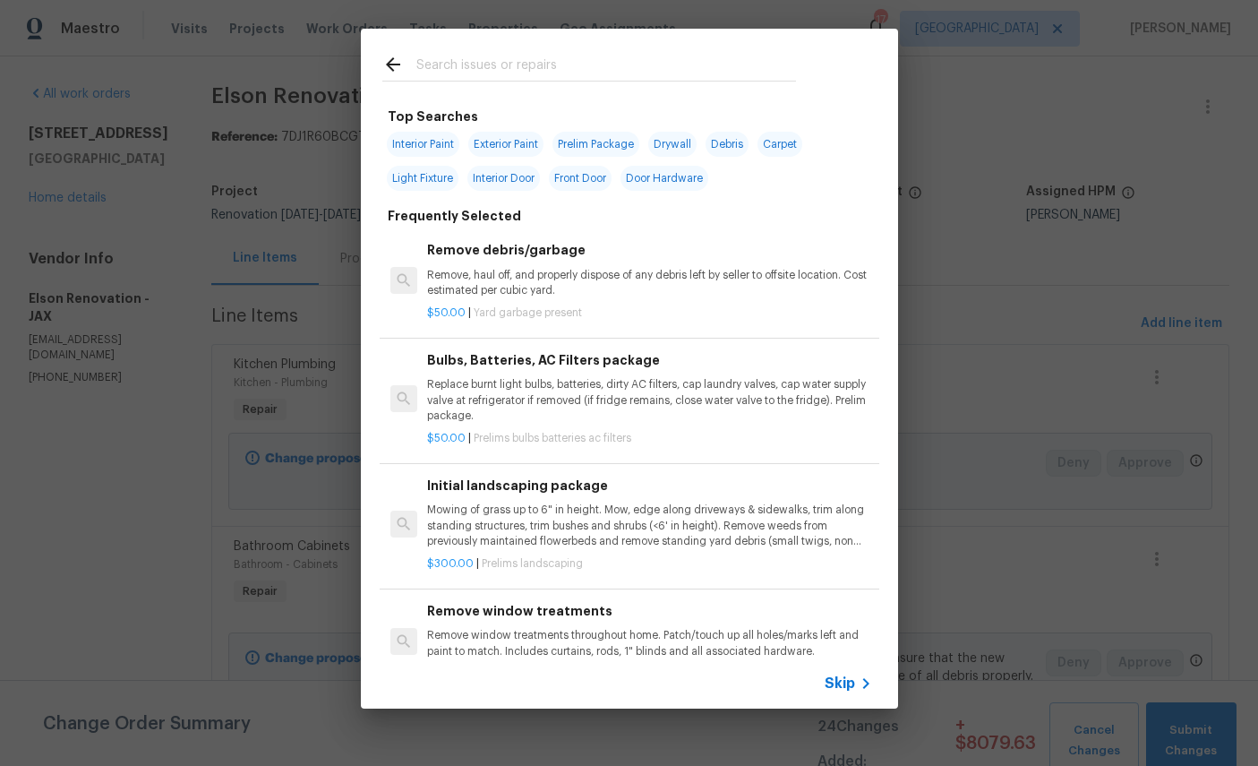
click at [550, 55] on input "text" at bounding box center [606, 67] width 380 height 27
type input "Exter"
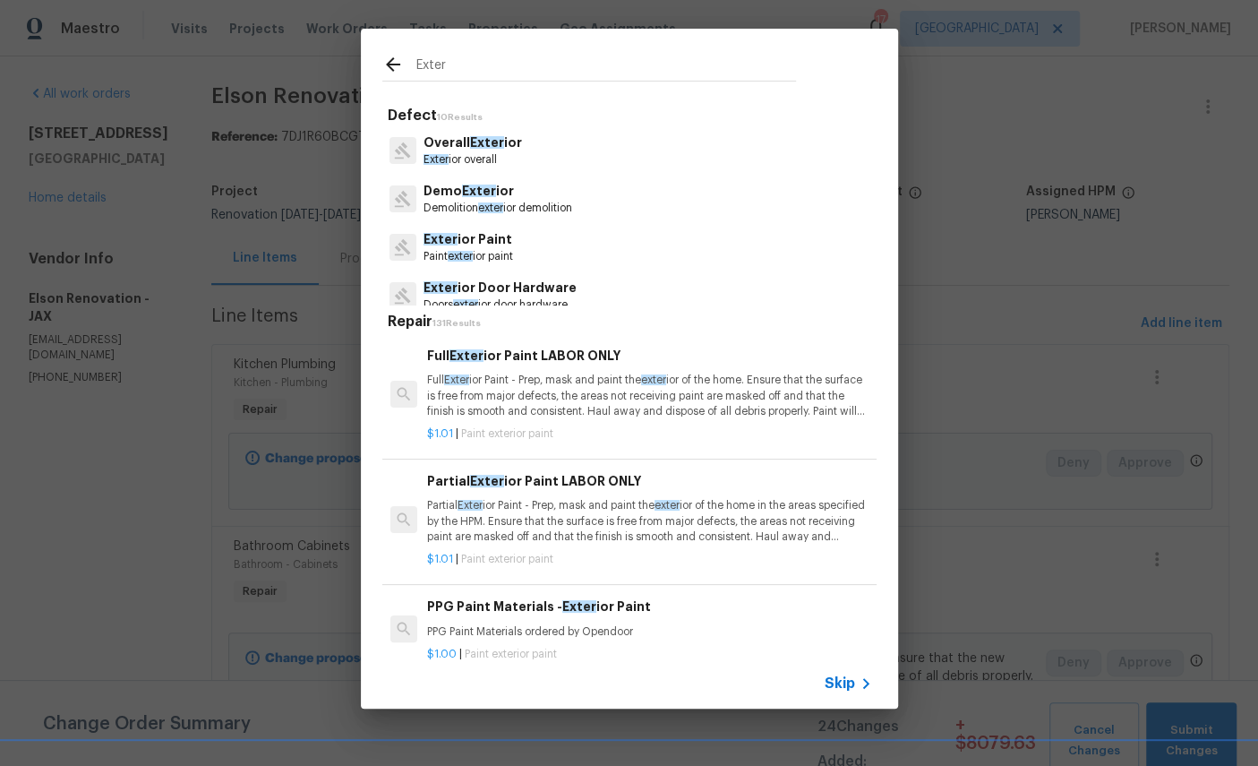
click at [493, 245] on p "Exter ior Paint" at bounding box center [469, 239] width 90 height 19
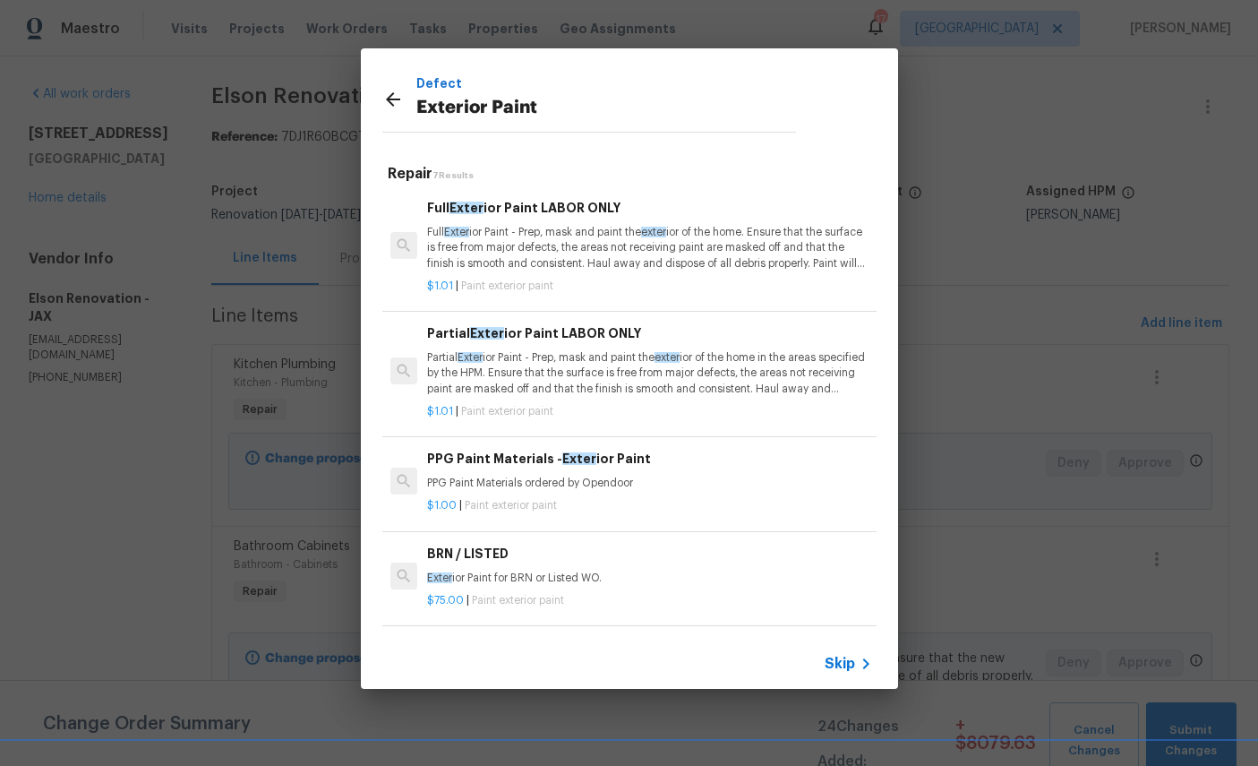
click at [581, 250] on p "Full Exter ior Paint - Prep, mask and paint the exter ior of the home. Ensure t…" at bounding box center [649, 248] width 444 height 46
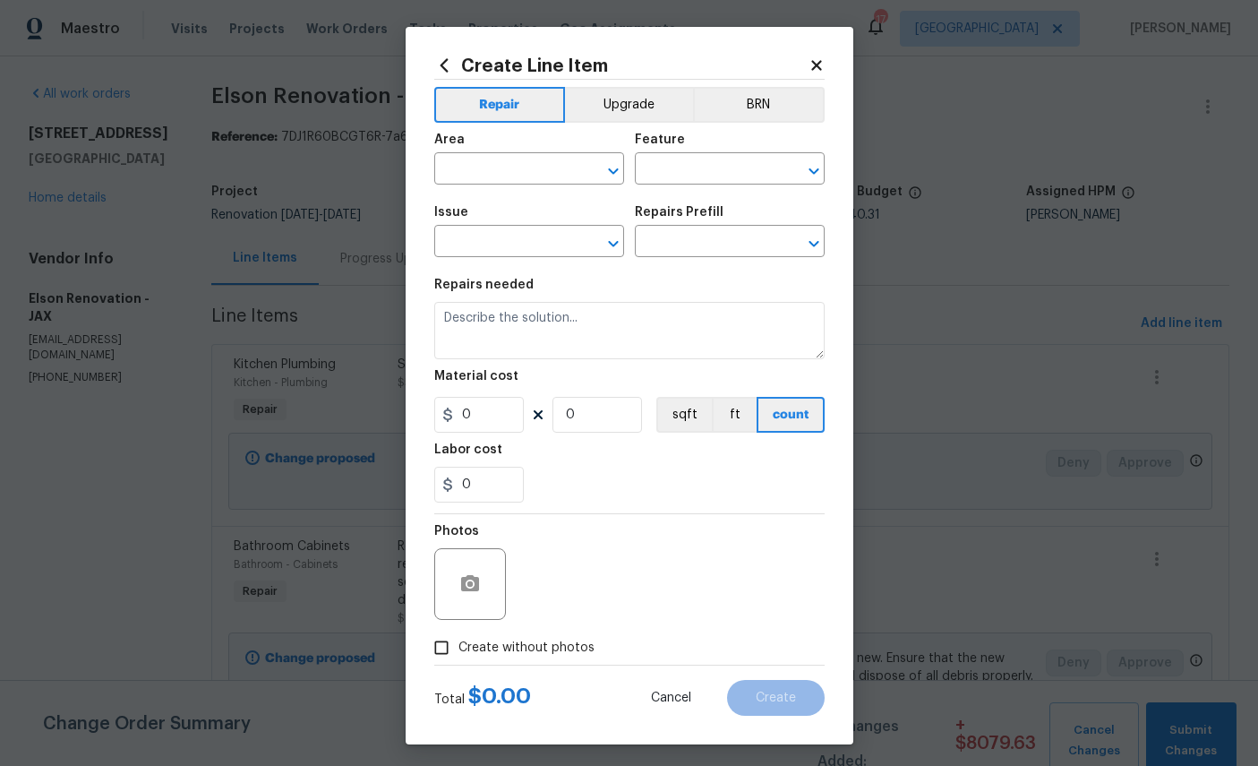
type input "Overall Paint"
type input "Exterior Paint"
type input "Full Exterior Paint LABOR ONLY $1.01"
type textarea "Full Exterior Paint - Prep, mask and paint the exterior of the home. Ensure tha…"
type input "1.01"
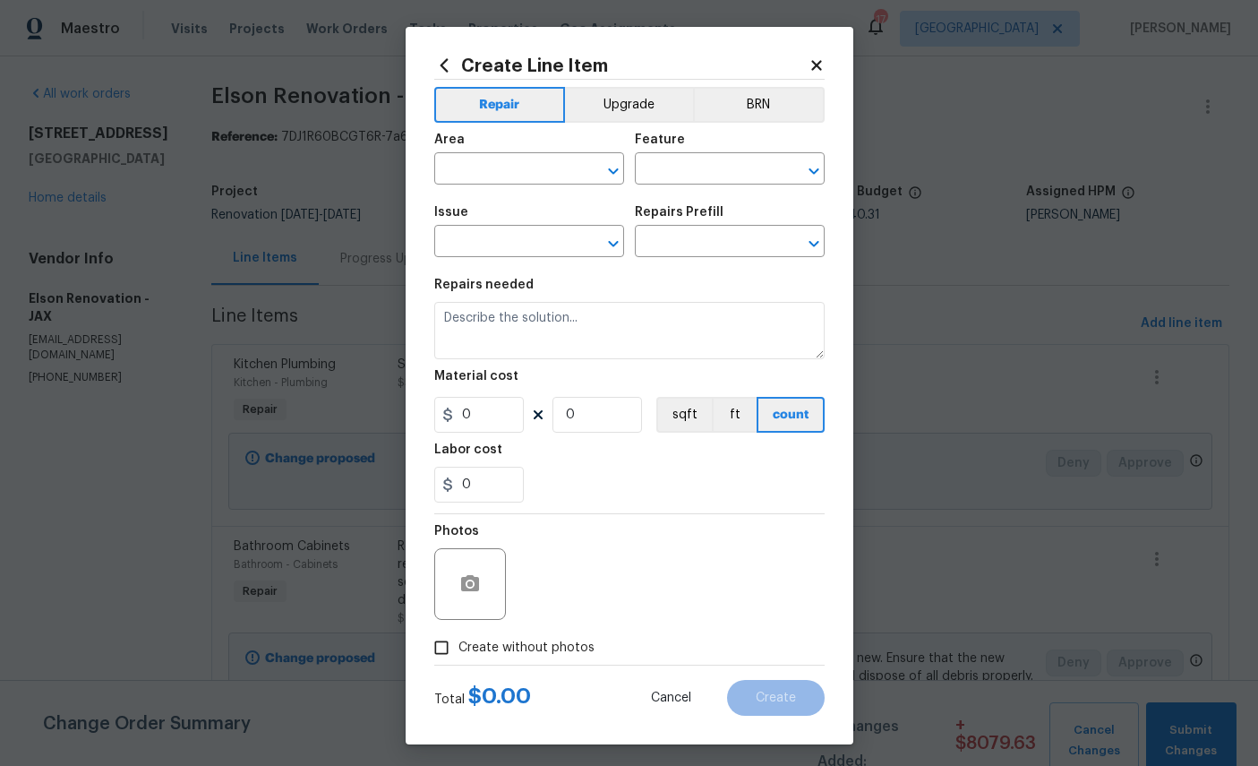
type input "1"
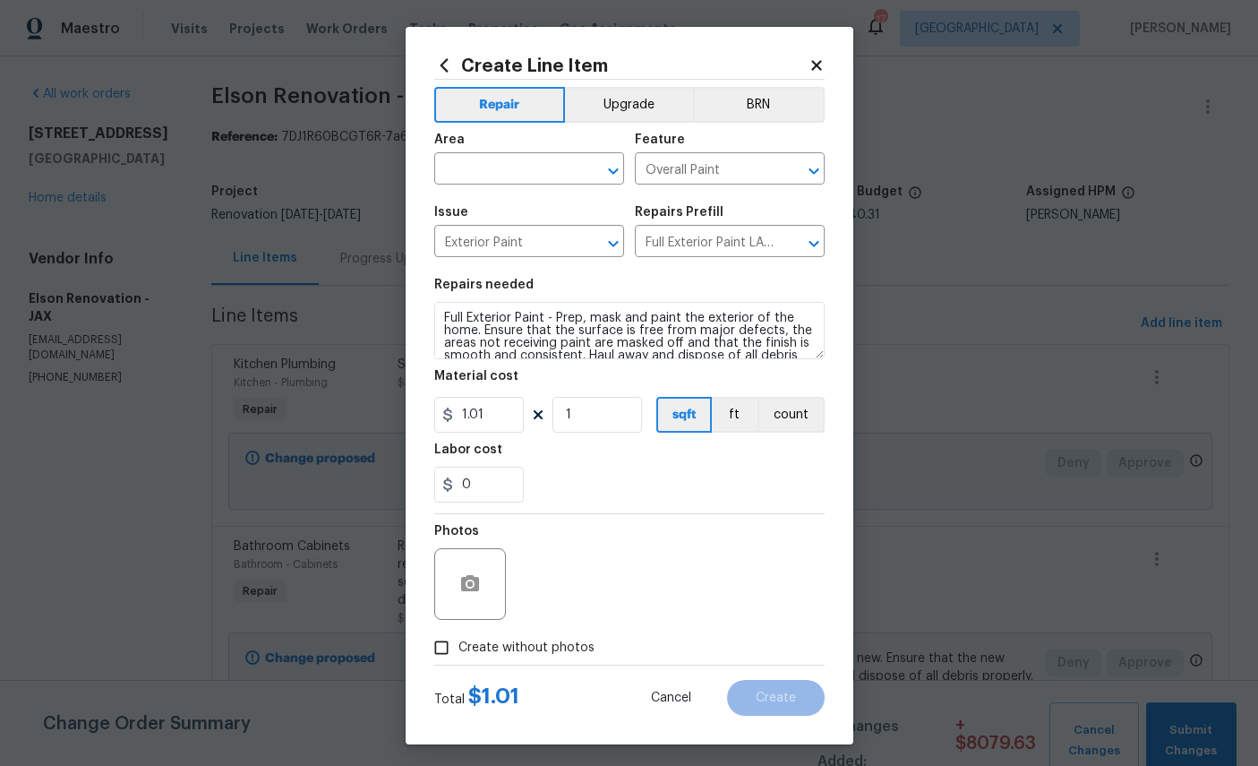
click at [515, 172] on input "text" at bounding box center [504, 171] width 140 height 28
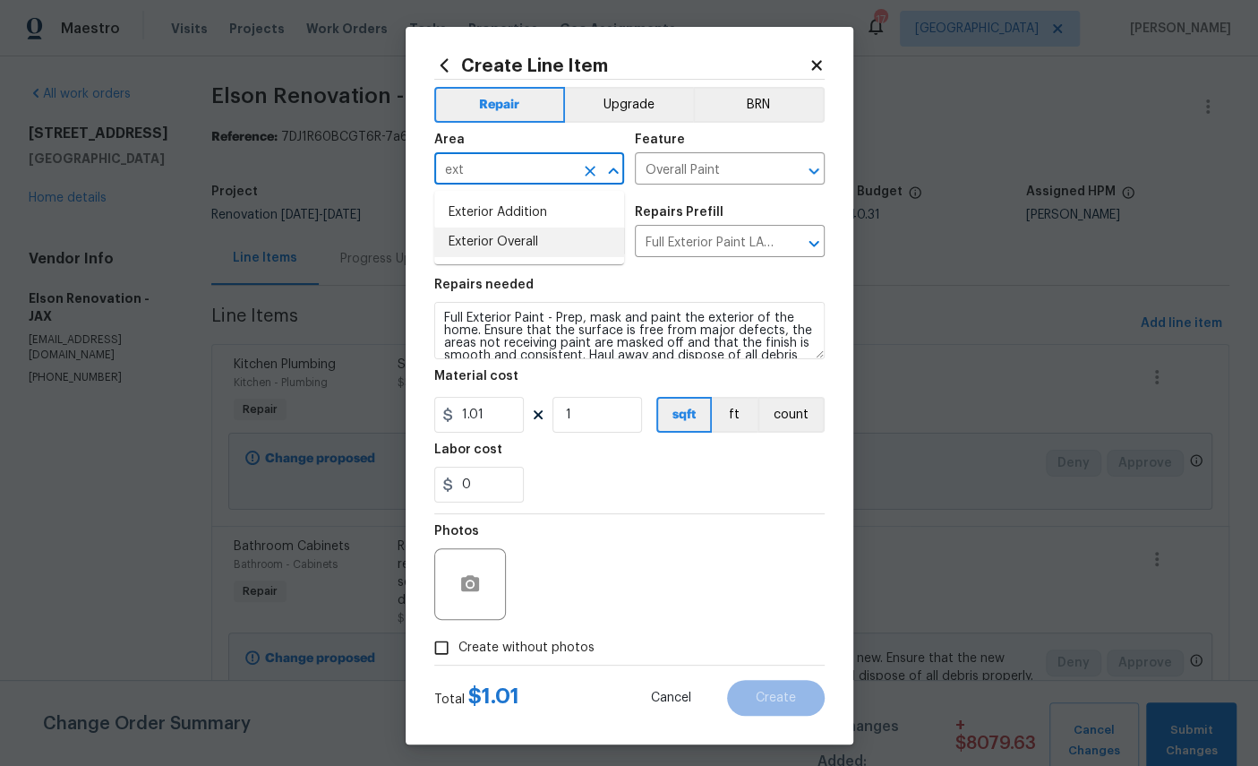
click at [522, 246] on li "Exterior Overall" at bounding box center [529, 243] width 190 height 30
type input "Exterior Overall"
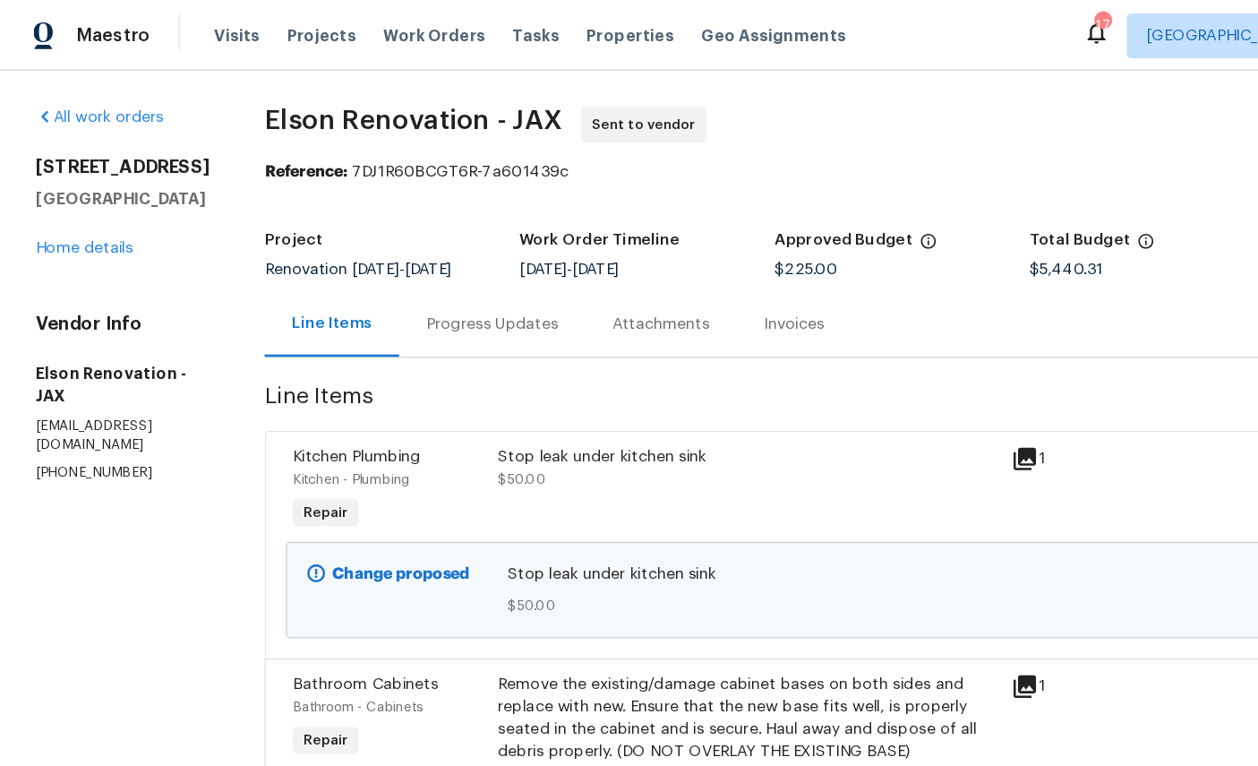
click at [76, 204] on link "Home details" at bounding box center [68, 198] width 78 height 13
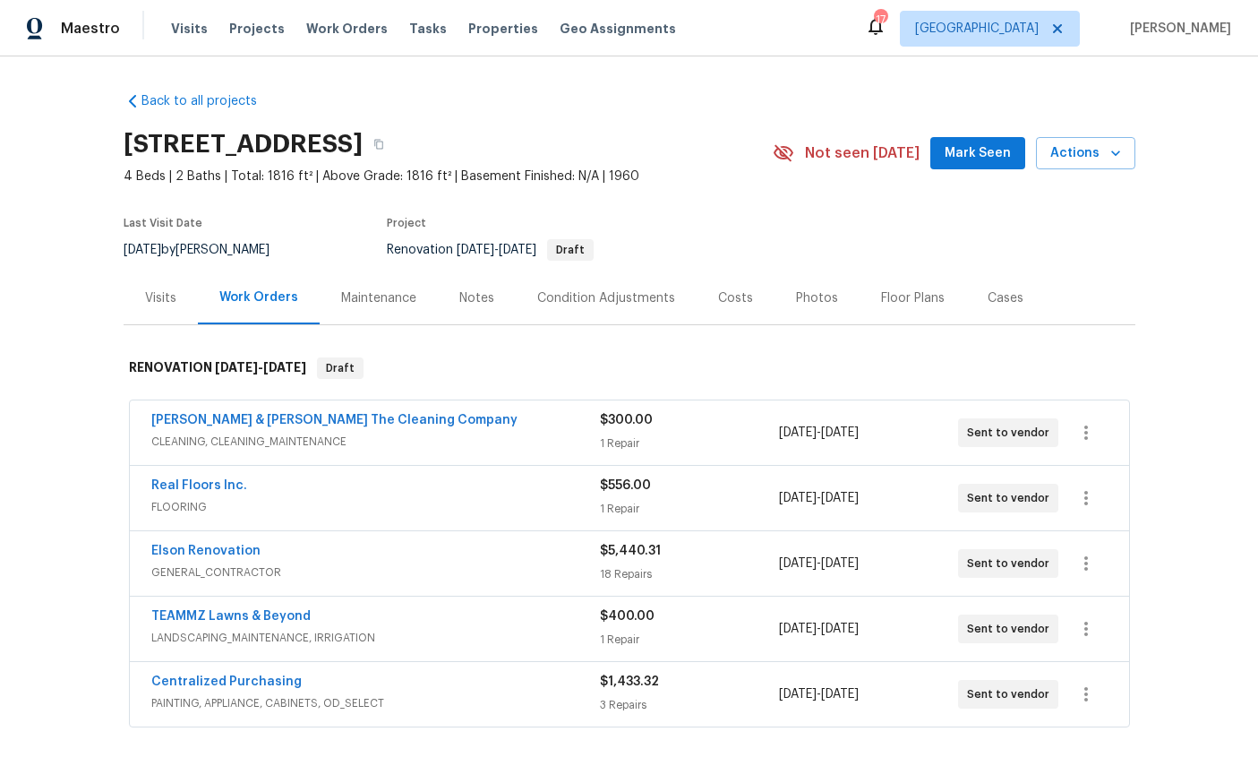
click at [196, 548] on link "Elson Renovation" at bounding box center [205, 551] width 109 height 13
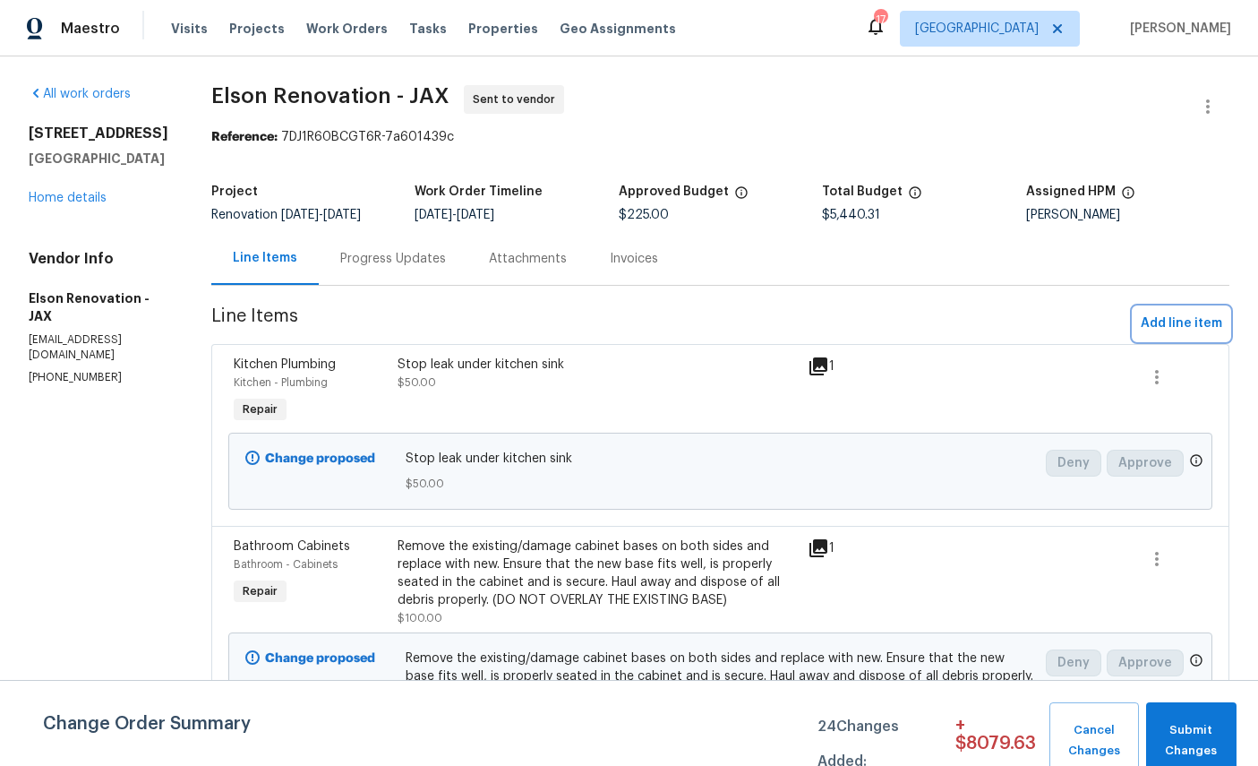
click at [1178, 316] on span "Add line item" at bounding box center [1182, 324] width 82 height 22
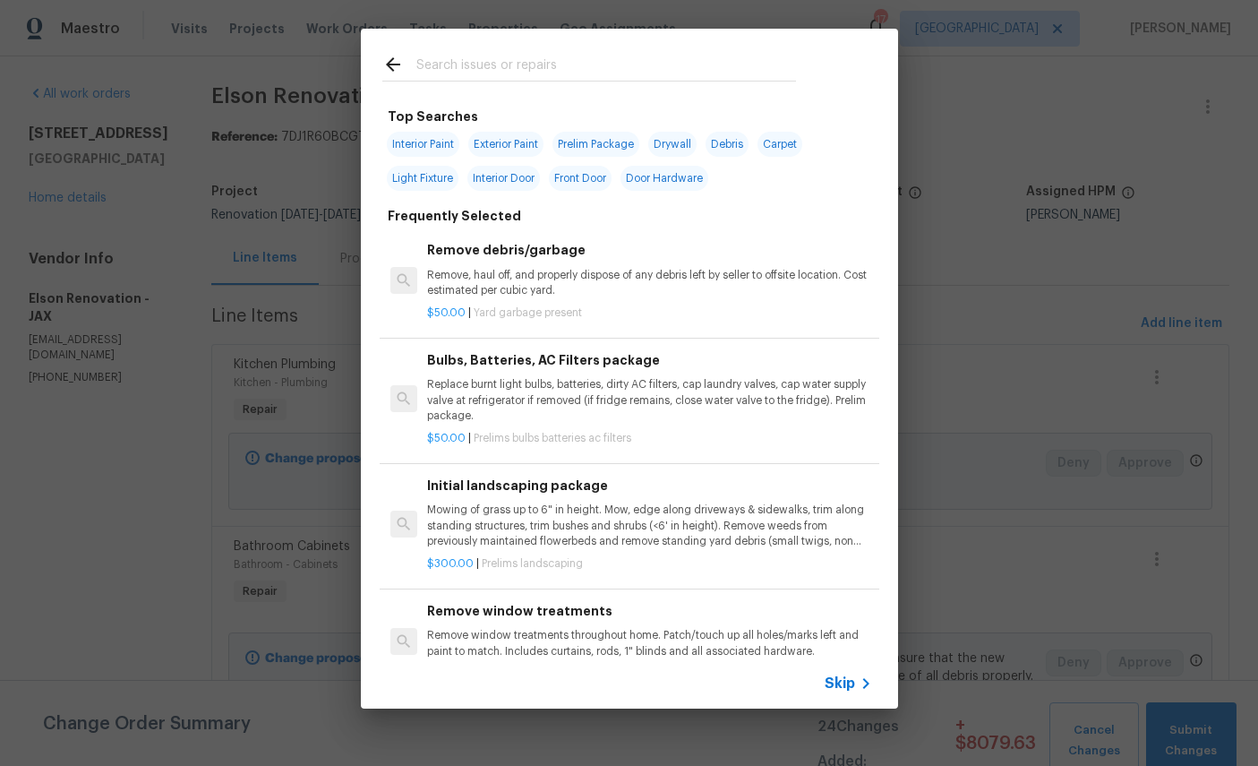
click at [583, 55] on input "text" at bounding box center [606, 67] width 380 height 27
type input "Ext"
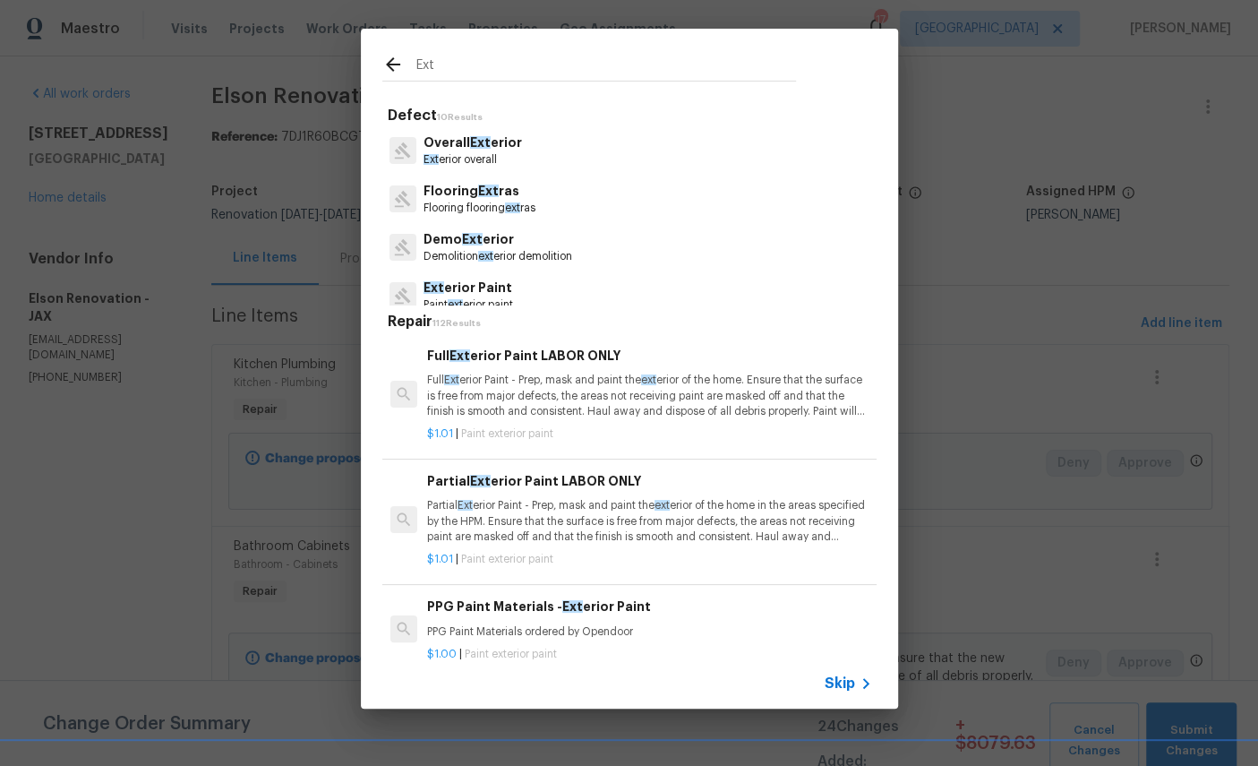
click at [496, 290] on p "Ext erior Paint" at bounding box center [469, 288] width 90 height 19
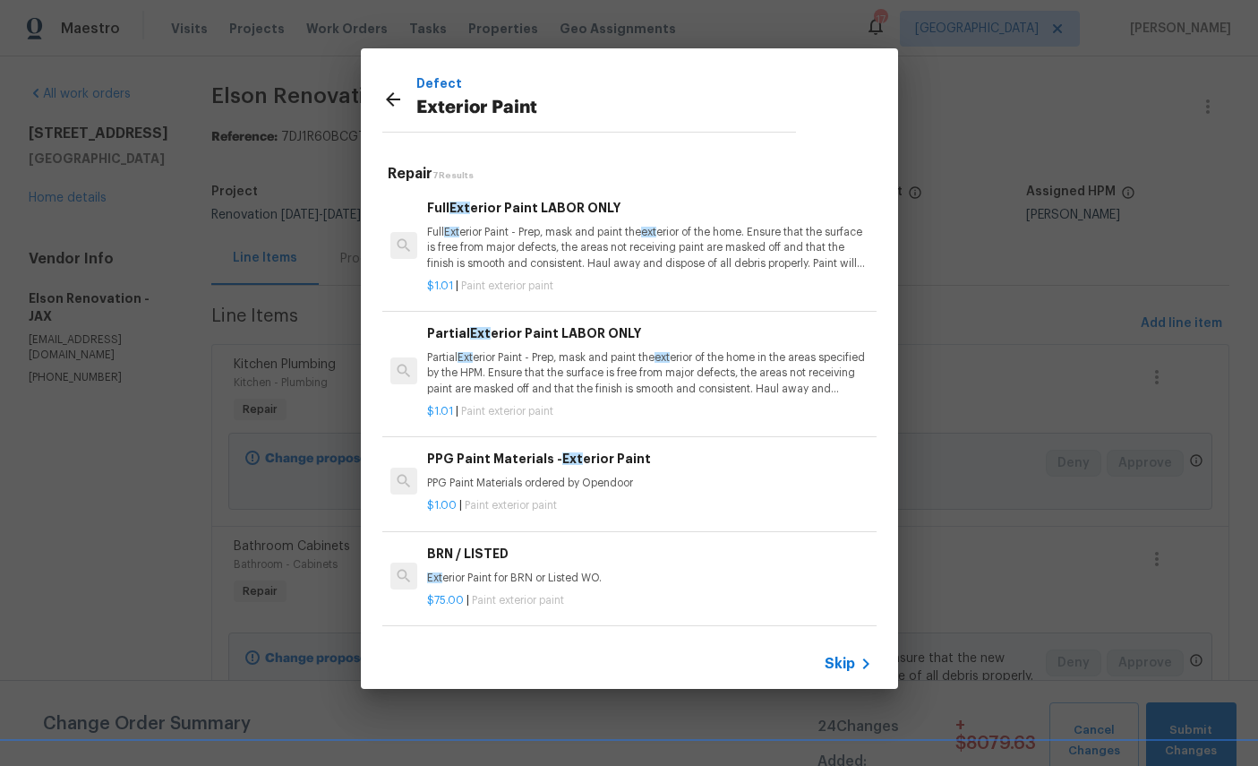
click at [623, 235] on p "Full Ext erior Paint - Prep, mask and paint the ext erior of the home. Ensure t…" at bounding box center [649, 248] width 444 height 46
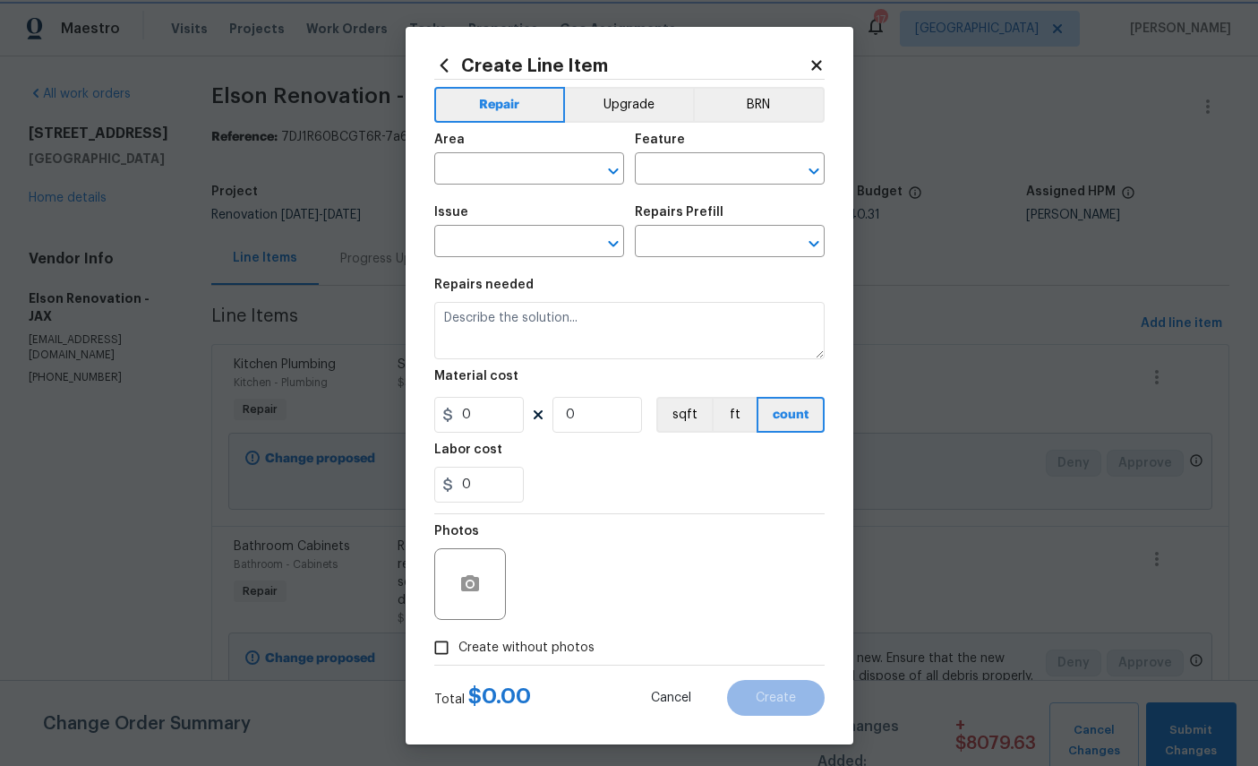
type input "Overall Paint"
type input "Exterior Paint"
type input "Full Exterior Paint LABOR ONLY $1.01"
type textarea "Full Exterior Paint - Prep, mask and paint the exterior of the home. Ensure tha…"
type input "1.01"
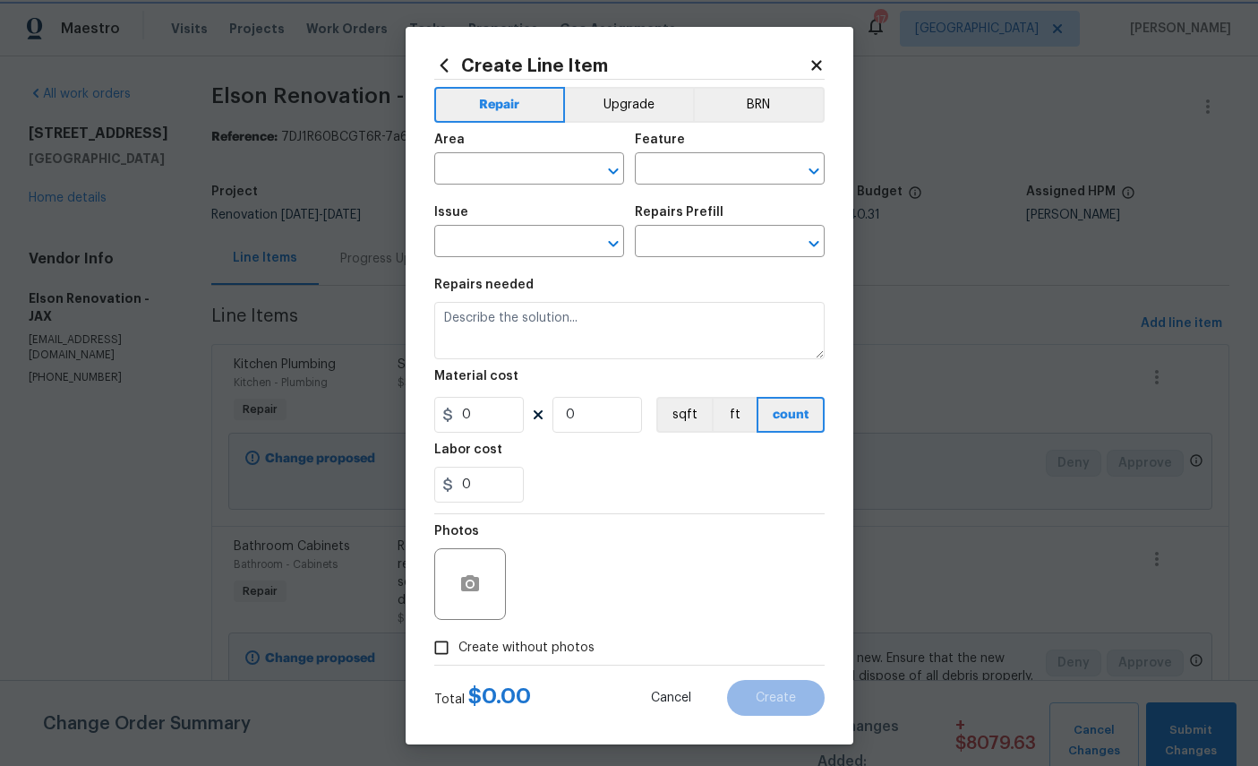
type input "1"
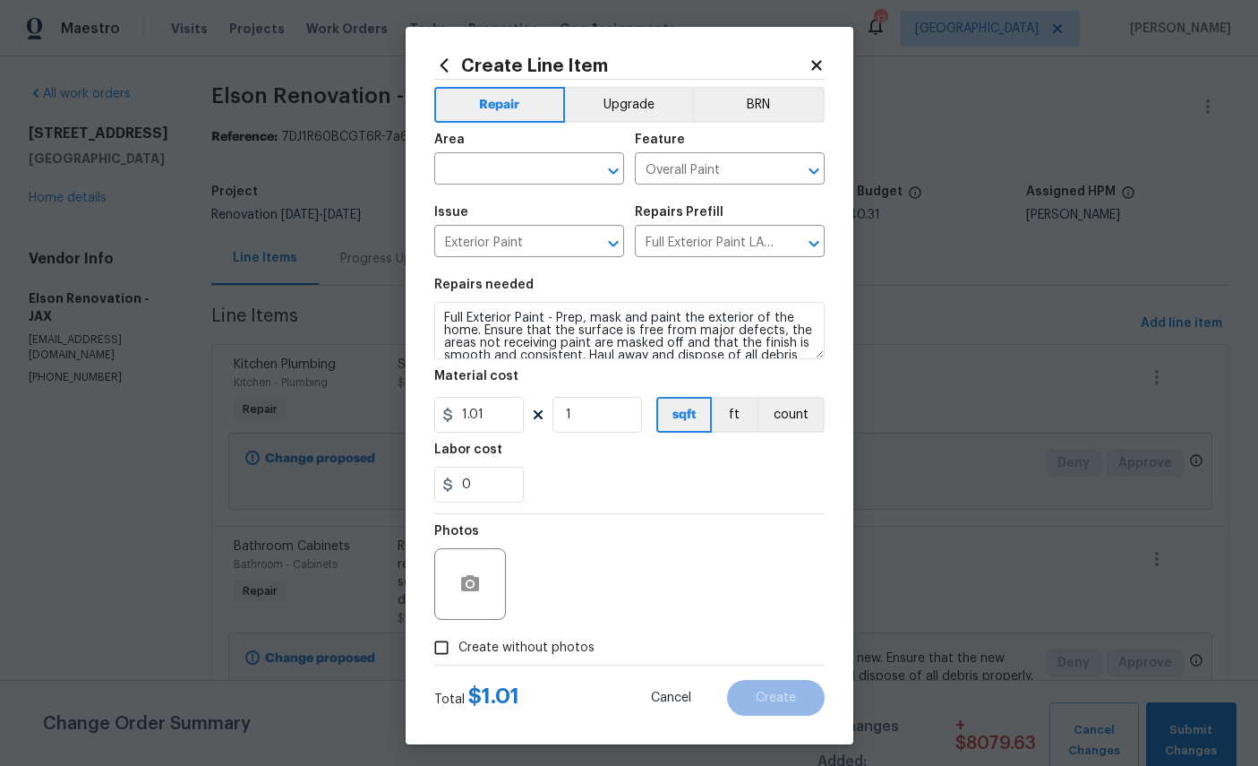
click at [510, 167] on input "text" at bounding box center [504, 171] width 140 height 28
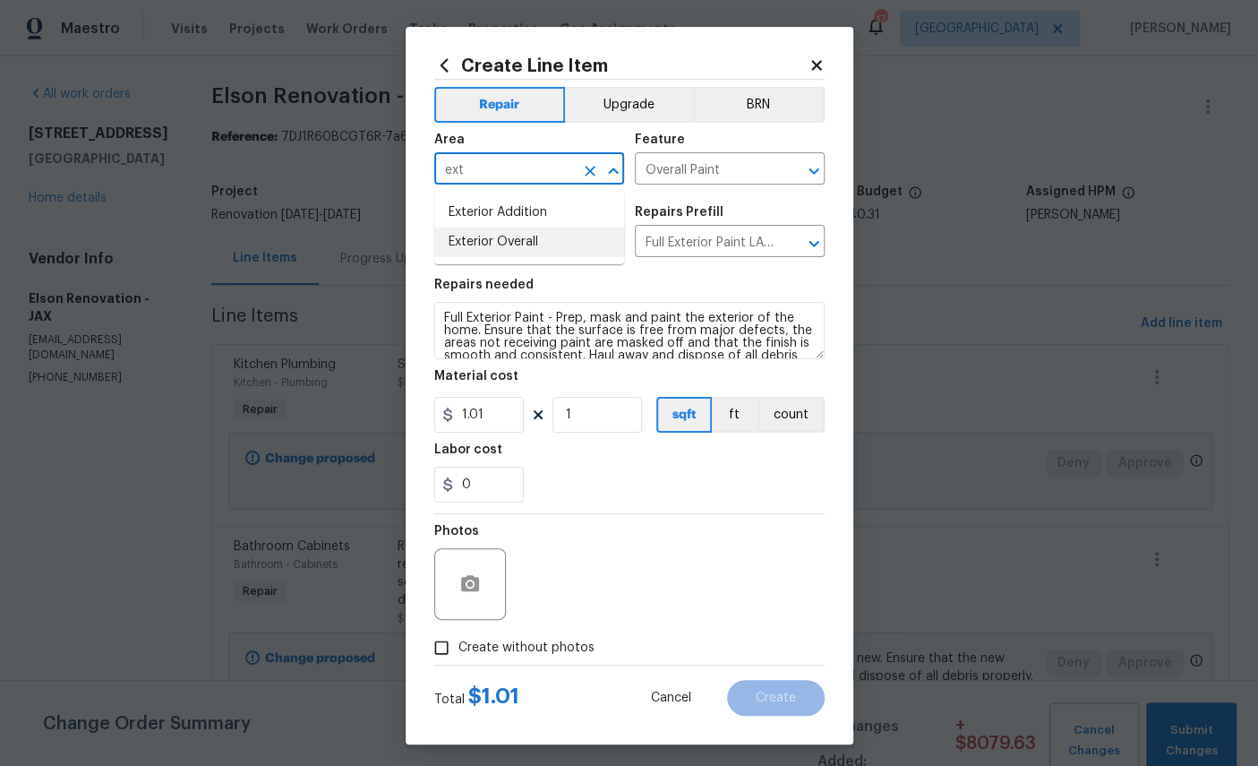
click at [519, 240] on li "Exterior Overall" at bounding box center [529, 243] width 190 height 30
type input "Exterior Overall"
click at [617, 430] on input "1" at bounding box center [598, 415] width 90 height 36
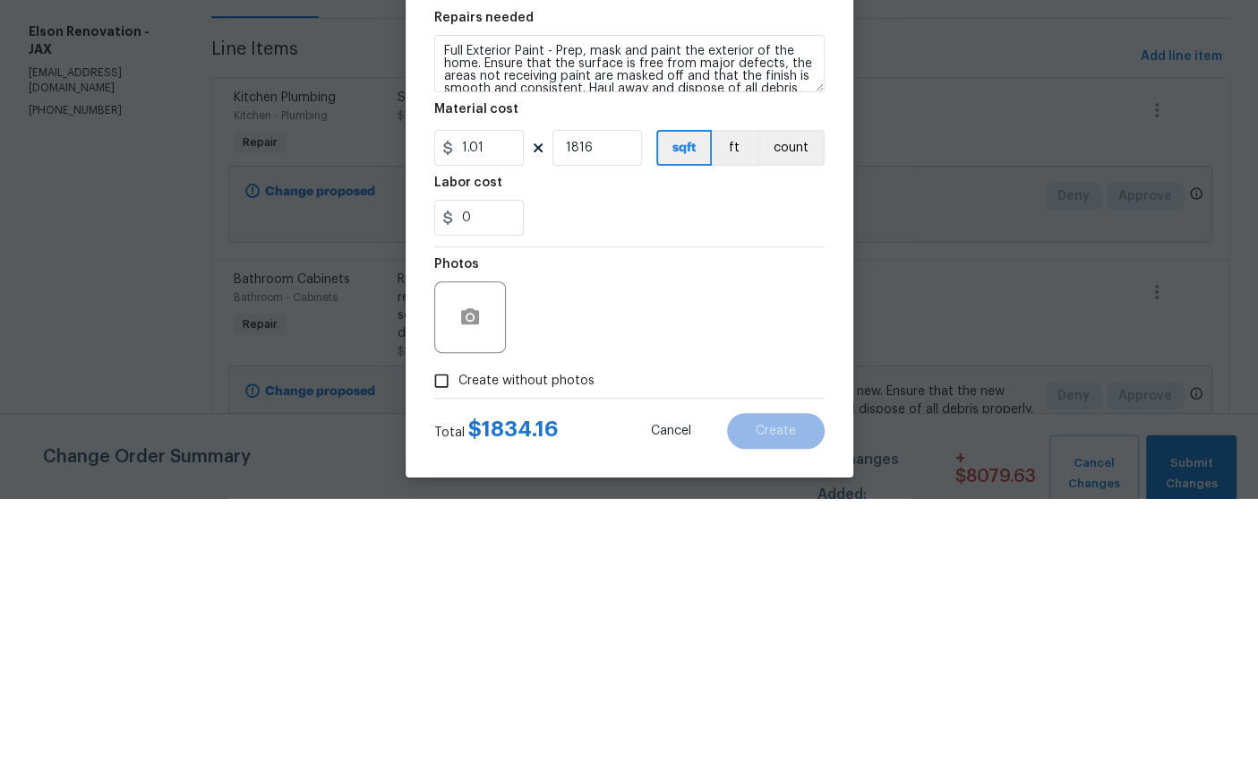
scroll to position [67, 0]
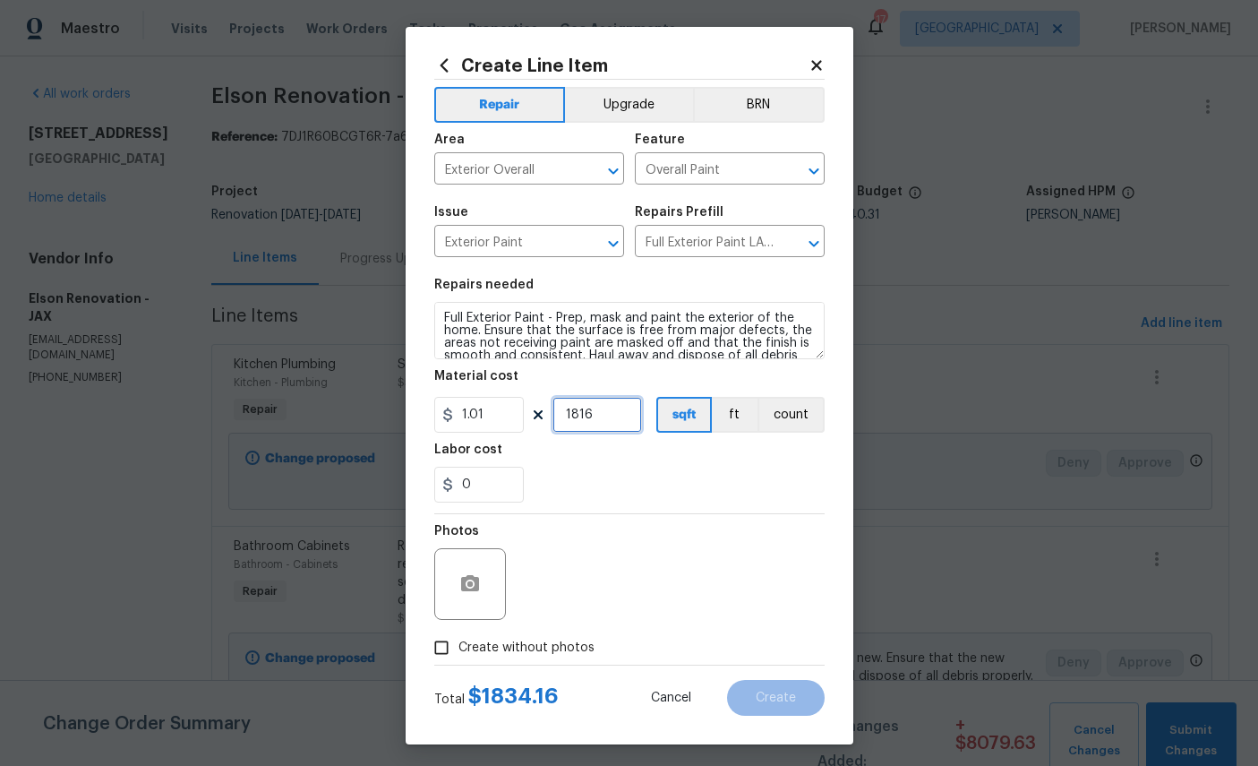
type input "1816"
click at [478, 591] on icon "button" at bounding box center [470, 583] width 18 height 16
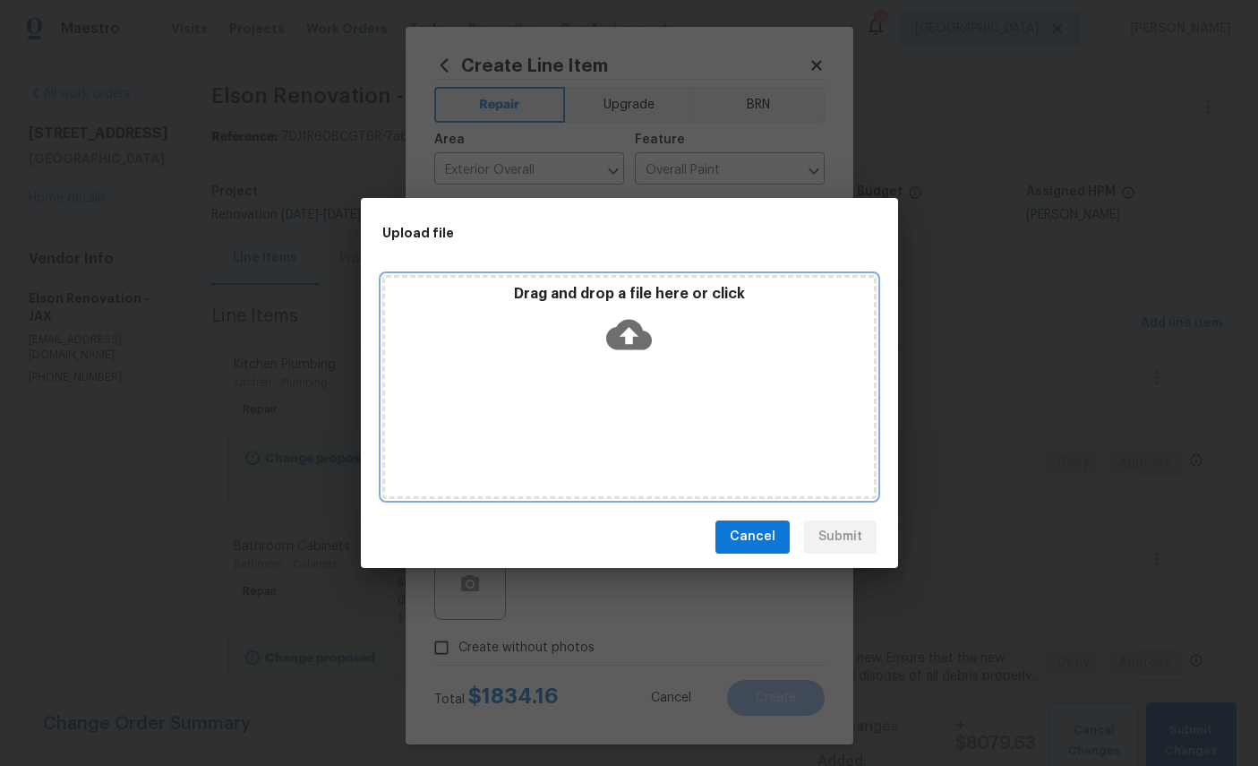
click at [636, 323] on icon at bounding box center [629, 334] width 46 height 30
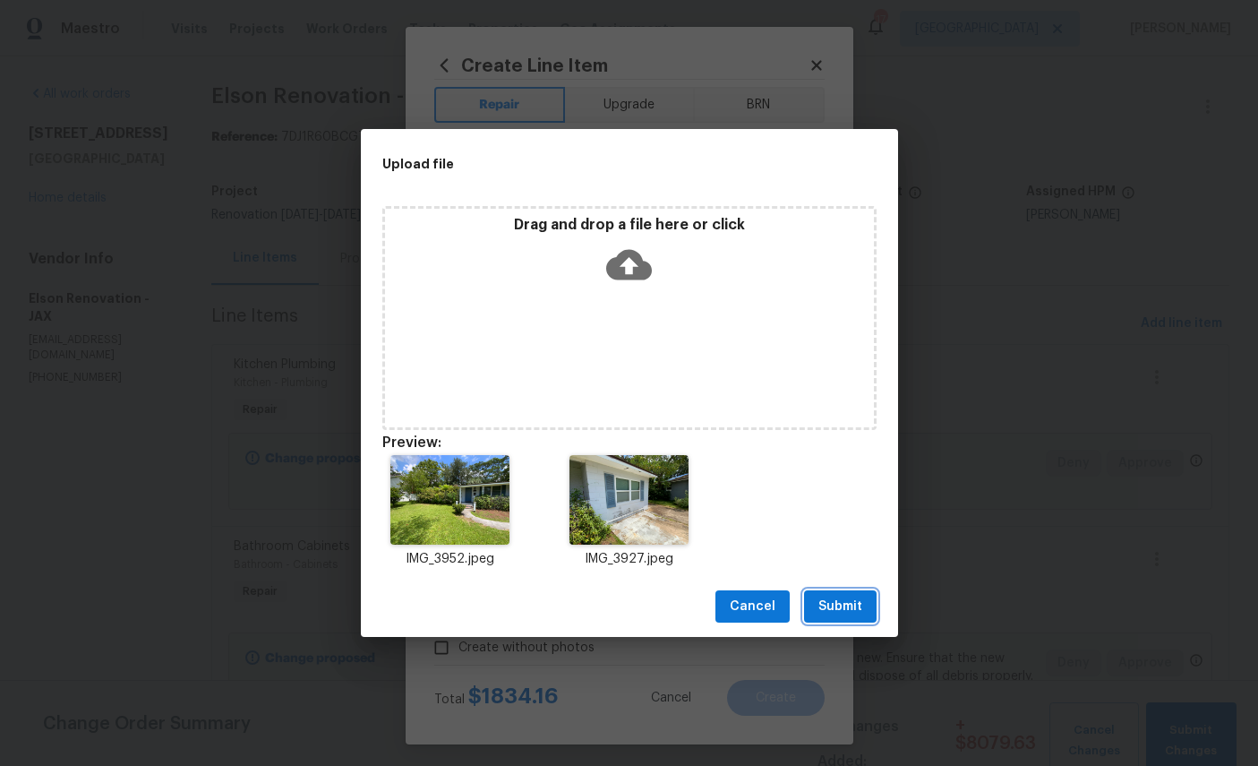
click at [852, 612] on span "Submit" at bounding box center [841, 607] width 44 height 22
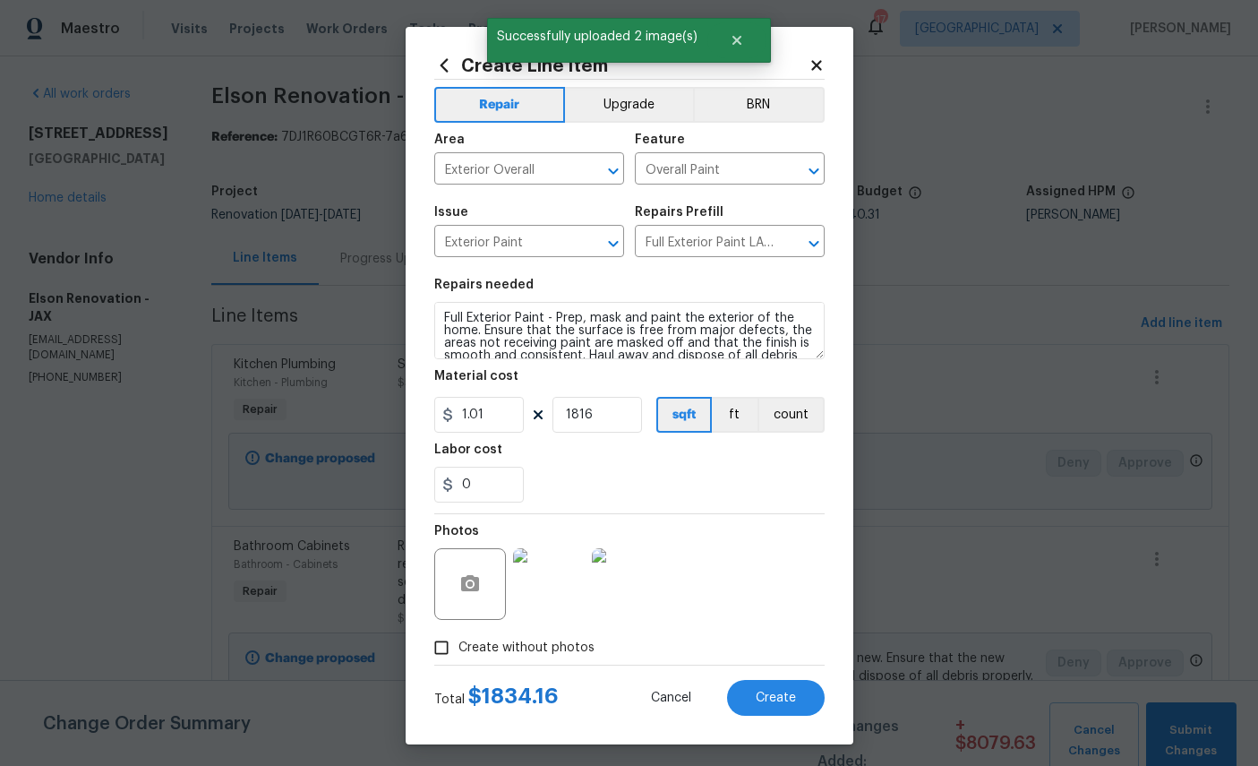
click at [776, 705] on span "Create" at bounding box center [776, 697] width 40 height 13
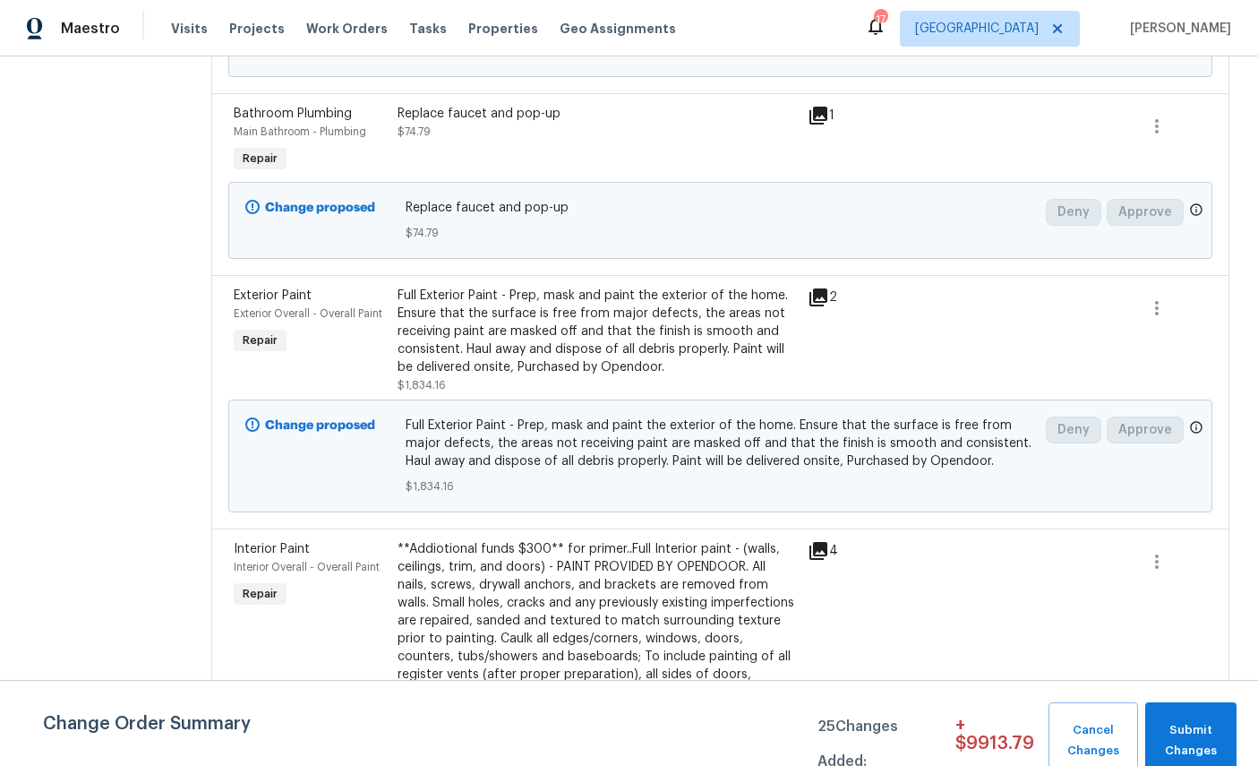
scroll to position [677, 0]
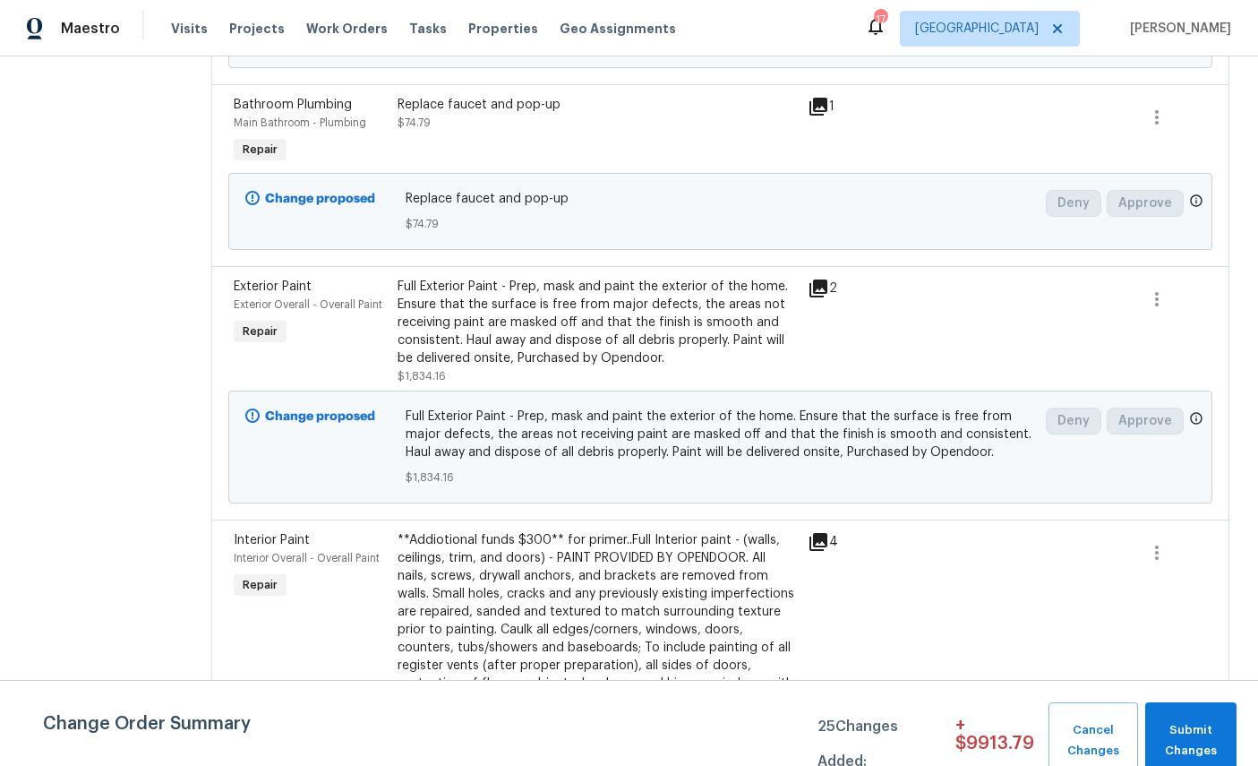
click at [265, 298] on div "Exterior Overall - Overall Paint" at bounding box center [310, 305] width 153 height 18
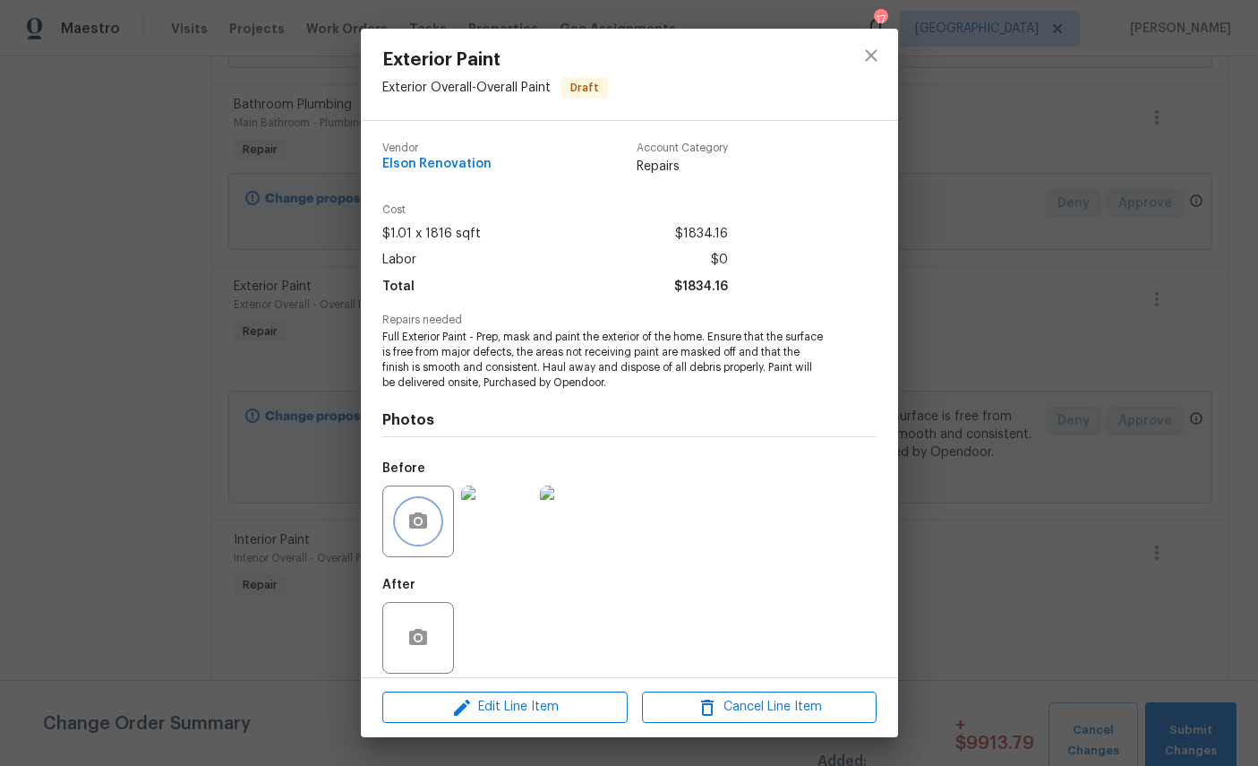
click at [420, 532] on icon "button" at bounding box center [418, 521] width 21 height 21
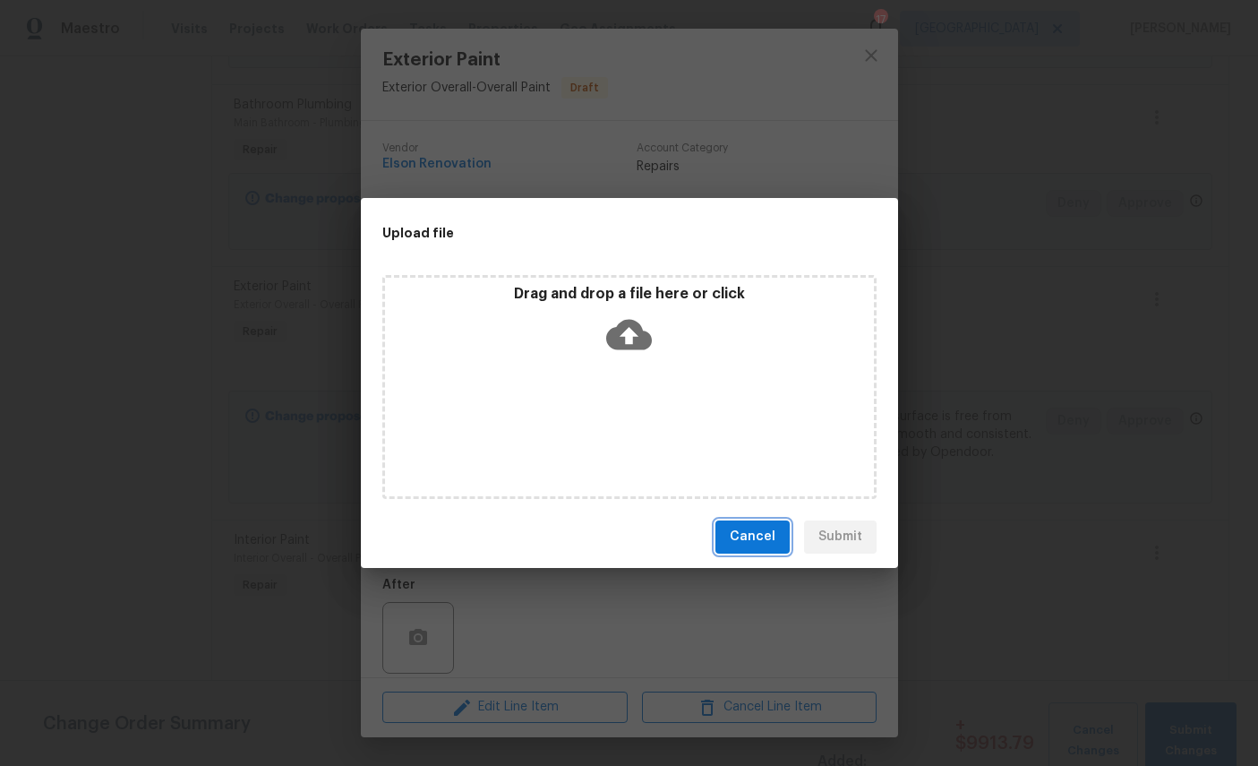
click at [744, 538] on span "Cancel" at bounding box center [753, 537] width 46 height 22
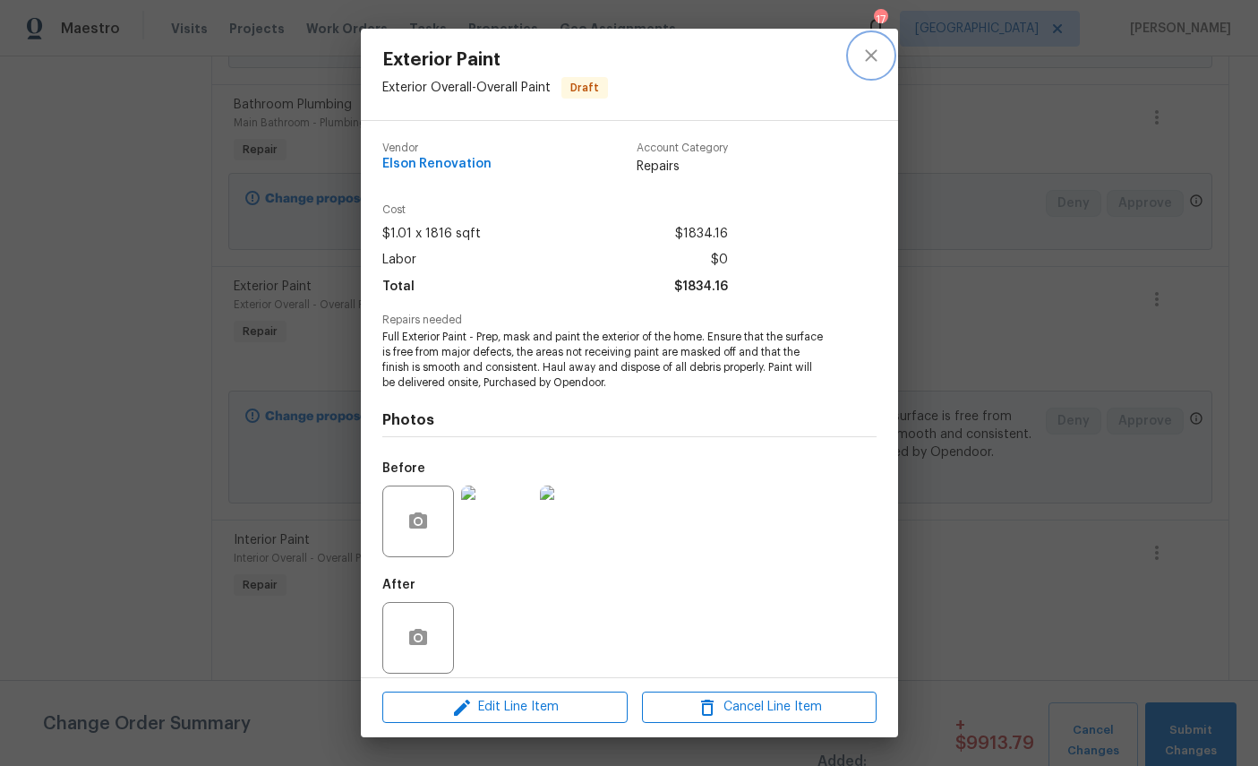
click at [877, 61] on icon "close" at bounding box center [871, 55] width 12 height 12
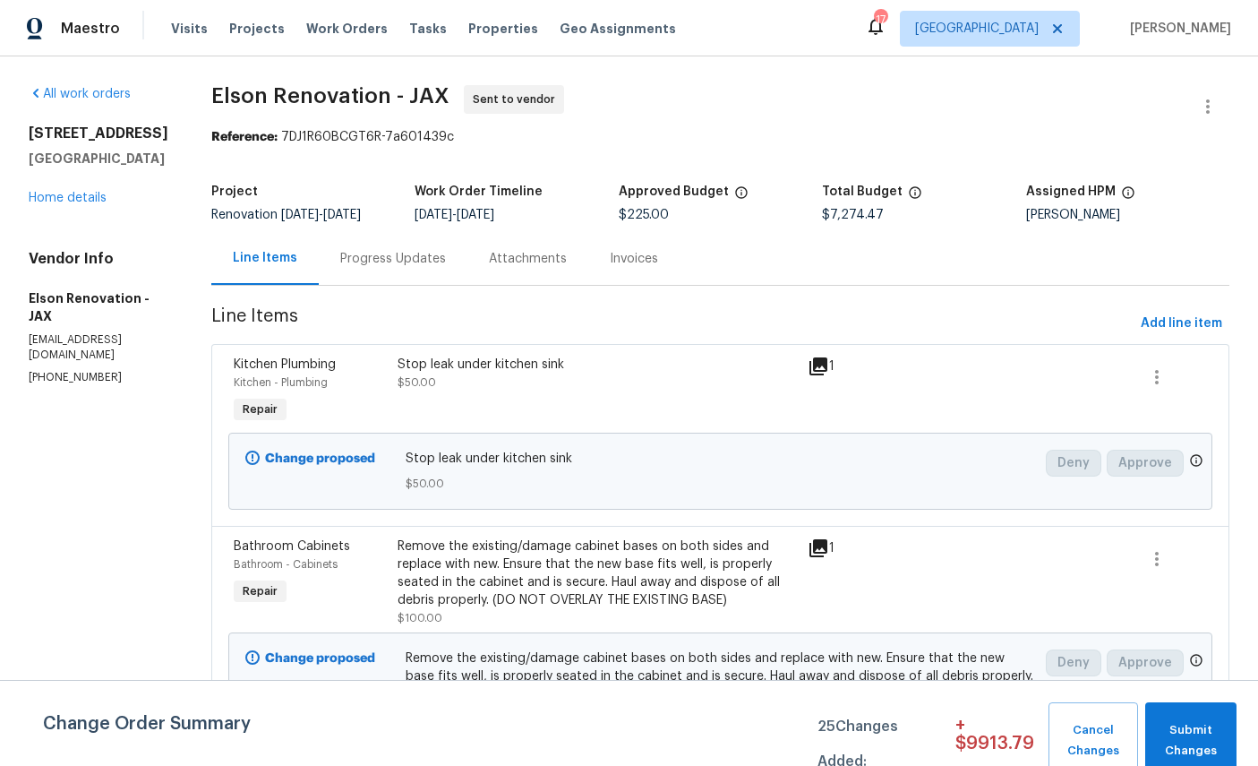
scroll to position [0, 0]
click at [64, 204] on link "Home details" at bounding box center [68, 198] width 78 height 13
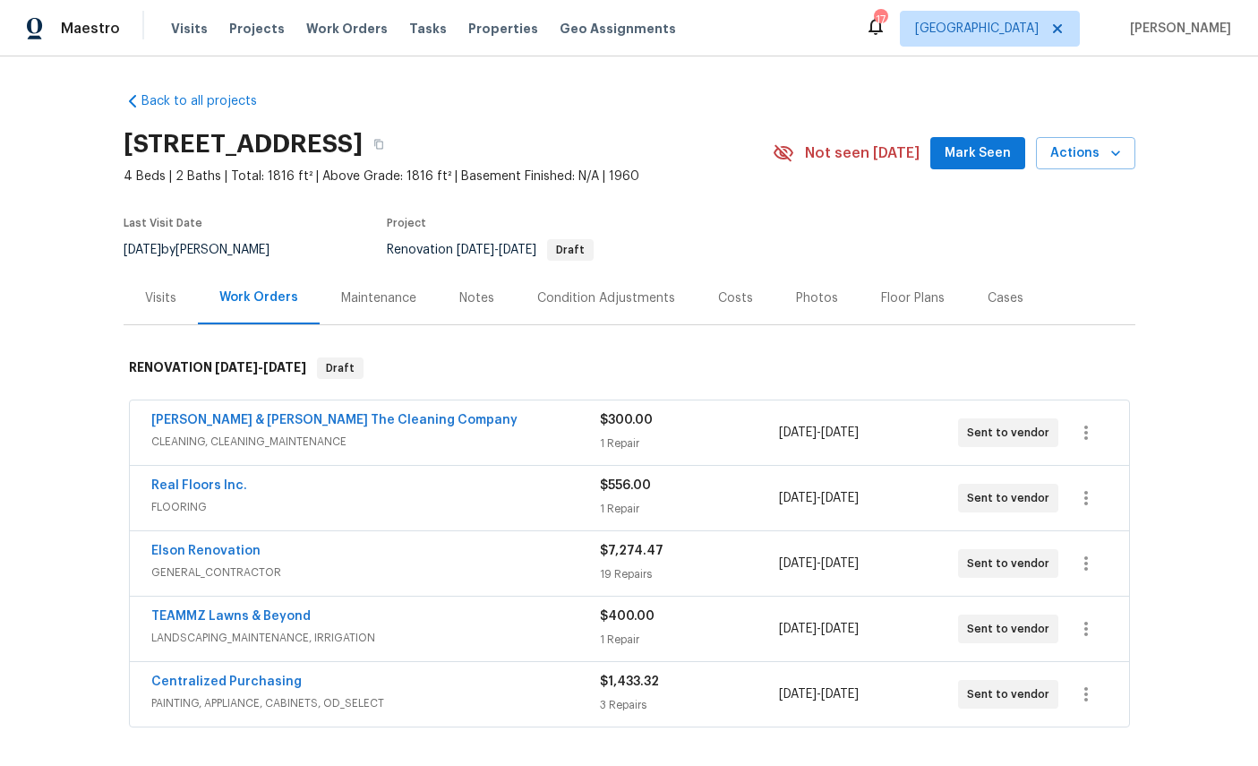
click at [773, 303] on div "Costs" at bounding box center [736, 297] width 78 height 53
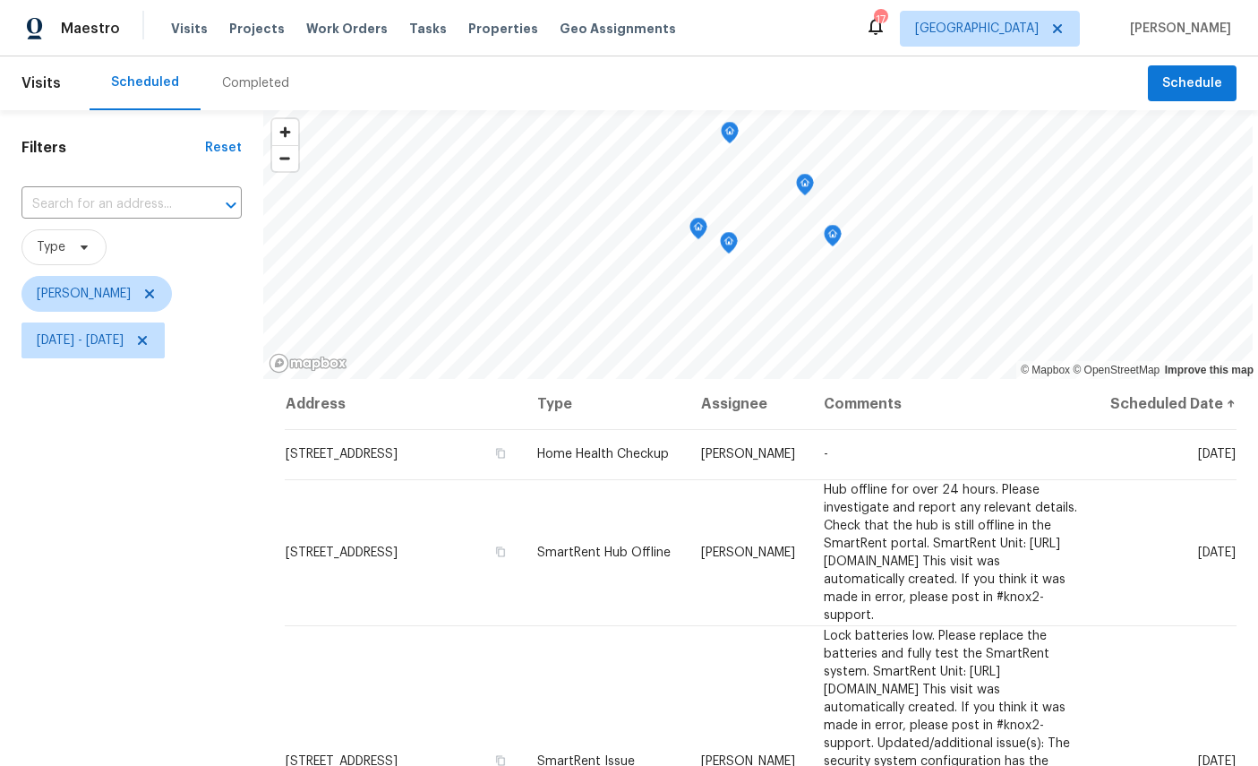
click at [833, 237] on icon "Map marker" at bounding box center [833, 236] width 16 height 21
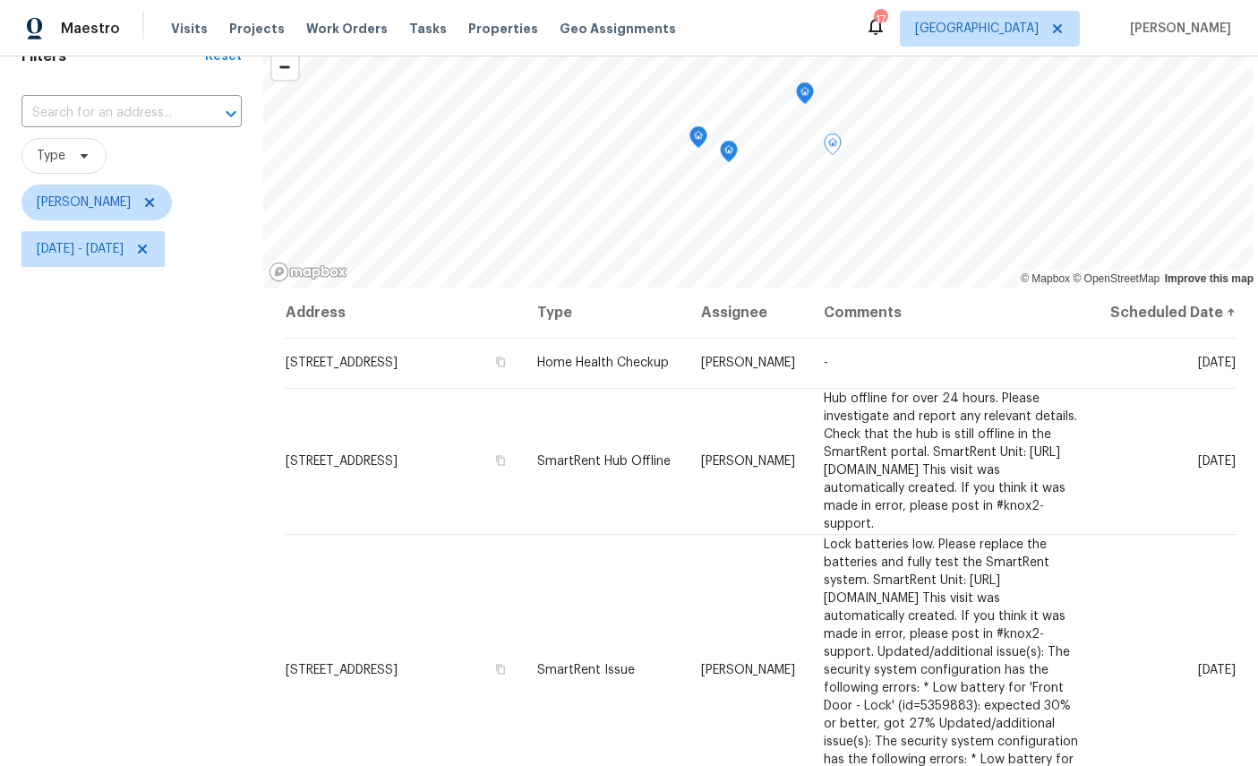
scroll to position [73, 0]
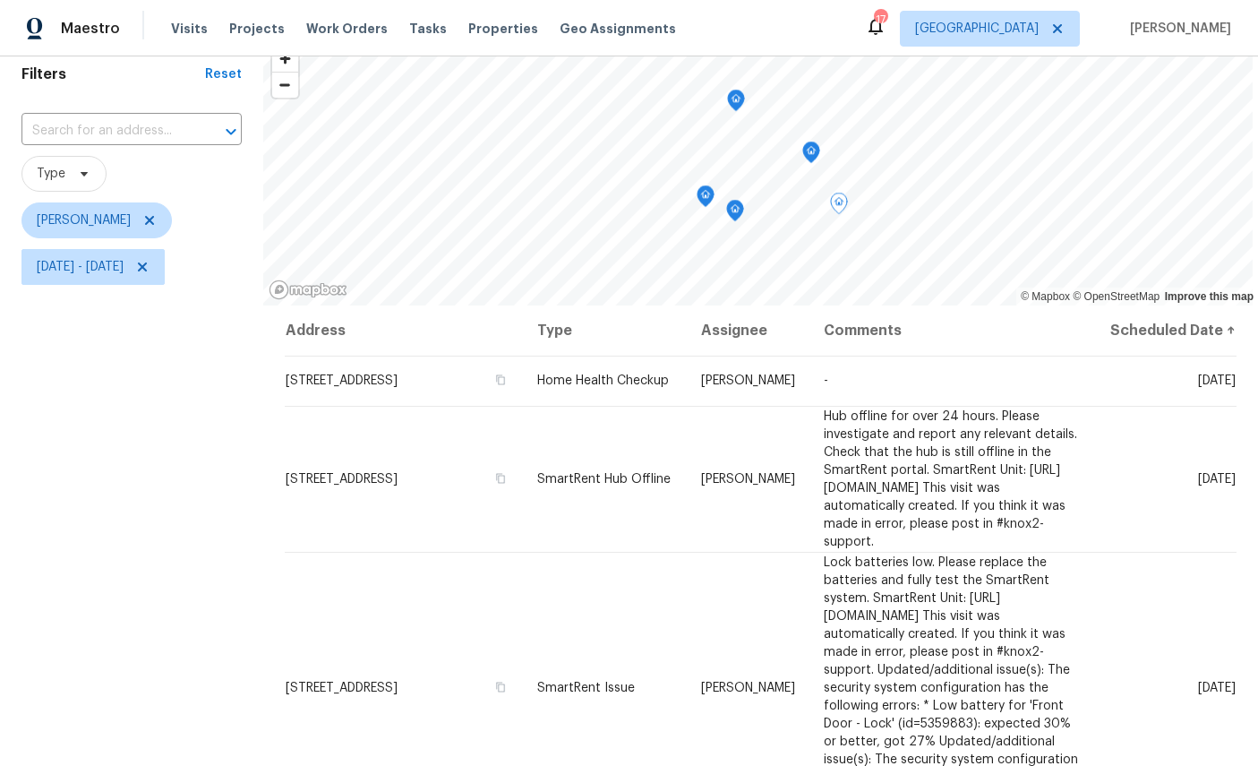
click at [813, 150] on icon "Map marker" at bounding box center [811, 152] width 16 height 21
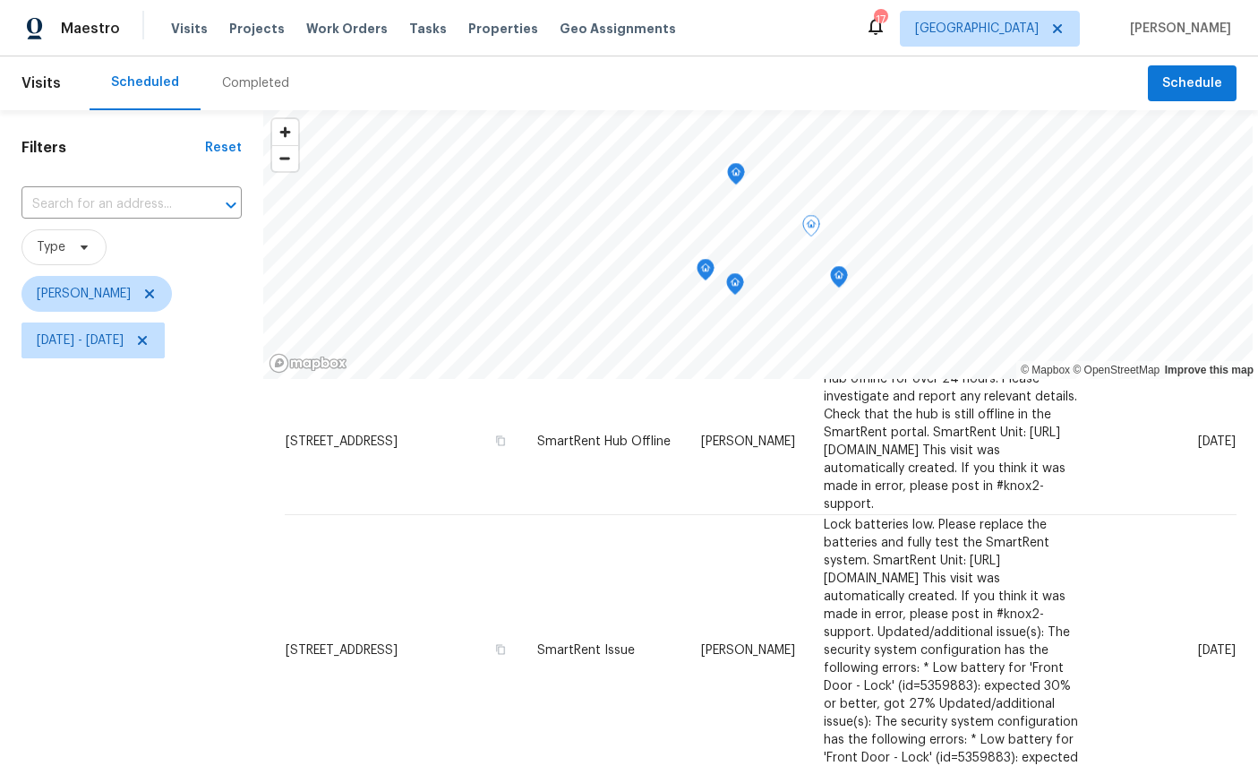
scroll to position [-1, 0]
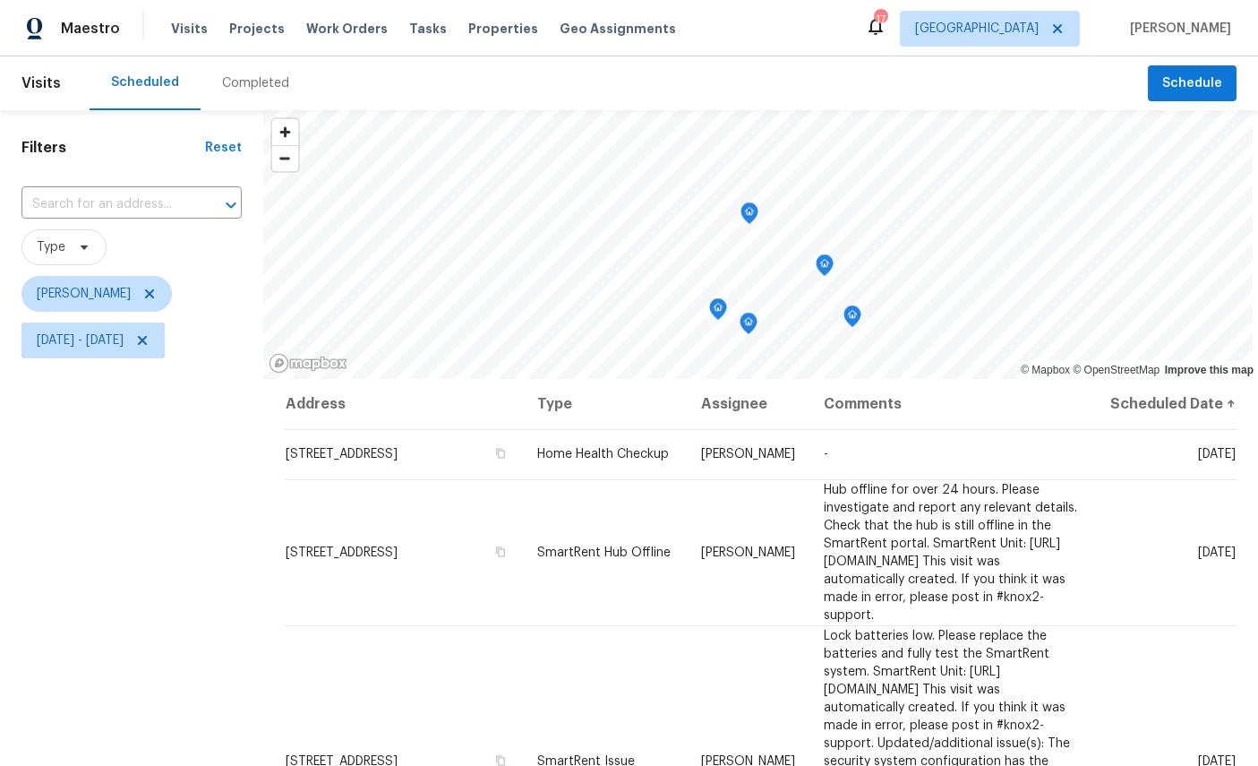
click at [753, 219] on icon "Map marker" at bounding box center [750, 213] width 18 height 22
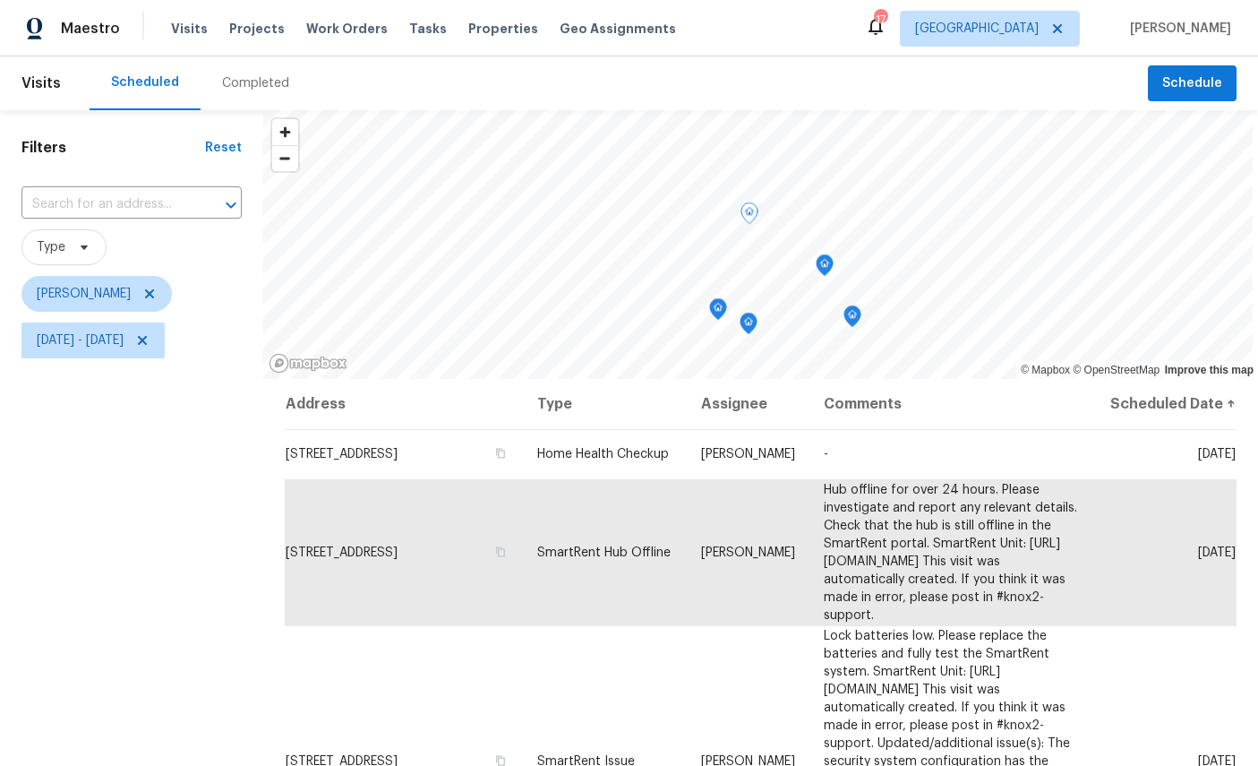
click at [824, 268] on icon "Map marker" at bounding box center [825, 265] width 16 height 21
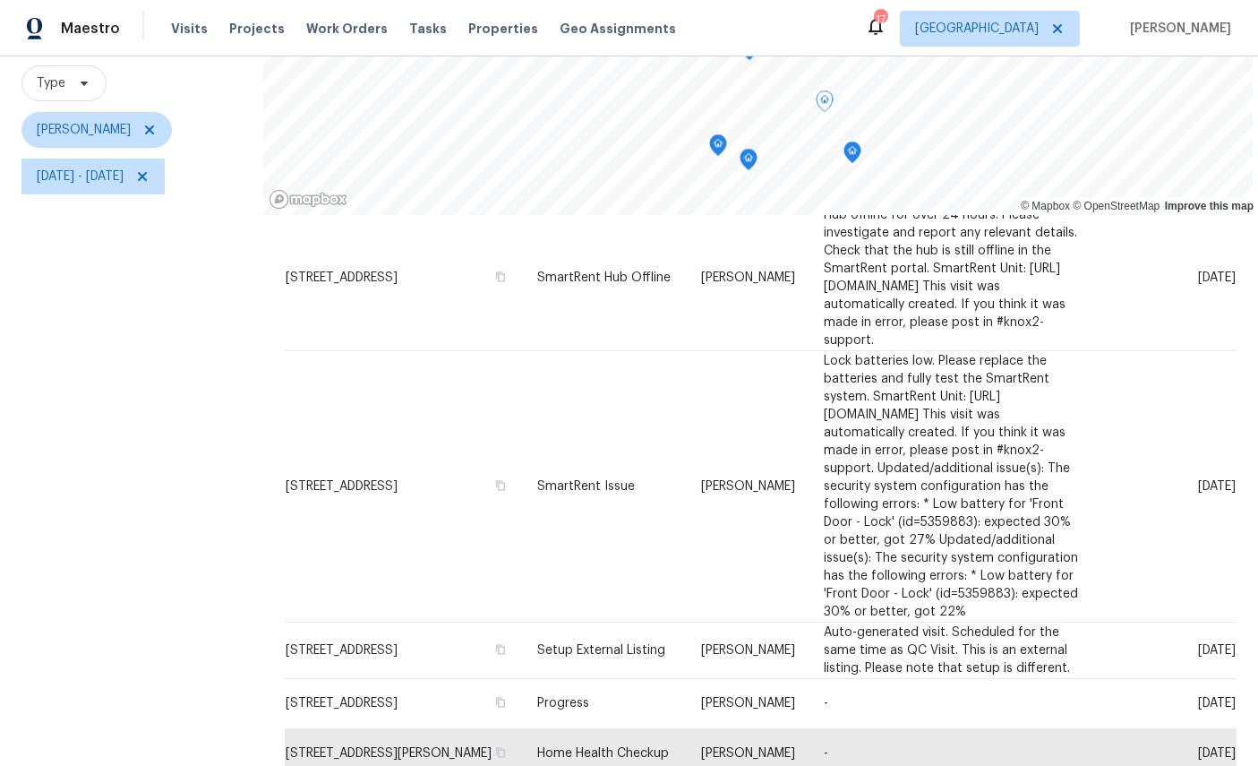
scroll to position [74, 0]
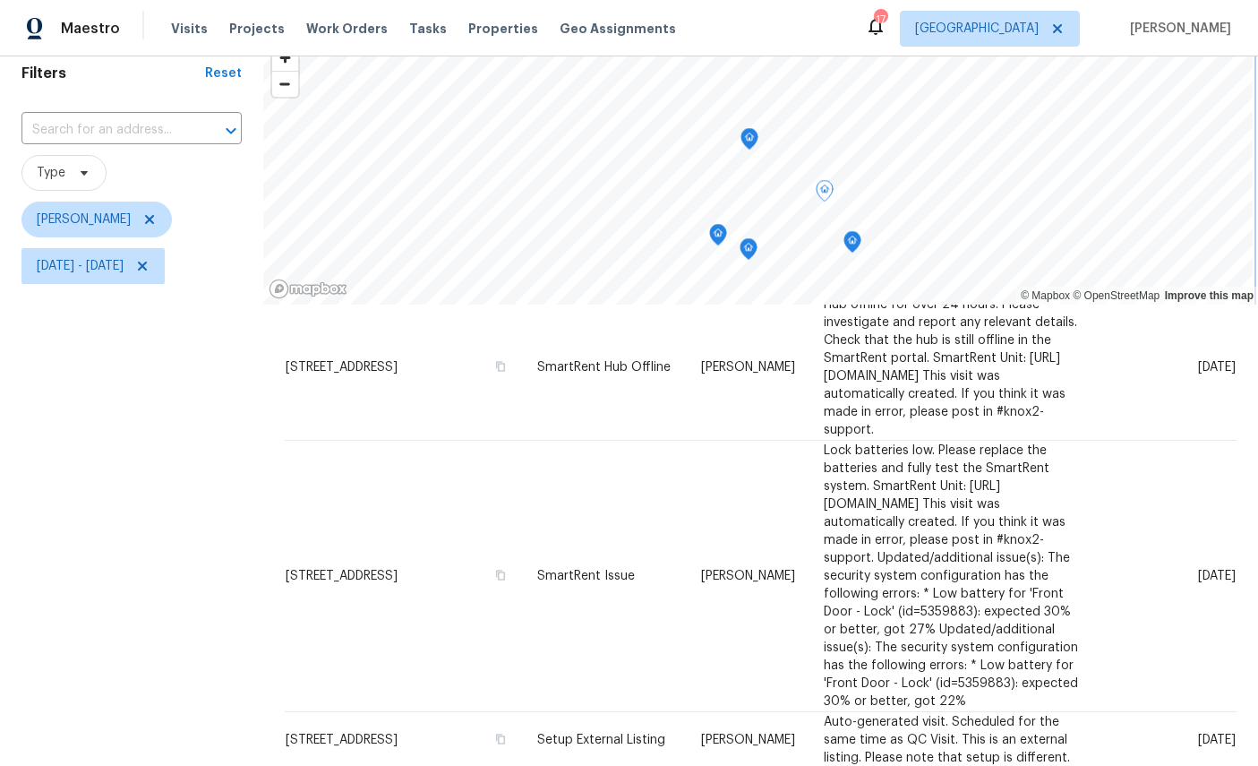
click at [716, 231] on icon "Map marker" at bounding box center [718, 231] width 9 height 4
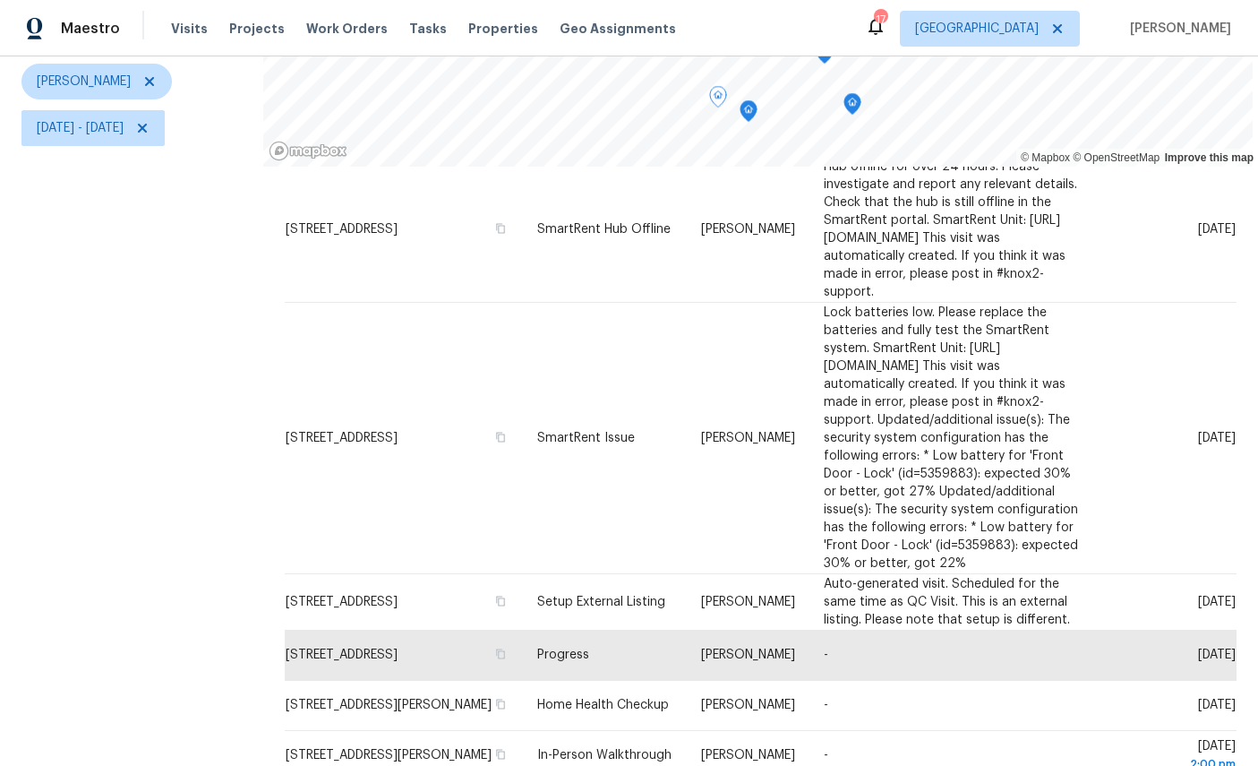
scroll to position [211, 0]
click at [95, 393] on div "Filters Reset ​ Type [PERSON_NAME][DATE] - [DATE]" at bounding box center [131, 339] width 263 height 881
click at [124, 122] on span "[DATE] - [DATE]" at bounding box center [80, 129] width 87 height 18
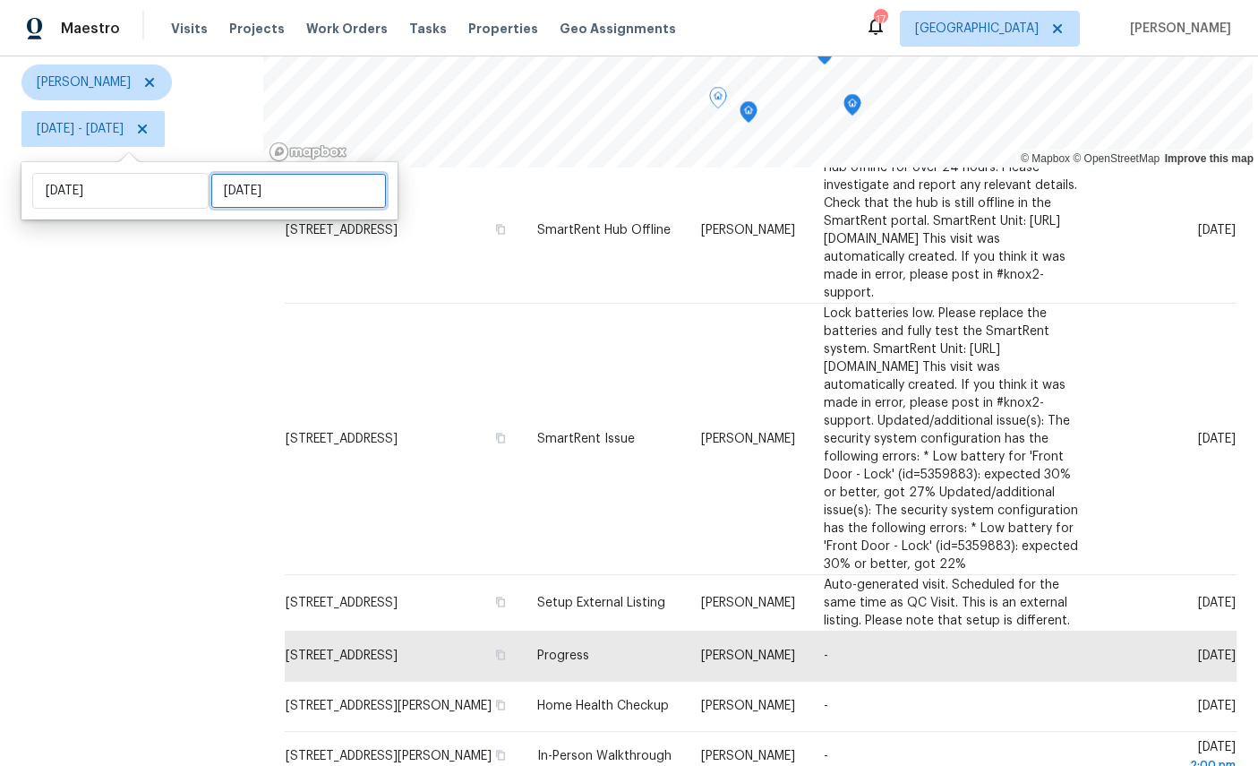
click at [258, 177] on input "[DATE]" at bounding box center [298, 191] width 176 height 36
select select "7"
select select "2025"
select select "8"
select select "2025"
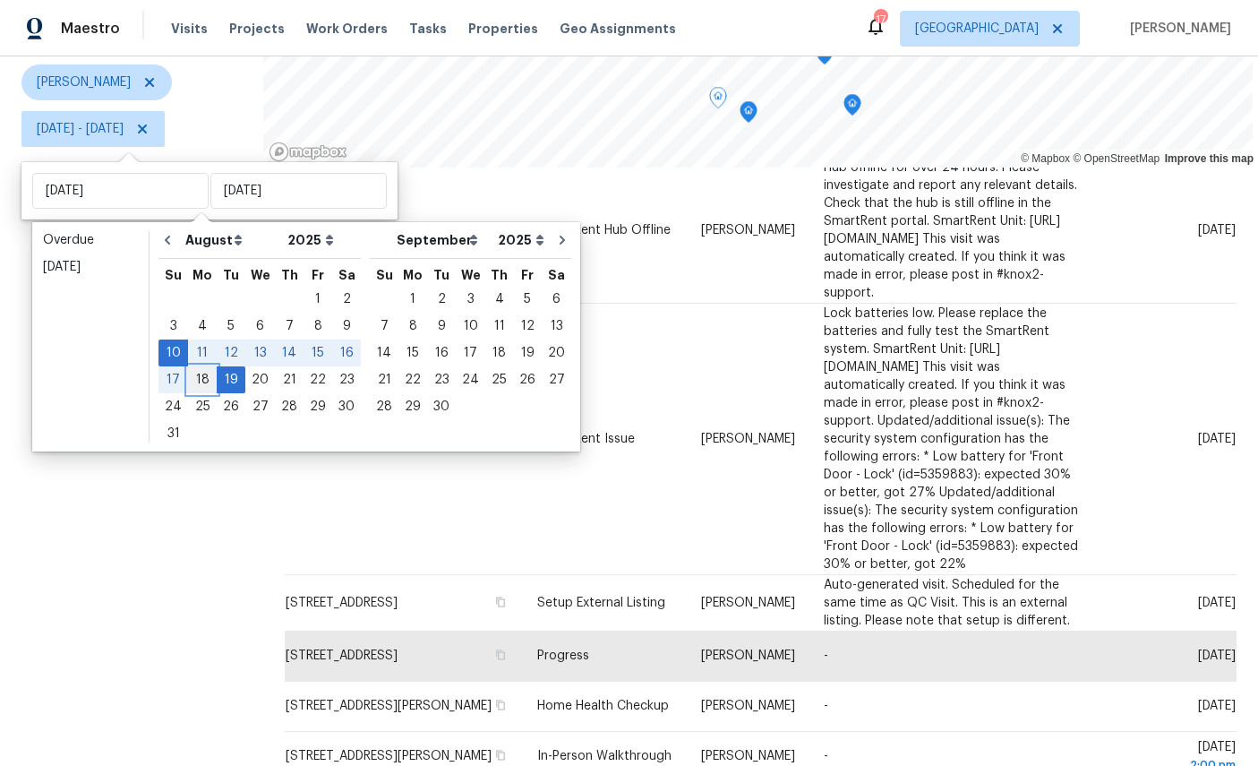
click at [201, 384] on div "18" at bounding box center [202, 379] width 29 height 25
type input "[DATE]"
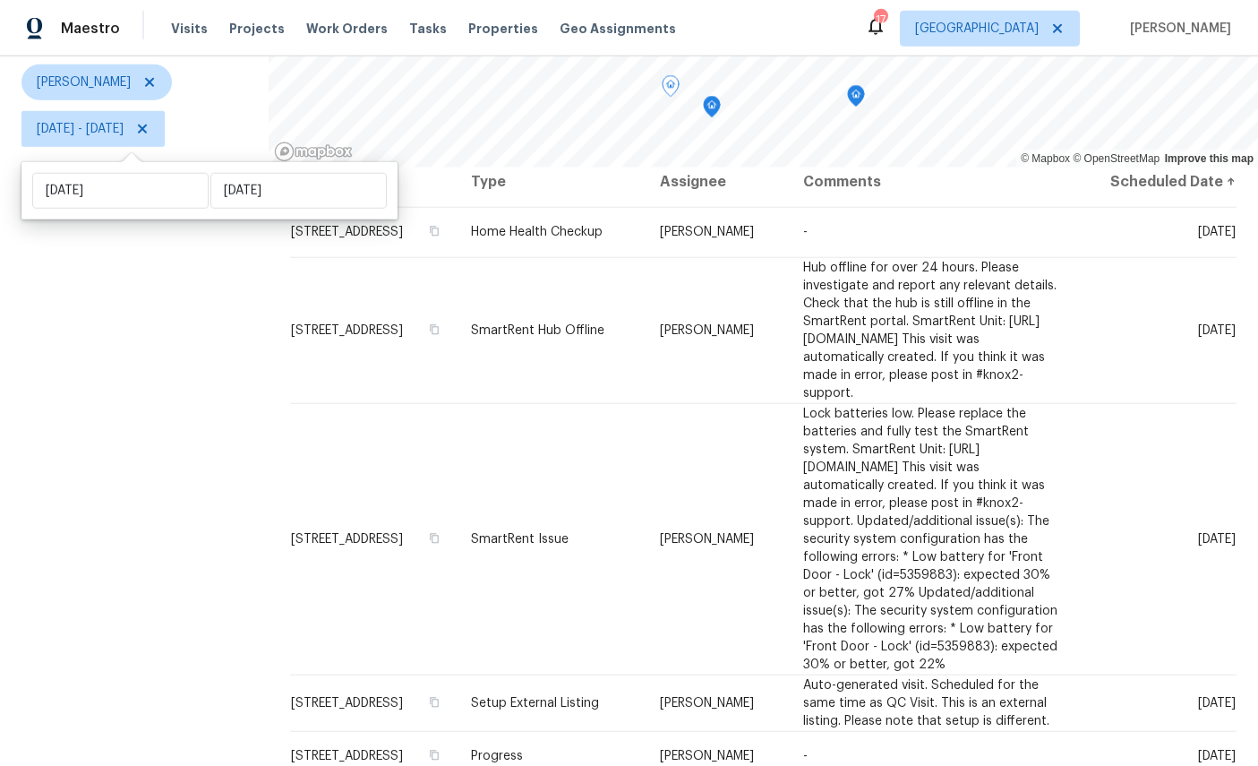
scroll to position [67, 0]
click at [167, 498] on div "Filters Reset ​ Type [PERSON_NAME] [DATE] - [DATE]" at bounding box center [134, 339] width 269 height 881
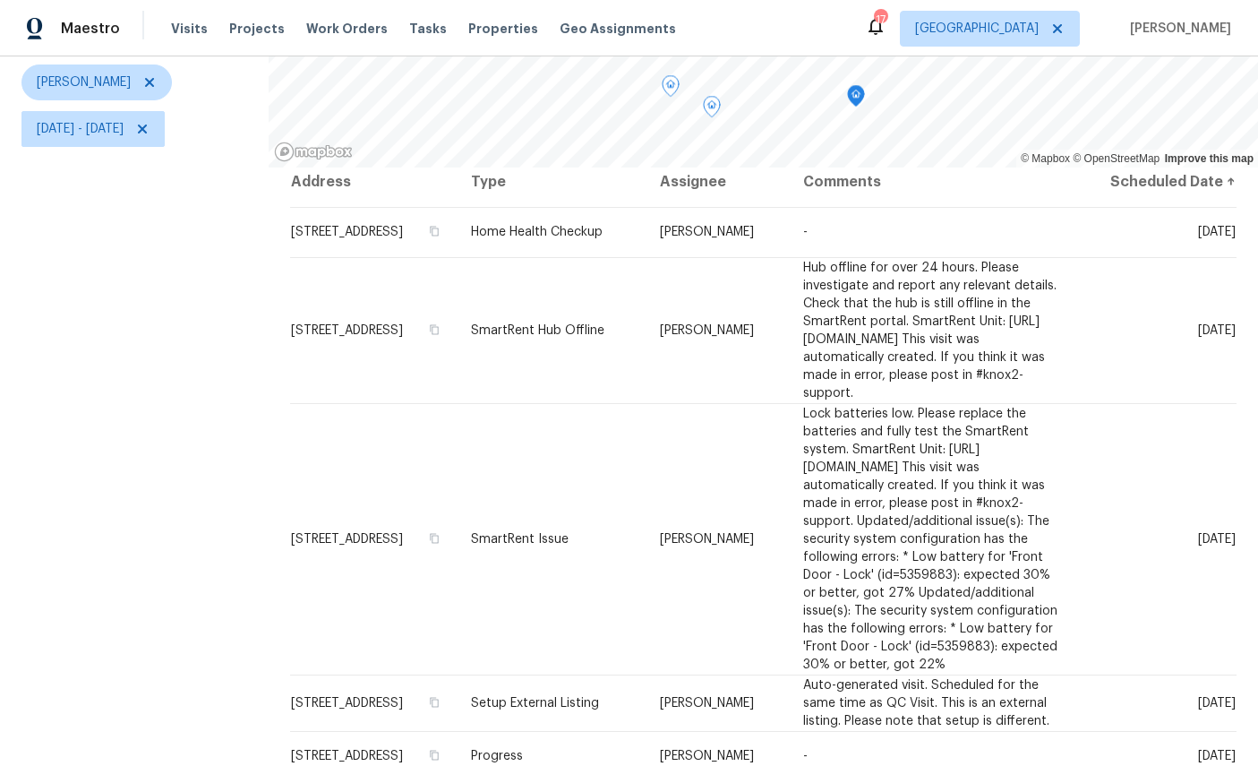
click at [0, 0] on icon at bounding box center [0, 0] width 0 height 0
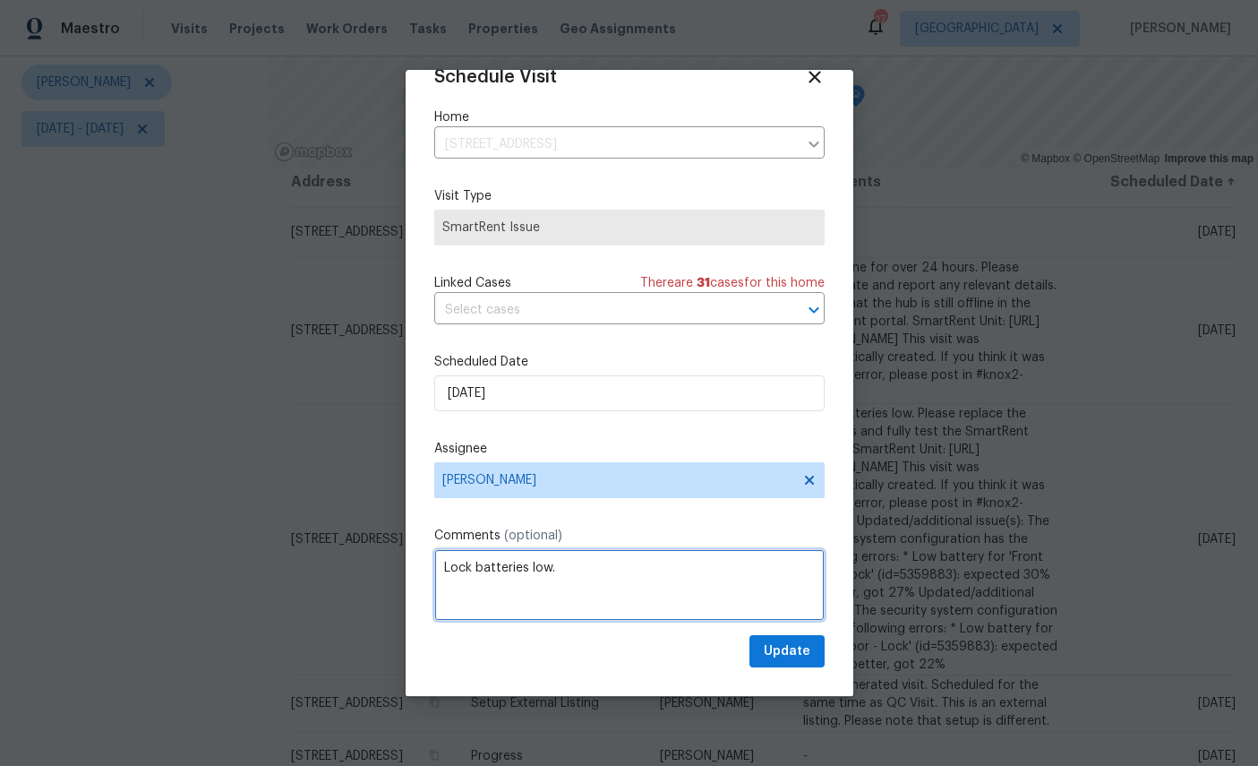
scroll to position [0, 0]
type textarea "Lock batteries low."
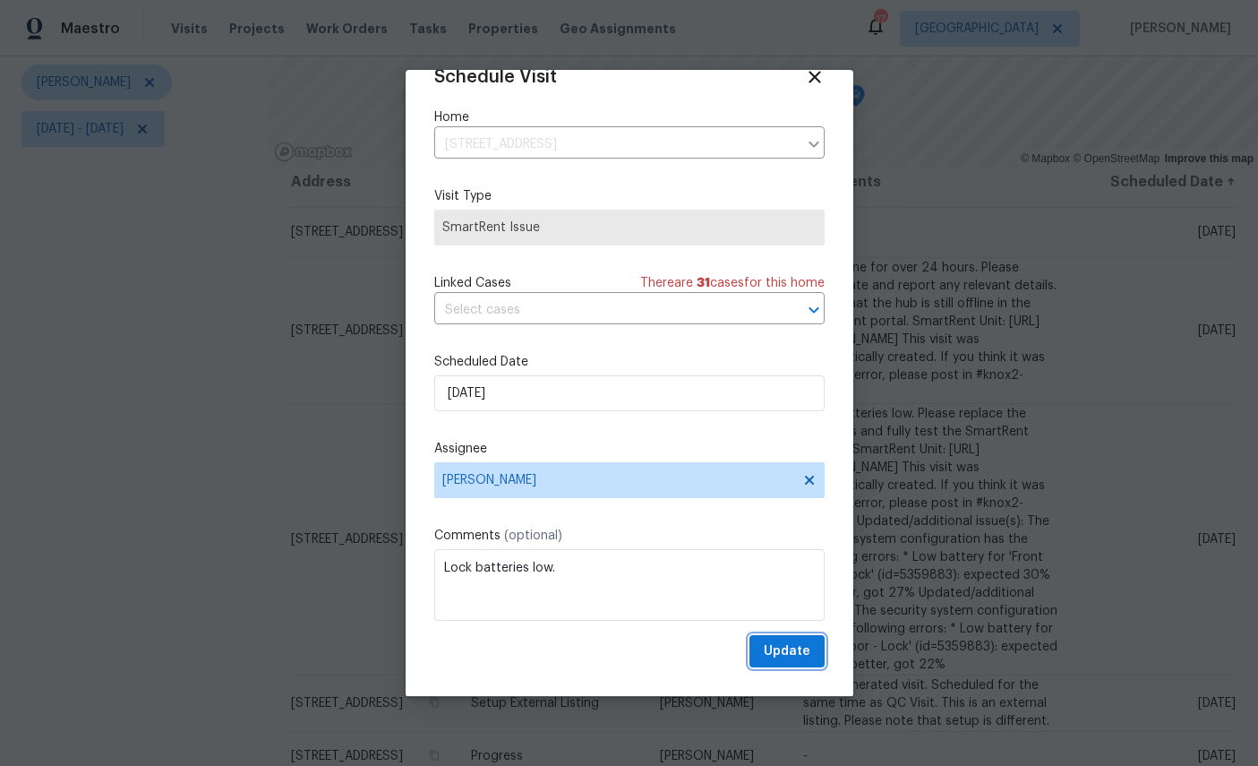
click at [786, 650] on span "Update" at bounding box center [787, 651] width 47 height 22
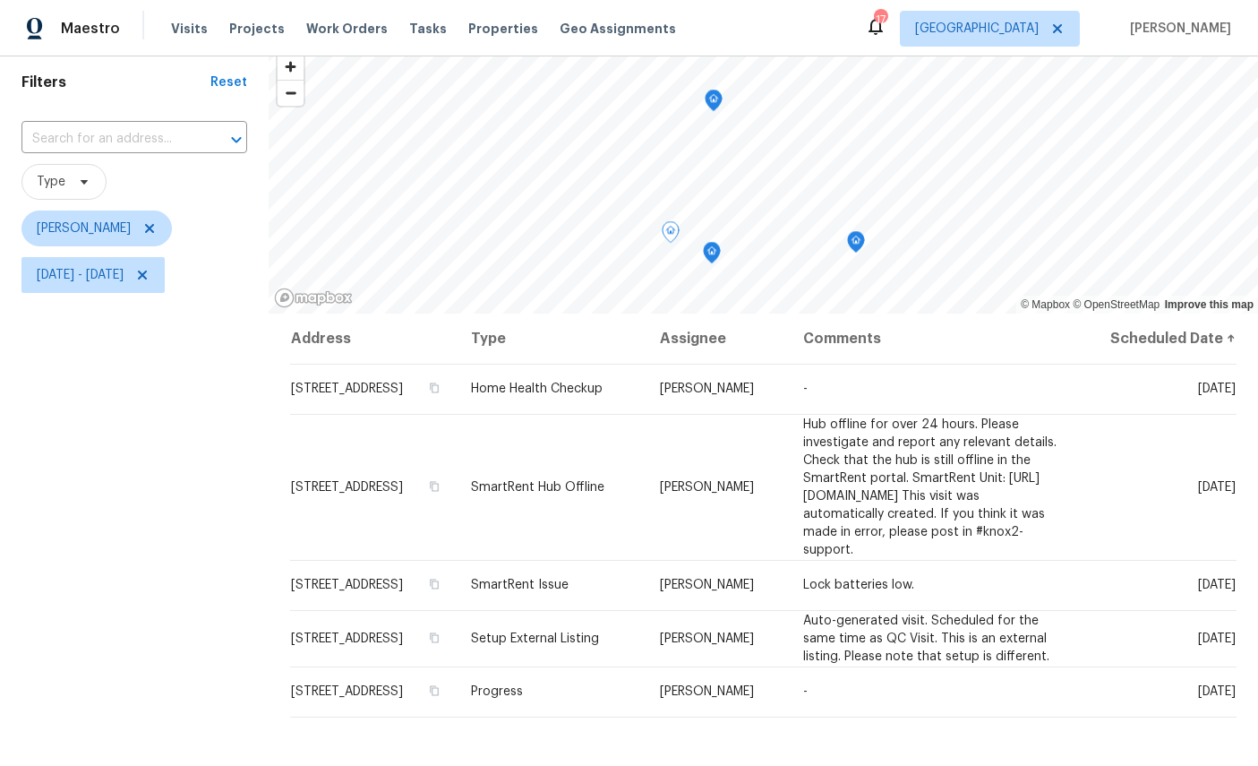
scroll to position [56, 0]
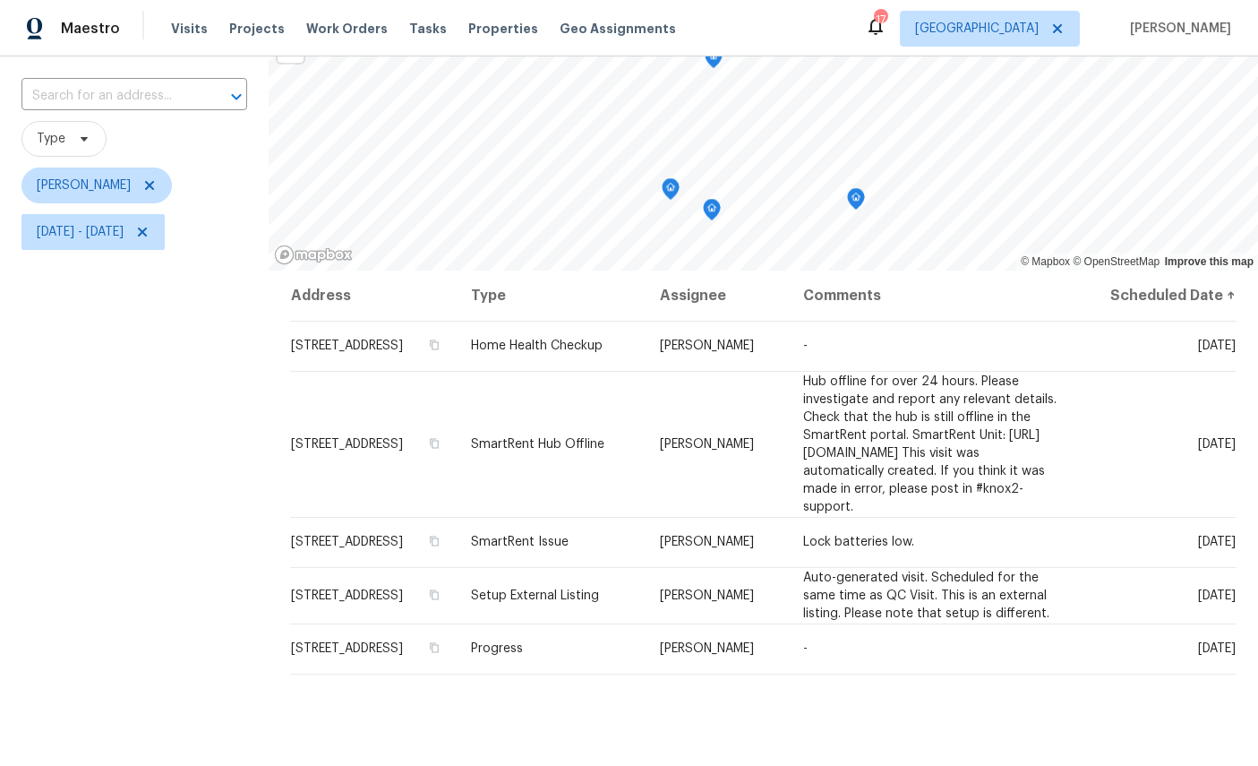
scroll to position [137, 0]
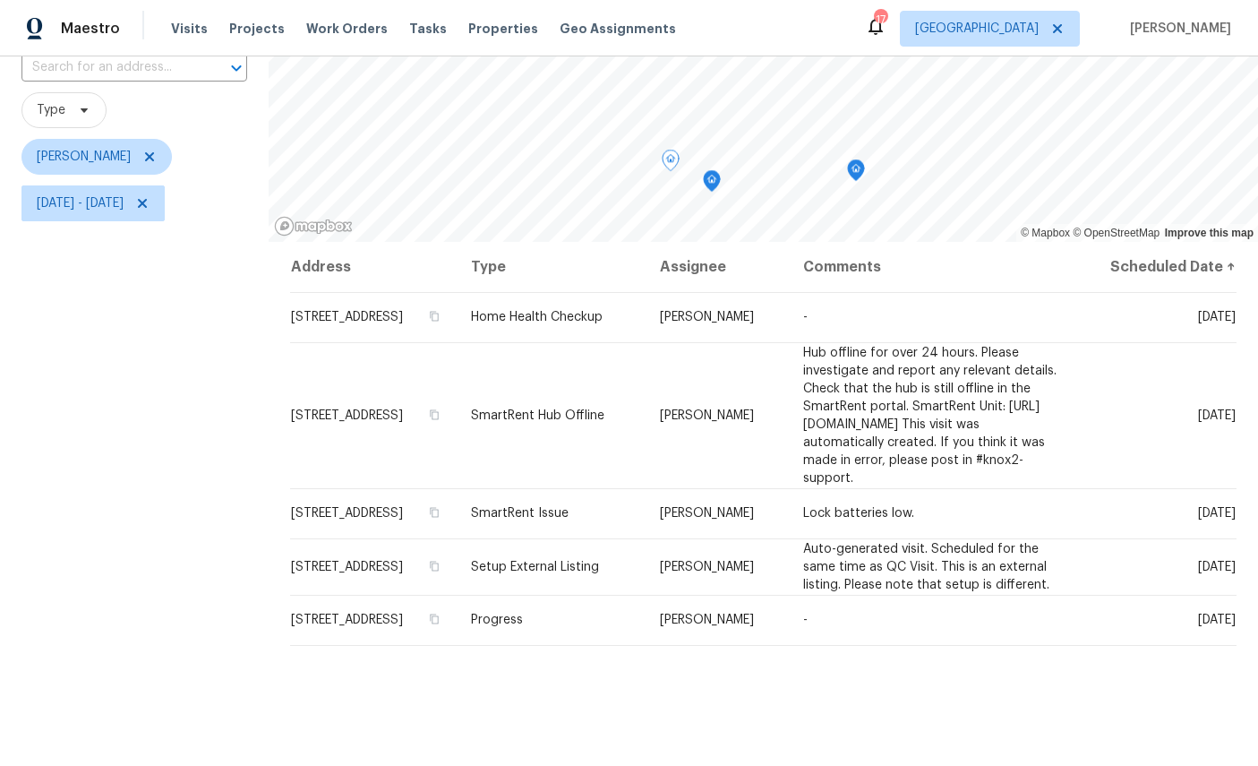
click at [854, 162] on icon "Map marker" at bounding box center [856, 170] width 16 height 21
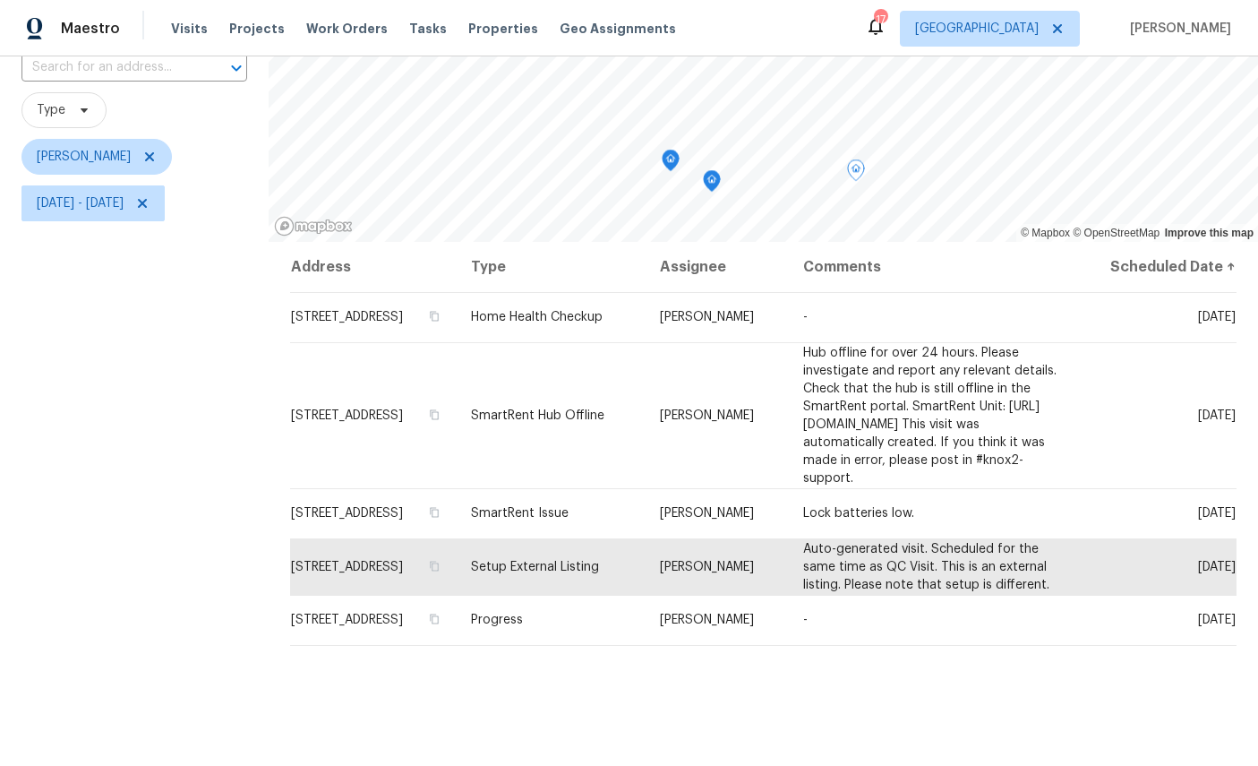
click at [706, 177] on icon "Map marker" at bounding box center [712, 181] width 16 height 21
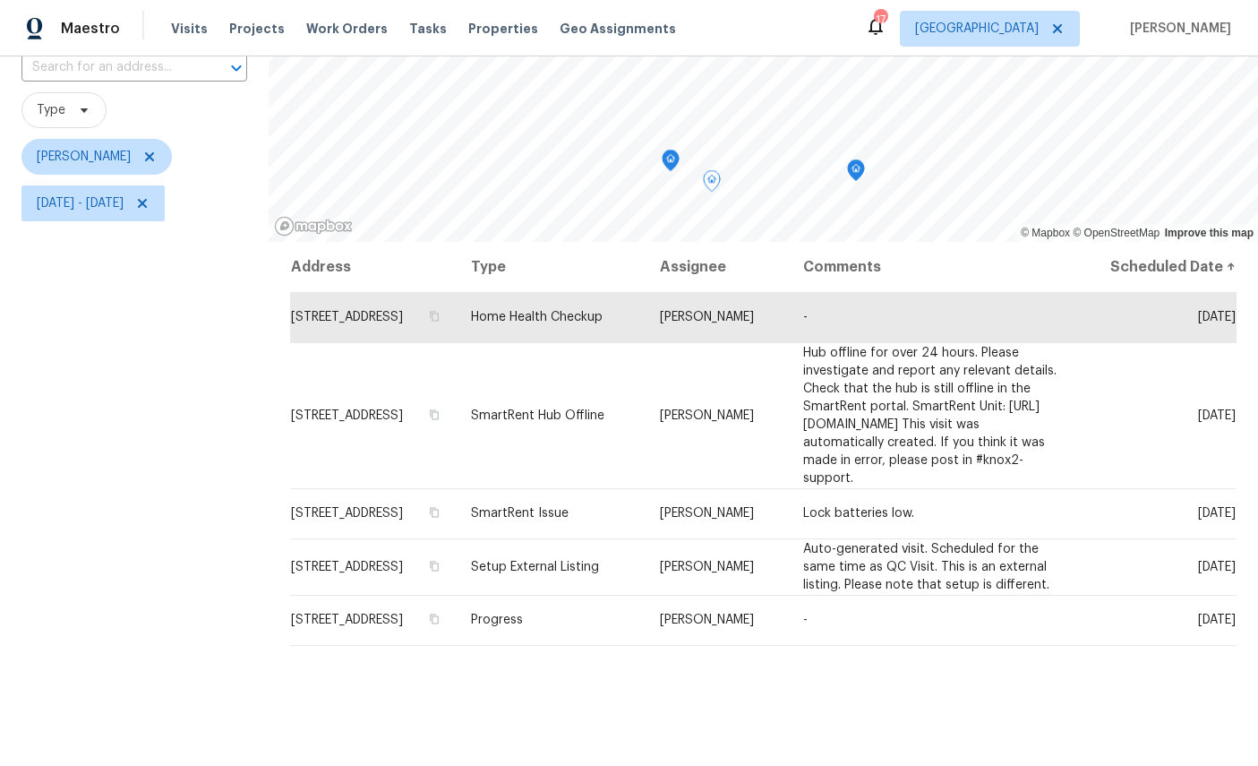
click at [672, 155] on icon "Map marker" at bounding box center [671, 160] width 16 height 21
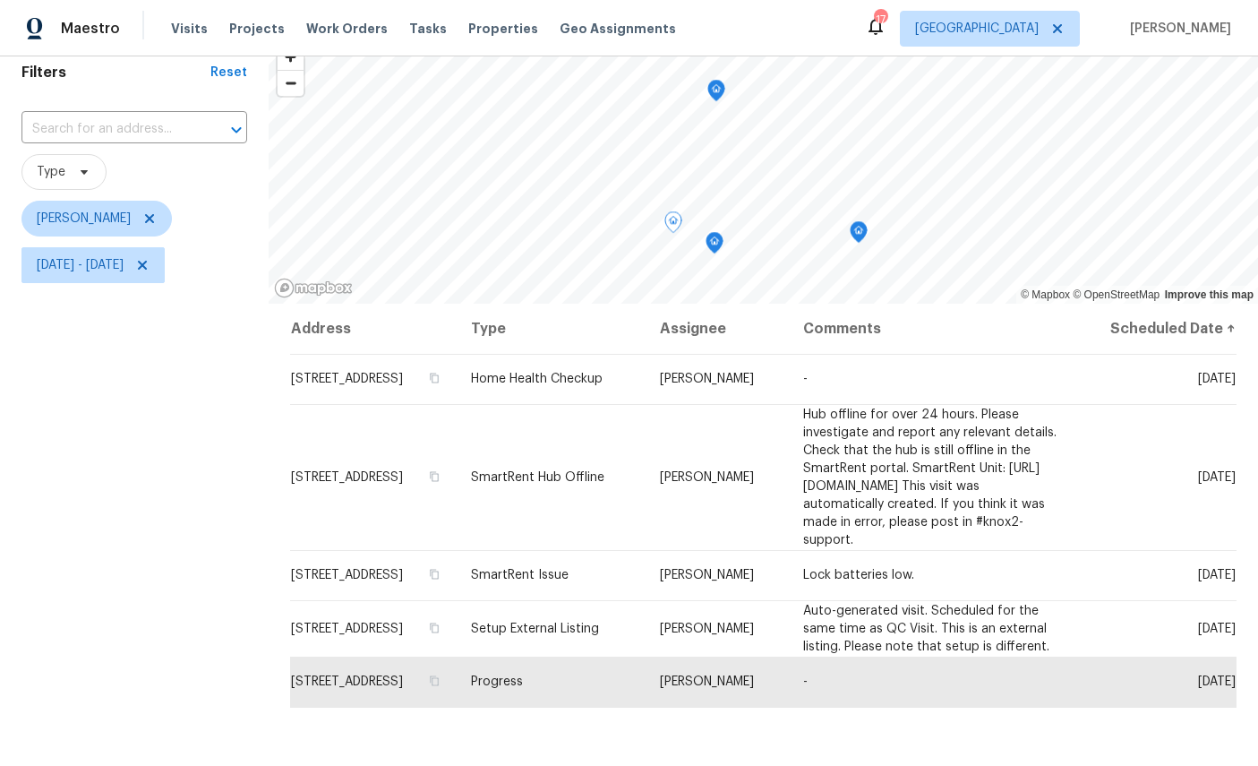
scroll to position [55, 0]
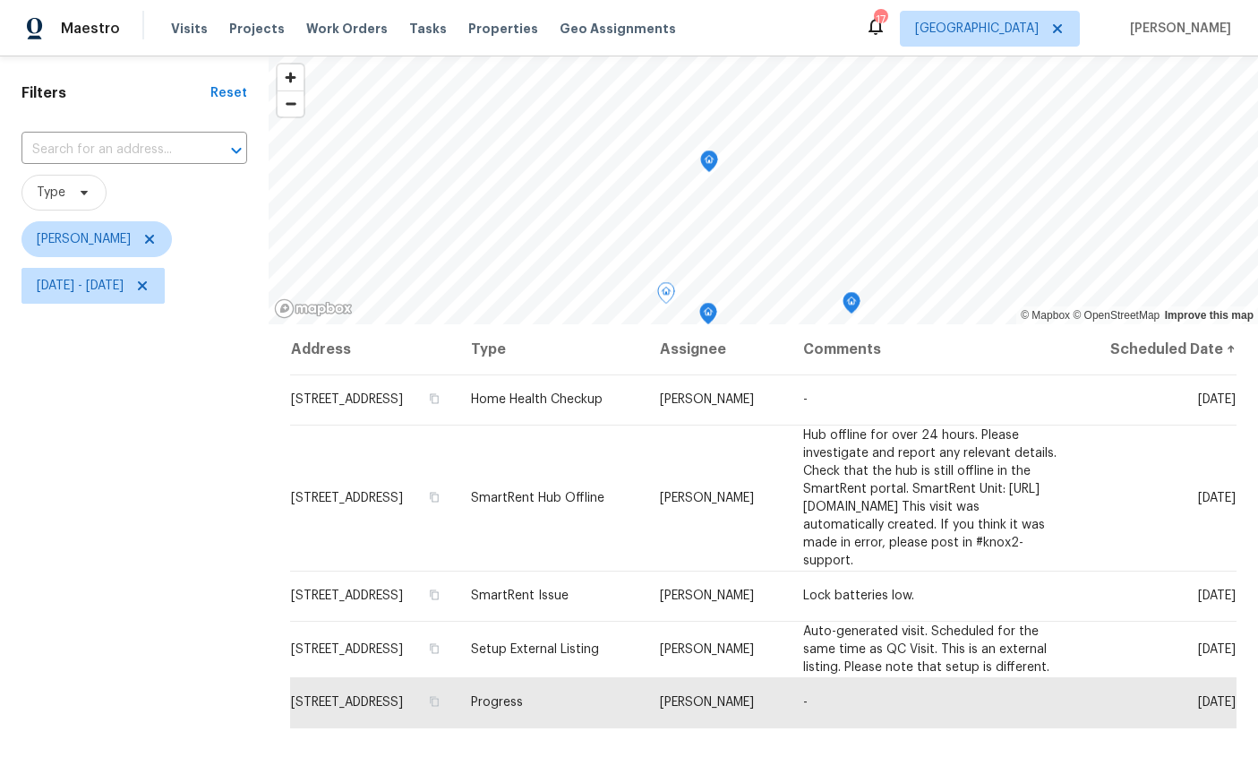
click at [851, 304] on icon "Map marker" at bounding box center [852, 303] width 2 height 3
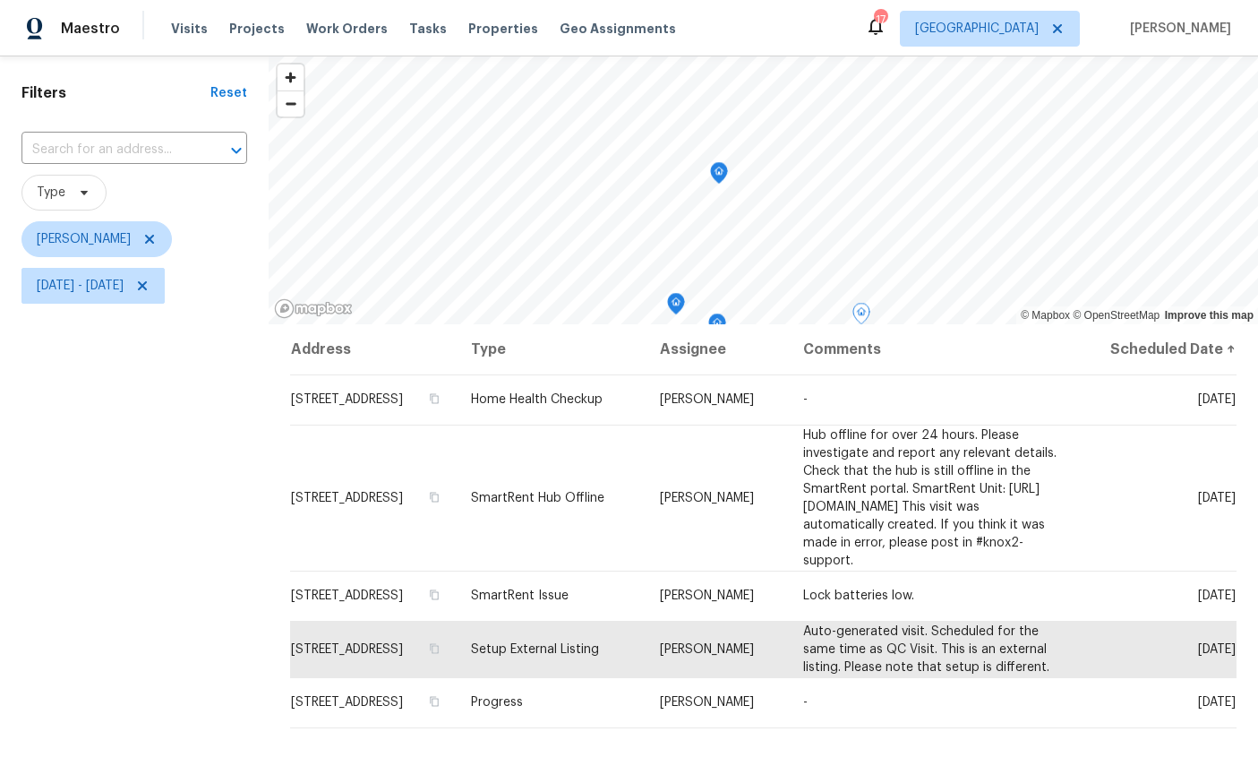
click at [721, 172] on icon "Map marker" at bounding box center [719, 173] width 16 height 21
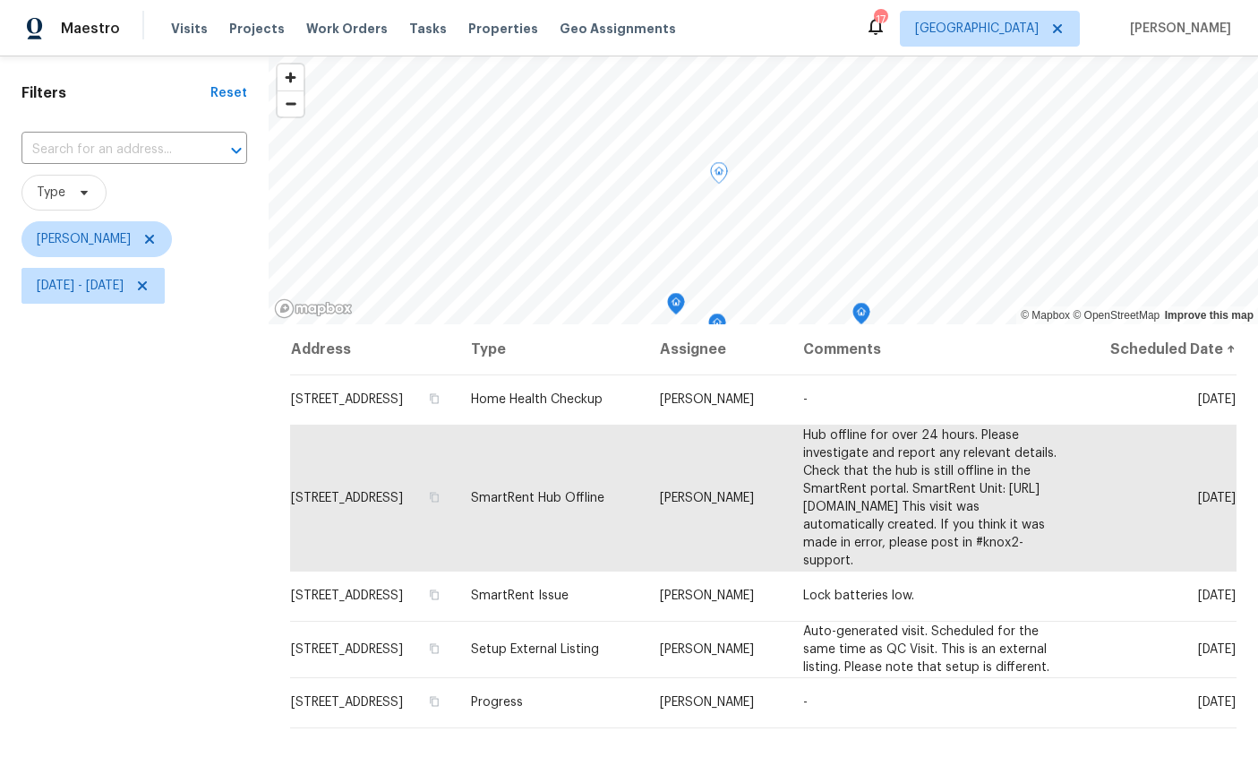
click at [710, 162] on icon "Map marker" at bounding box center [719, 173] width 18 height 22
click at [708, 215] on icon "Map marker" at bounding box center [710, 212] width 16 height 21
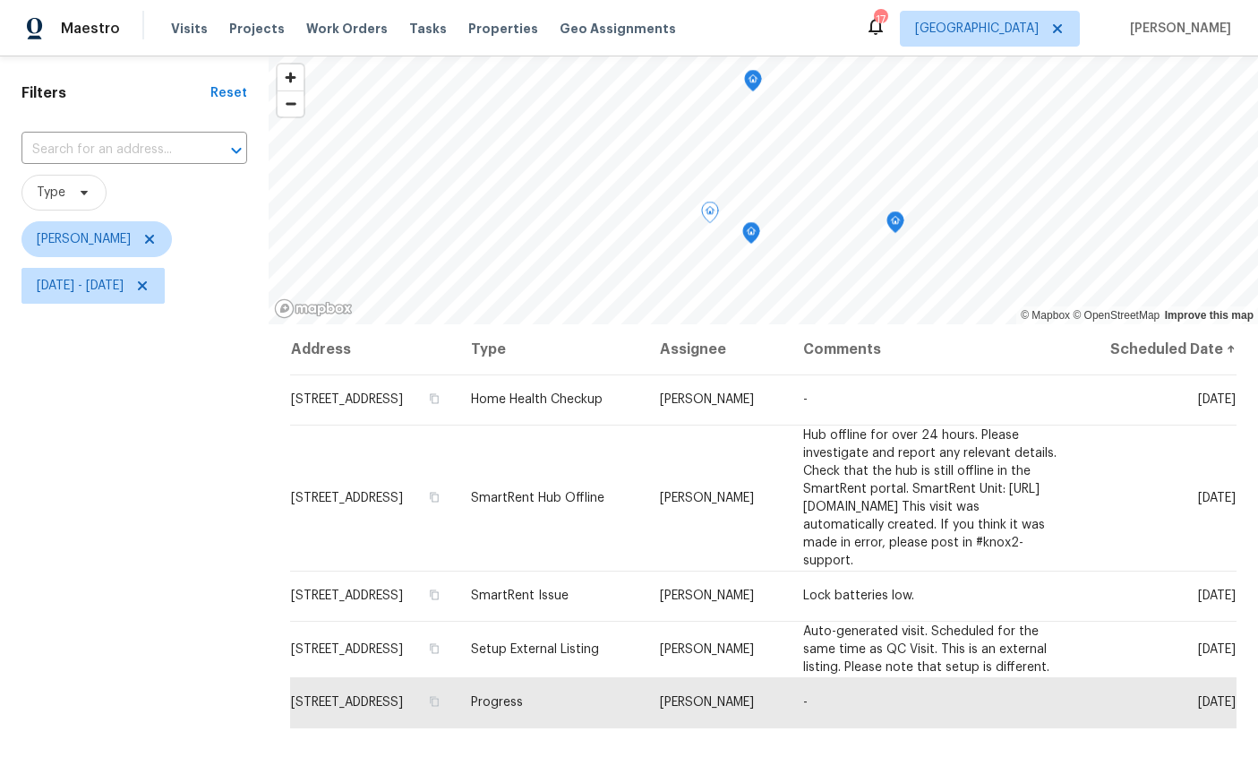
click at [753, 76] on icon "Map marker" at bounding box center [753, 81] width 16 height 21
